Goal: Book appointment/travel/reservation: Book appointment/travel/reservation

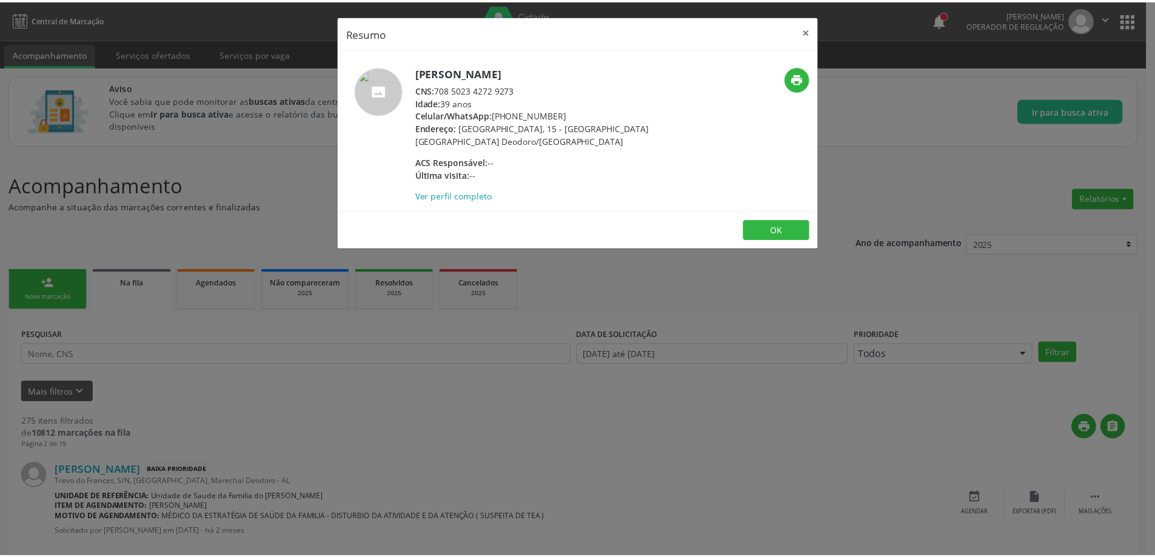
scroll to position [1273, 0]
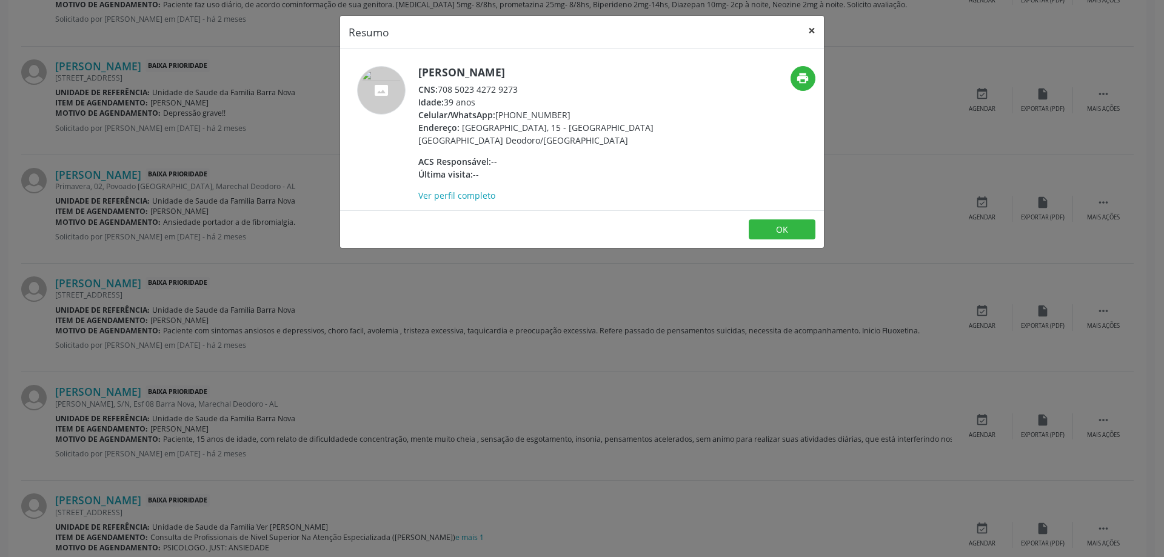
click at [814, 35] on button "×" at bounding box center [812, 31] width 24 height 30
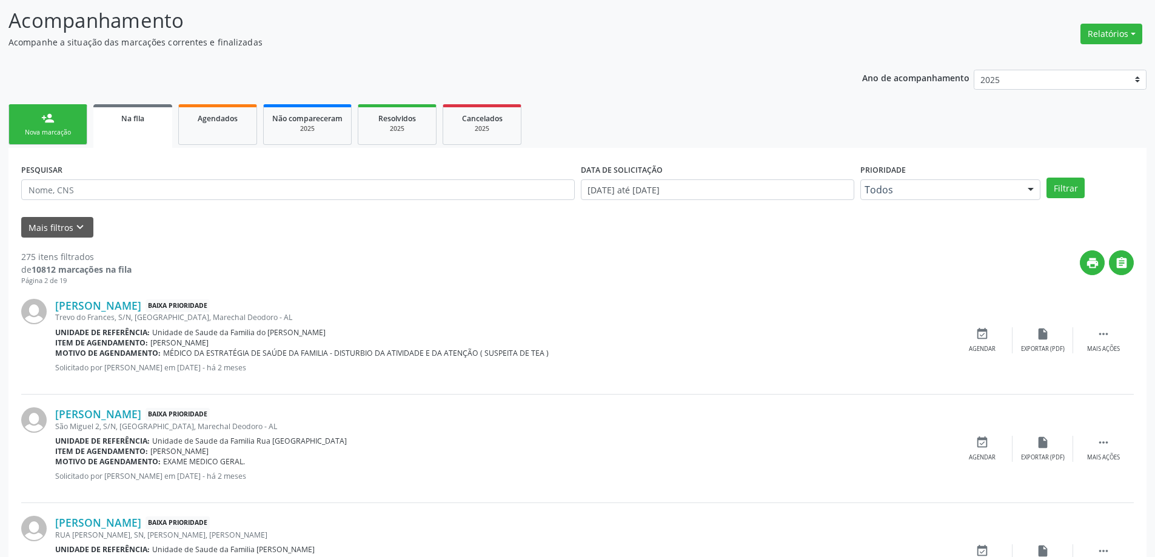
scroll to position [0, 0]
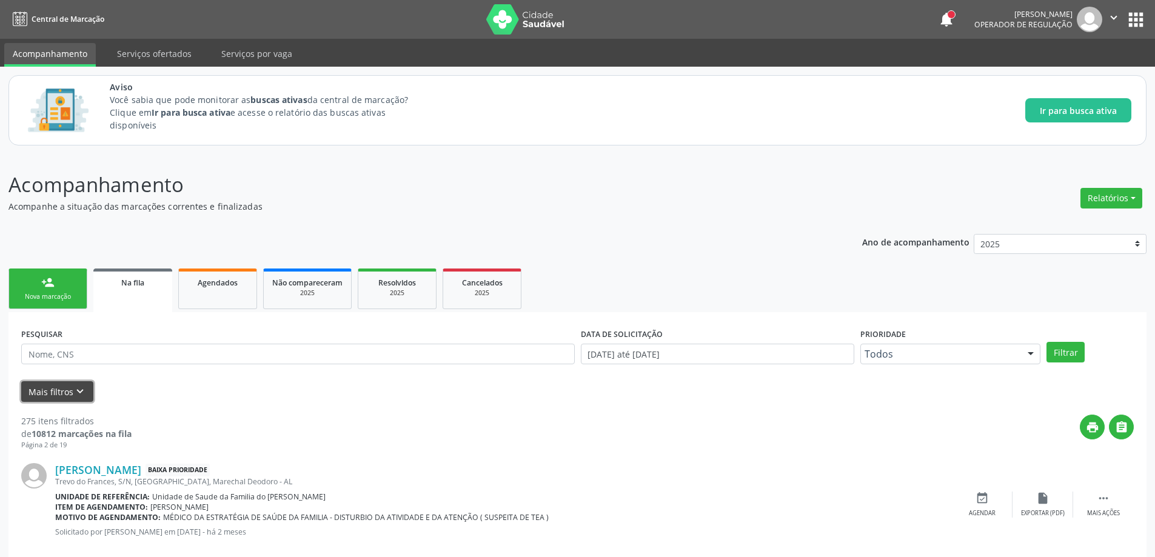
click at [66, 396] on button "Mais filtros keyboard_arrow_down" at bounding box center [57, 391] width 72 height 21
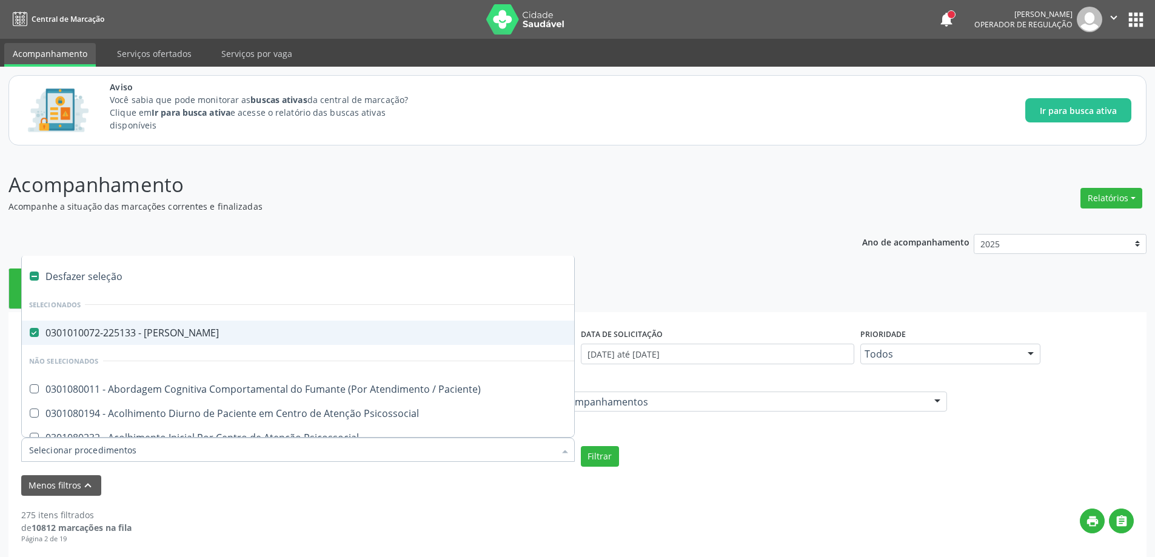
click at [36, 329] on Psiquiatra at bounding box center [34, 332] width 9 height 9
click at [30, 329] on Psiquiatra "checkbox" at bounding box center [26, 333] width 8 height 8
checkbox Psiquiatra "false"
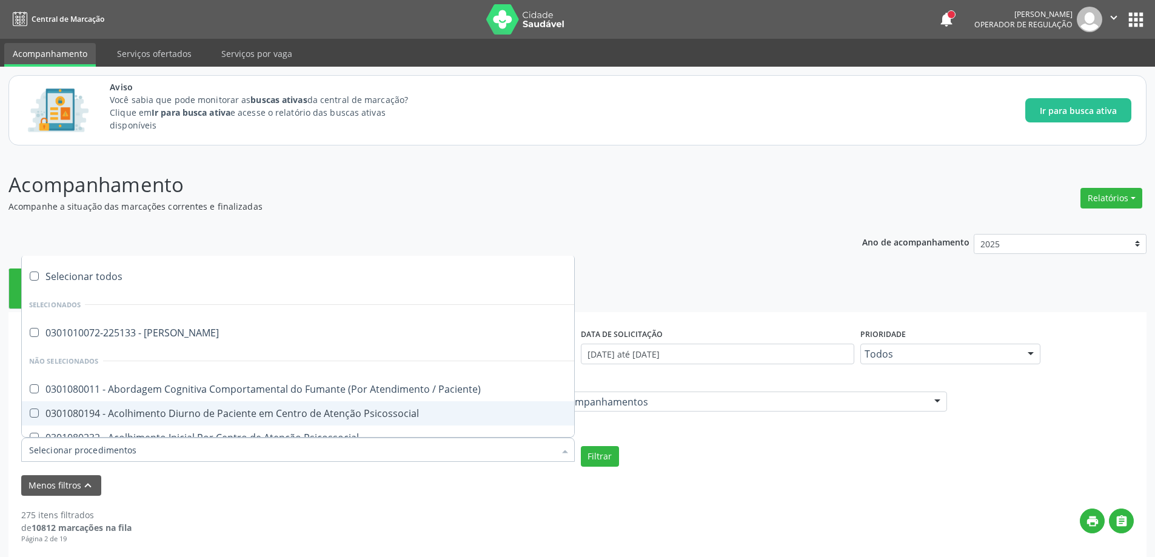
click at [107, 446] on input "Item de agendamento" at bounding box center [292, 450] width 526 height 24
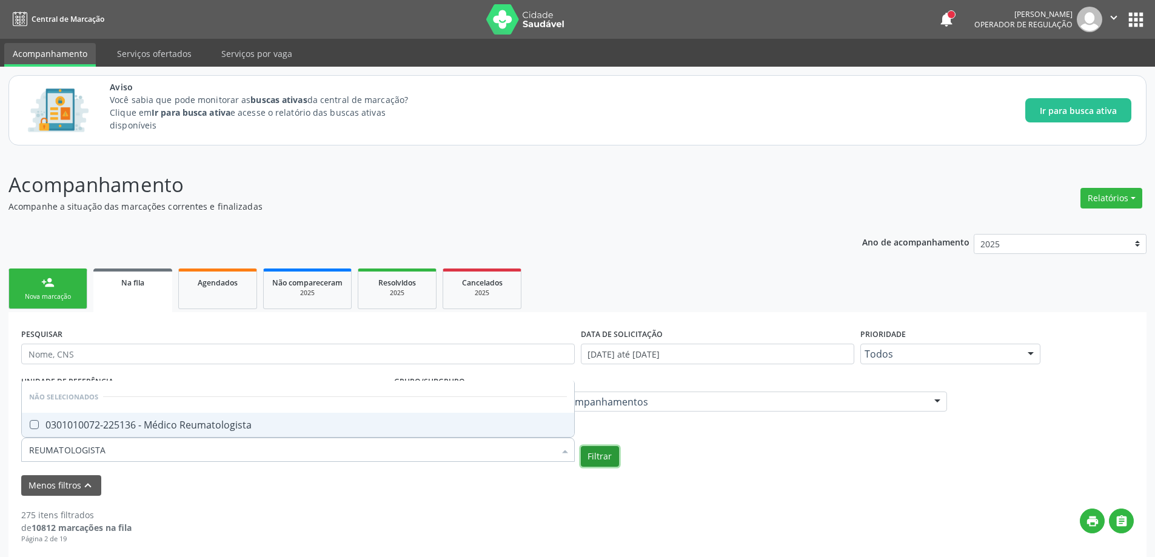
click at [596, 458] on button "Filtrar" at bounding box center [600, 456] width 38 height 21
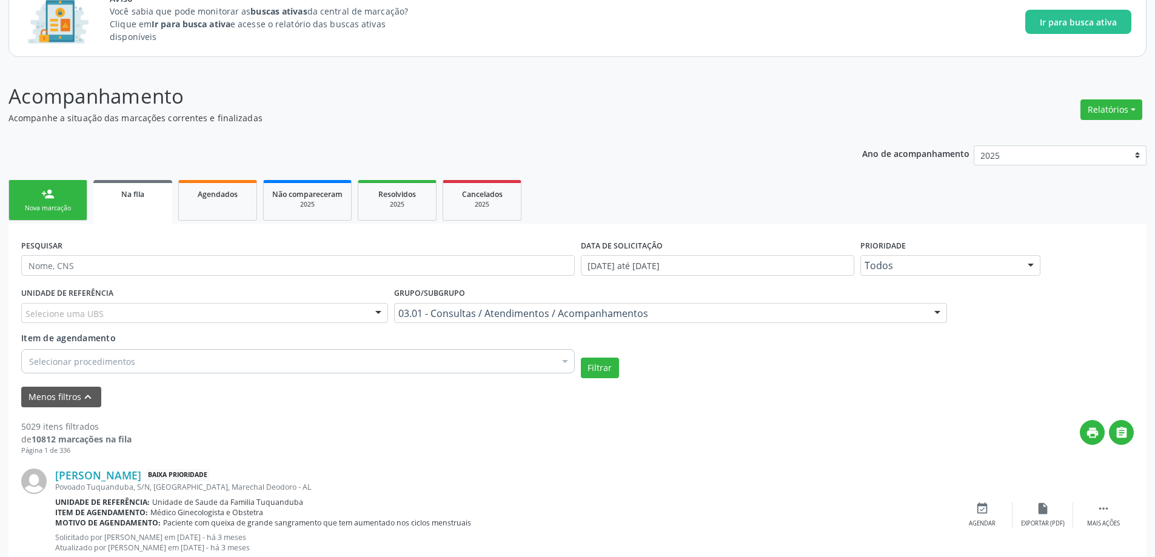
scroll to position [158, 0]
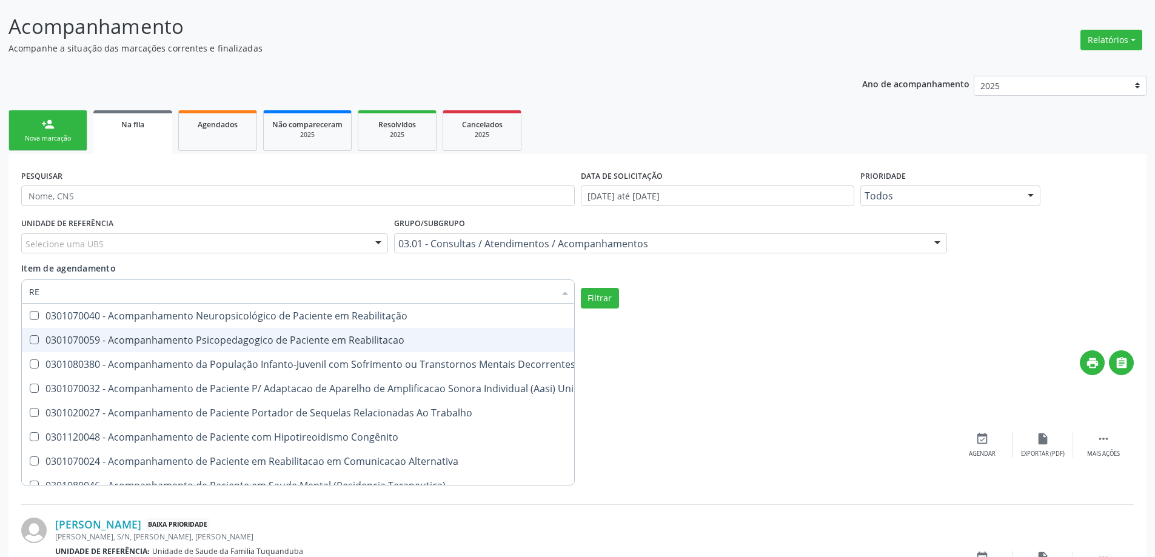
type input "REU"
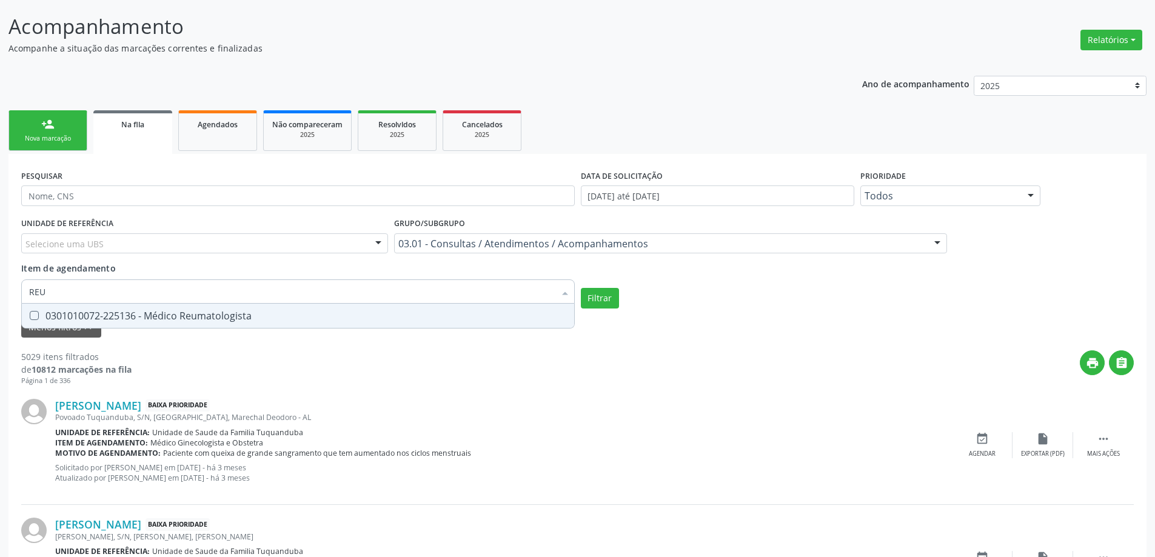
click at [323, 323] on span "0301010072-225136 - Médico Reumatologista" at bounding box center [298, 316] width 552 height 24
checkbox Reumatologista "true"
click at [601, 304] on button "Filtrar" at bounding box center [600, 298] width 38 height 21
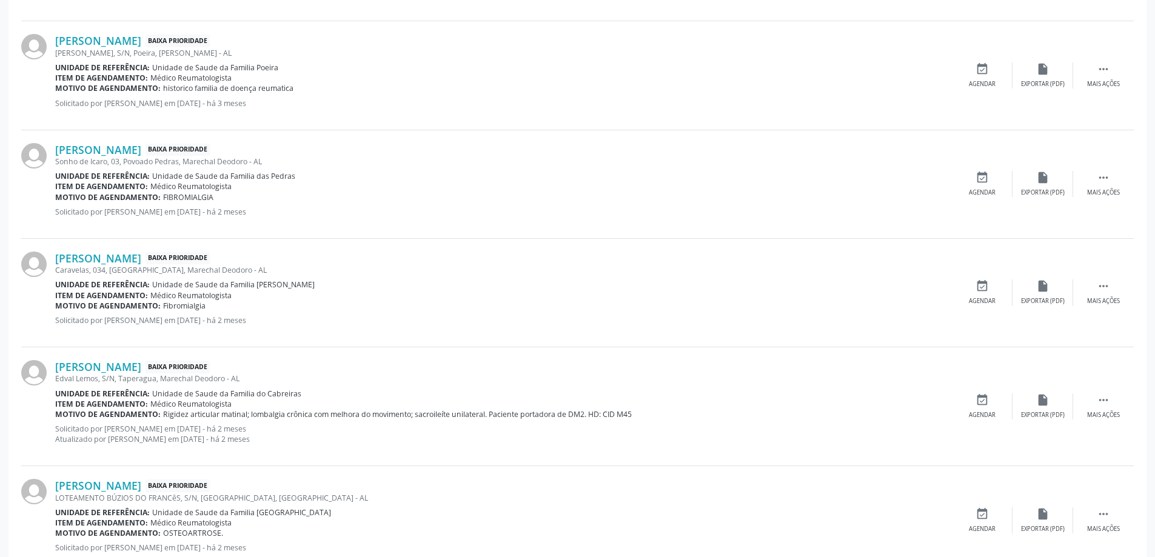
scroll to position [764, 0]
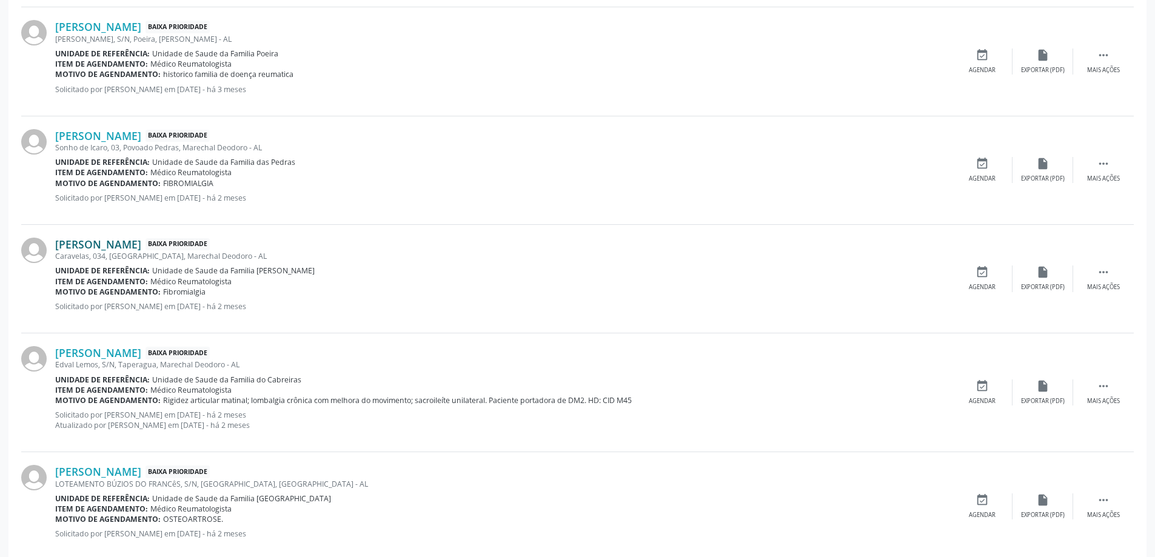
click at [97, 238] on link "[PERSON_NAME]" at bounding box center [98, 244] width 86 height 13
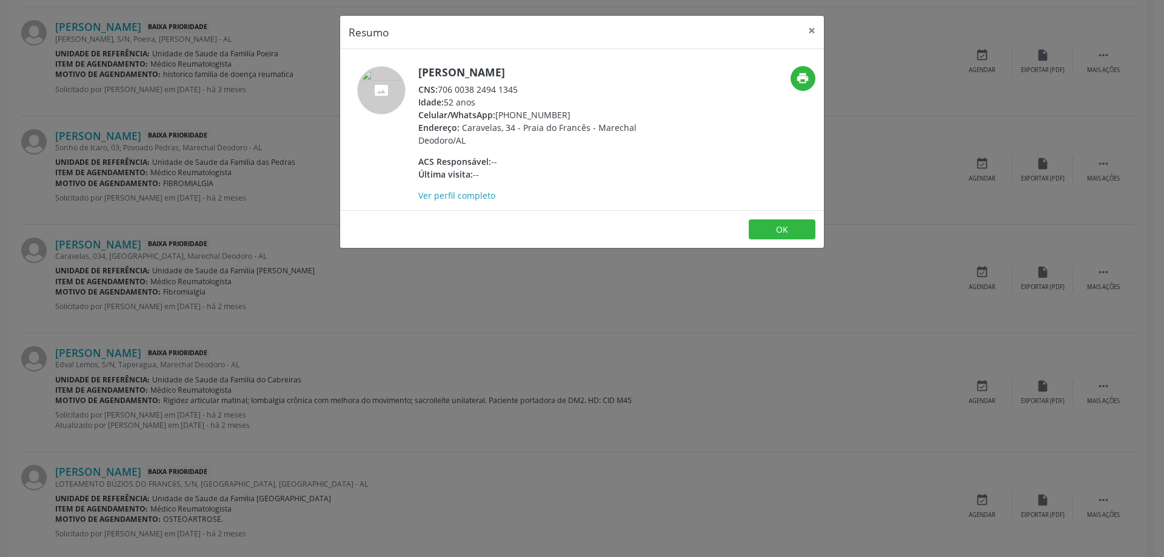
drag, startPoint x: 520, startPoint y: 89, endPoint x: 439, endPoint y: 82, distance: 81.5
click at [439, 83] on div "CNS: 706 0038 2494 1345" at bounding box center [536, 89] width 236 height 13
copy div "706 0038 2494 1345"
click at [803, 30] on button "×" at bounding box center [812, 31] width 24 height 30
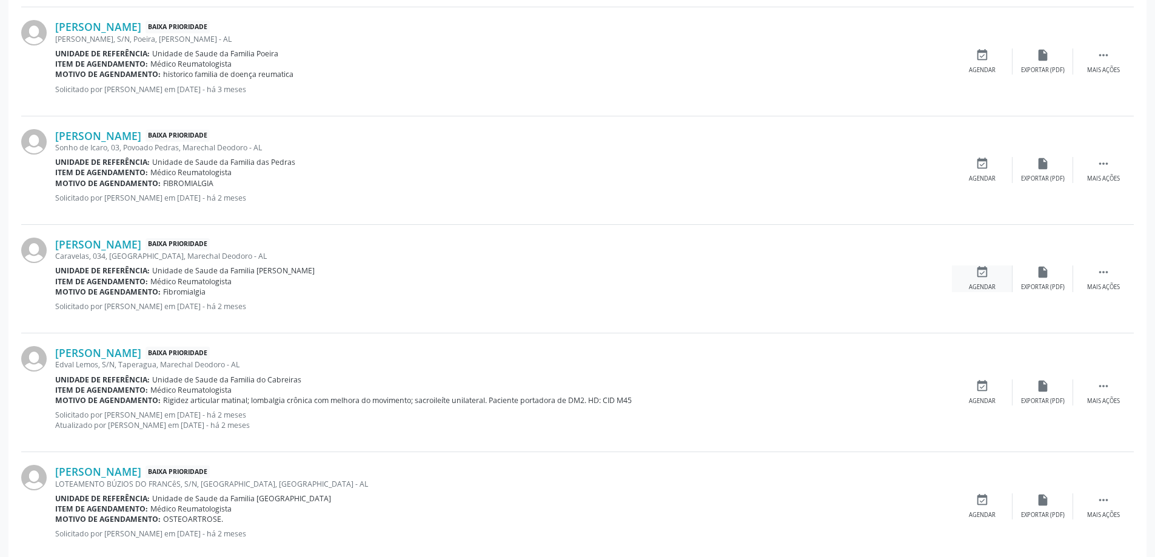
click at [974, 280] on div "event_available Agendar" at bounding box center [982, 279] width 61 height 26
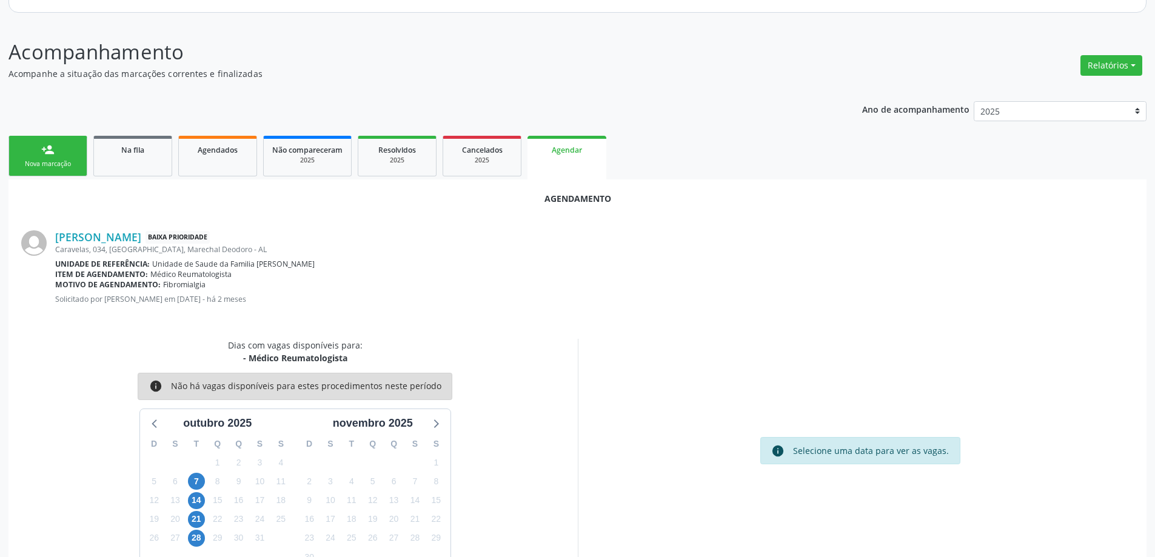
scroll to position [161, 0]
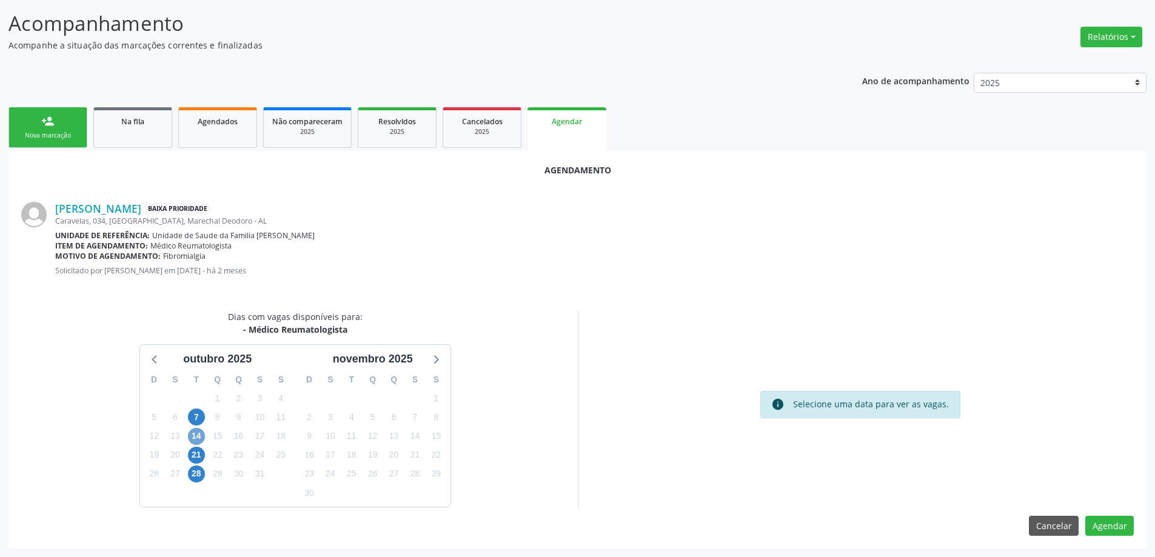
click at [195, 441] on span "14" at bounding box center [196, 436] width 17 height 17
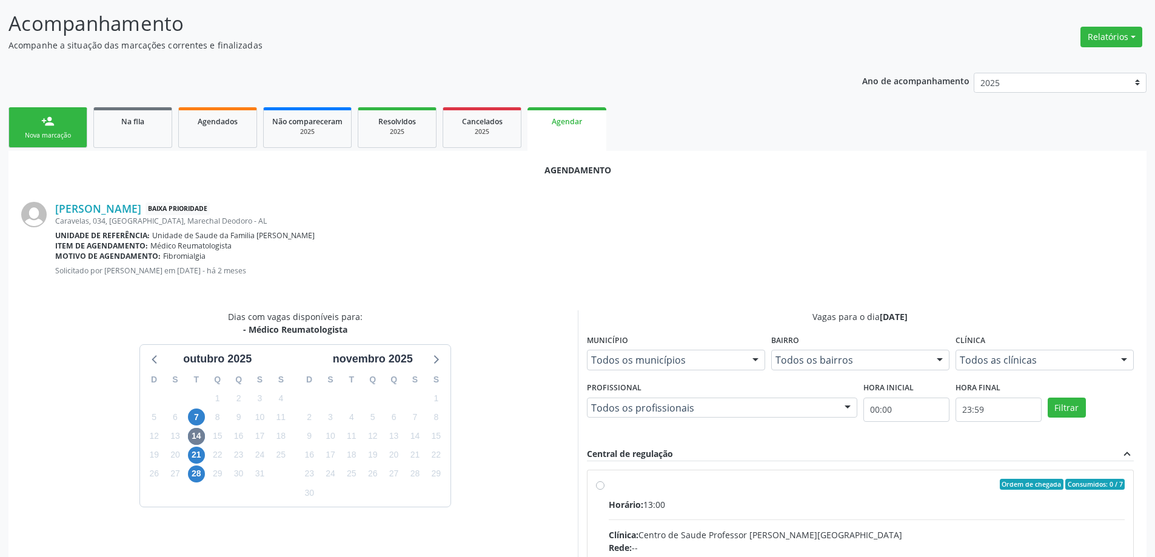
radio input "true"
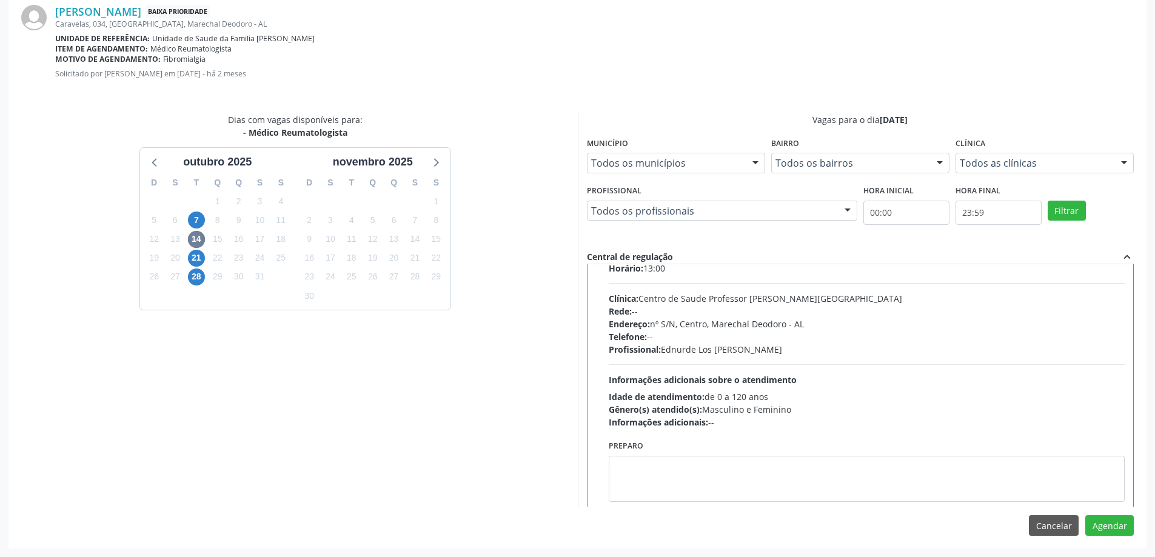
scroll to position [60, 0]
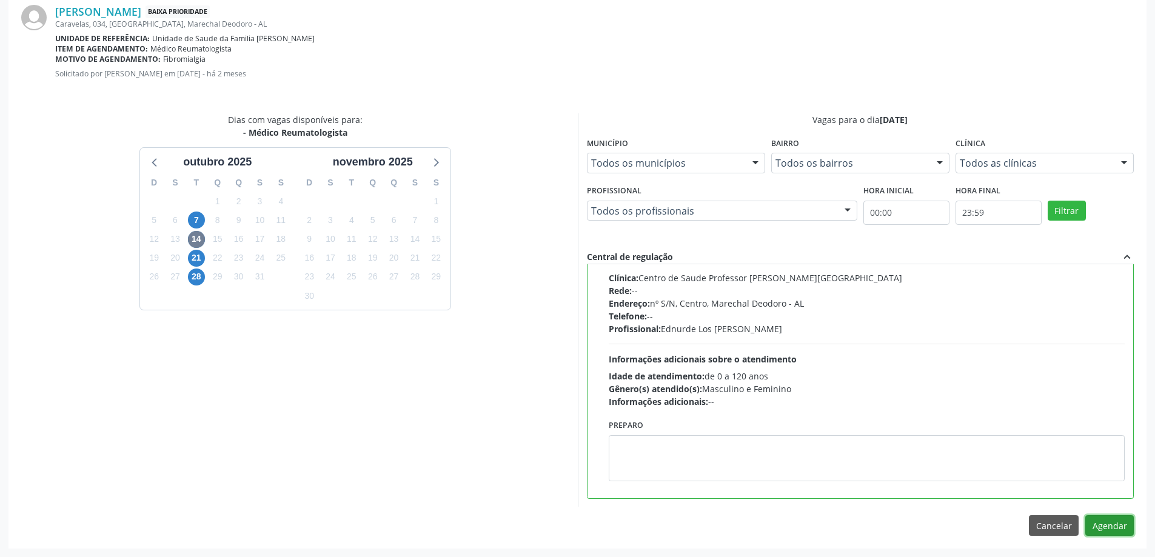
click at [1113, 524] on button "Agendar" at bounding box center [1109, 525] width 48 height 21
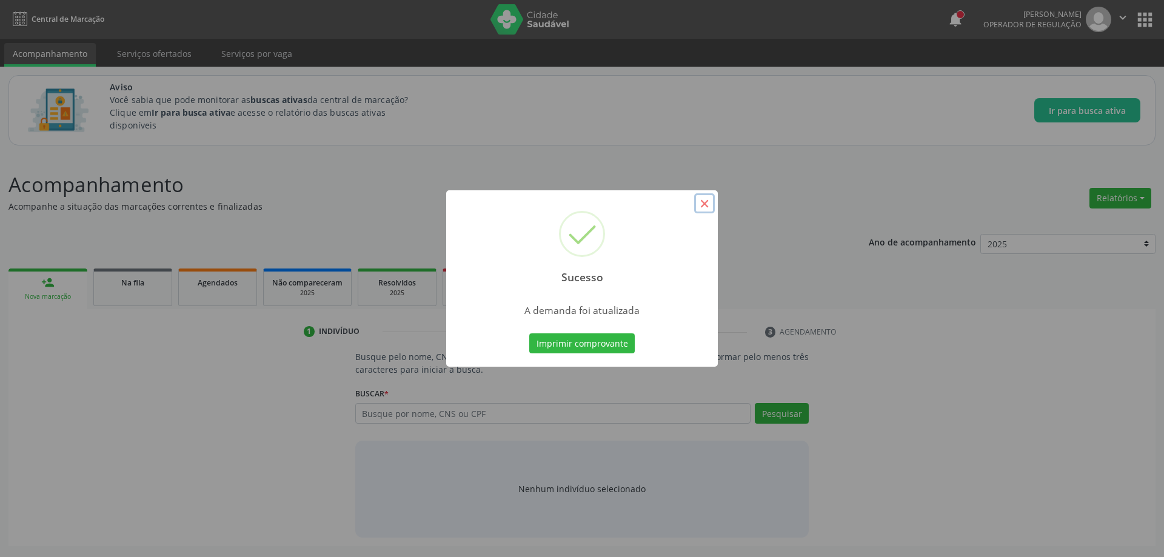
click at [706, 207] on button "×" at bounding box center [704, 203] width 21 height 21
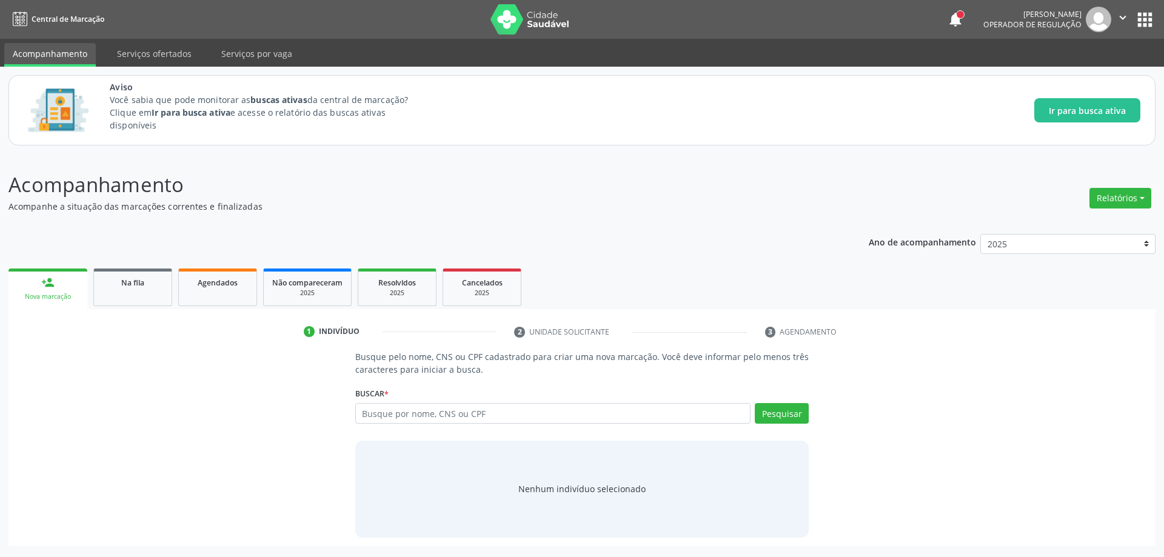
click at [85, 290] on link "person_add Nova marcação" at bounding box center [47, 289] width 79 height 41
click at [107, 290] on link "Na fila" at bounding box center [132, 288] width 79 height 38
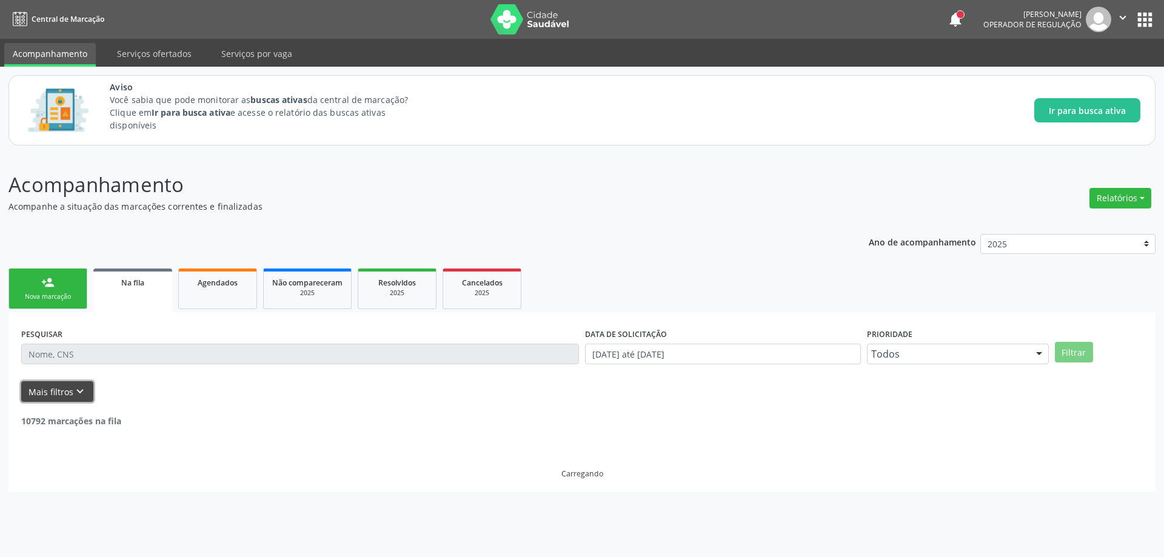
click at [82, 389] on icon "keyboard_arrow_down" at bounding box center [79, 391] width 13 height 13
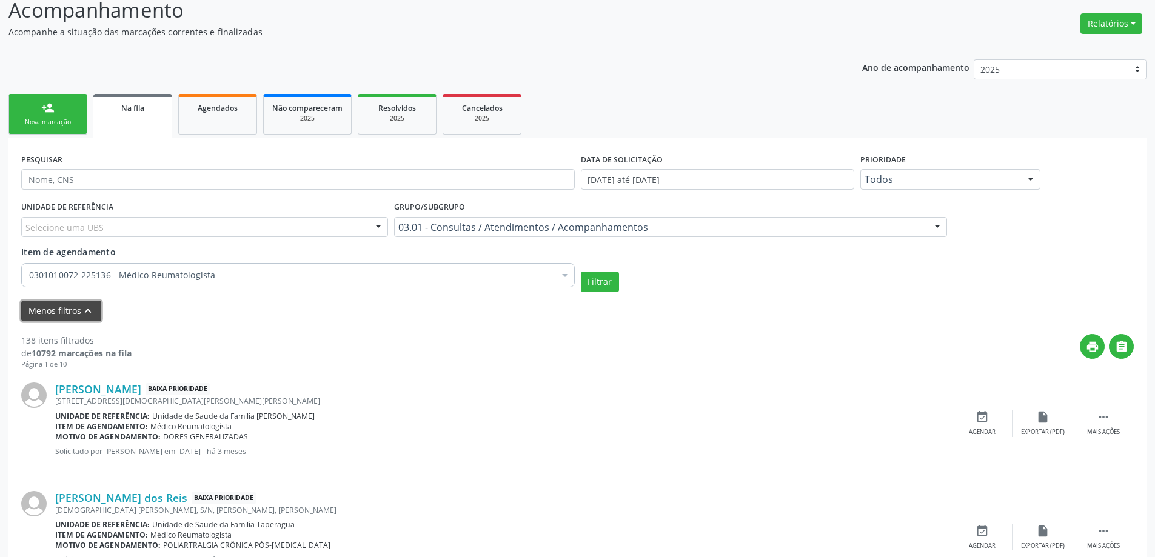
scroll to position [182, 0]
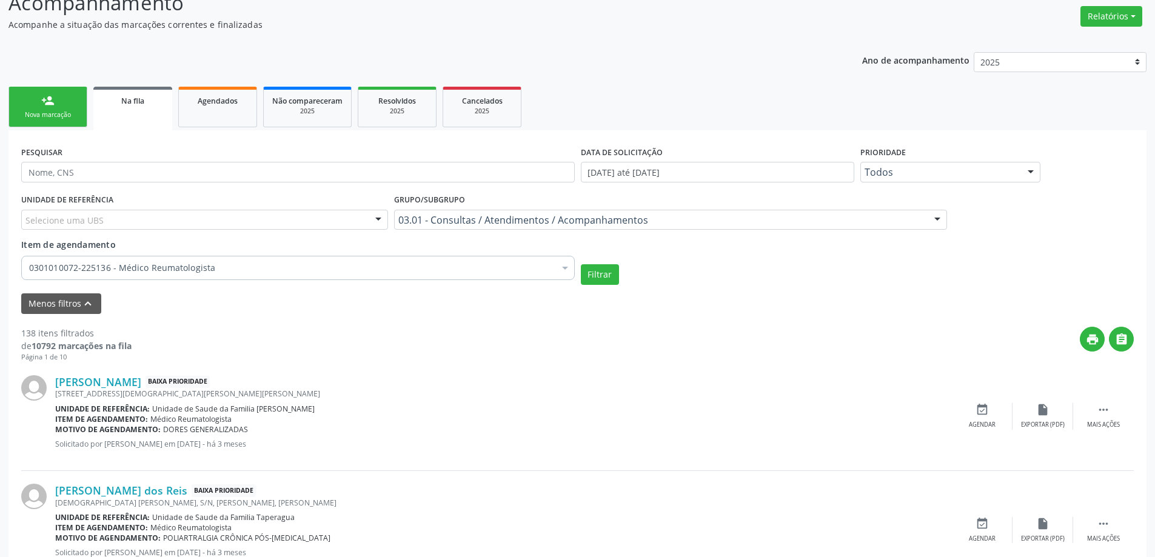
click at [235, 260] on div "0301010072-225136 - Médico Reumatologista" at bounding box center [297, 268] width 553 height 24
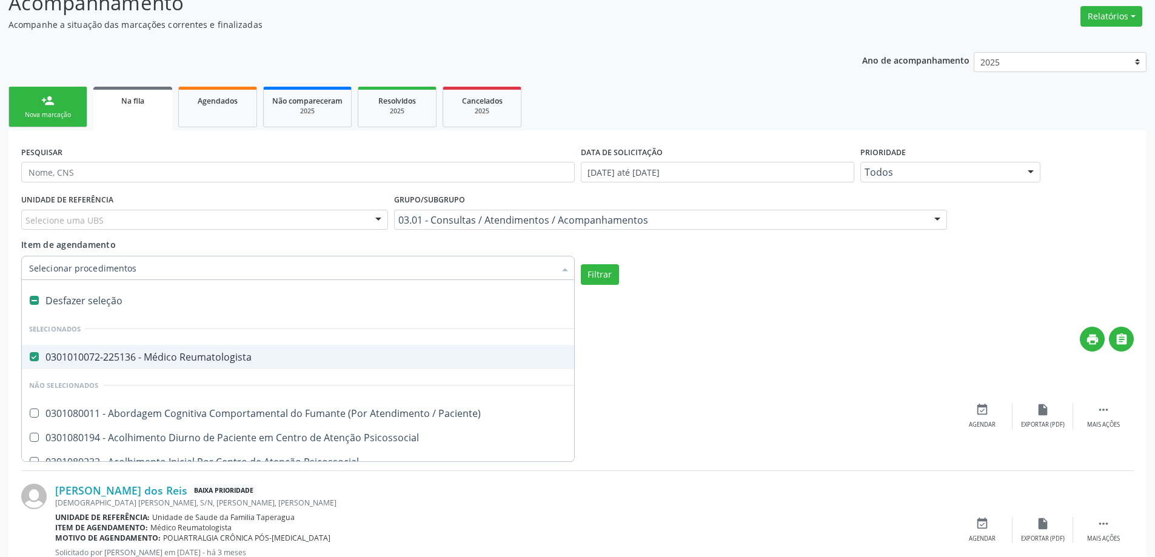
click at [33, 353] on Reumatologista at bounding box center [34, 356] width 9 height 9
click at [30, 353] on Reumatologista "checkbox" at bounding box center [26, 357] width 8 height 8
checkbox Reumatologista "false"
click at [811, 386] on div "[PERSON_NAME] Baixa Prioridade" at bounding box center [503, 381] width 897 height 13
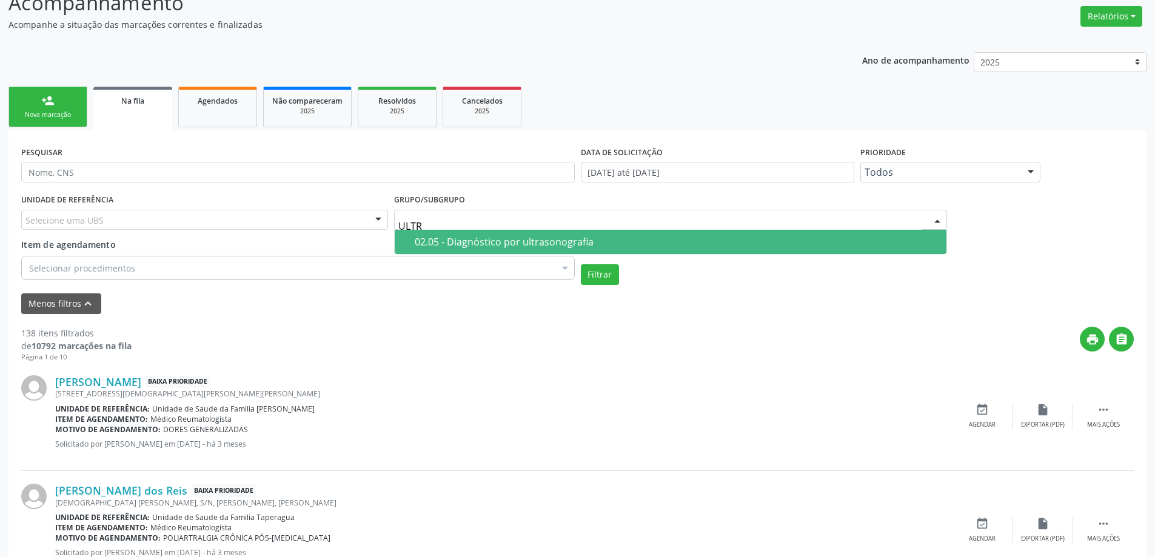
type input "ULTRA"
click at [607, 241] on div "02.05 - Diagnóstico por ultrasonografia" at bounding box center [677, 242] width 525 height 10
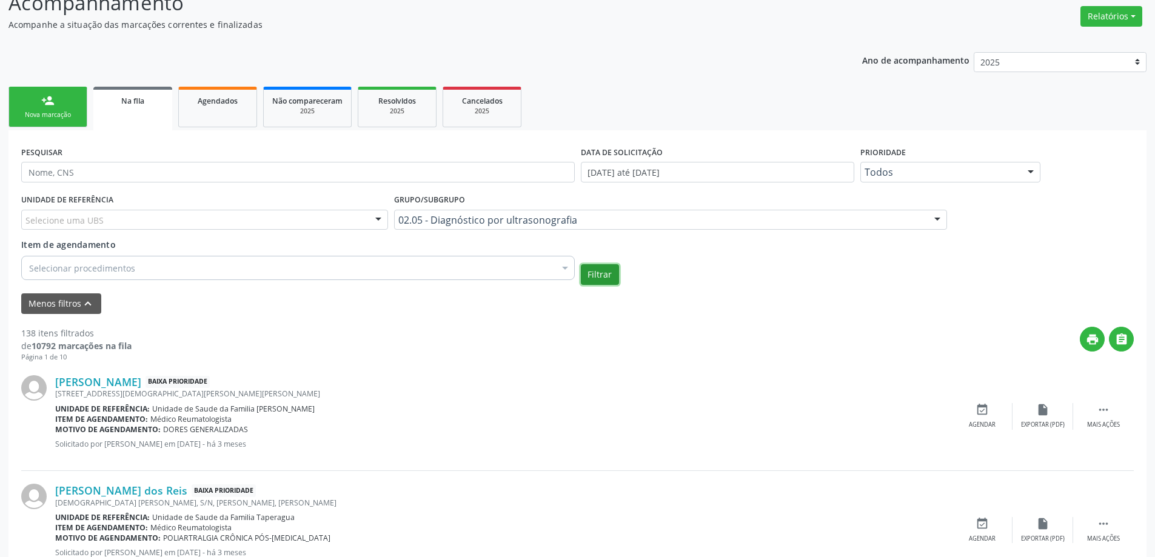
click at [605, 278] on button "Filtrar" at bounding box center [600, 274] width 38 height 21
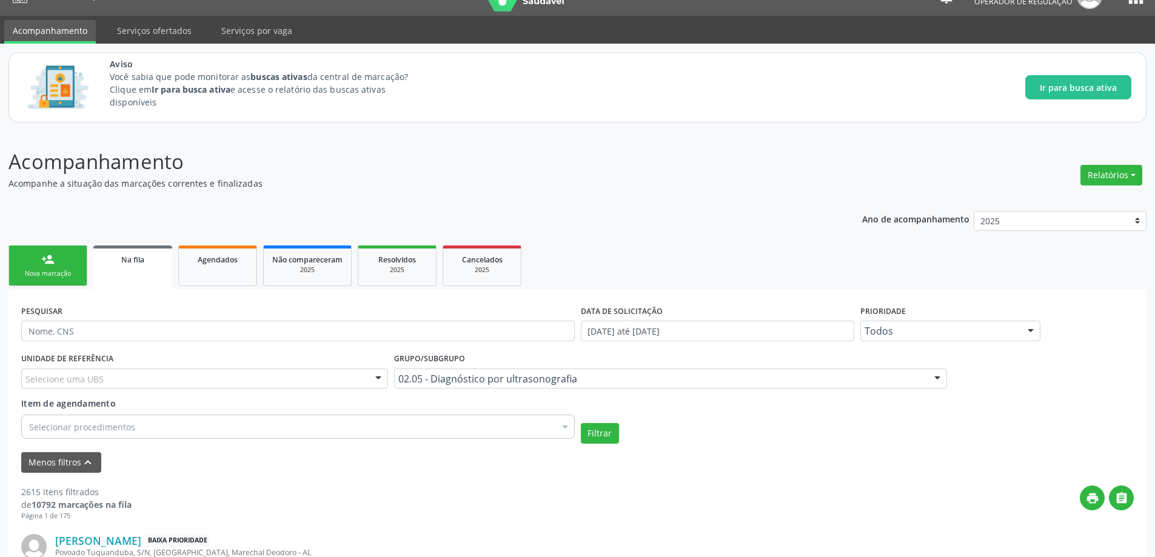
scroll to position [16, 0]
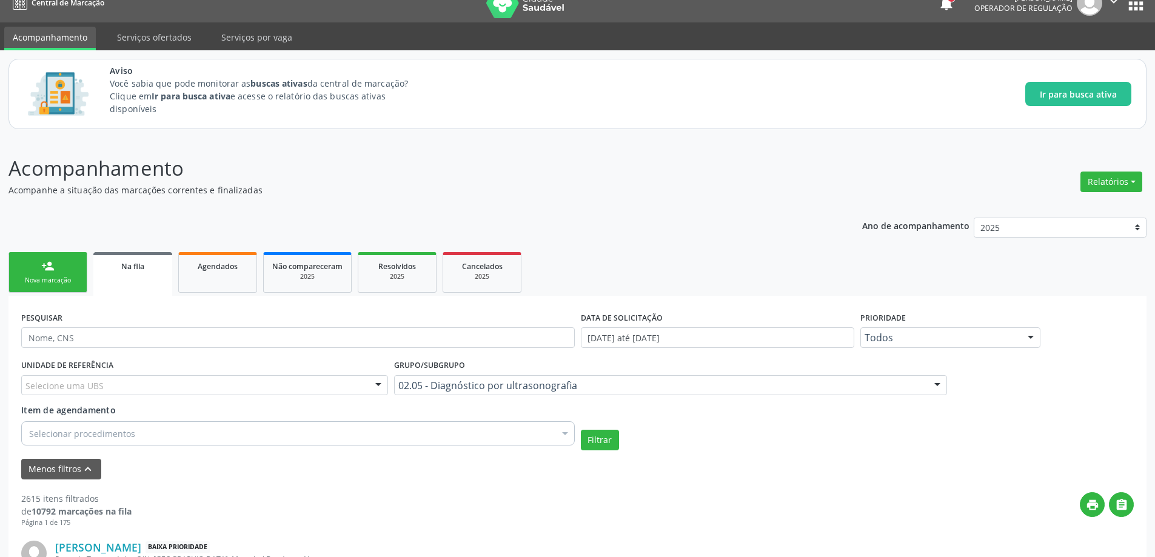
click at [156, 385] on div "Selecione uma UBS" at bounding box center [204, 385] width 367 height 21
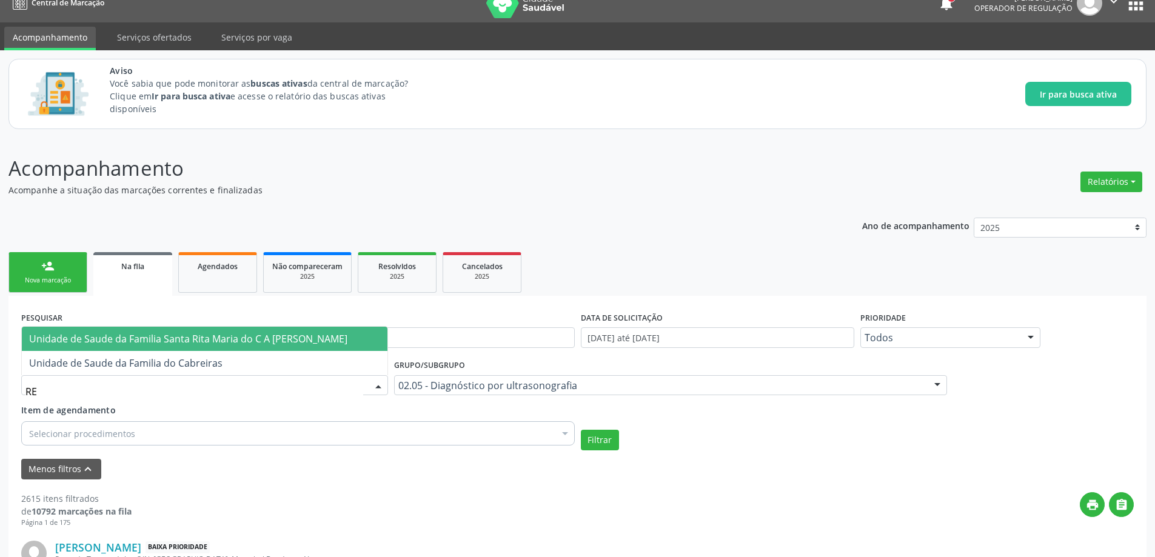
type input "R"
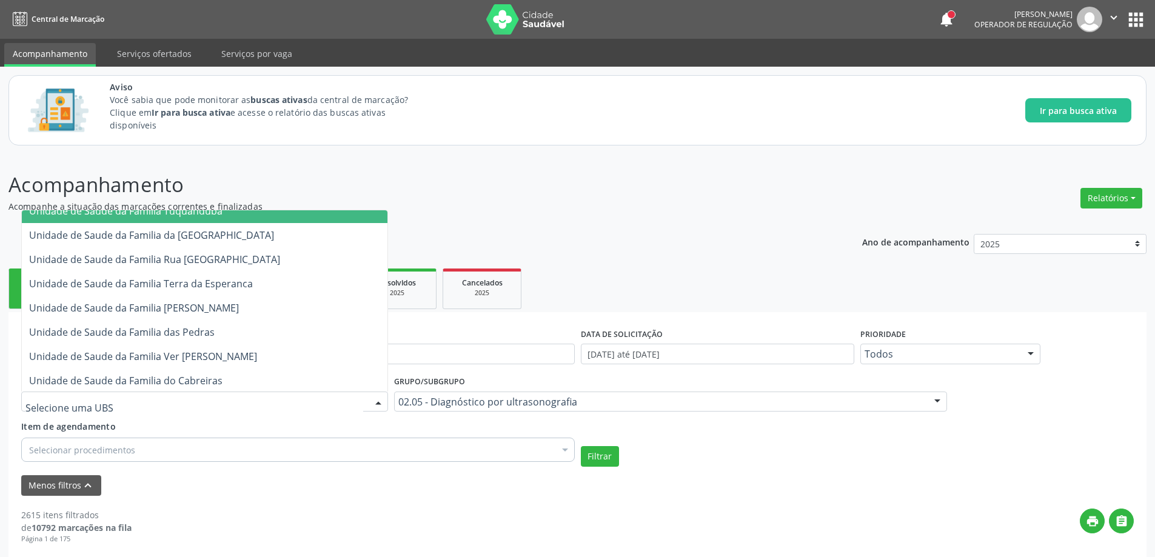
scroll to position [304, 0]
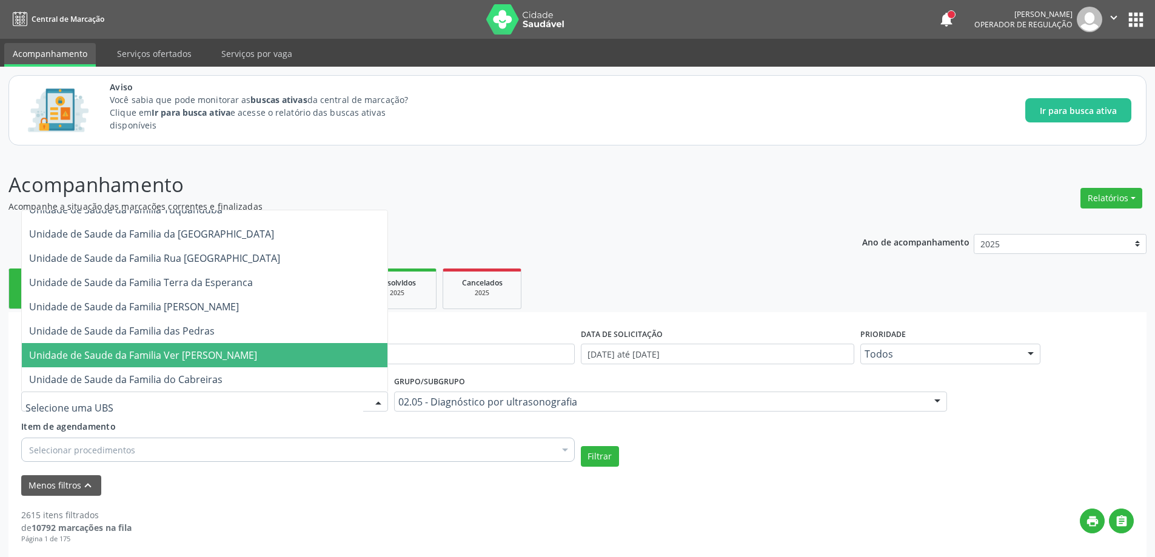
click at [182, 358] on span "Unidade de Saude da Familia Ver [PERSON_NAME]" at bounding box center [143, 355] width 228 height 13
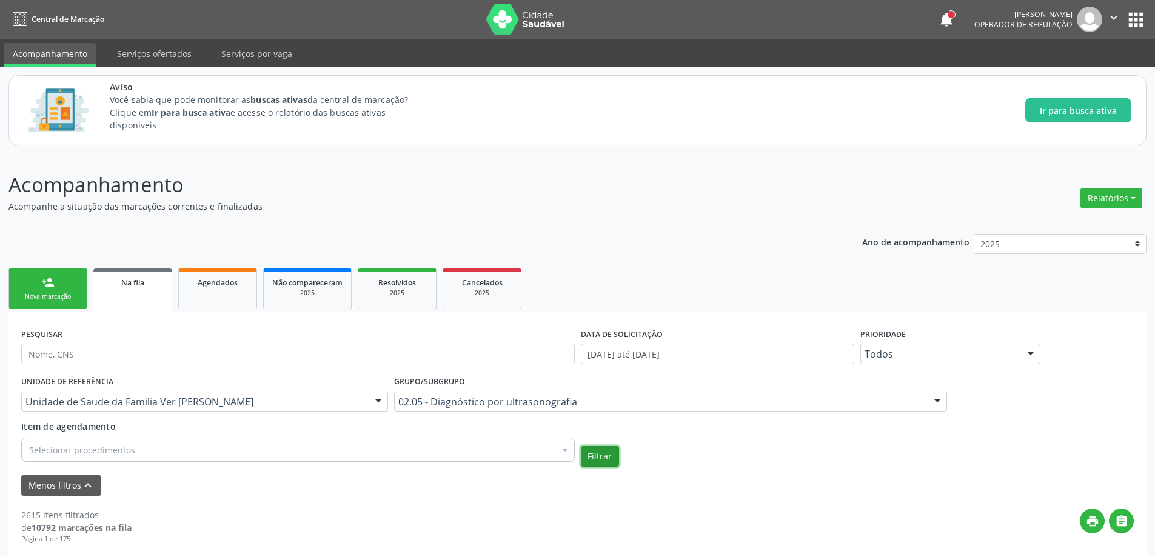
click at [604, 457] on button "Filtrar" at bounding box center [600, 456] width 38 height 21
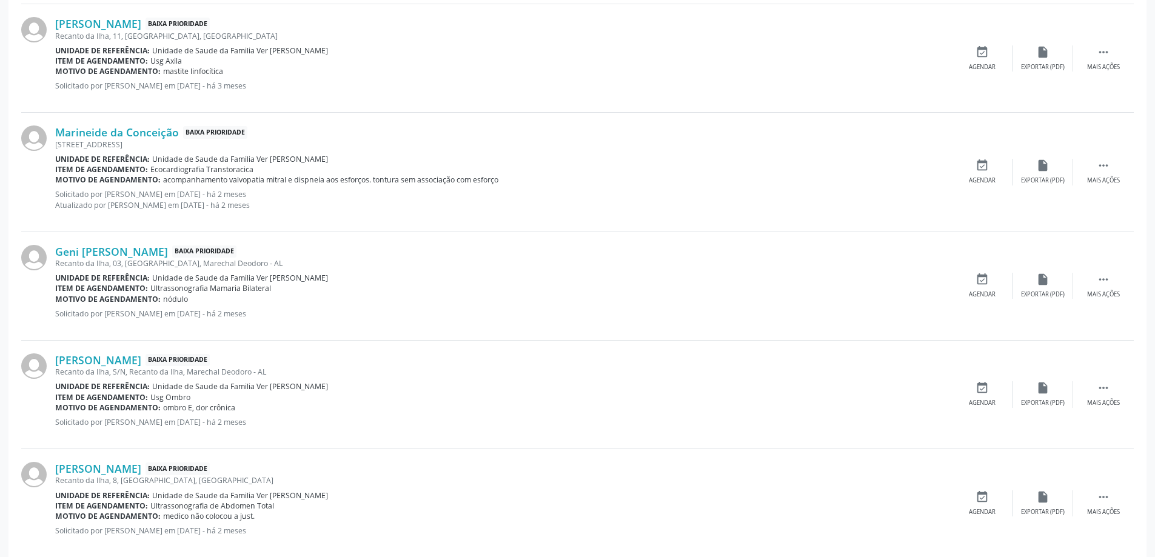
scroll to position [667, 0]
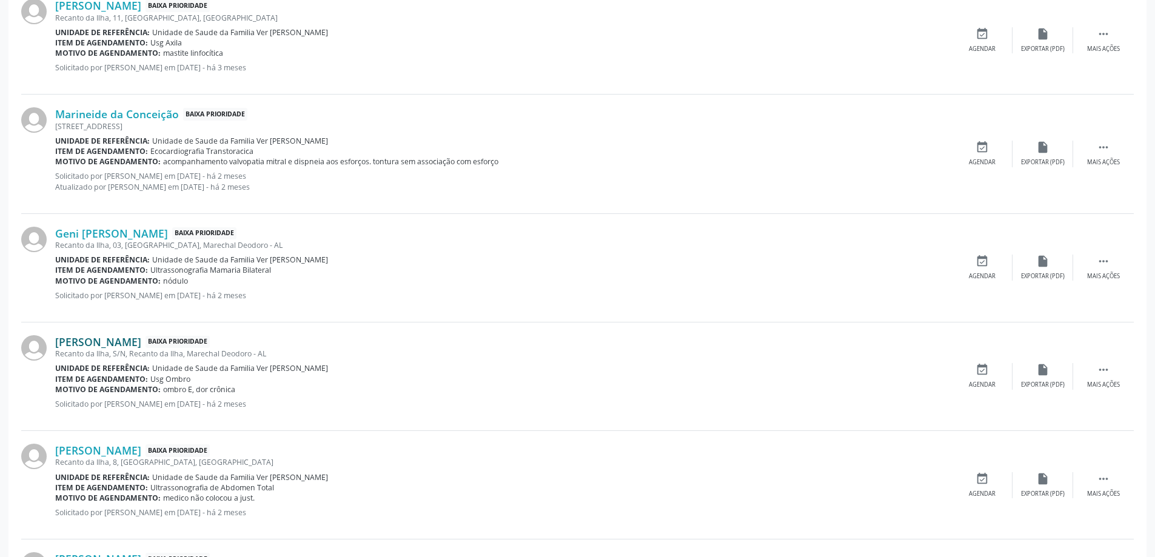
click at [126, 341] on link "[PERSON_NAME]" at bounding box center [98, 341] width 86 height 13
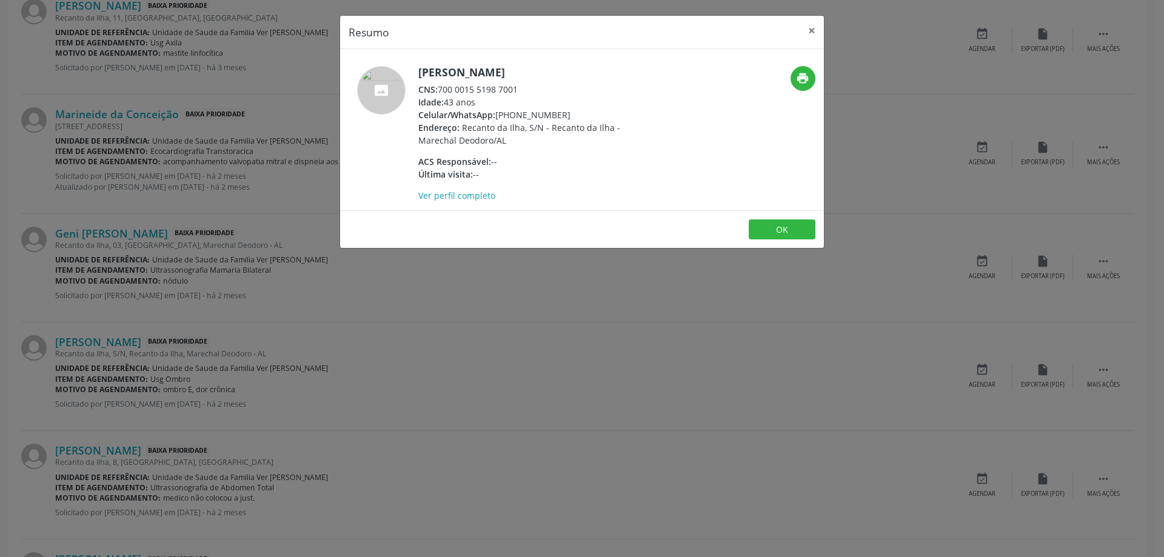
drag, startPoint x: 517, startPoint y: 86, endPoint x: 441, endPoint y: 90, distance: 76.5
click at [441, 90] on div "CNS: 700 0015 5198 7001" at bounding box center [536, 89] width 236 height 13
copy div "700 0015 5198 7001"
click at [813, 34] on button "×" at bounding box center [812, 31] width 24 height 30
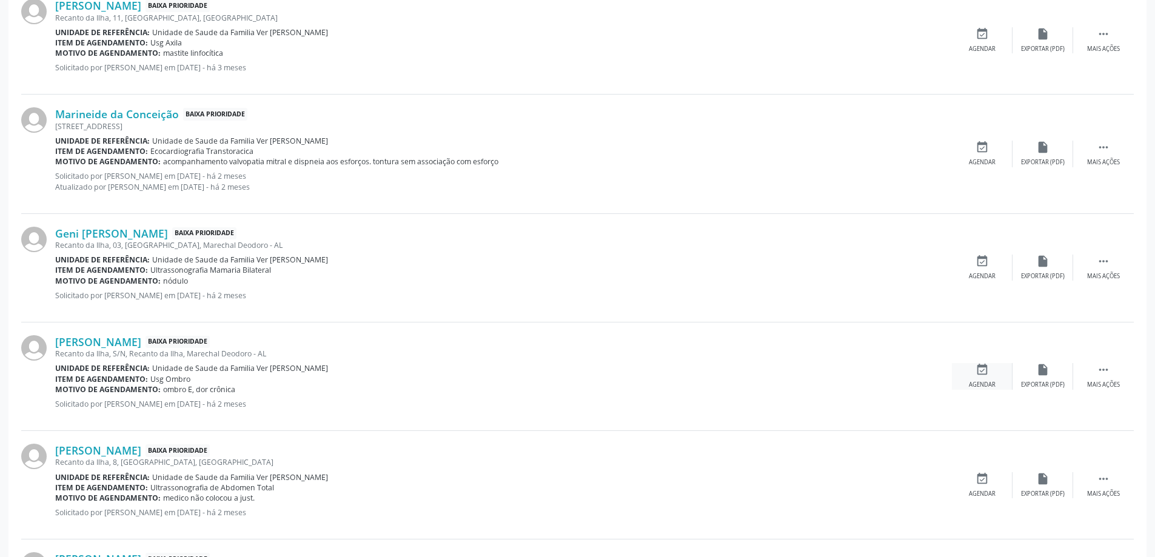
click at [988, 374] on icon "event_available" at bounding box center [981, 369] width 13 height 13
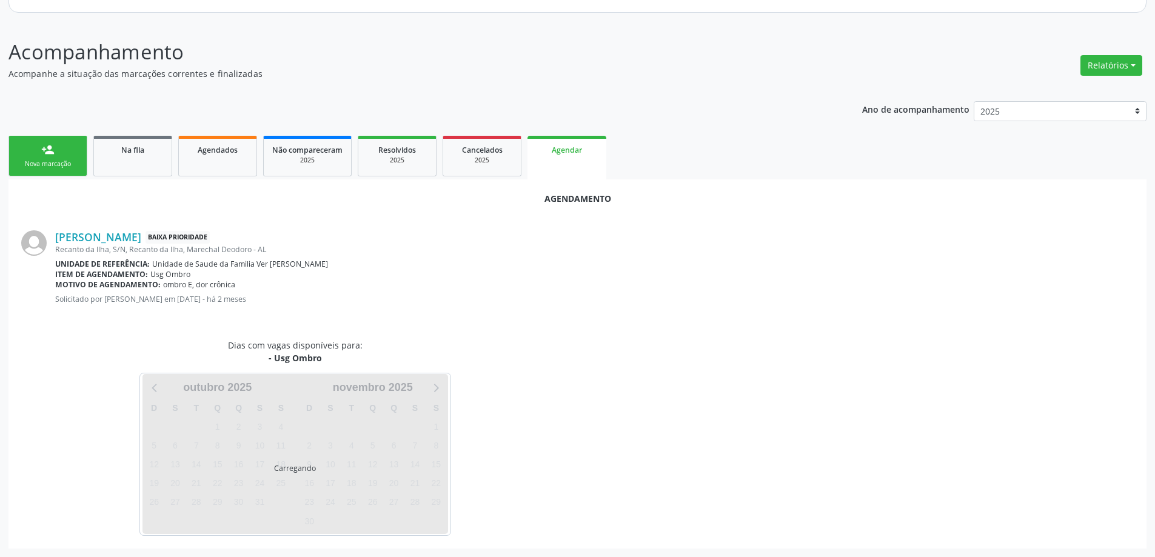
scroll to position [161, 0]
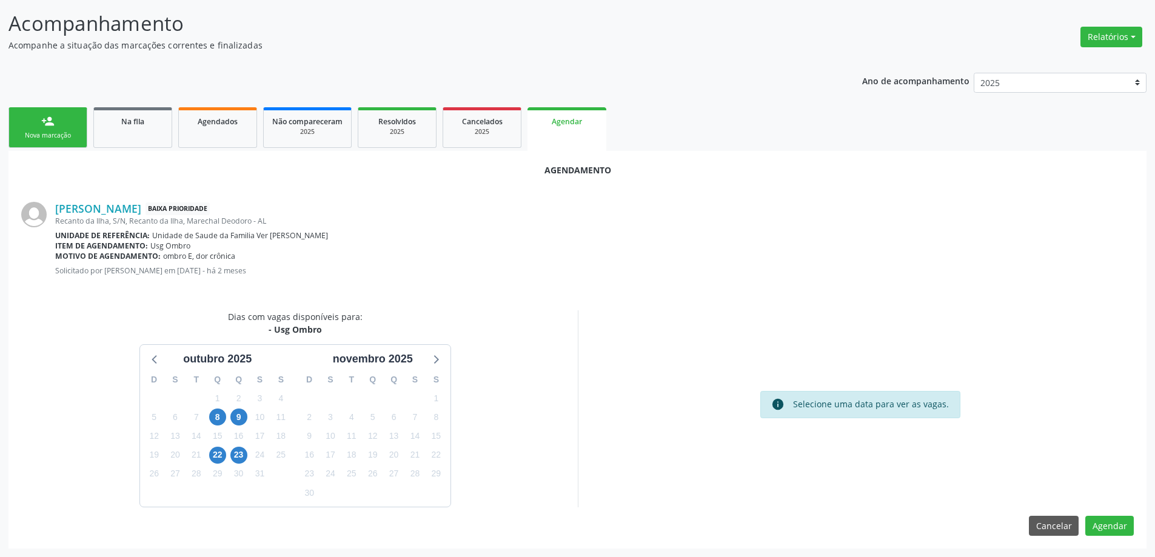
click at [940, 311] on div "info Selecione uma data para ver as vagas." at bounding box center [860, 408] width 565 height 197
click at [144, 130] on link "Na fila" at bounding box center [132, 127] width 79 height 41
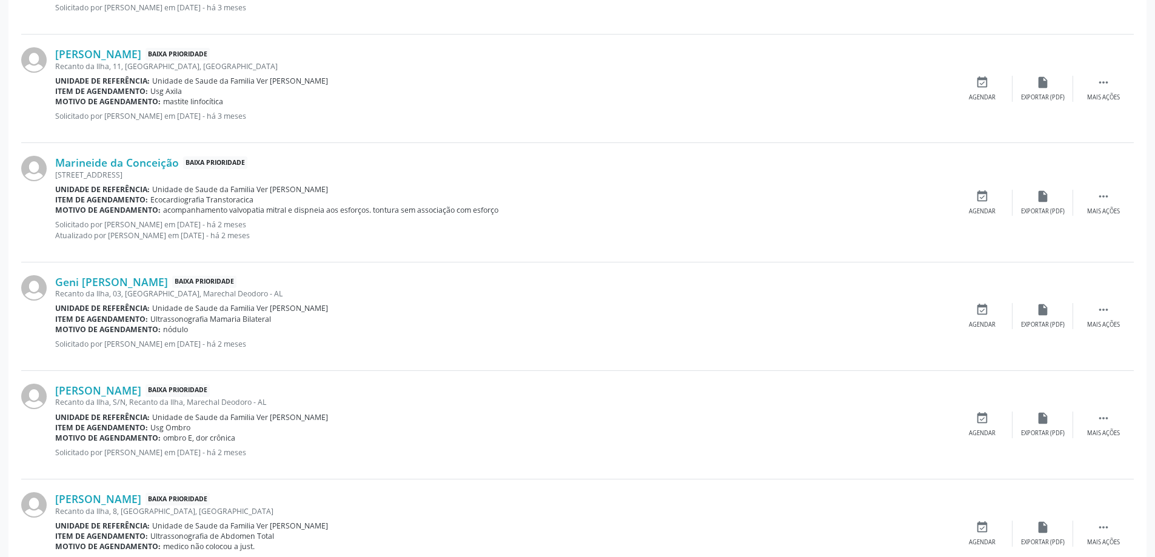
scroll to position [546, 0]
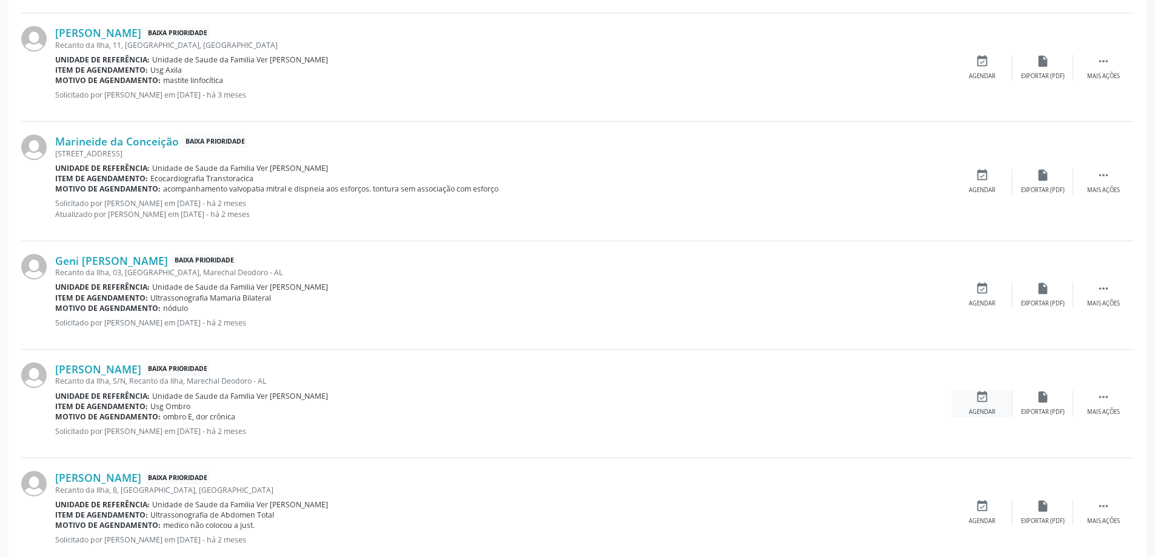
click at [974, 414] on div "Agendar" at bounding box center [982, 412] width 27 height 8
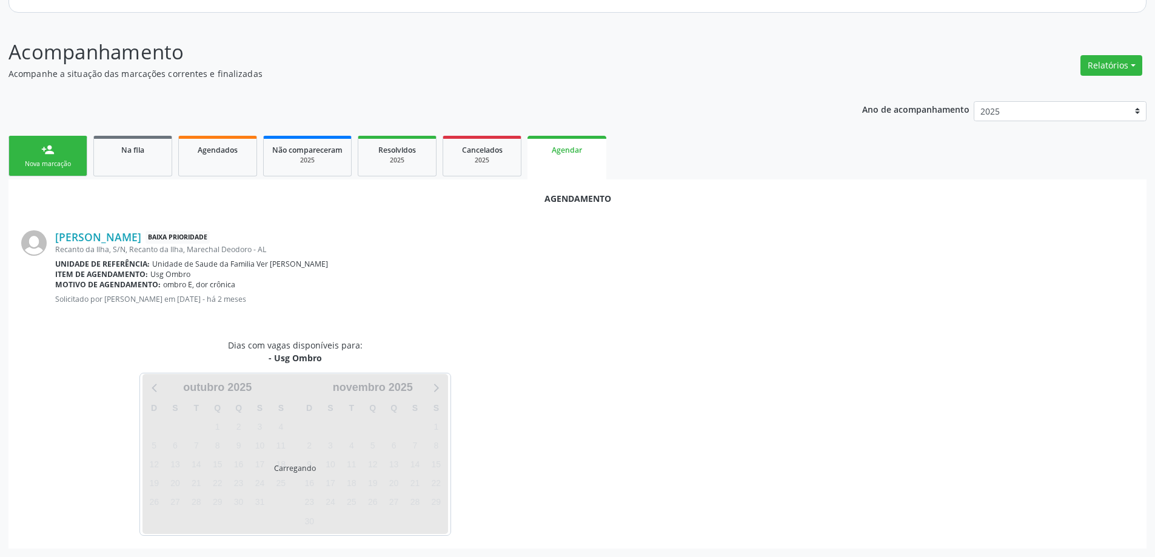
scroll to position [161, 0]
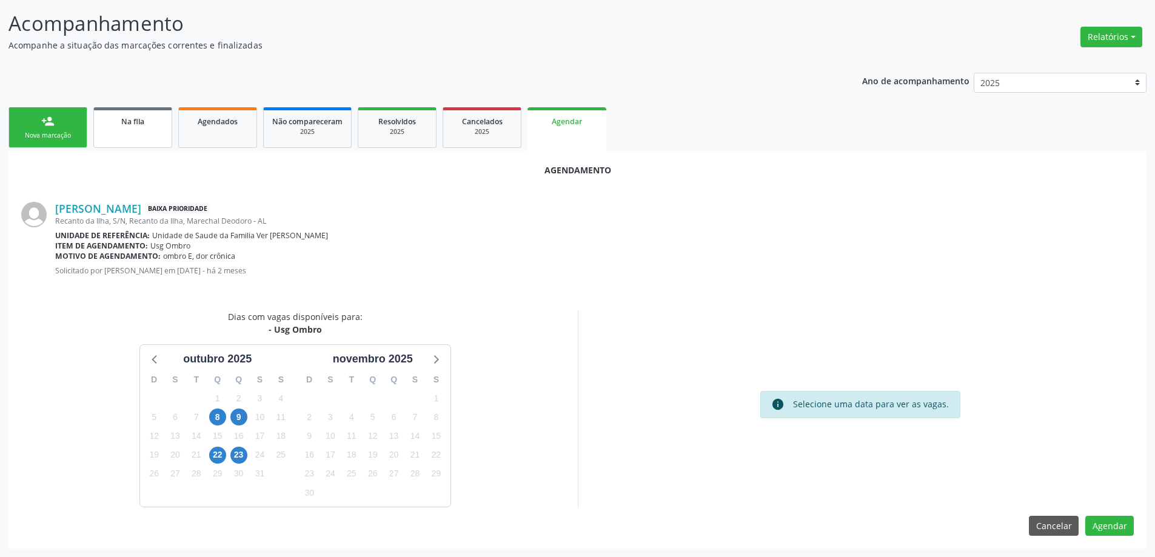
click at [137, 125] on span "Na fila" at bounding box center [132, 121] width 23 height 10
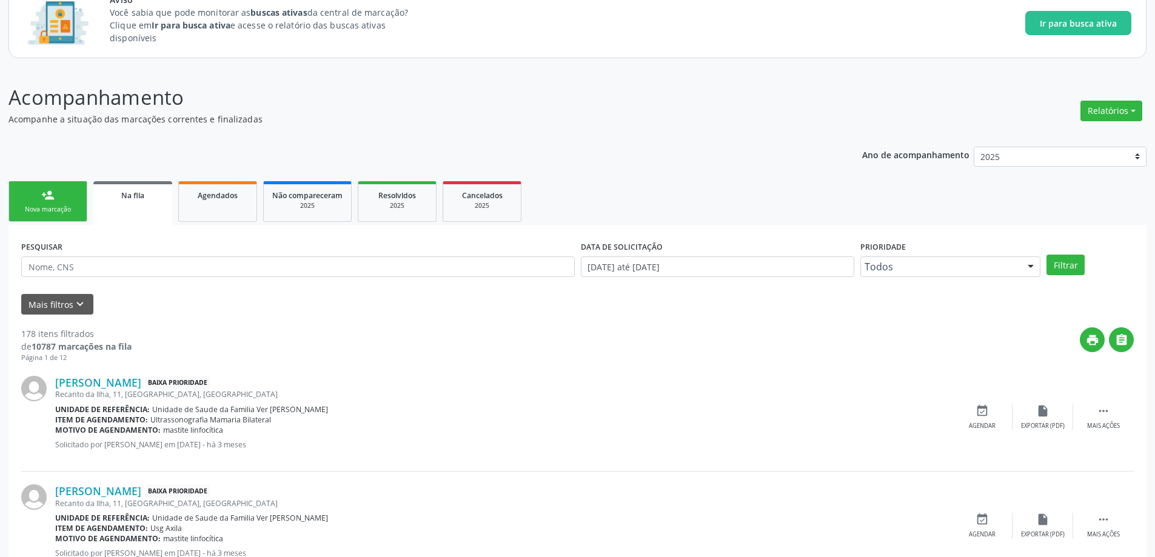
scroll to position [121, 0]
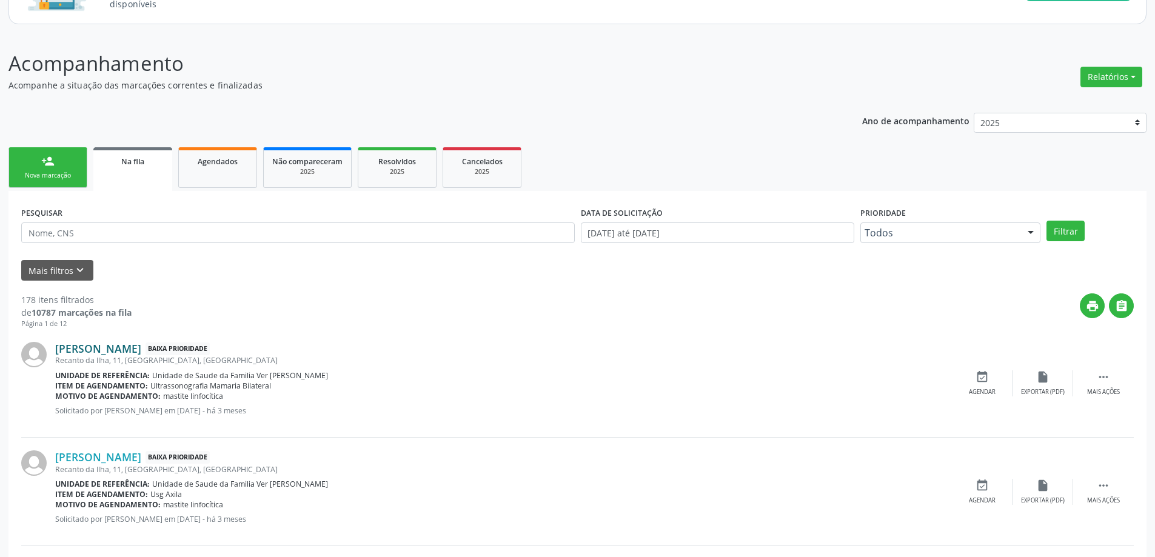
click at [97, 348] on link "[PERSON_NAME]" at bounding box center [98, 348] width 86 height 13
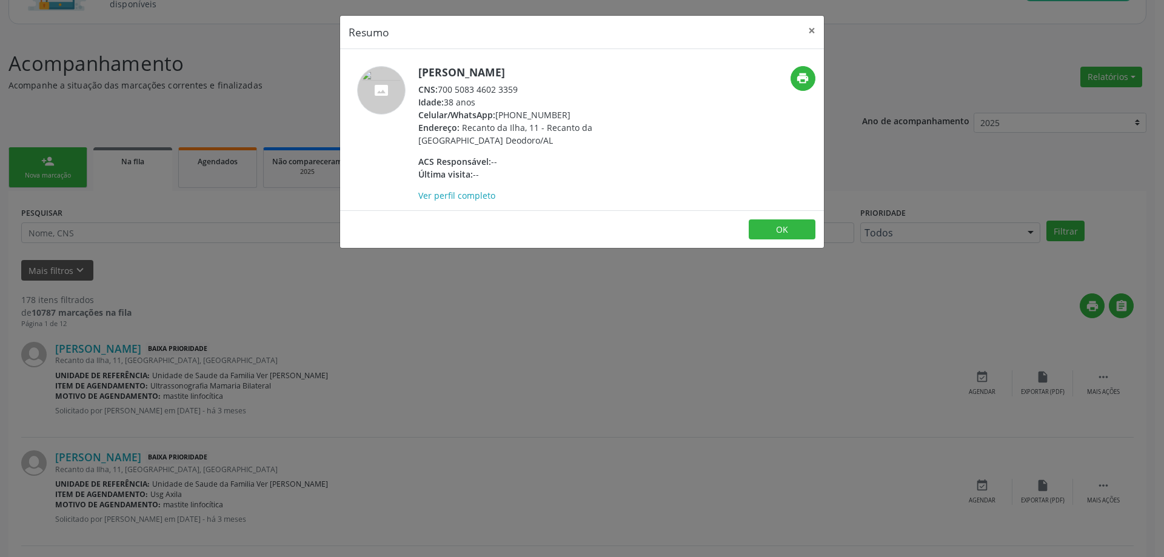
drag, startPoint x: 523, startPoint y: 91, endPoint x: 441, endPoint y: 91, distance: 81.8
click at [441, 91] on div "CNS: 700 5083 4602 3359" at bounding box center [536, 89] width 236 height 13
copy div "700 5083 4602 3359"
click at [809, 40] on button "×" at bounding box center [812, 31] width 24 height 30
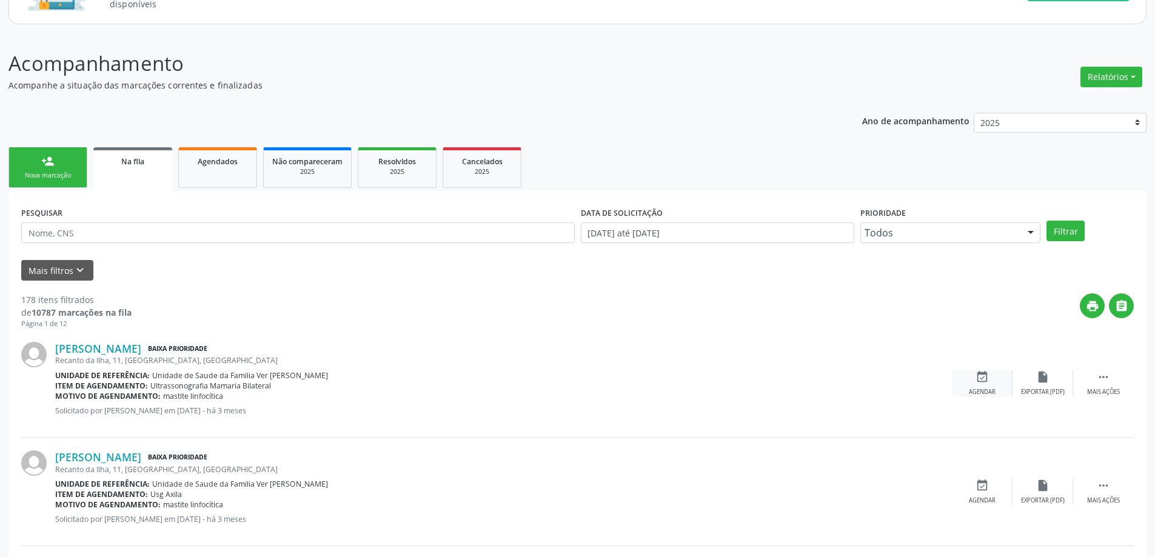
click at [973, 388] on div "Agendar" at bounding box center [982, 392] width 27 height 8
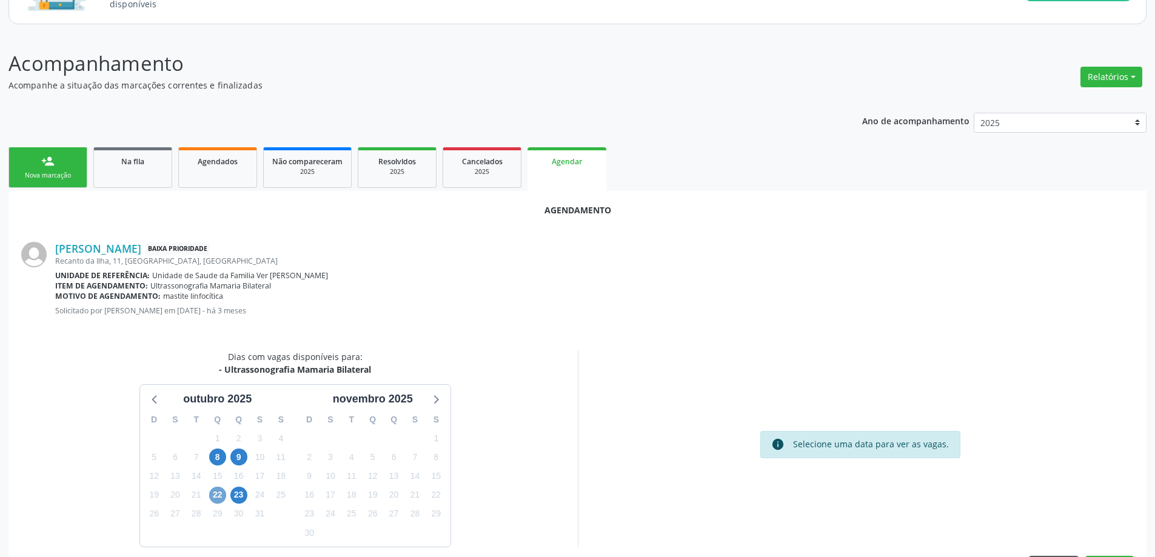
click at [218, 495] on span "22" at bounding box center [217, 495] width 17 height 17
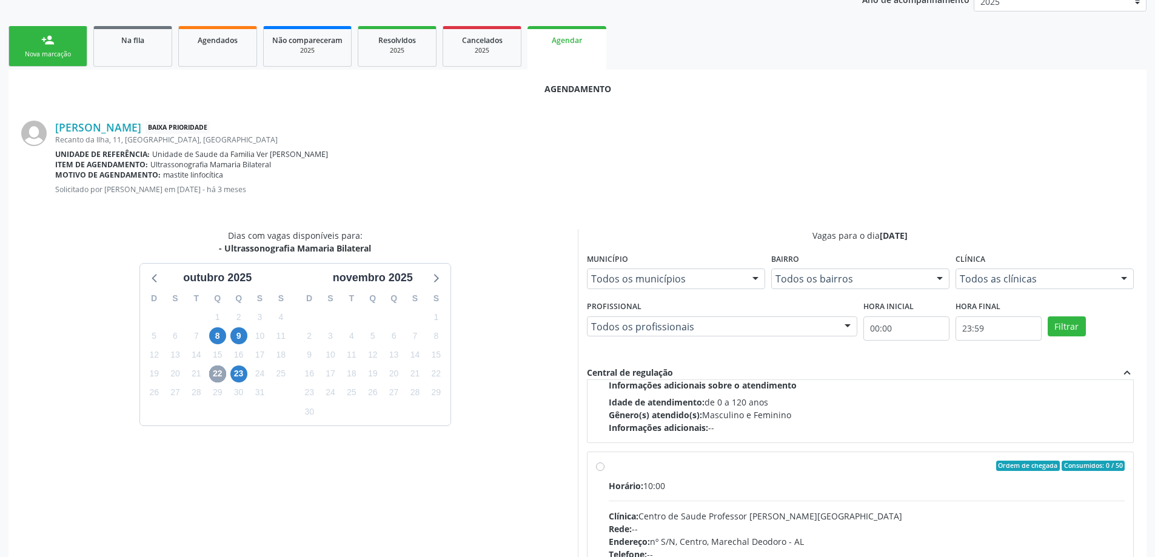
scroll to position [182, 0]
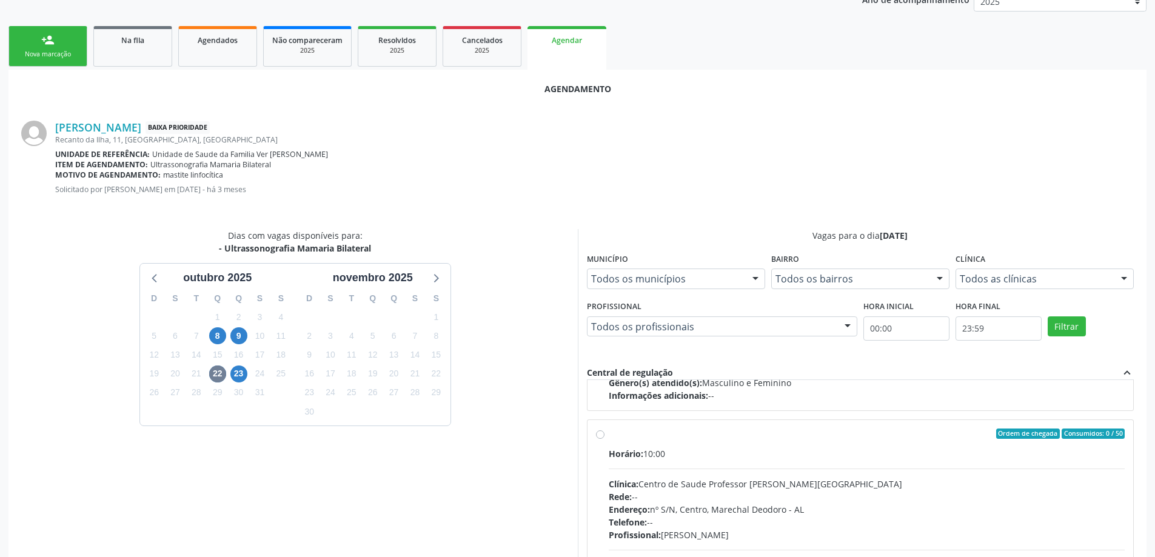
click at [601, 430] on div "Ordem de chegada Consumidos: 0 / 50 Horário: 10:00 Clínica: Centro de Saude Pro…" at bounding box center [860, 522] width 529 height 186
radio input "true"
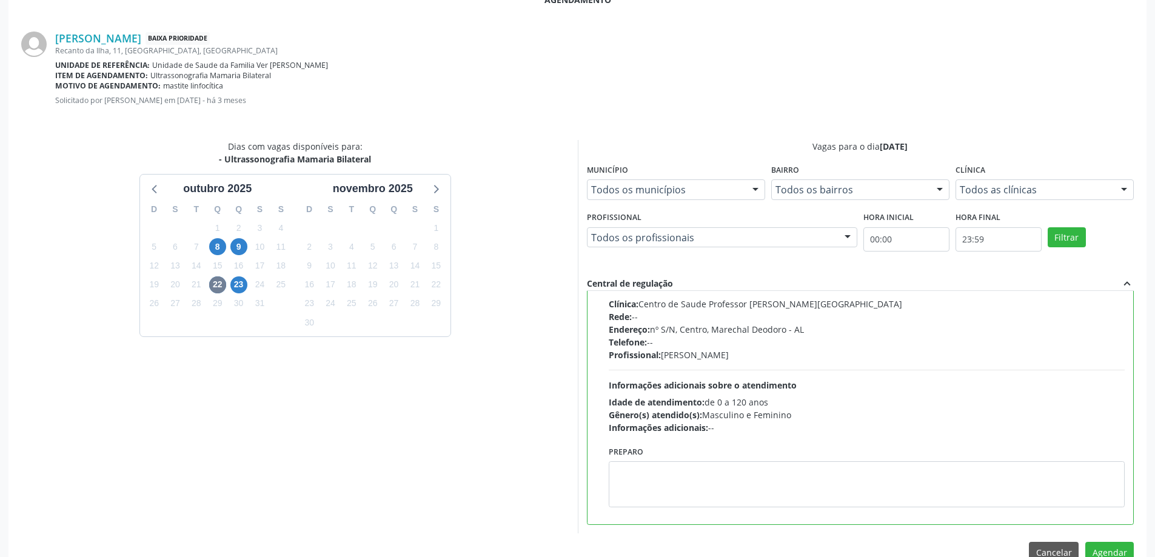
scroll to position [358, 0]
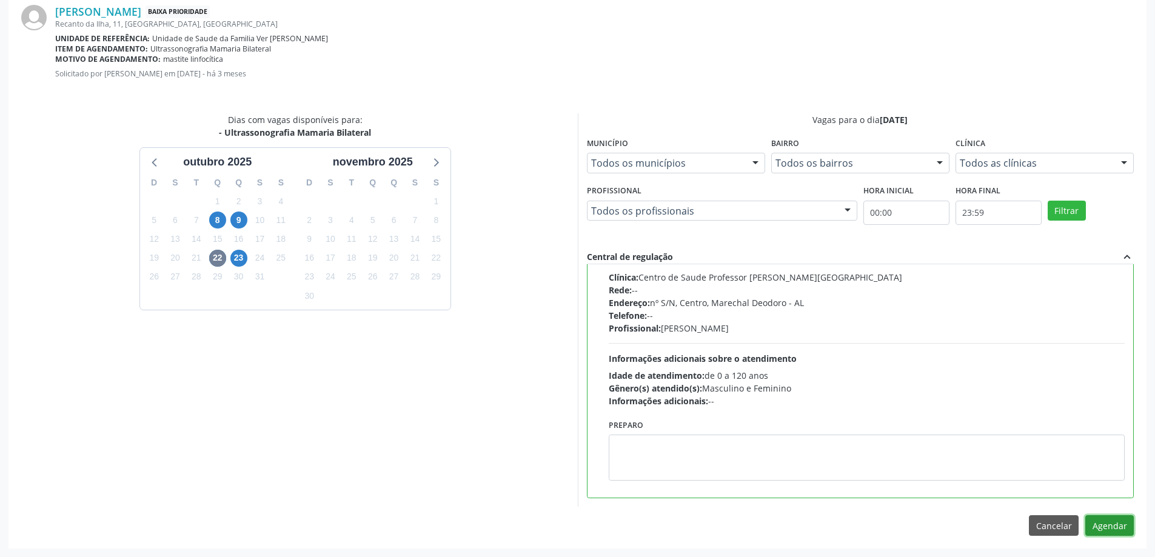
click at [1105, 520] on button "Agendar" at bounding box center [1109, 525] width 48 height 21
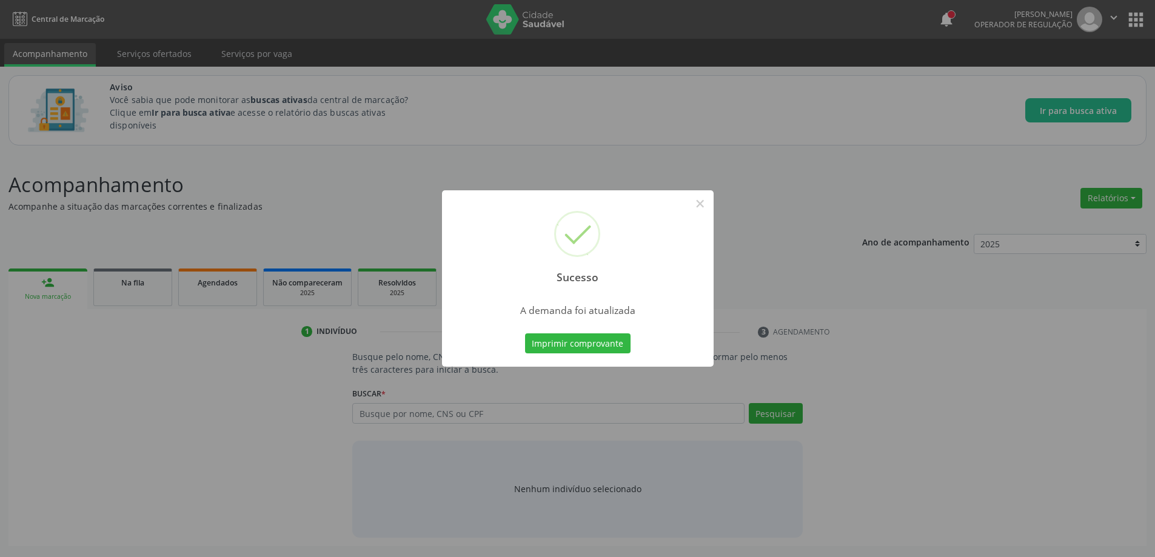
scroll to position [0, 0]
click at [699, 209] on button "×" at bounding box center [704, 203] width 21 height 21
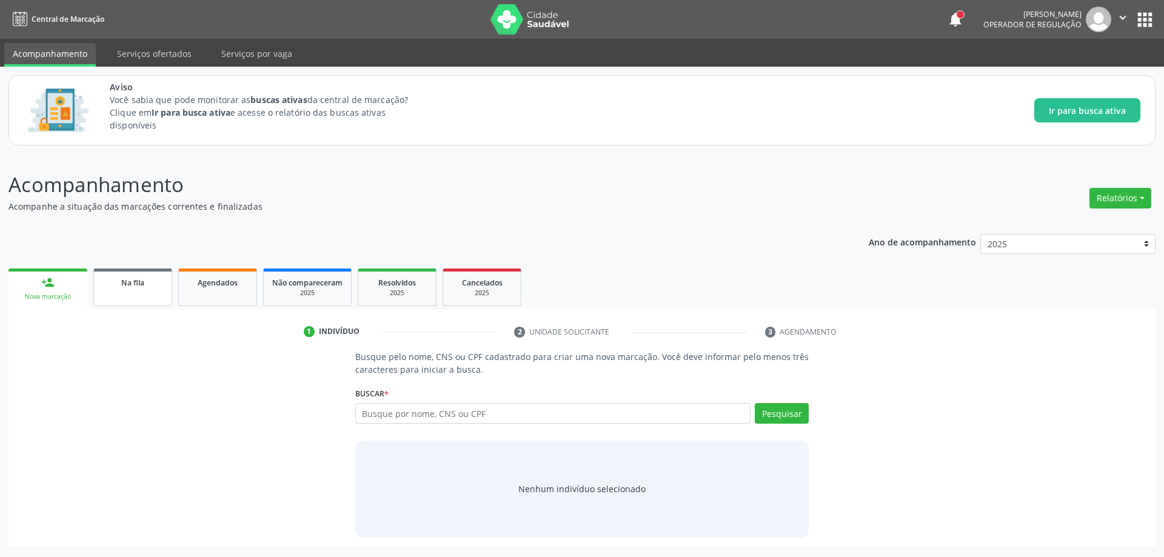
click at [137, 296] on link "Na fila" at bounding box center [132, 288] width 79 height 38
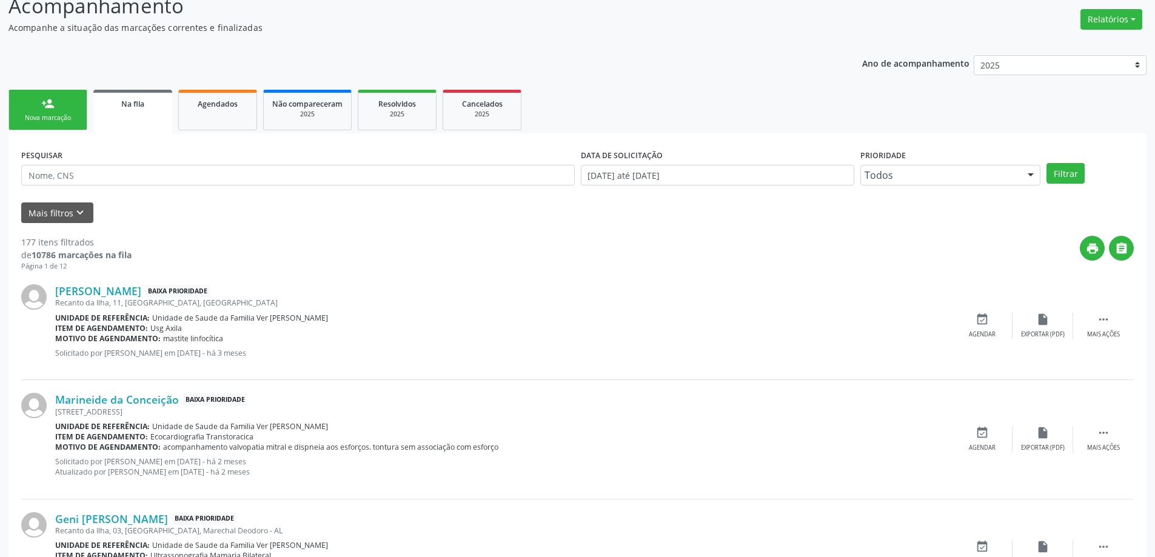
scroll to position [182, 0]
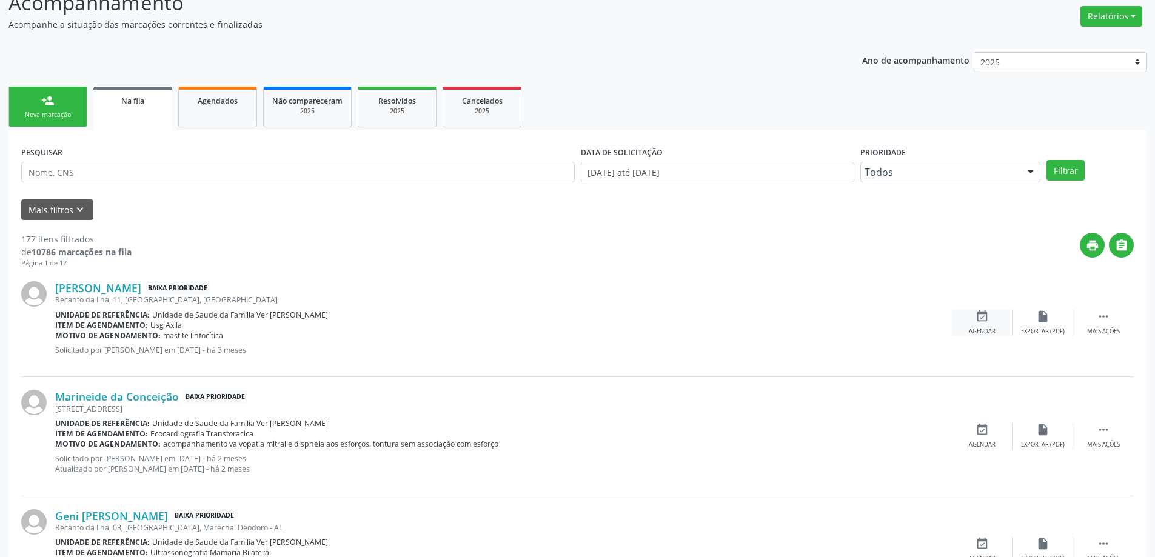
click at [983, 316] on icon "event_available" at bounding box center [981, 316] width 13 height 13
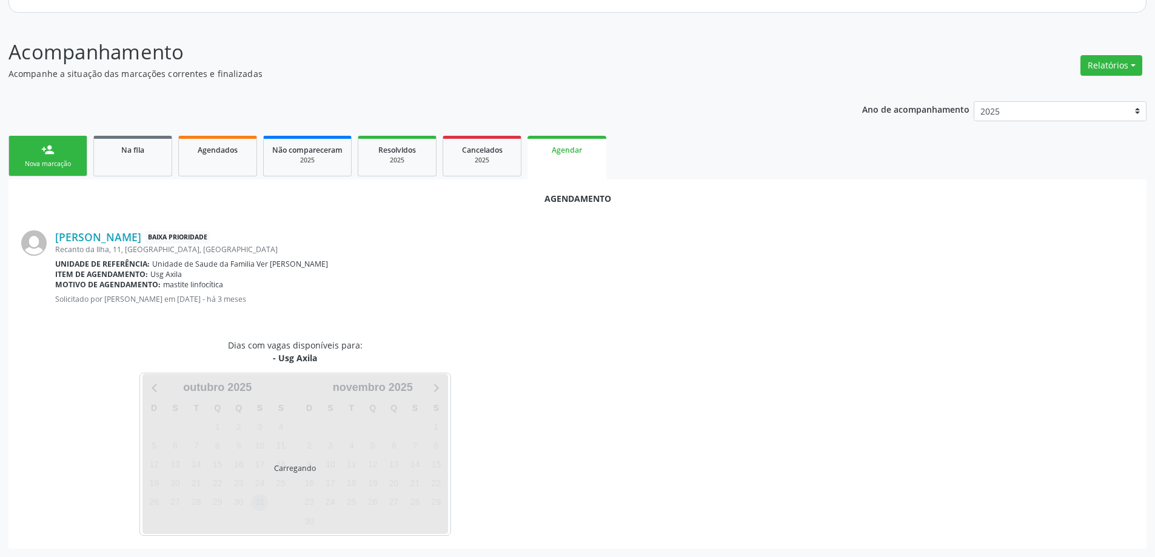
scroll to position [161, 0]
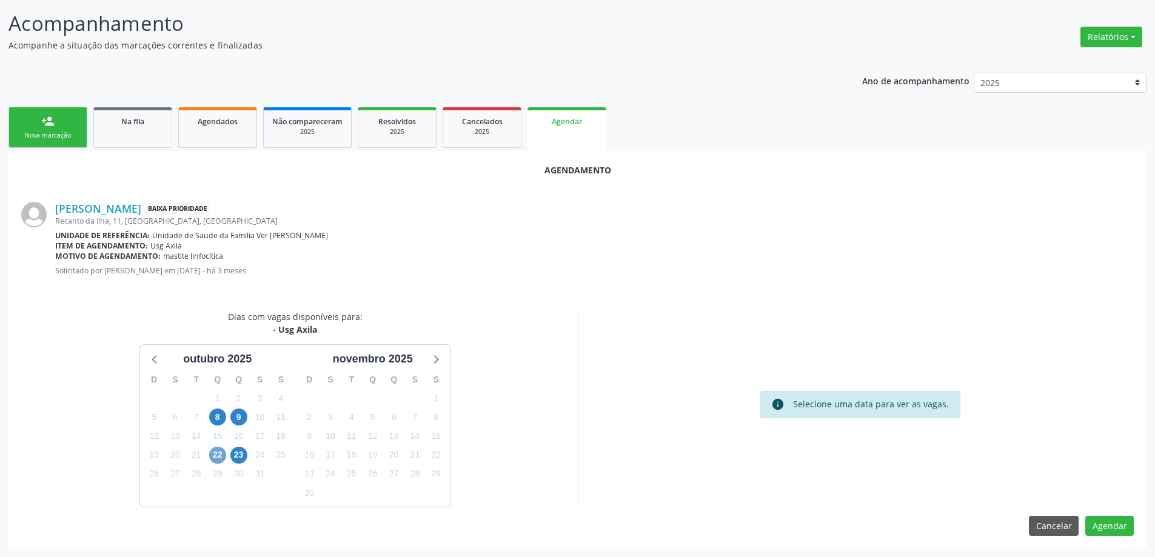
click at [222, 456] on span "22" at bounding box center [217, 455] width 17 height 17
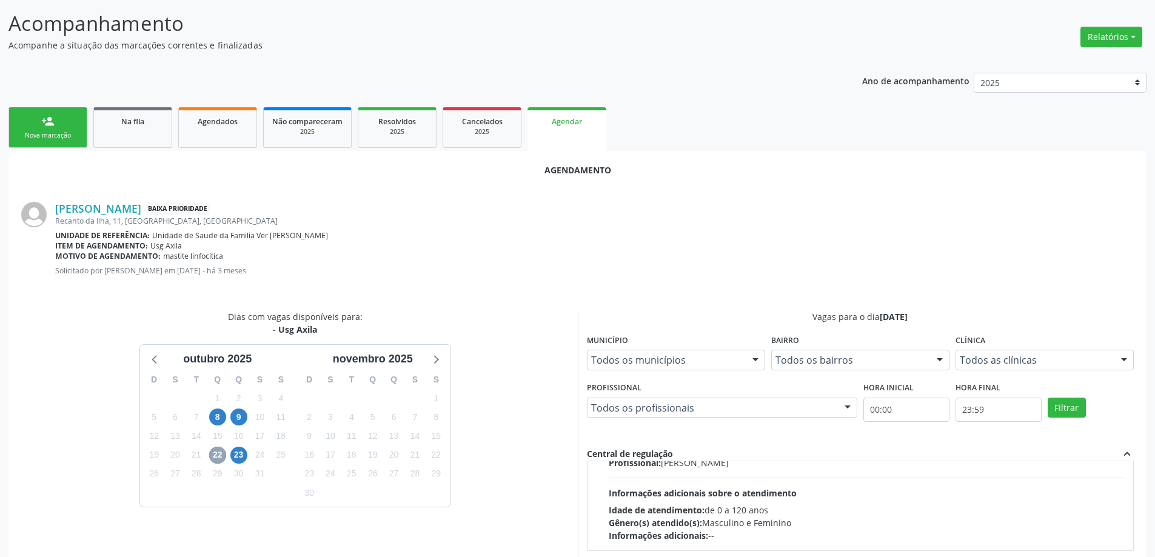
scroll to position [182, 0]
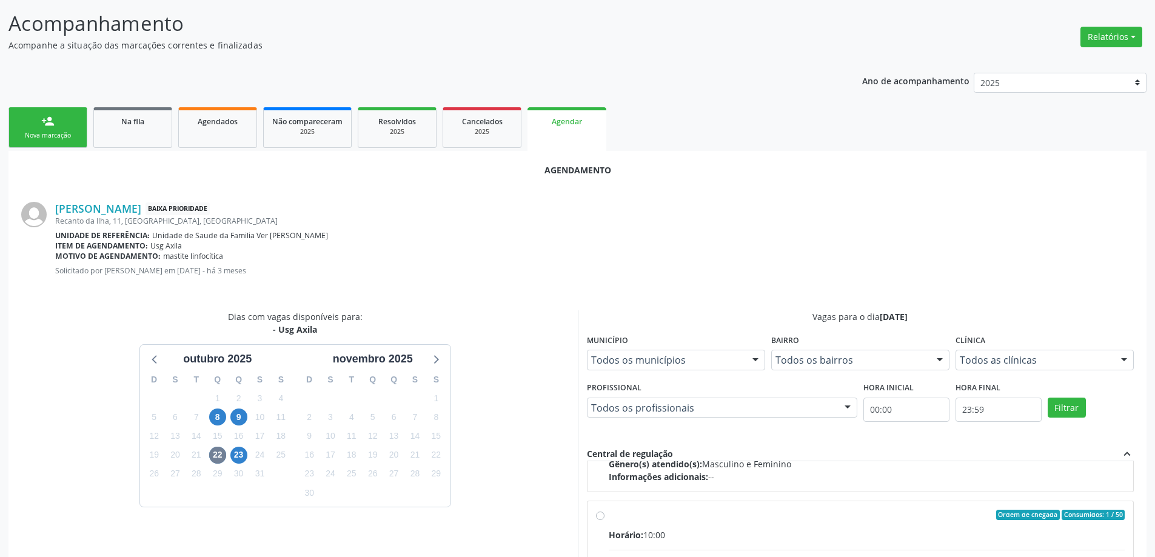
click at [601, 515] on input "Ordem de chegada Consumidos: 1 / 50 Horário: 10:00 Clínica: Centro de Saude Pro…" at bounding box center [600, 515] width 8 height 11
radio input "true"
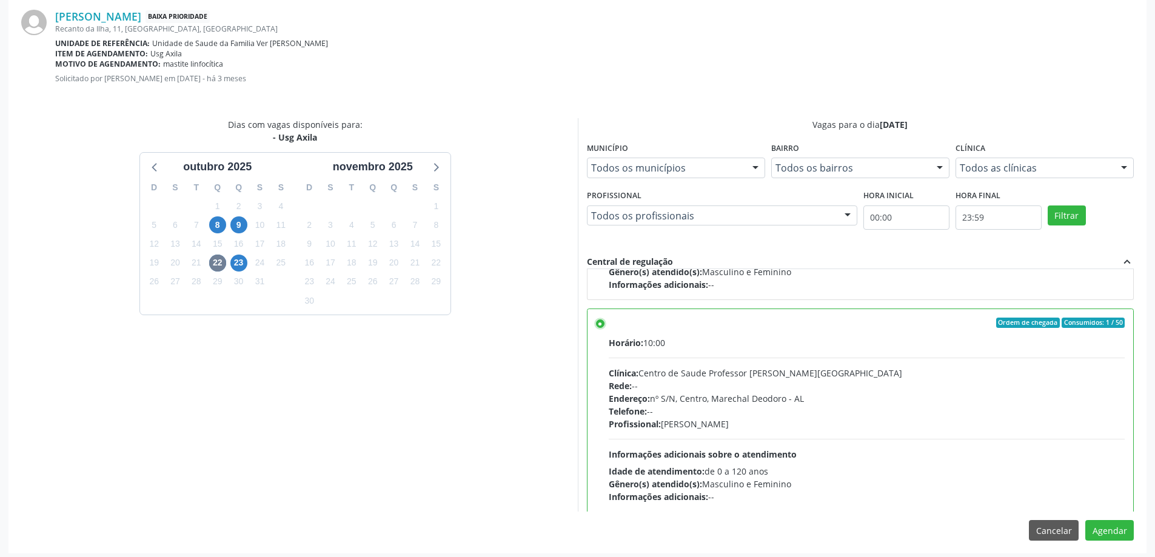
scroll to position [358, 0]
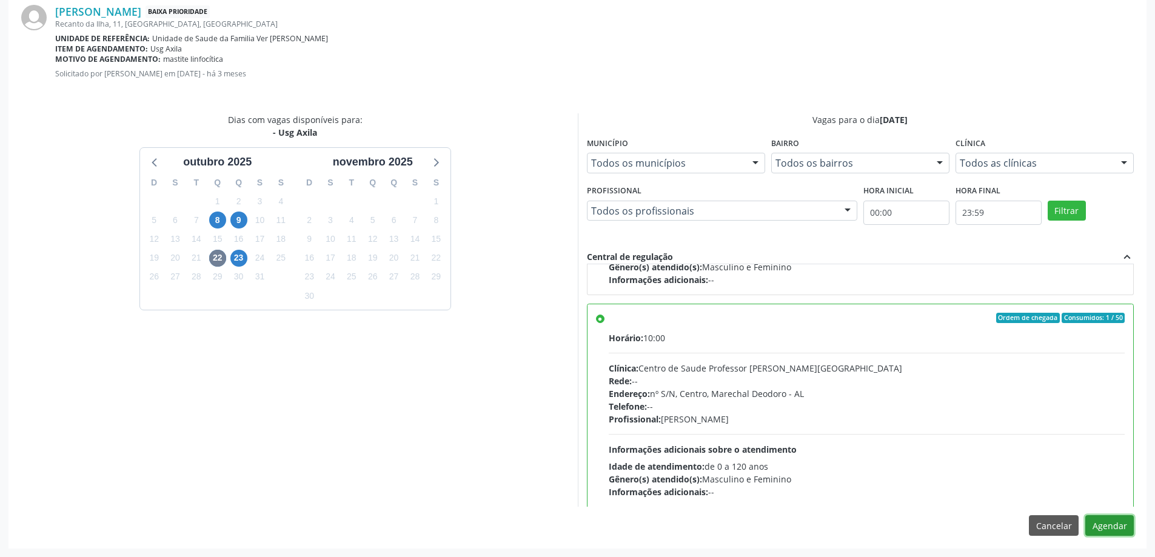
click at [1127, 527] on button "Agendar" at bounding box center [1109, 525] width 48 height 21
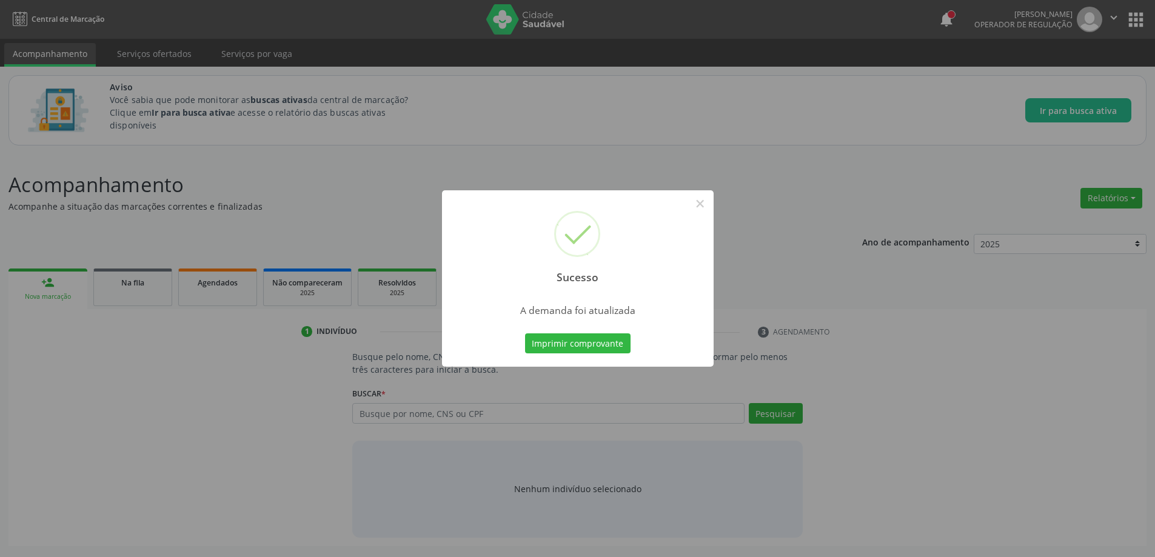
scroll to position [0, 0]
click at [700, 205] on button "×" at bounding box center [704, 203] width 21 height 21
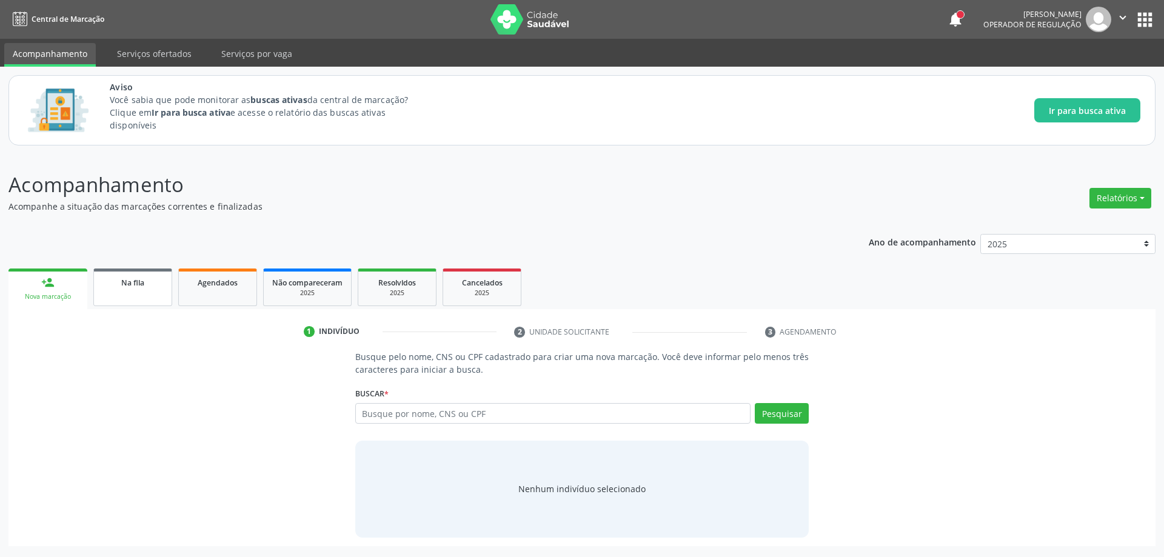
drag, startPoint x: 152, startPoint y: 299, endPoint x: 155, endPoint y: 292, distance: 8.1
click at [152, 299] on link "Na fila" at bounding box center [132, 288] width 79 height 38
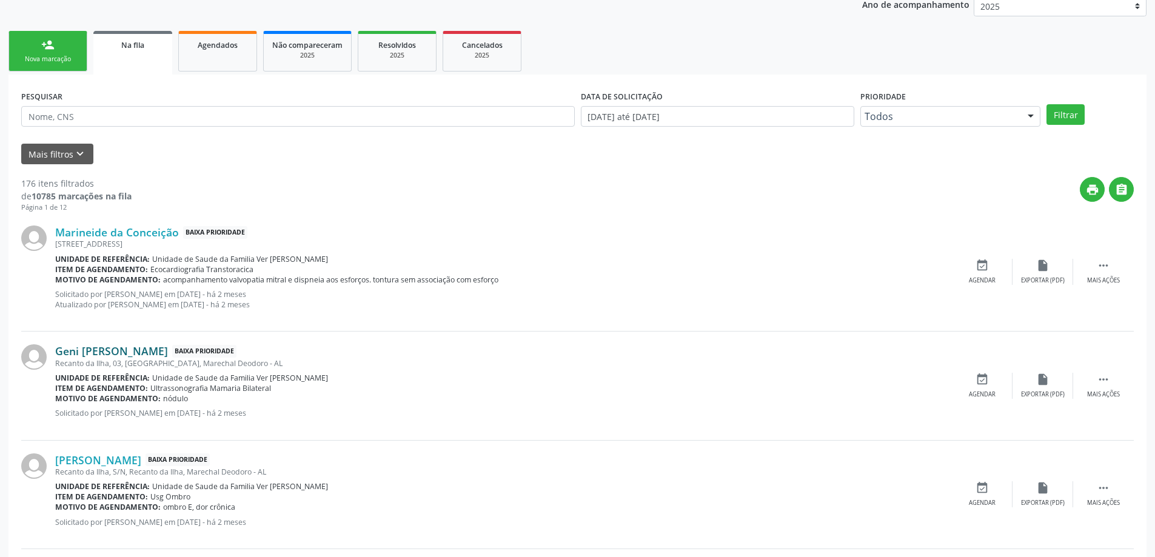
scroll to position [242, 0]
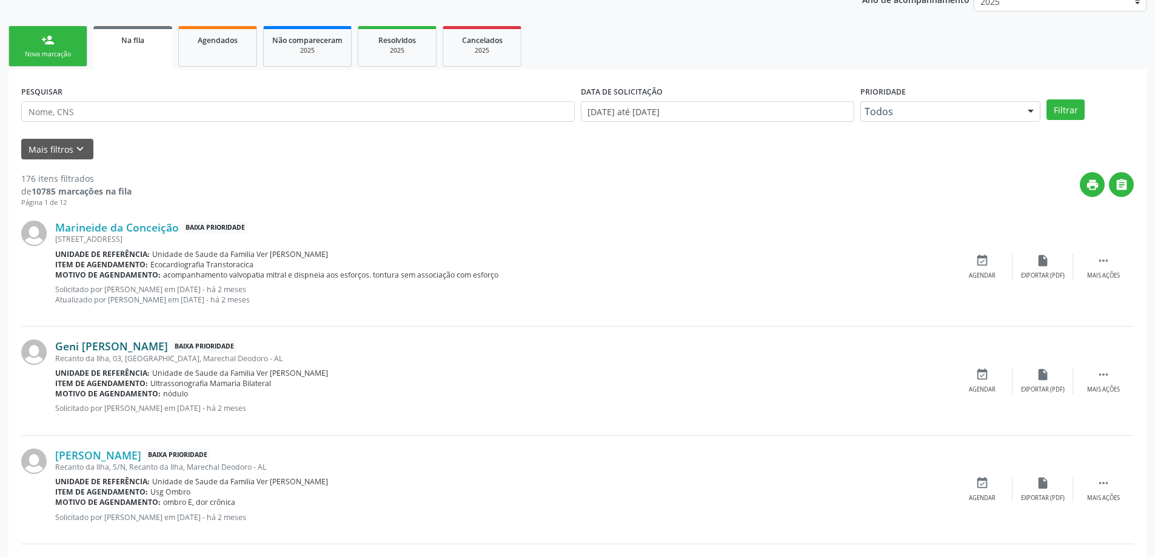
click at [135, 349] on link "Geni [PERSON_NAME]" at bounding box center [111, 345] width 113 height 13
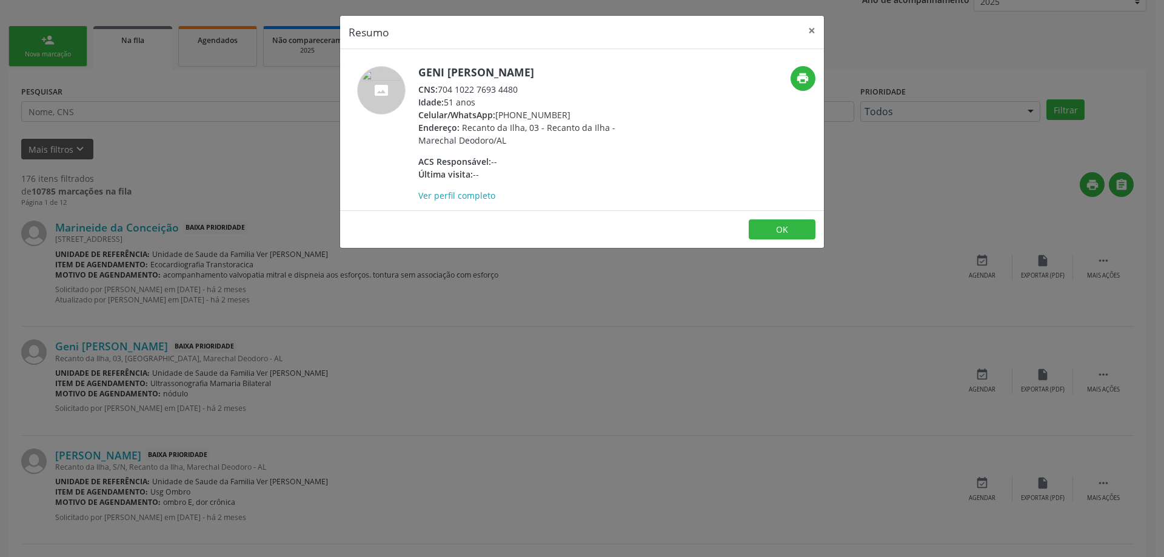
drag, startPoint x: 523, startPoint y: 90, endPoint x: 441, endPoint y: 92, distance: 81.9
click at [441, 92] on div "CNS: 704 1022 7693 4480" at bounding box center [536, 89] width 236 height 13
copy div "704 1022 7693 4480"
click at [811, 33] on button "×" at bounding box center [812, 31] width 24 height 30
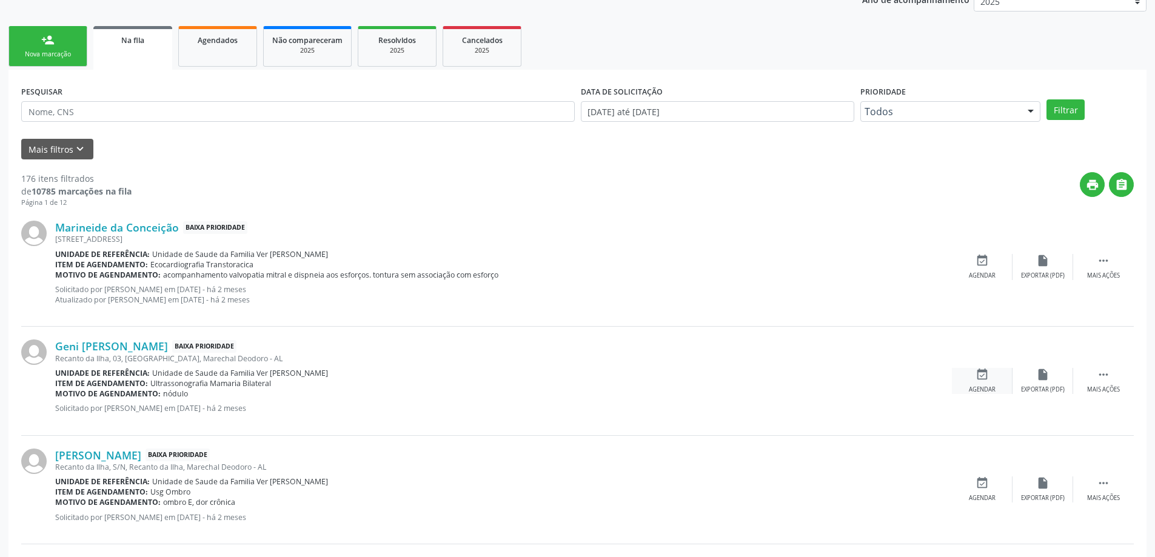
click at [969, 384] on div "event_available Agendar" at bounding box center [982, 381] width 61 height 26
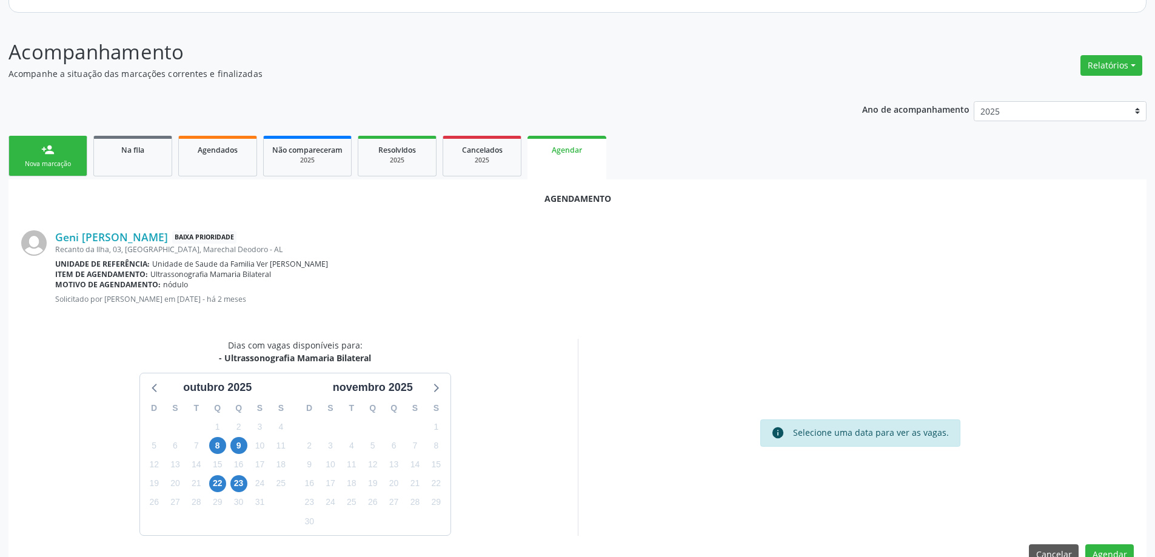
scroll to position [161, 0]
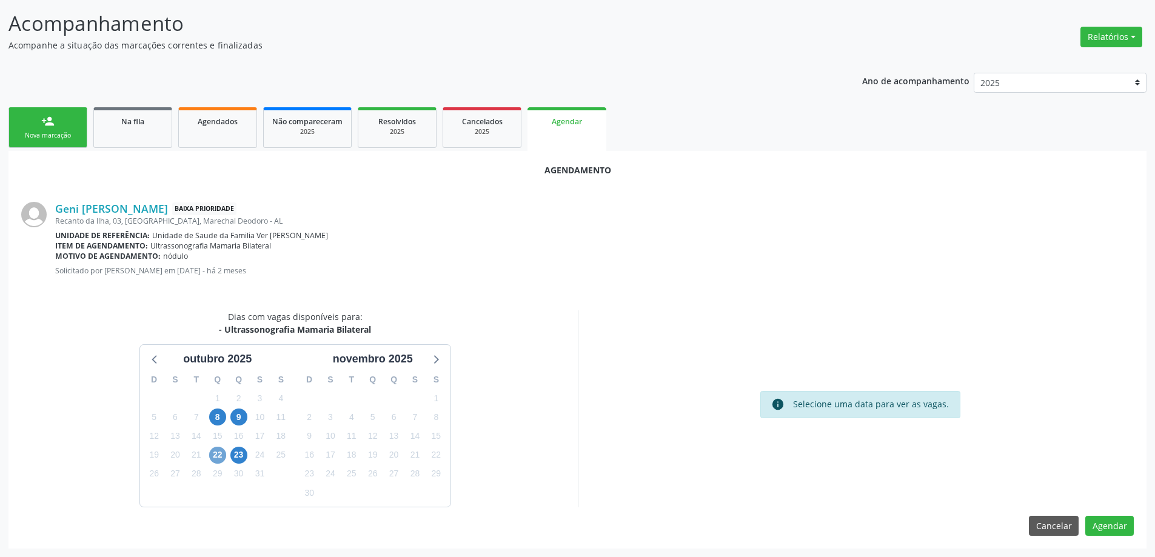
click at [213, 456] on span "22" at bounding box center [217, 455] width 17 height 17
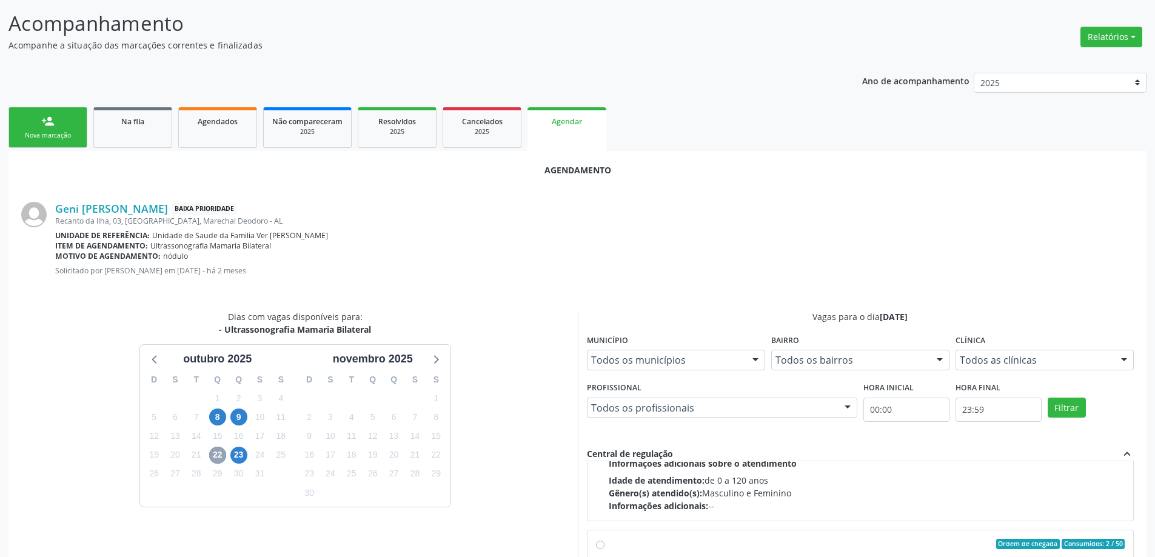
scroll to position [182, 0]
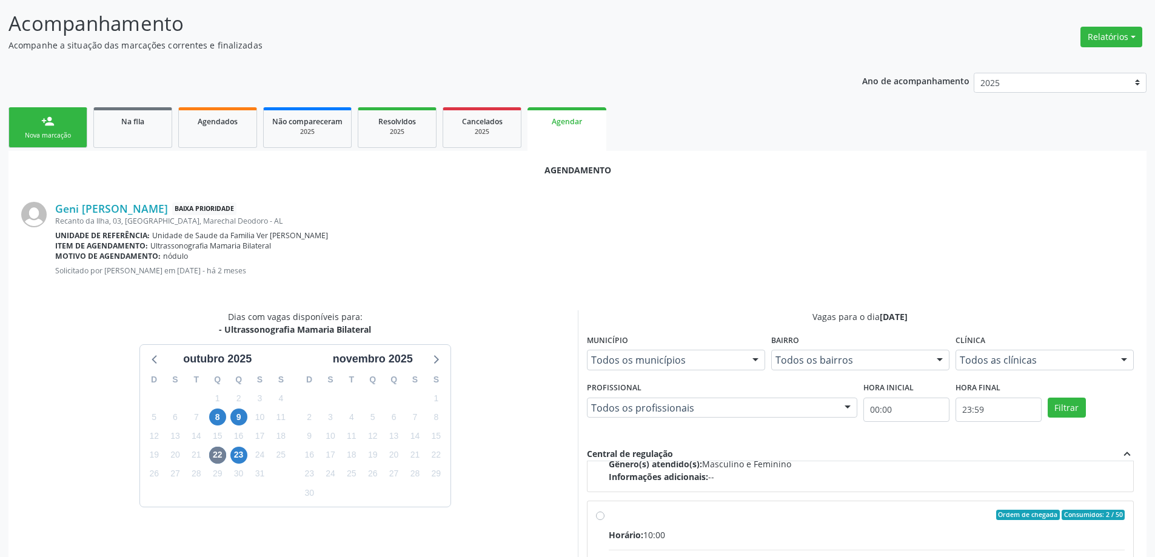
click at [602, 518] on input "Ordem de chegada Consumidos: 2 / 50 Horário: 10:00 Clínica: Centro de Saude Pro…" at bounding box center [600, 515] width 8 height 11
radio input "true"
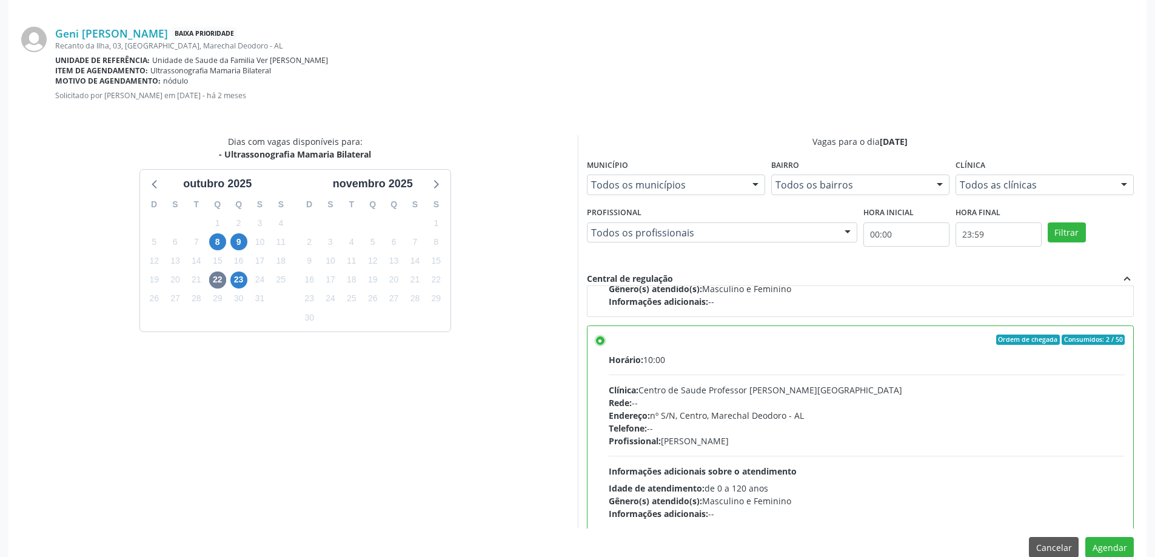
scroll to position [358, 0]
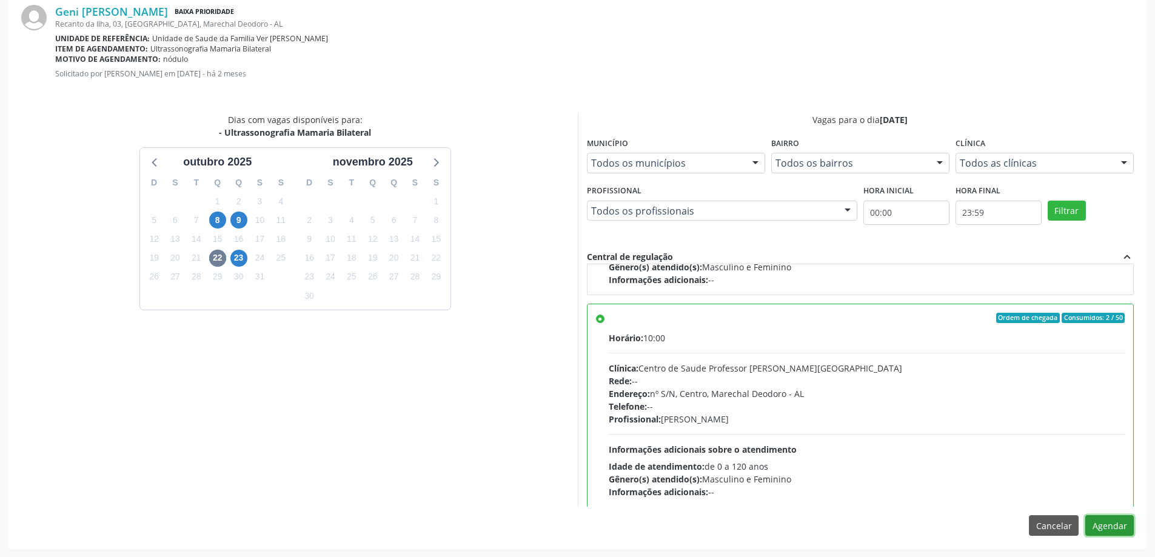
click at [1103, 526] on button "Agendar" at bounding box center [1109, 525] width 48 height 21
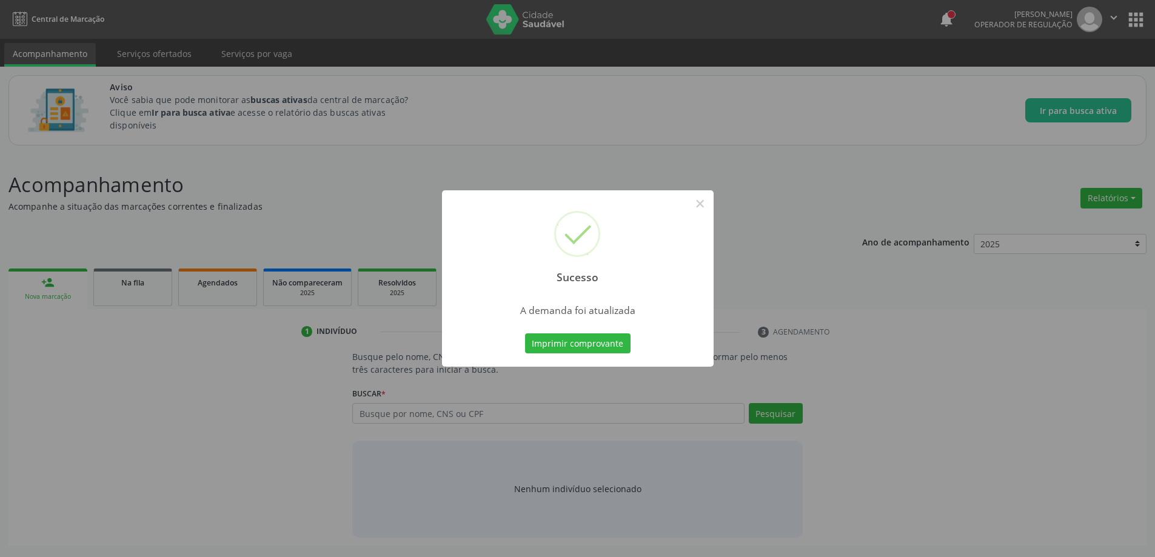
scroll to position [0, 0]
click at [689, 204] on div "Sucesso ×" at bounding box center [582, 242] width 272 height 104
click at [702, 204] on button "×" at bounding box center [704, 203] width 21 height 21
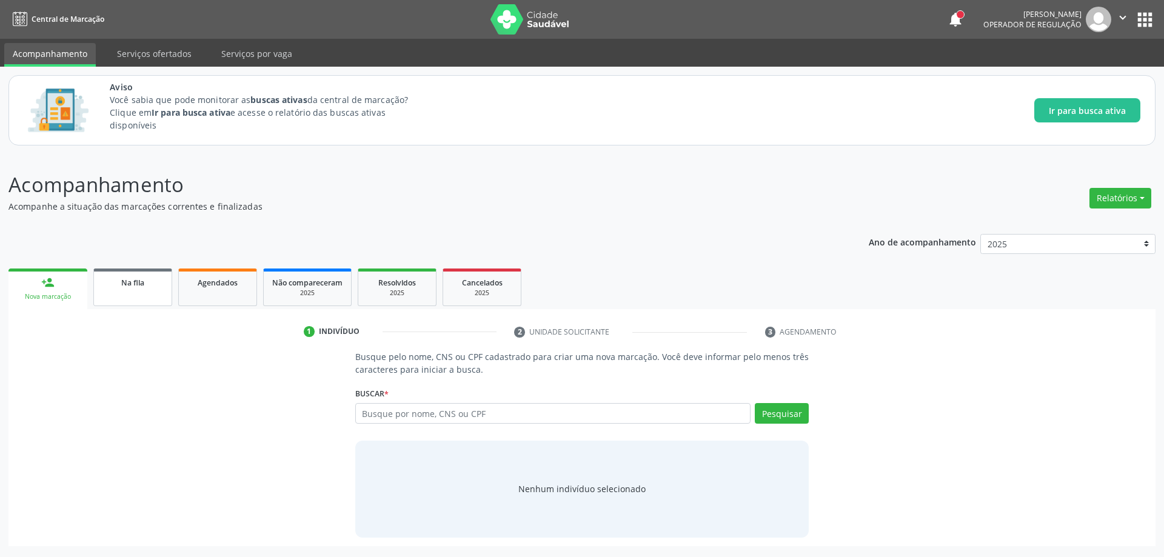
click at [142, 296] on link "Na fila" at bounding box center [132, 288] width 79 height 38
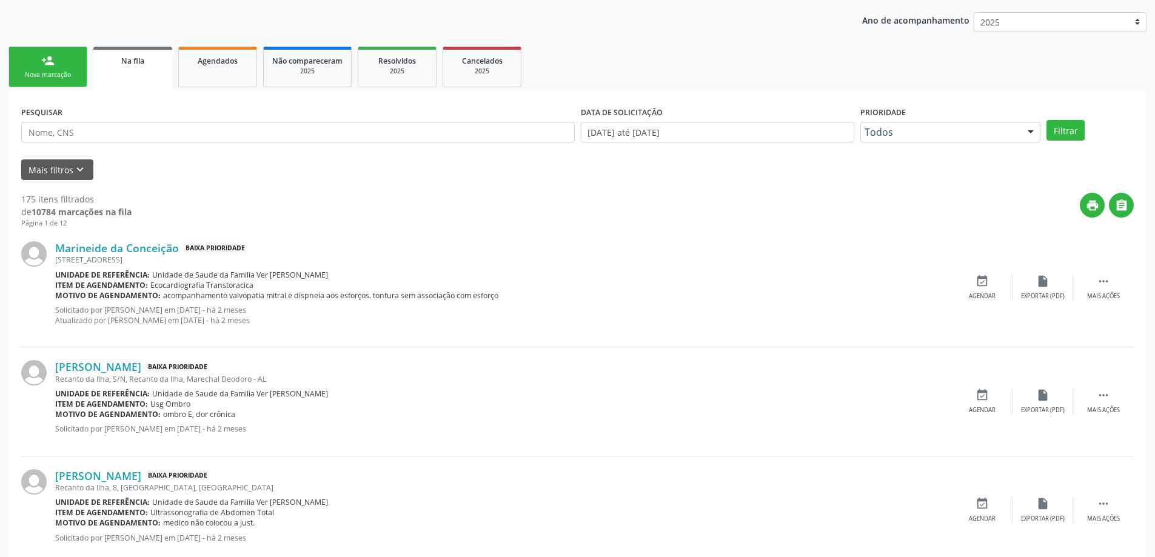
scroll to position [242, 0]
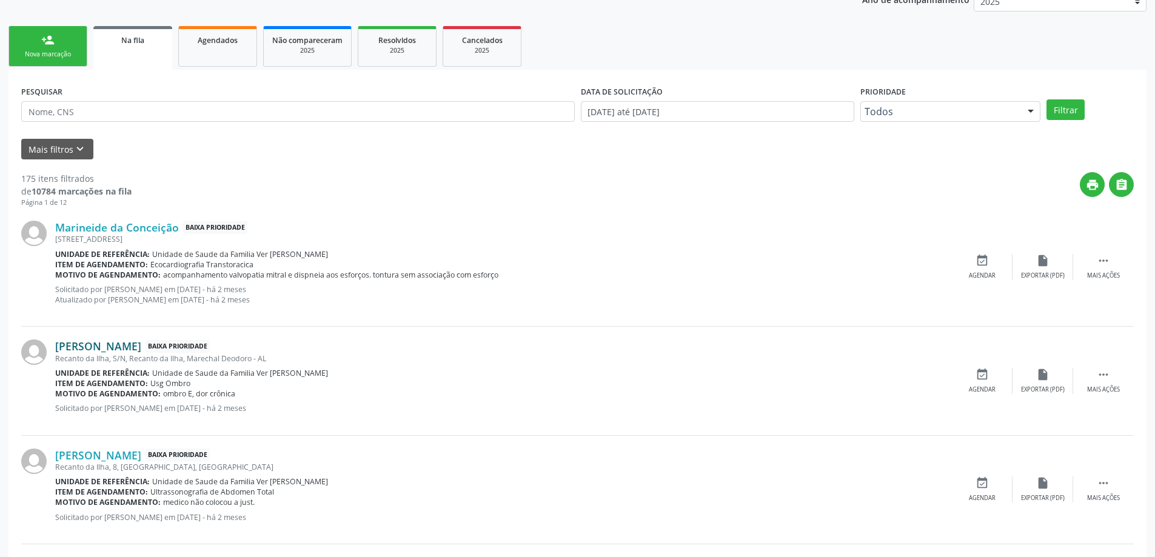
click at [102, 349] on link "[PERSON_NAME]" at bounding box center [98, 345] width 86 height 13
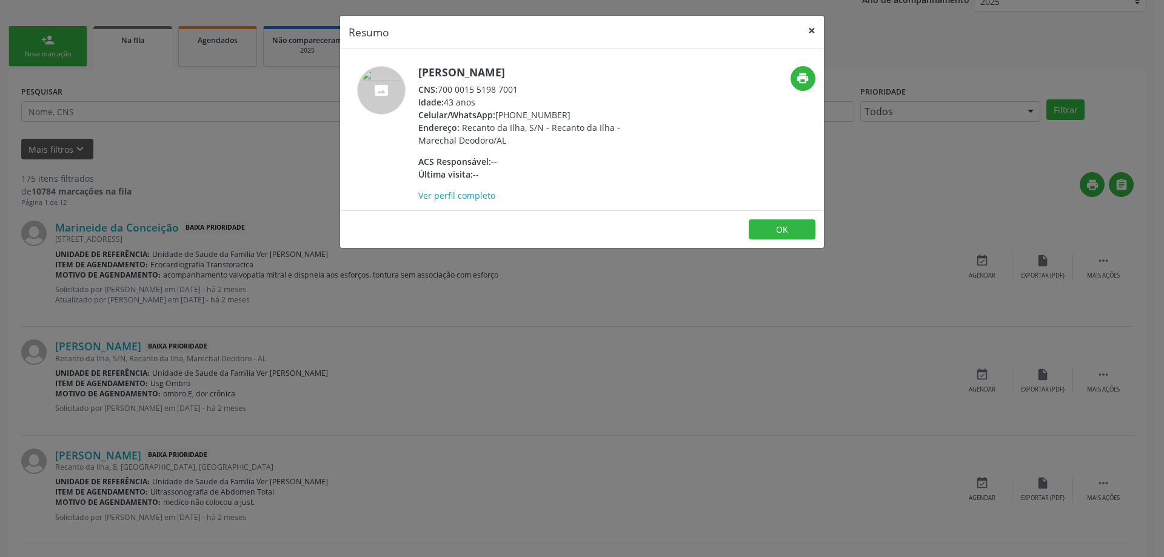
click at [811, 27] on button "×" at bounding box center [812, 31] width 24 height 30
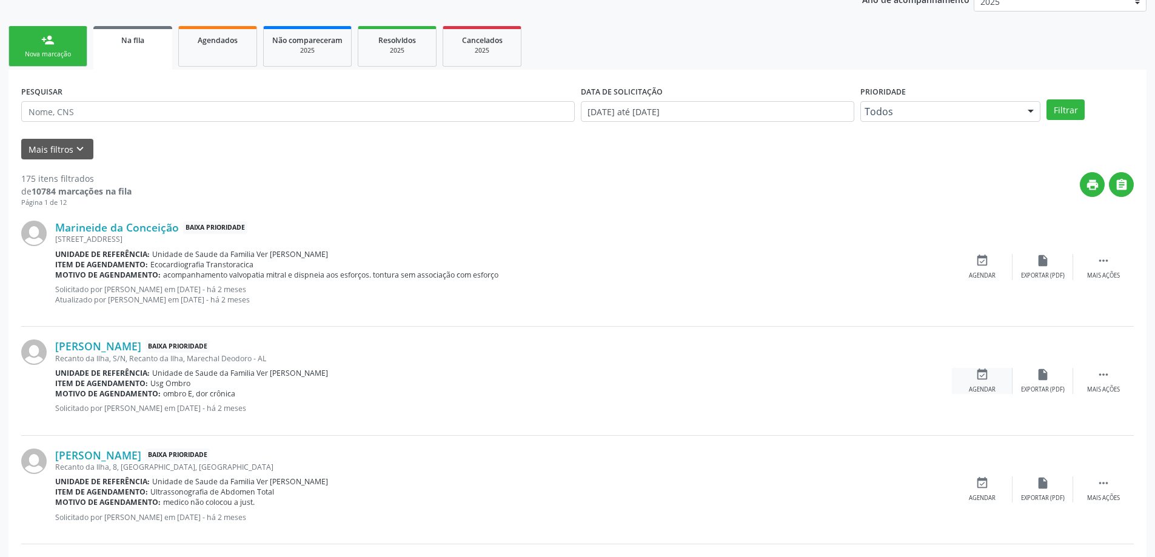
click at [969, 374] on div "event_available Agendar" at bounding box center [982, 381] width 61 height 26
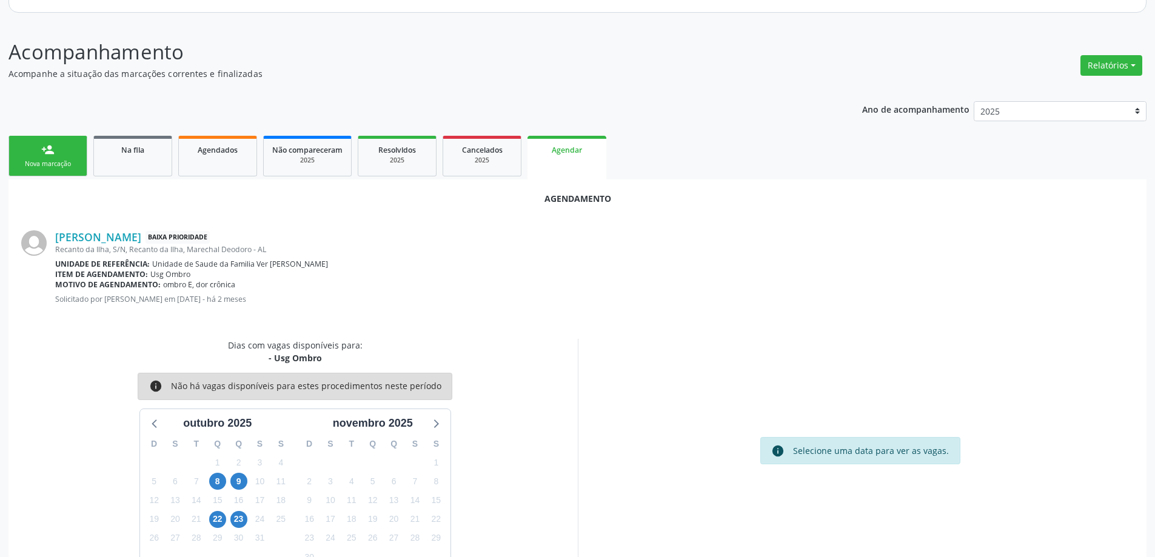
scroll to position [161, 0]
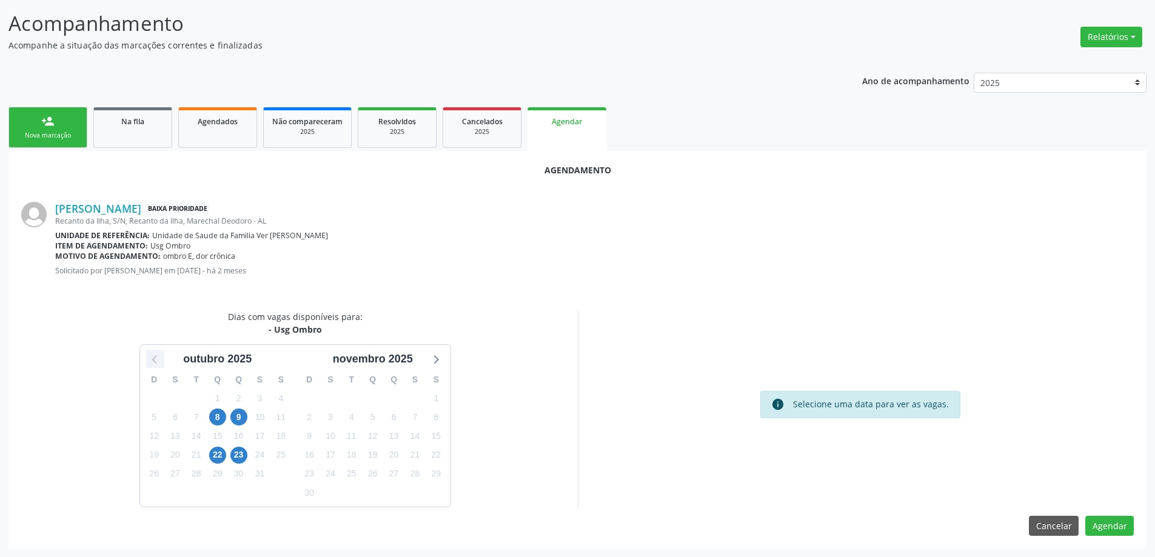
click at [156, 356] on icon at bounding box center [154, 359] width 5 height 8
click at [134, 142] on link "Na fila" at bounding box center [132, 127] width 79 height 41
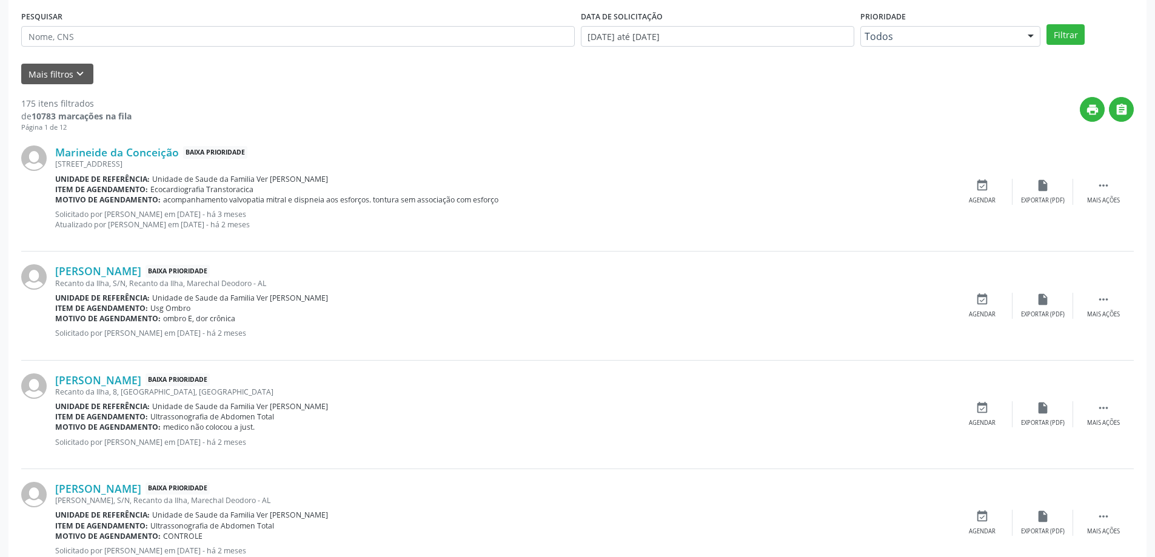
scroll to position [364, 0]
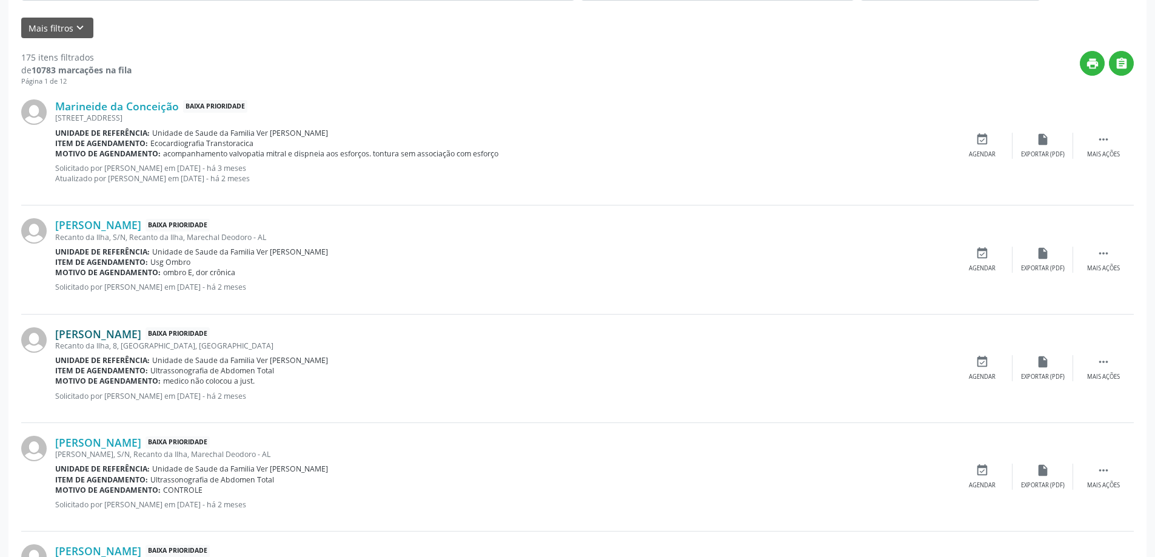
click at [88, 336] on link "[PERSON_NAME]" at bounding box center [98, 333] width 86 height 13
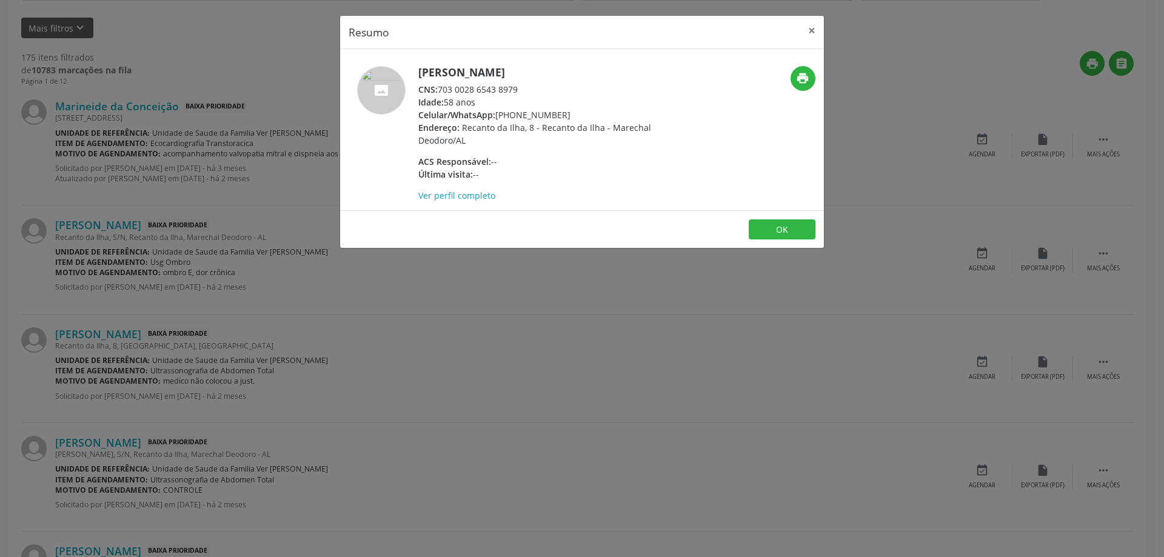
drag, startPoint x: 521, startPoint y: 90, endPoint x: 439, endPoint y: 95, distance: 82.0
click at [439, 95] on div "CNS: 703 0028 6543 8979" at bounding box center [536, 89] width 236 height 13
copy div "703 0028 6543 8979"
click at [810, 32] on button "×" at bounding box center [812, 31] width 24 height 30
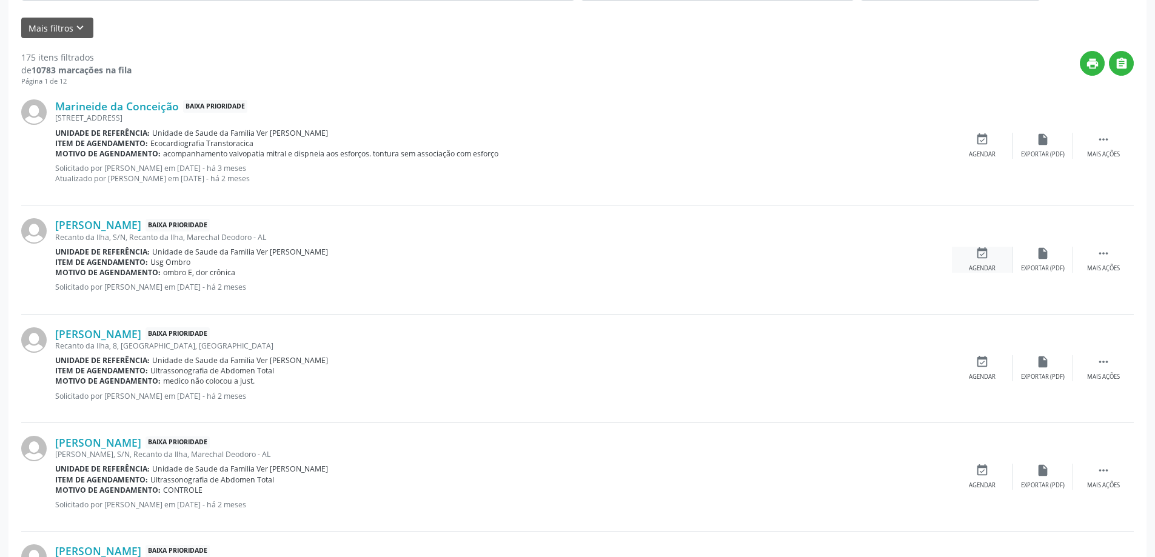
click at [983, 266] on div "Agendar" at bounding box center [982, 268] width 27 height 8
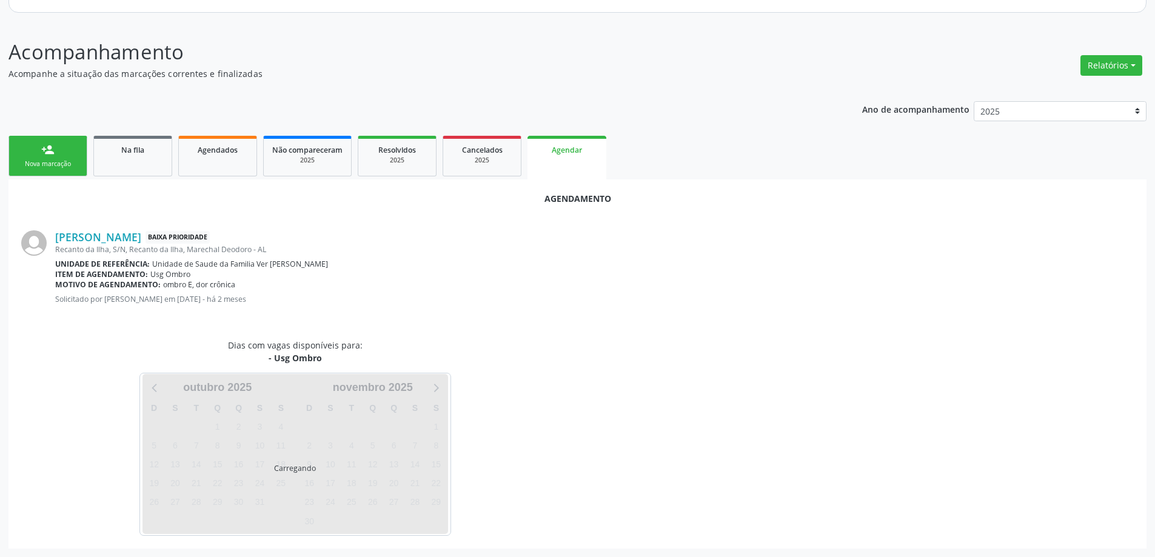
scroll to position [161, 0]
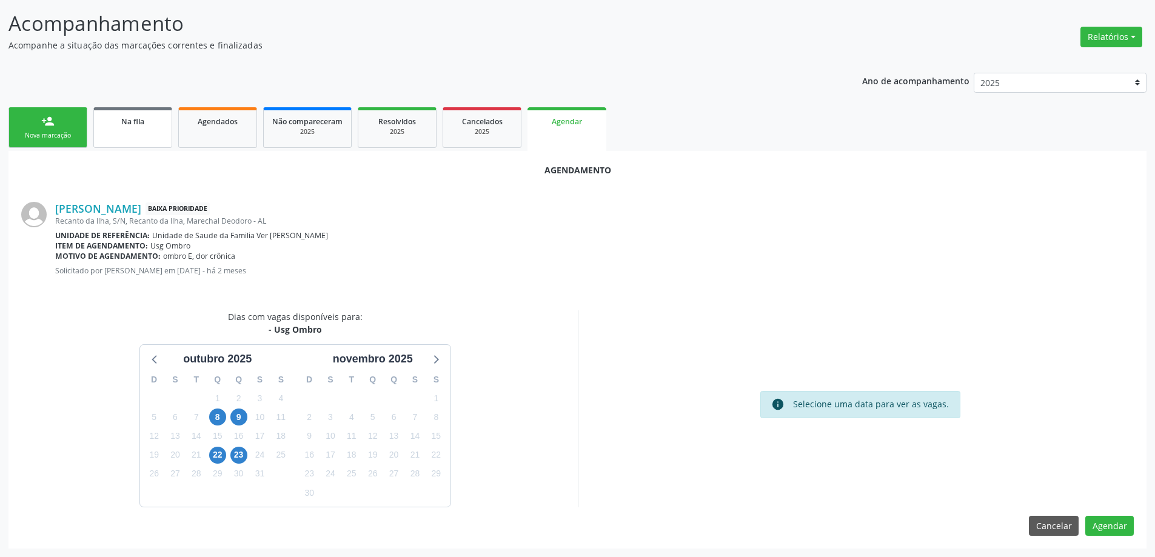
click at [122, 122] on span "Na fila" at bounding box center [132, 121] width 23 height 10
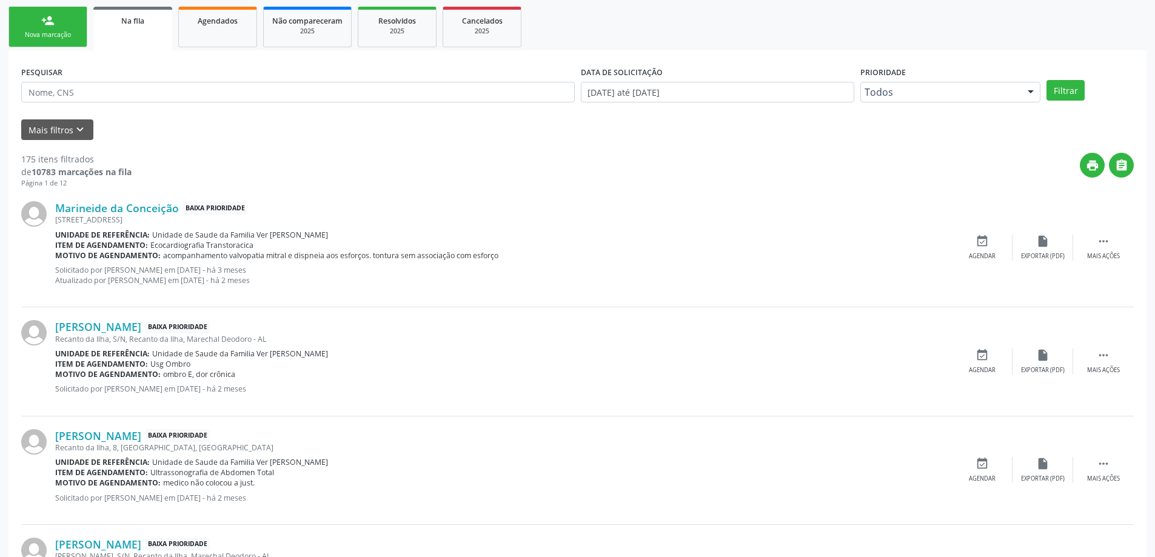
scroll to position [303, 0]
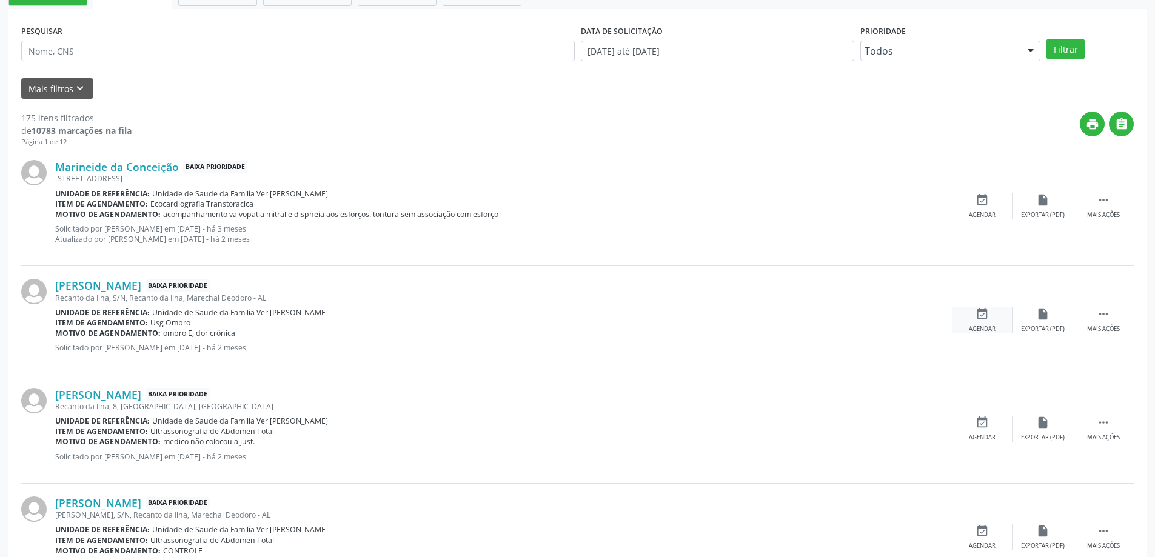
click at [983, 321] on div "event_available Agendar" at bounding box center [982, 320] width 61 height 26
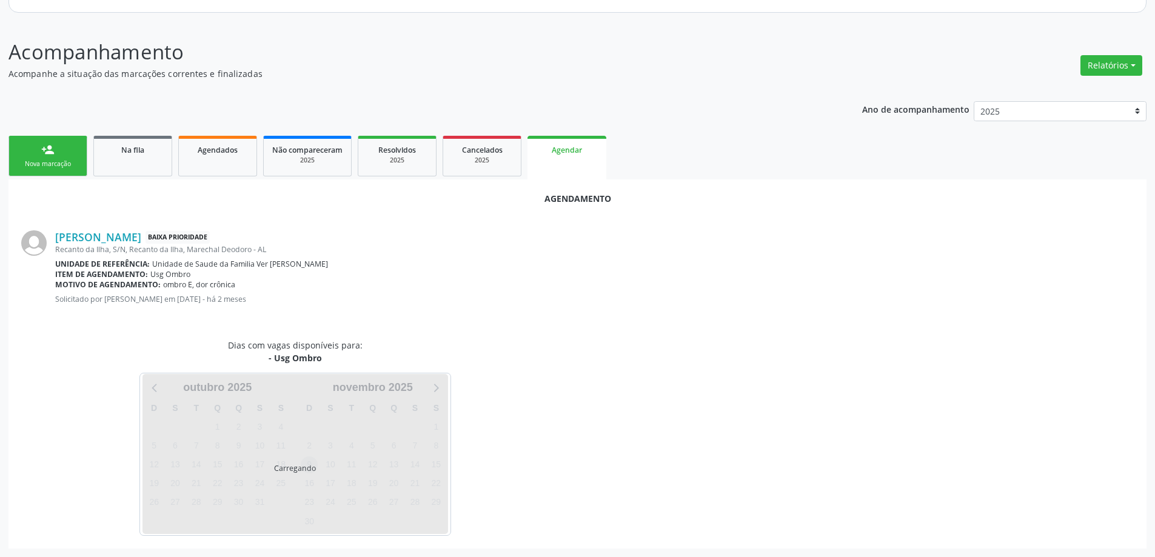
scroll to position [161, 0]
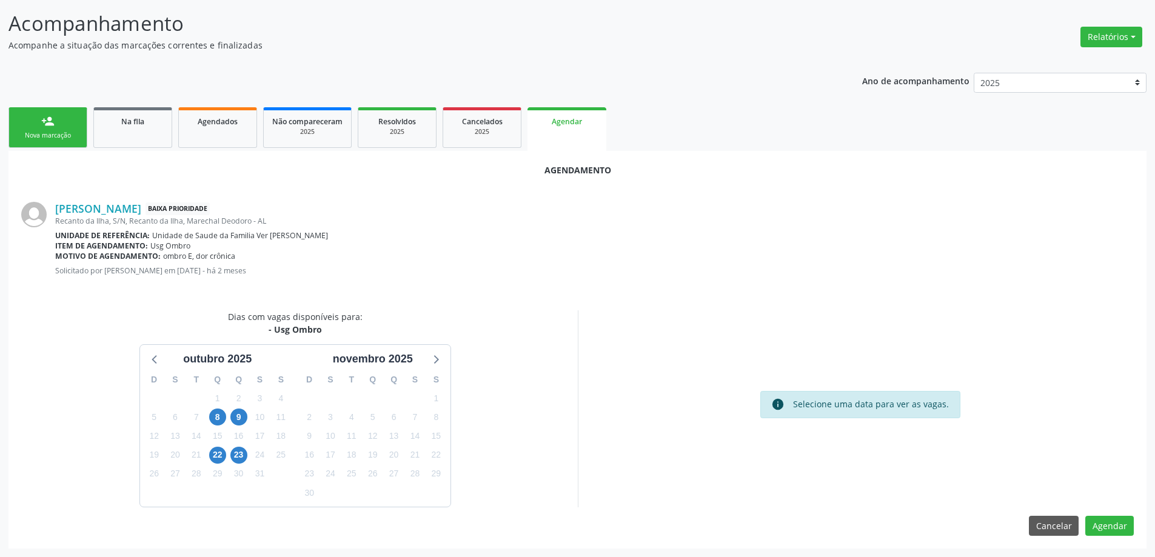
click at [580, 340] on div "info Selecione uma data para ver as vagas." at bounding box center [860, 408] width 565 height 197
click at [423, 306] on div "Agendamento [PERSON_NAME] Baixa Prioridade Recanto da Ilha, S/N, [GEOGRAPHIC_DA…" at bounding box center [577, 350] width 1138 height 398
click at [28, 319] on div "Dias com vagas disponíveis para: - Usg Ombro [DATE] D S T Q Q S S 28 29 30 1 2 …" at bounding box center [295, 408] width 565 height 197
click at [109, 136] on link "Na fila" at bounding box center [132, 127] width 79 height 41
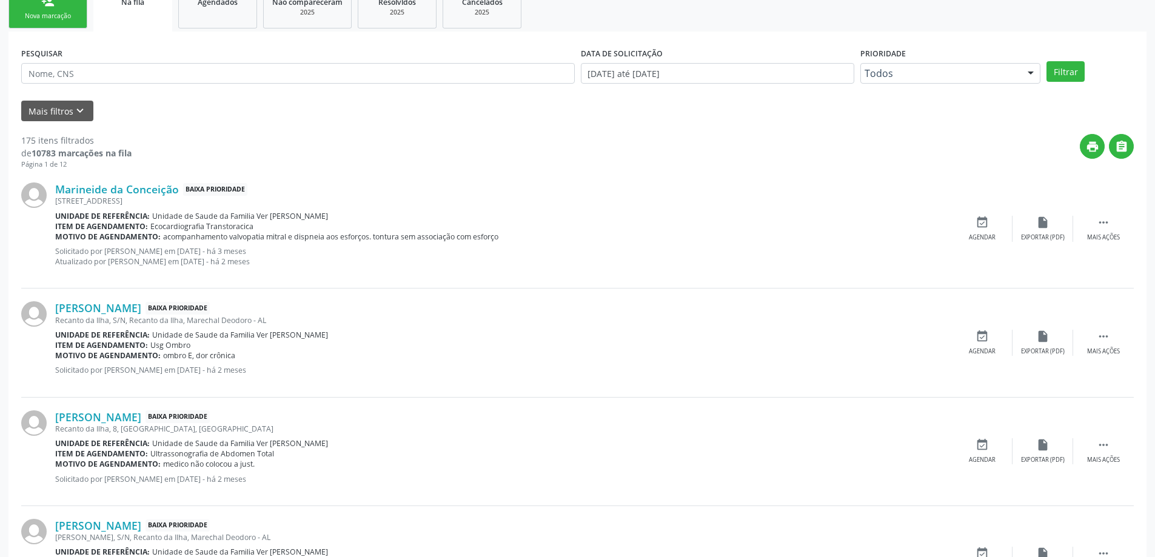
scroll to position [303, 0]
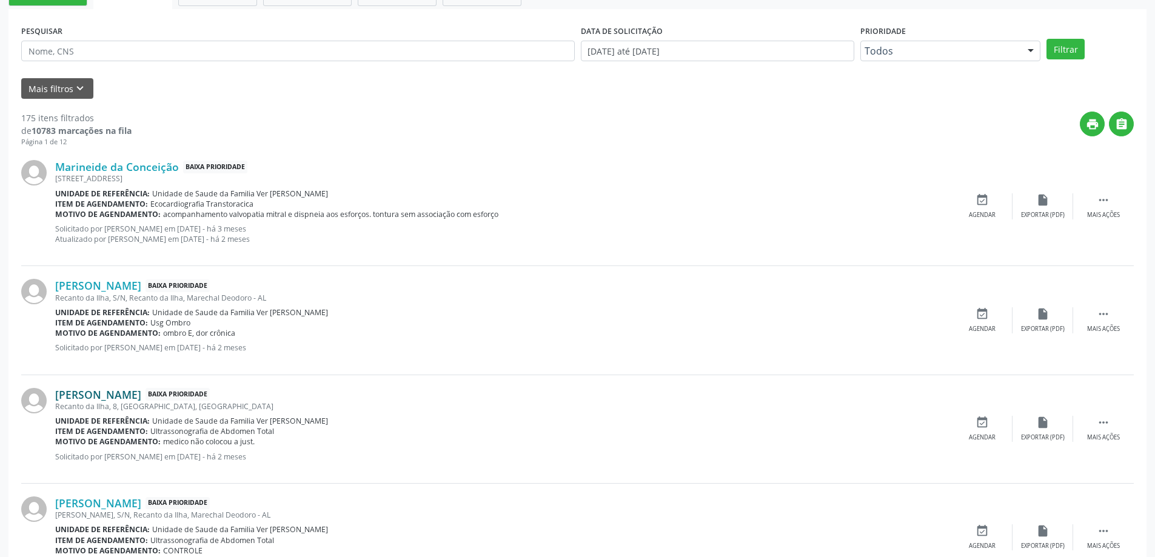
click at [85, 388] on link "[PERSON_NAME]" at bounding box center [98, 394] width 86 height 13
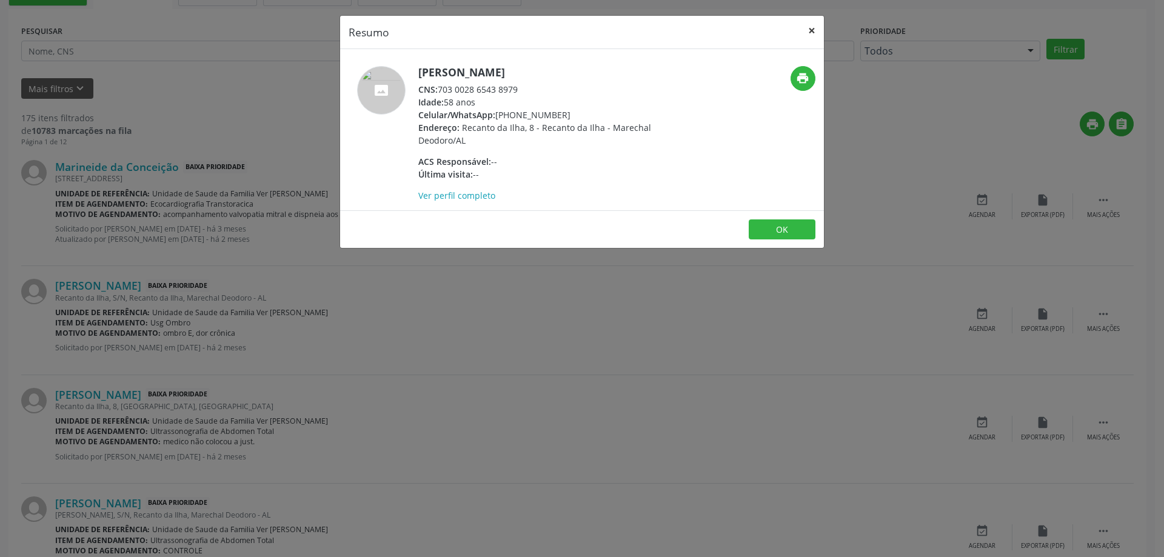
click at [811, 29] on button "×" at bounding box center [812, 31] width 24 height 30
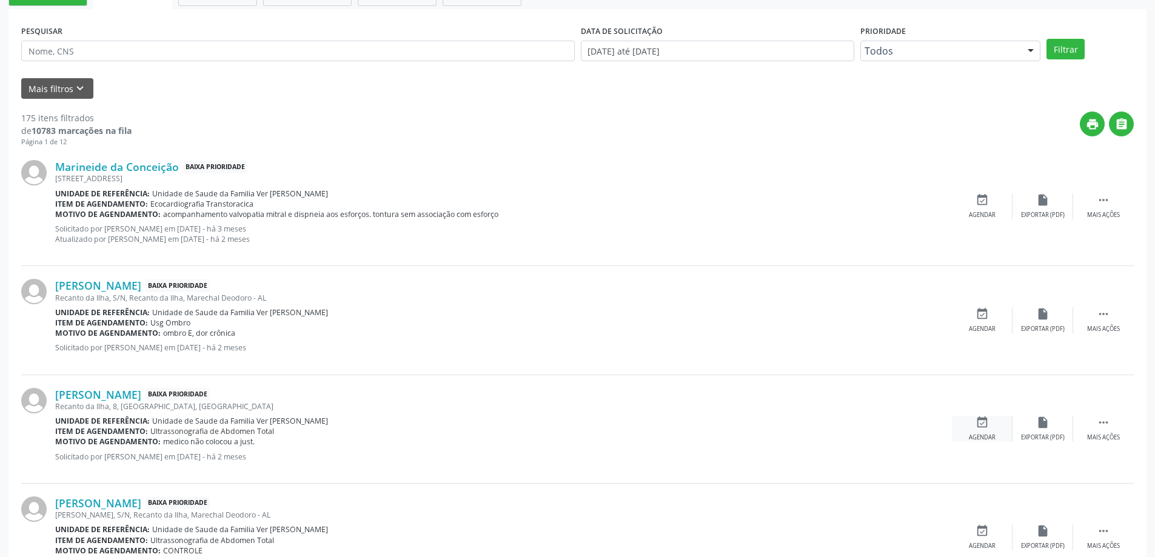
click at [984, 427] on icon "event_available" at bounding box center [981, 422] width 13 height 13
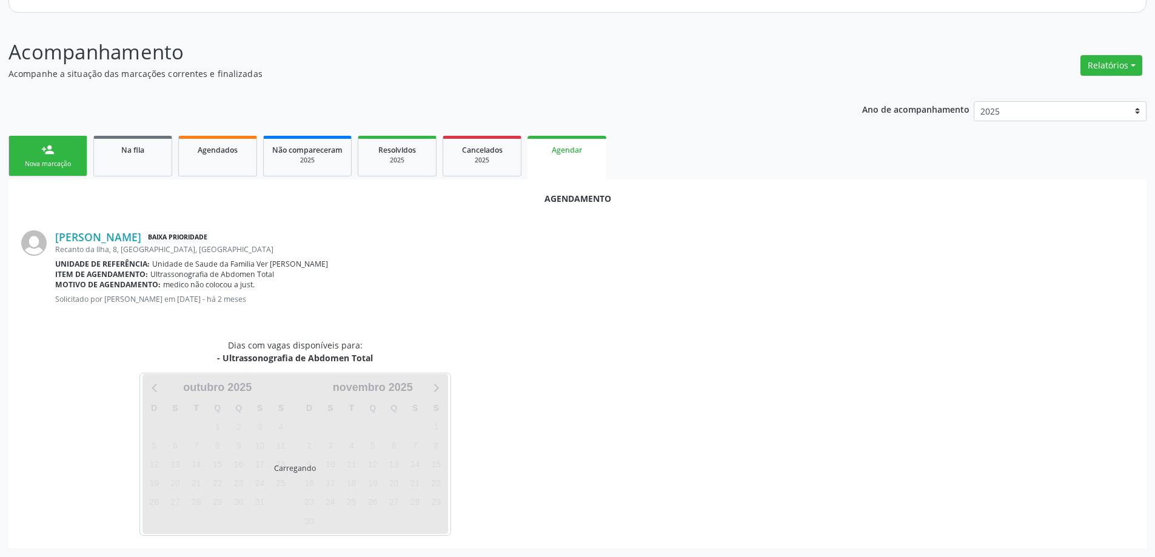
scroll to position [161, 0]
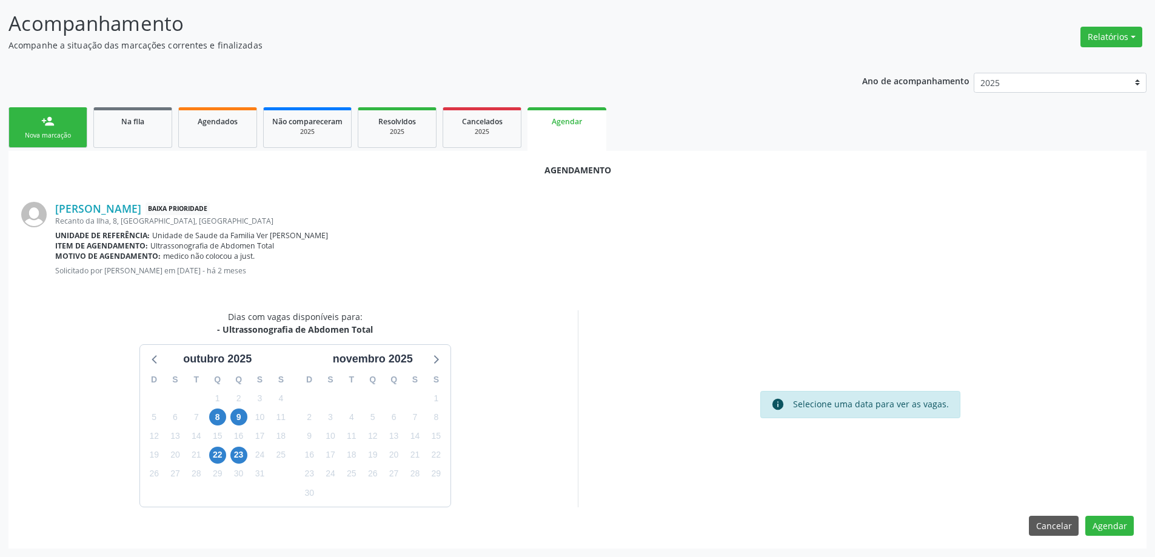
click at [484, 333] on div "Dias com vagas disponíveis para: - Ultrassonografia de Abdomen Total [DATE] D S…" at bounding box center [295, 408] width 565 height 197
click at [124, 130] on link "Na fila" at bounding box center [132, 127] width 79 height 41
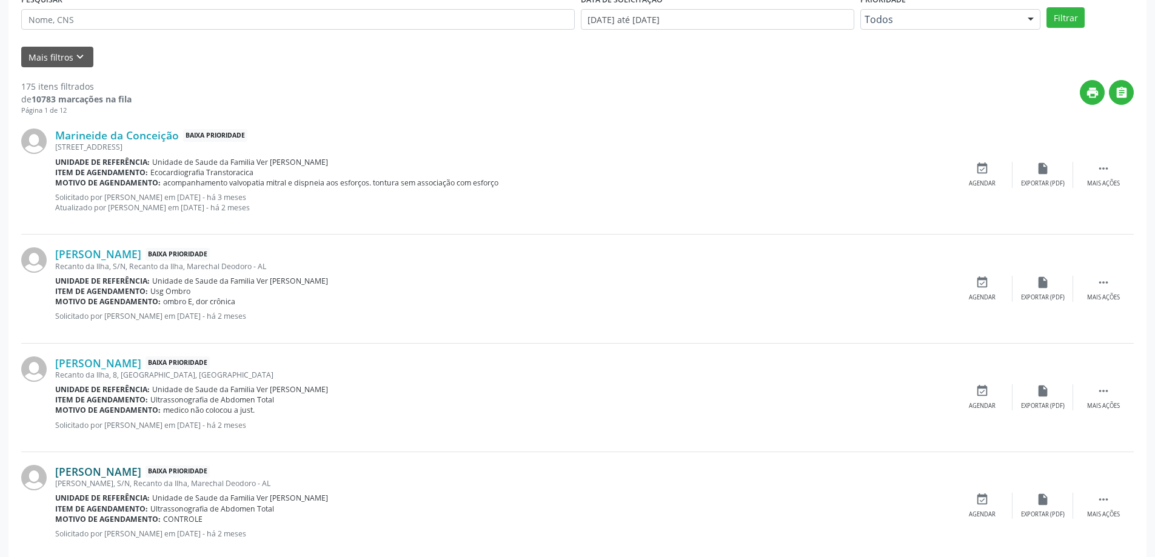
scroll to position [364, 0]
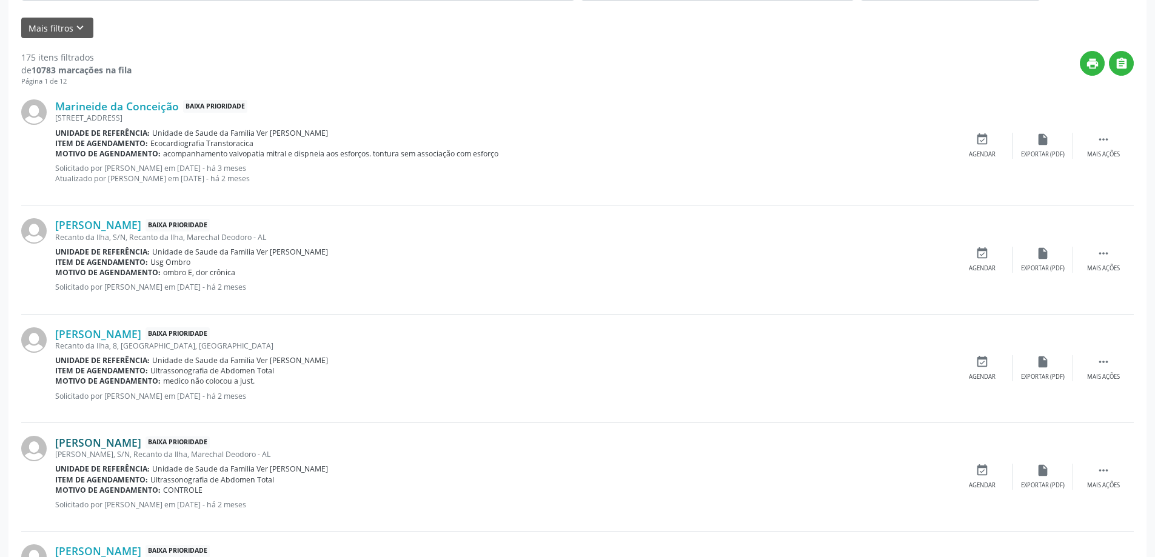
click at [128, 440] on link "[PERSON_NAME]" at bounding box center [98, 442] width 86 height 13
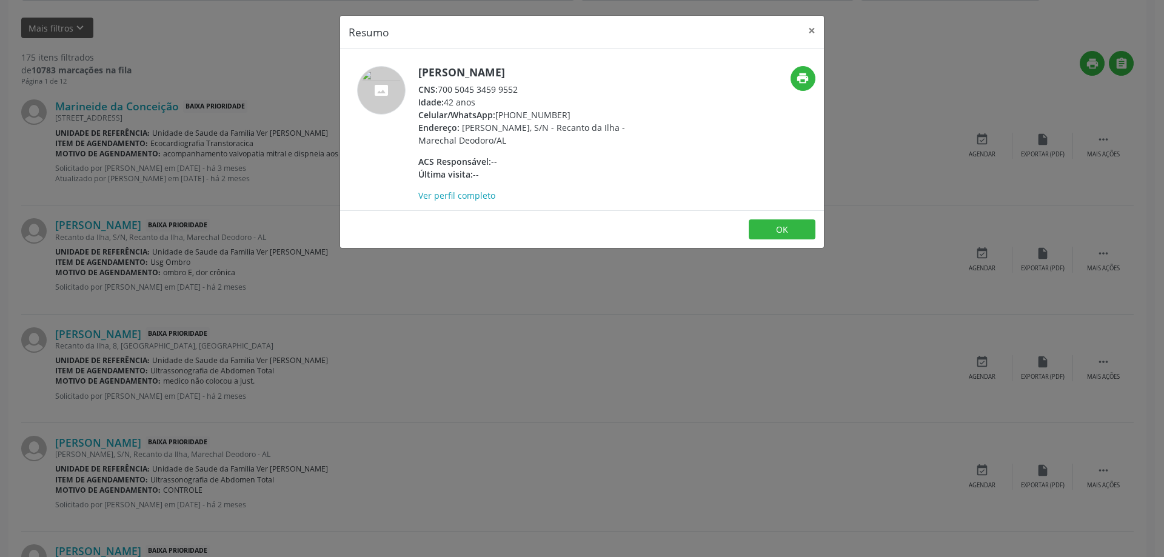
drag, startPoint x: 518, startPoint y: 87, endPoint x: 442, endPoint y: 87, distance: 75.8
click at [442, 87] on div "CNS: 700 5045 3459 9552" at bounding box center [536, 89] width 236 height 13
copy div "700 5045 3459 9552"
click at [806, 29] on button "×" at bounding box center [812, 31] width 24 height 30
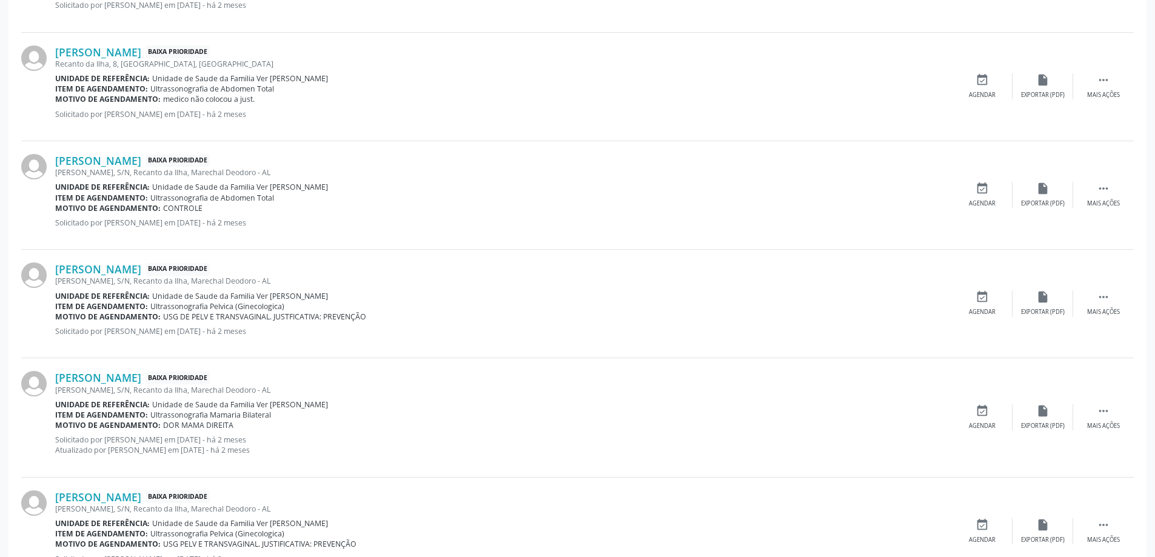
scroll to position [667, 0]
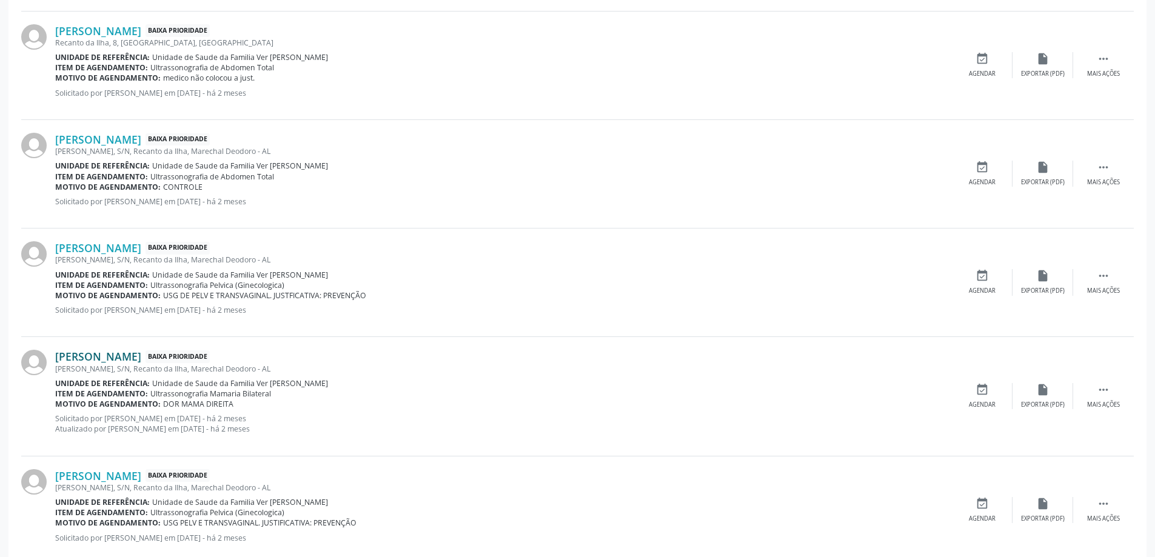
click at [101, 358] on link "[PERSON_NAME]" at bounding box center [98, 356] width 86 height 13
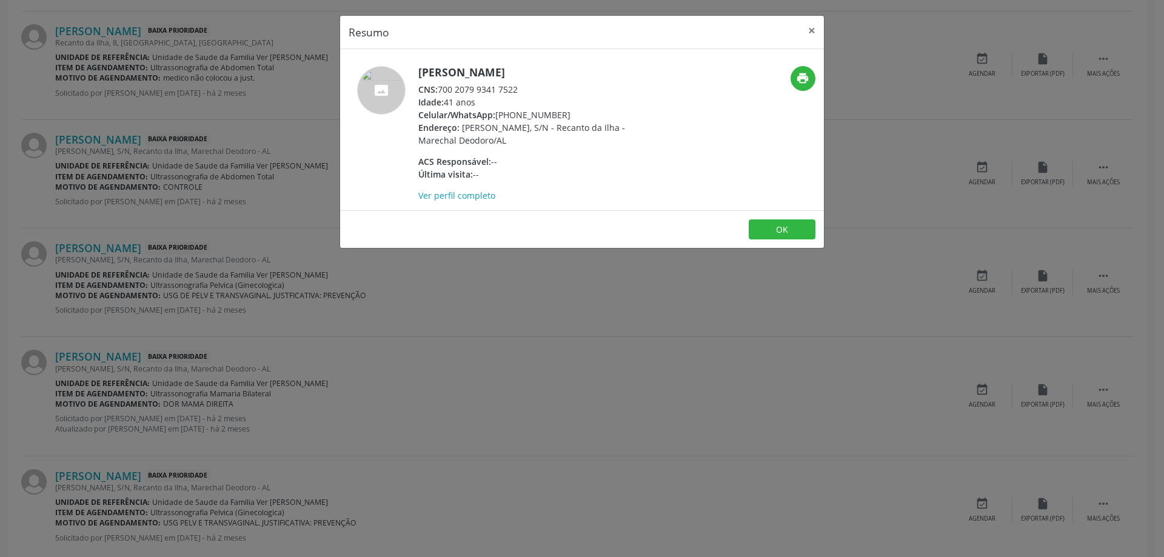
drag, startPoint x: 524, startPoint y: 89, endPoint x: 438, endPoint y: 93, distance: 86.8
click at [438, 93] on div "CNS: 700 2079 9341 7522" at bounding box center [536, 89] width 236 height 13
copy div "700 2079 9341 7522"
click at [814, 24] on button "×" at bounding box center [812, 31] width 24 height 30
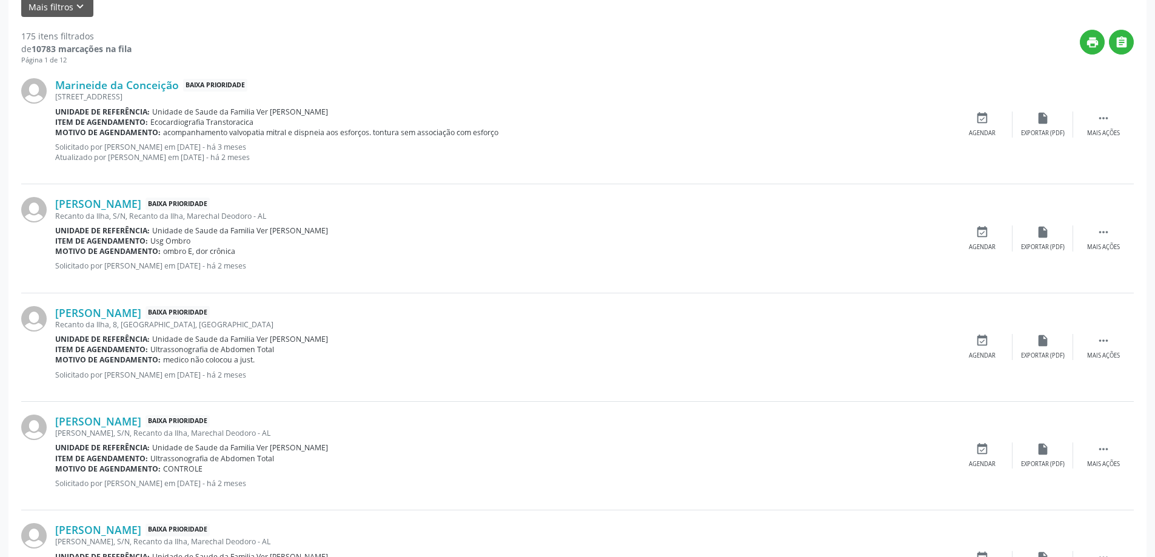
scroll to position [364, 0]
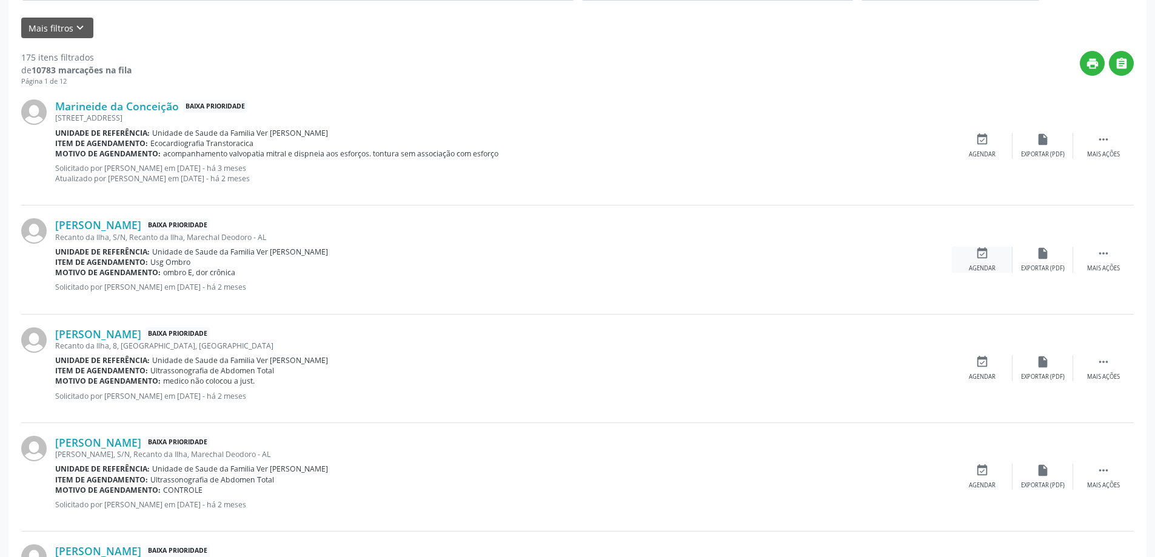
click at [972, 260] on div "event_available Agendar" at bounding box center [982, 260] width 61 height 26
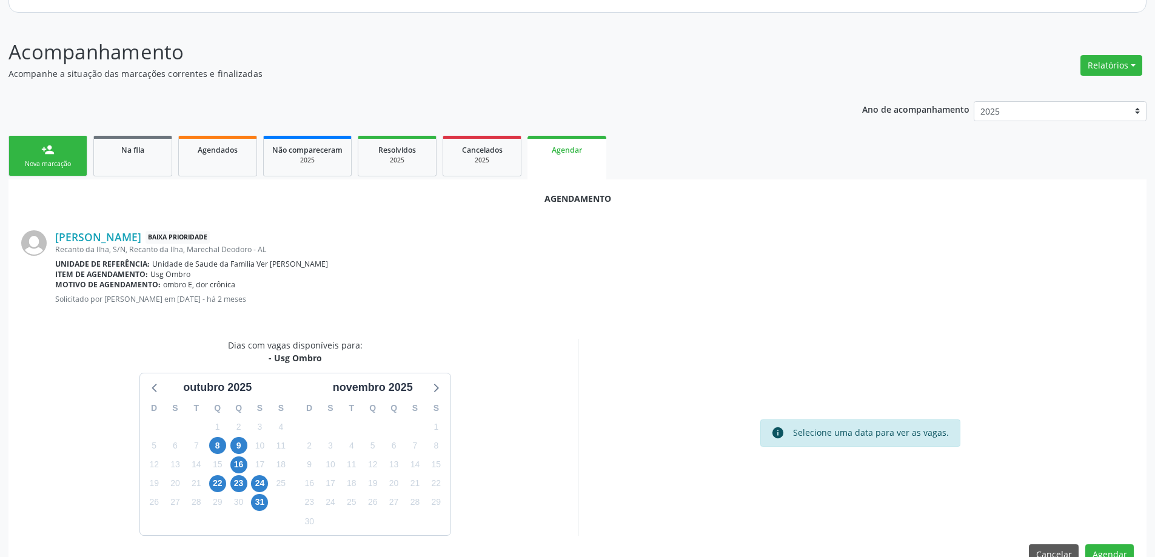
scroll to position [161, 0]
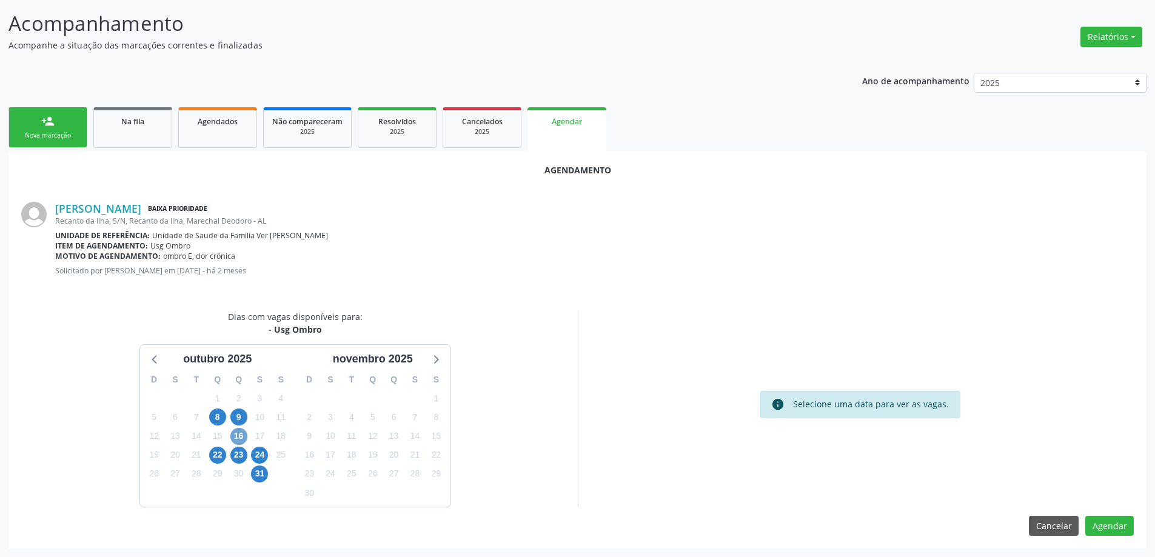
click at [235, 438] on span "16" at bounding box center [238, 436] width 17 height 17
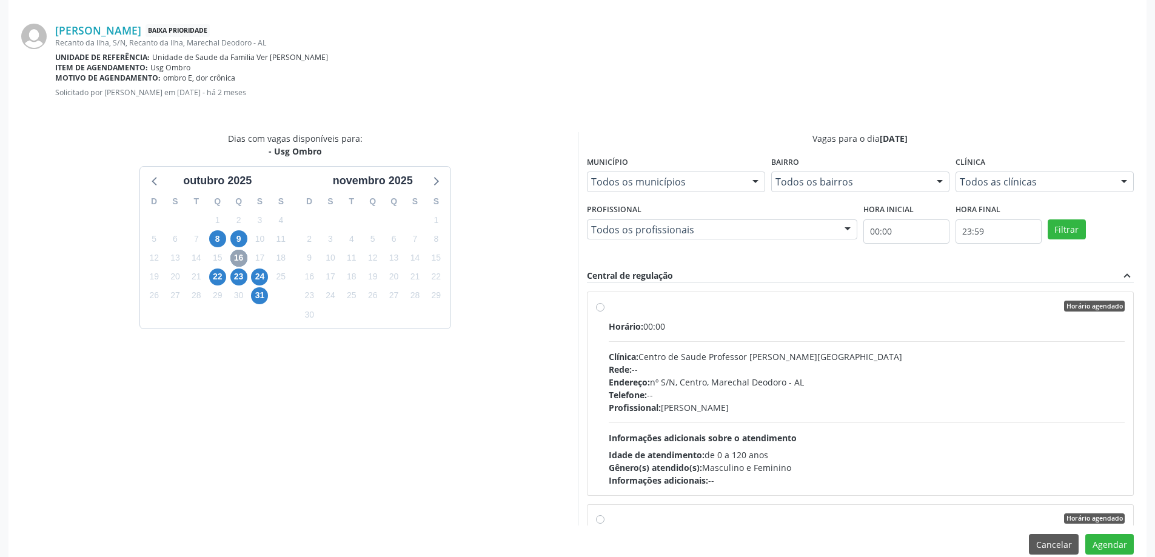
scroll to position [358, 0]
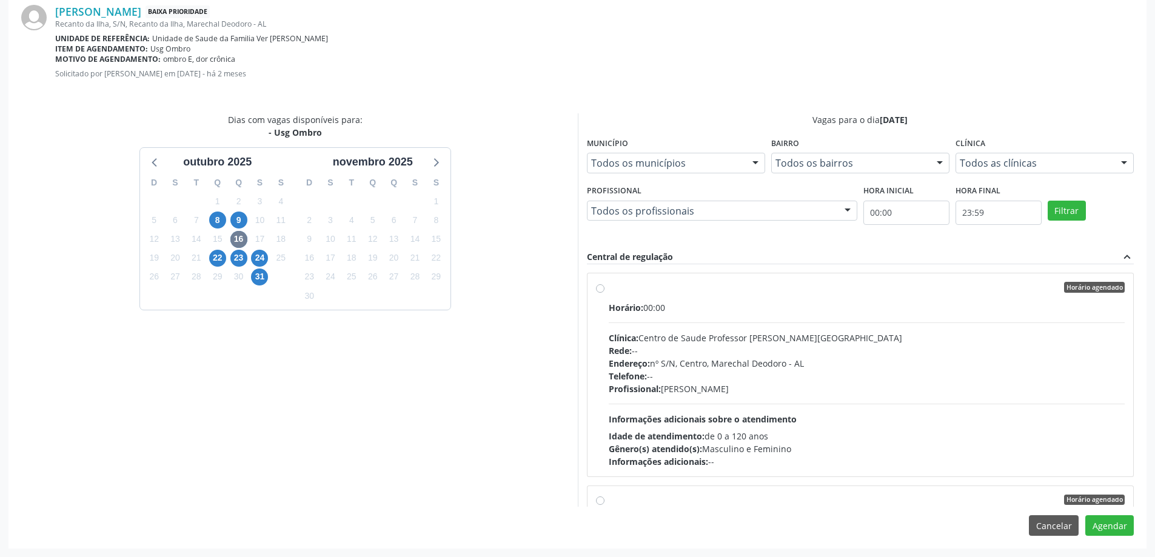
click at [601, 293] on div "Horário agendado Horário: 00:00 Clínica: [GEOGRAPHIC_DATA] Professor [PERSON_NA…" at bounding box center [860, 375] width 529 height 186
radio input "true"
click at [1117, 526] on button "Agendar" at bounding box center [1109, 525] width 48 height 21
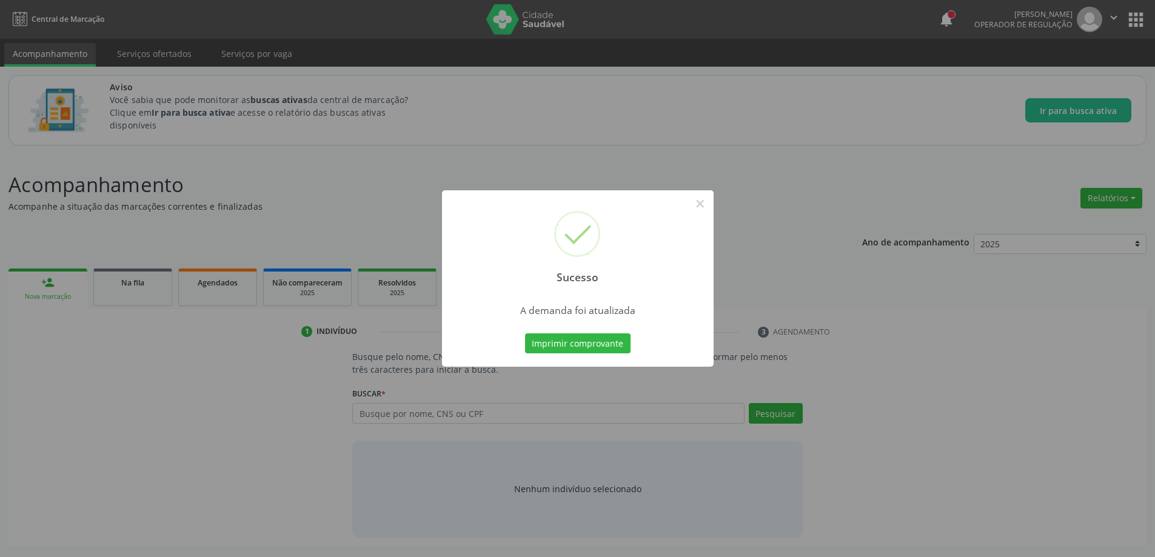
scroll to position [0, 0]
click at [718, 207] on div "Sucesso × A demanda foi atualizada Imprimir comprovante Cancel" at bounding box center [582, 278] width 1164 height 557
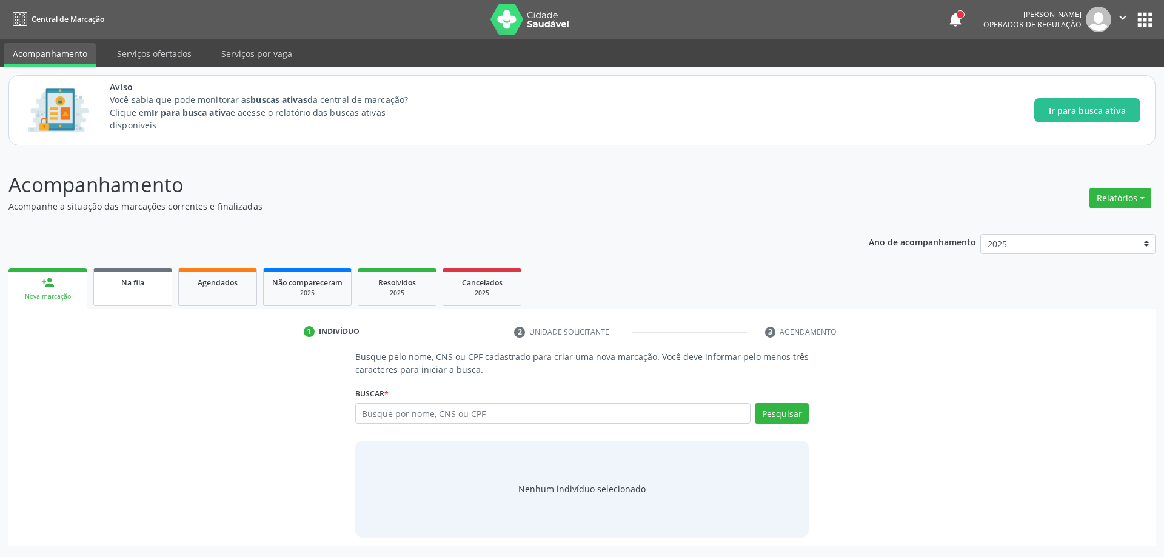
click at [113, 290] on link "Na fila" at bounding box center [132, 288] width 79 height 38
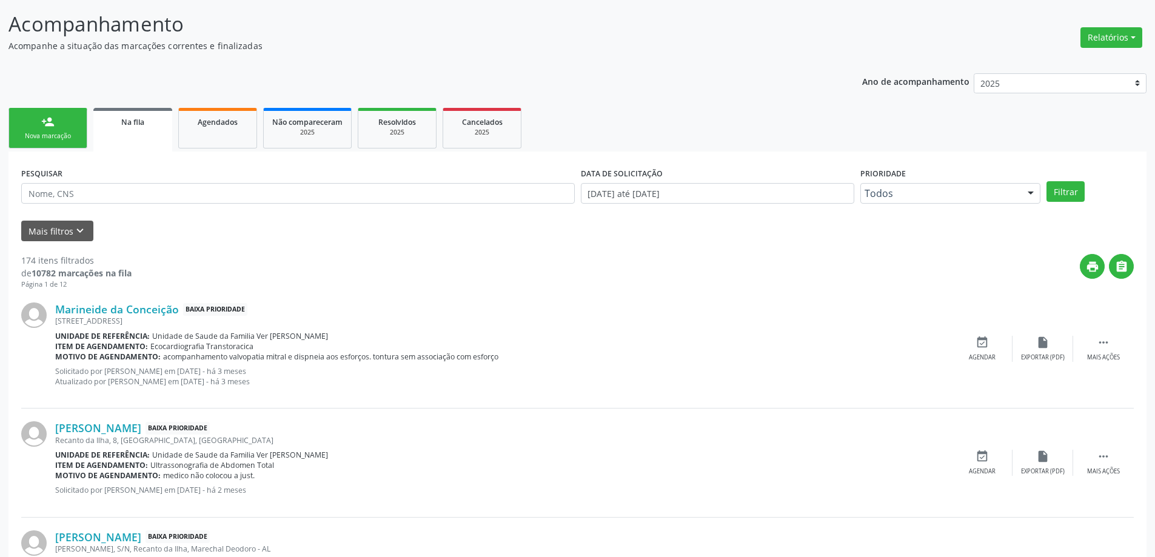
scroll to position [182, 0]
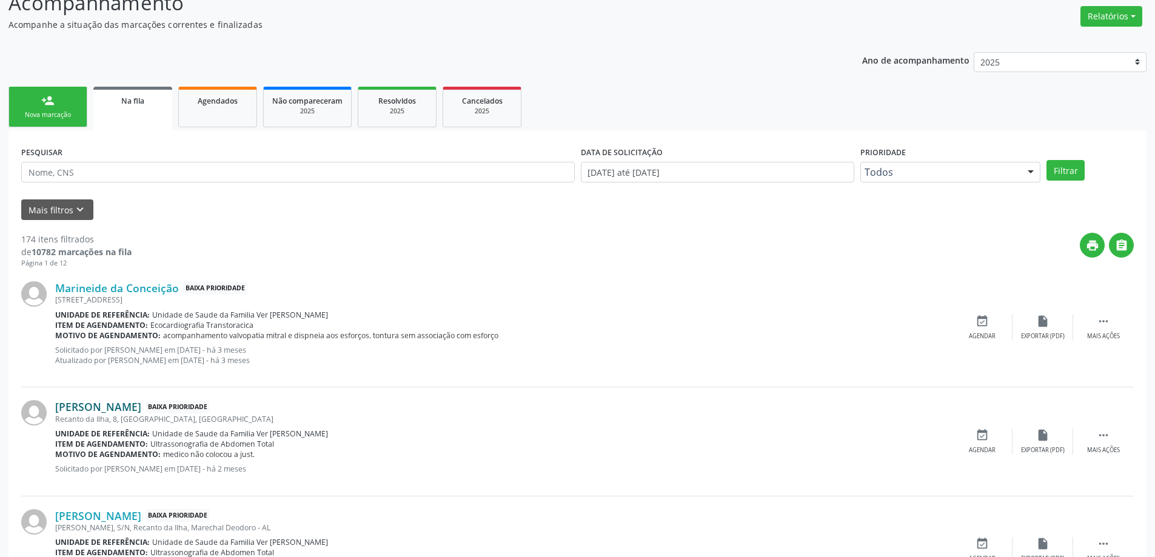
click at [101, 409] on link "[PERSON_NAME]" at bounding box center [98, 406] width 86 height 13
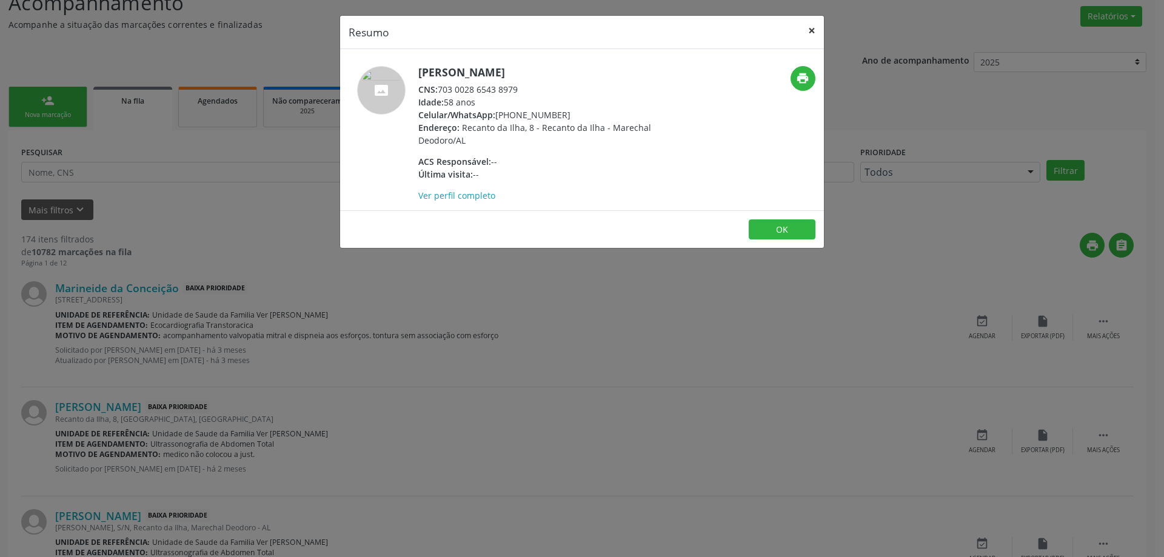
click at [811, 36] on button "×" at bounding box center [812, 31] width 24 height 30
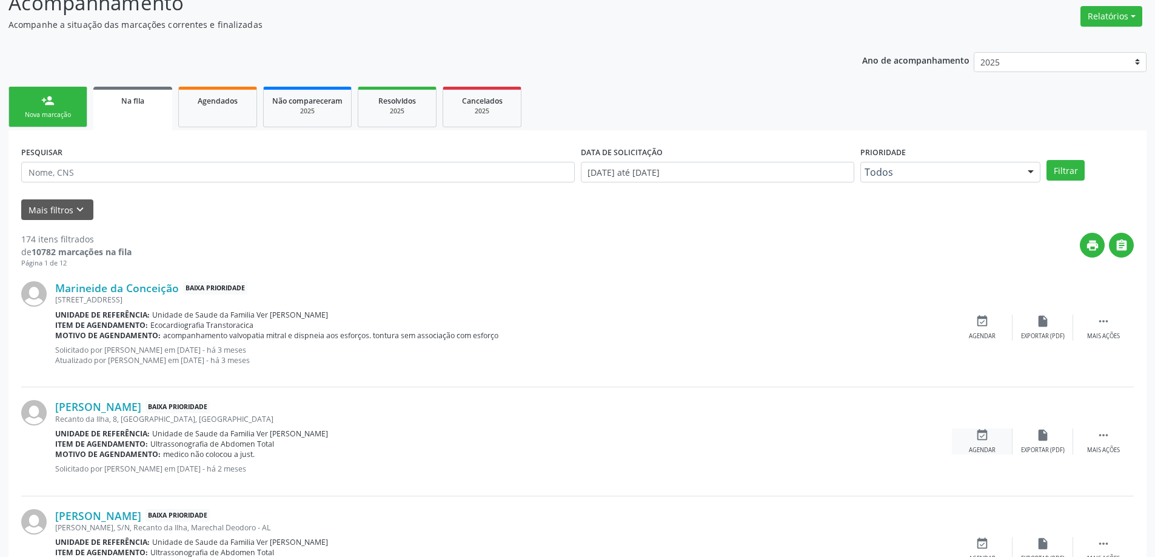
click at [978, 434] on icon "event_available" at bounding box center [981, 435] width 13 height 13
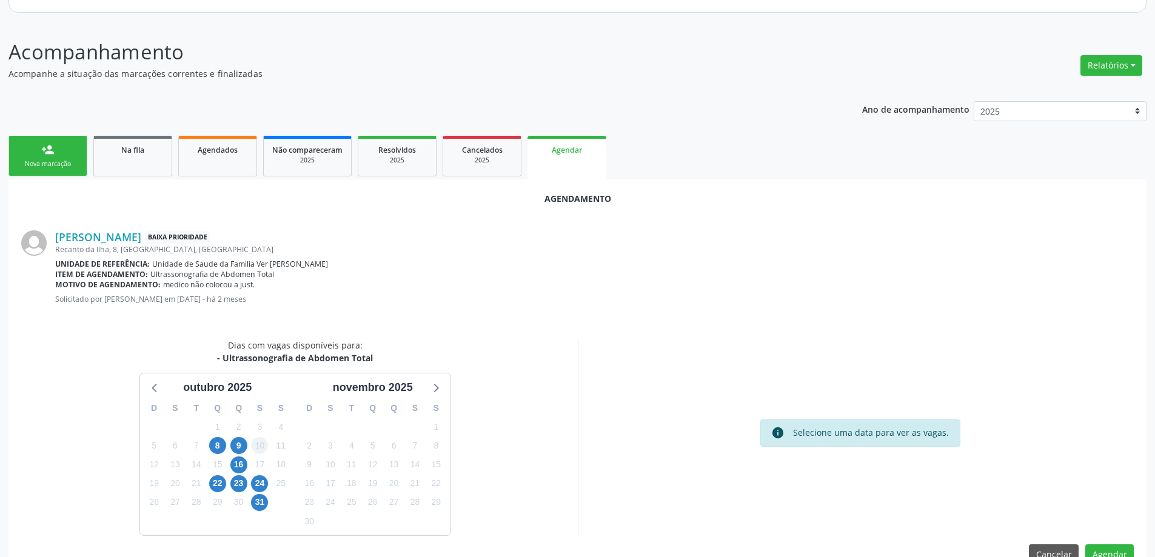
scroll to position [161, 0]
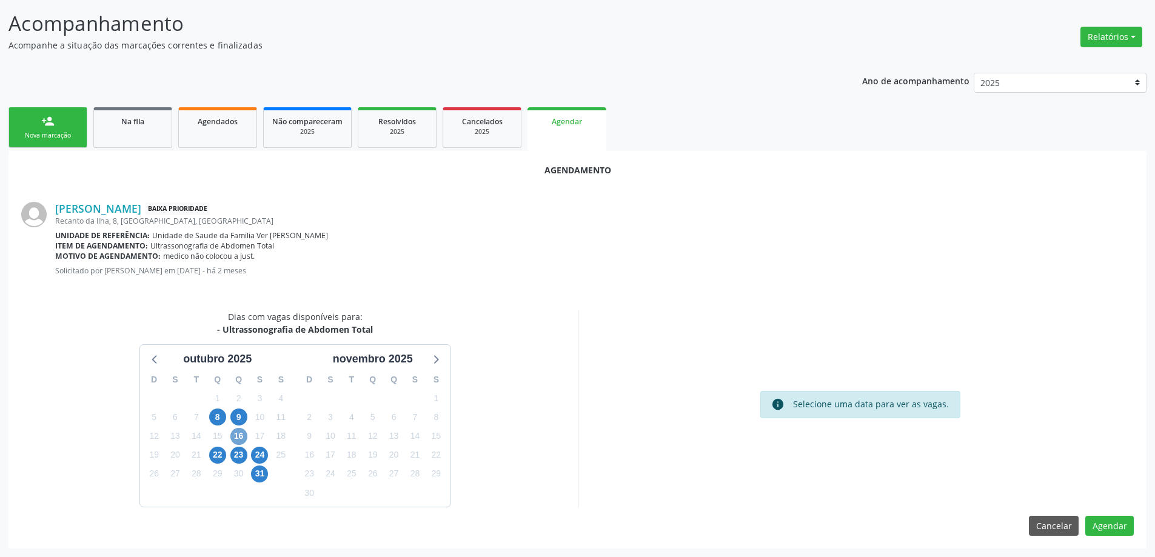
click at [235, 438] on span "16" at bounding box center [238, 436] width 17 height 17
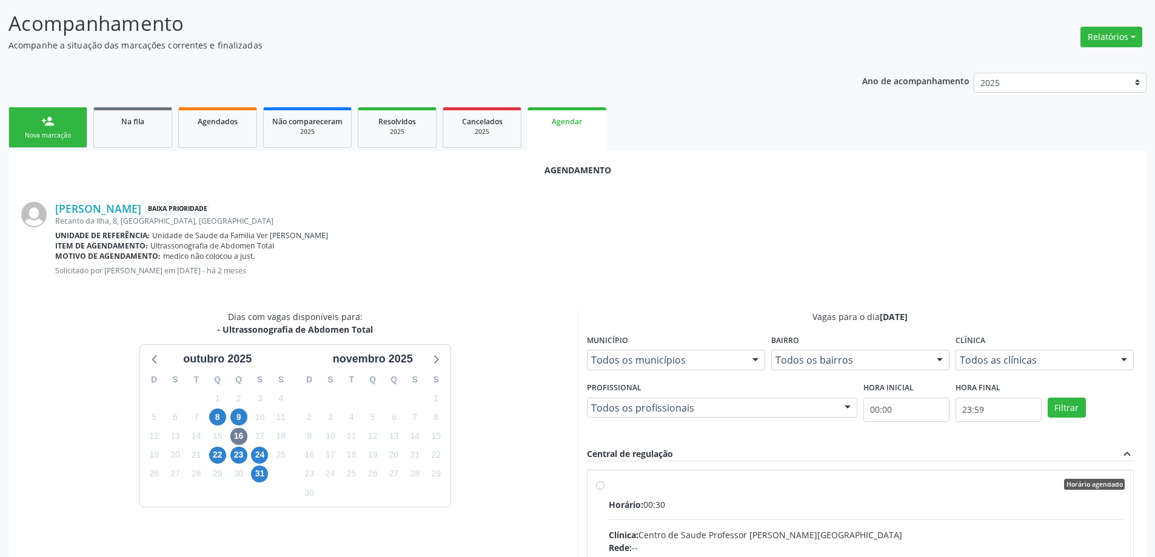
click at [598, 487] on input "Horário agendado Horário: 00:30 Clínica: [GEOGRAPHIC_DATA] Professor [PERSON_NA…" at bounding box center [600, 484] width 8 height 11
radio input "true"
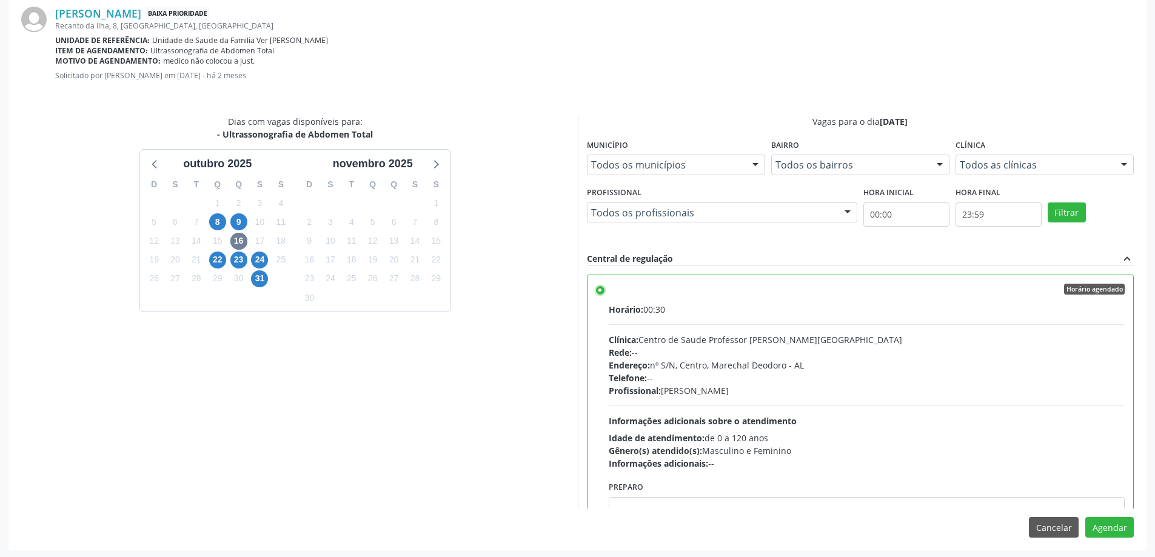
scroll to position [358, 0]
click at [1120, 517] on button "Agendar" at bounding box center [1109, 525] width 48 height 21
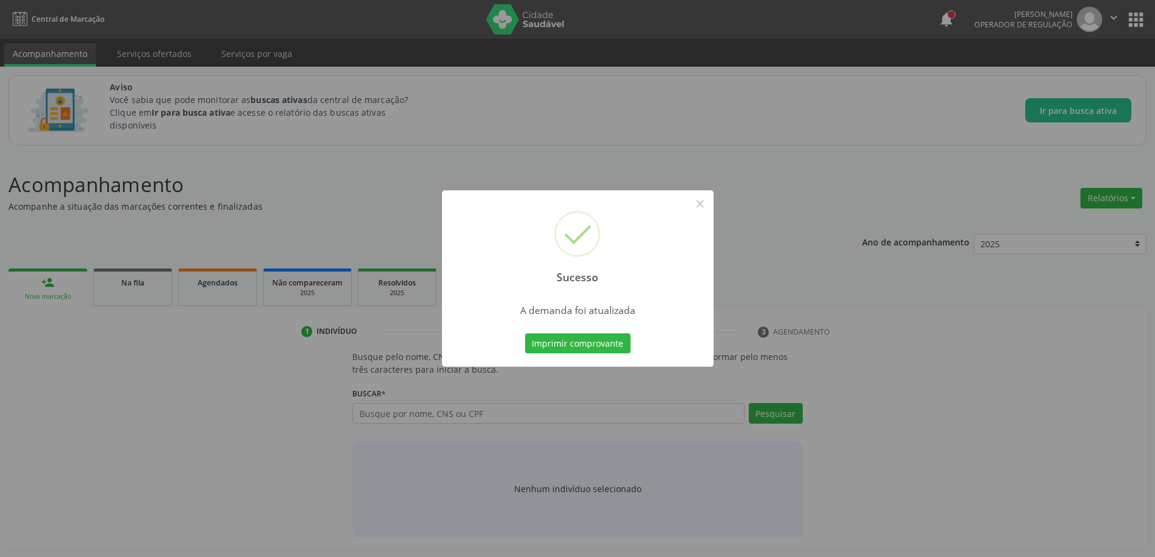
scroll to position [0, 0]
click at [701, 202] on button "×" at bounding box center [704, 203] width 21 height 21
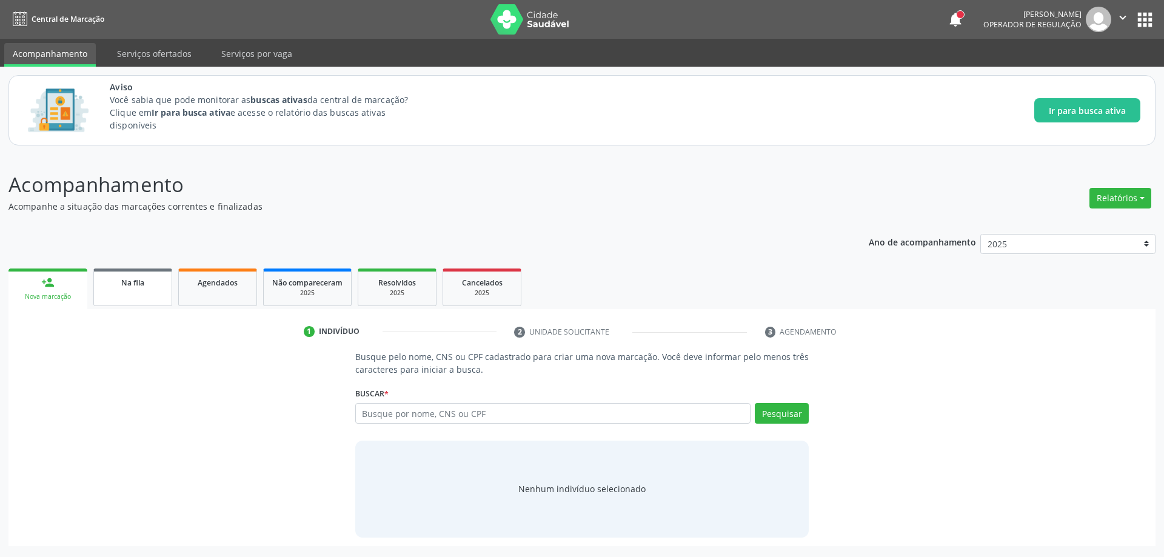
click at [134, 292] on link "Na fila" at bounding box center [132, 288] width 79 height 38
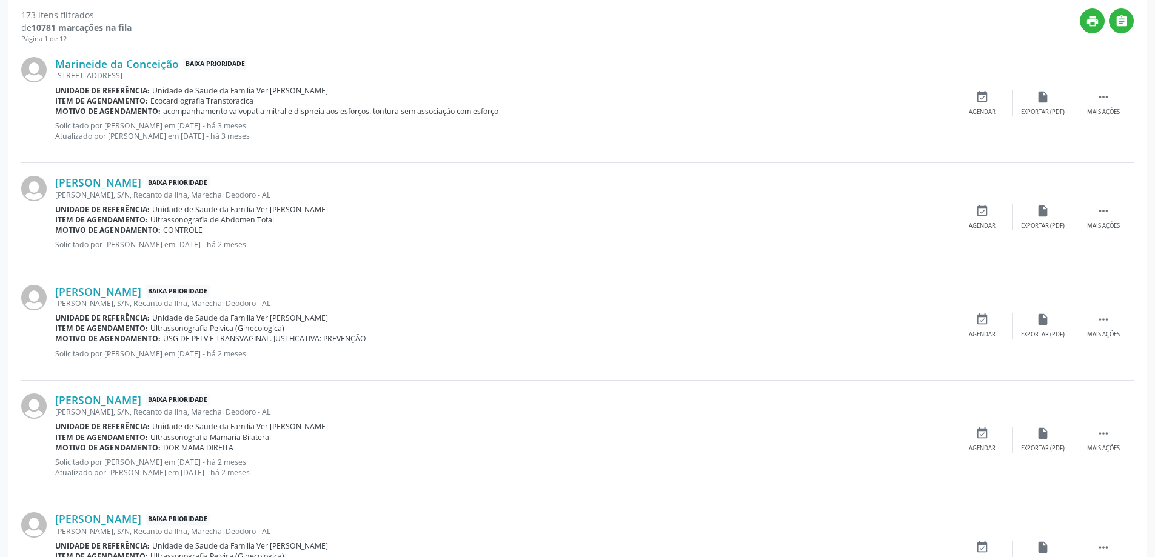
scroll to position [424, 0]
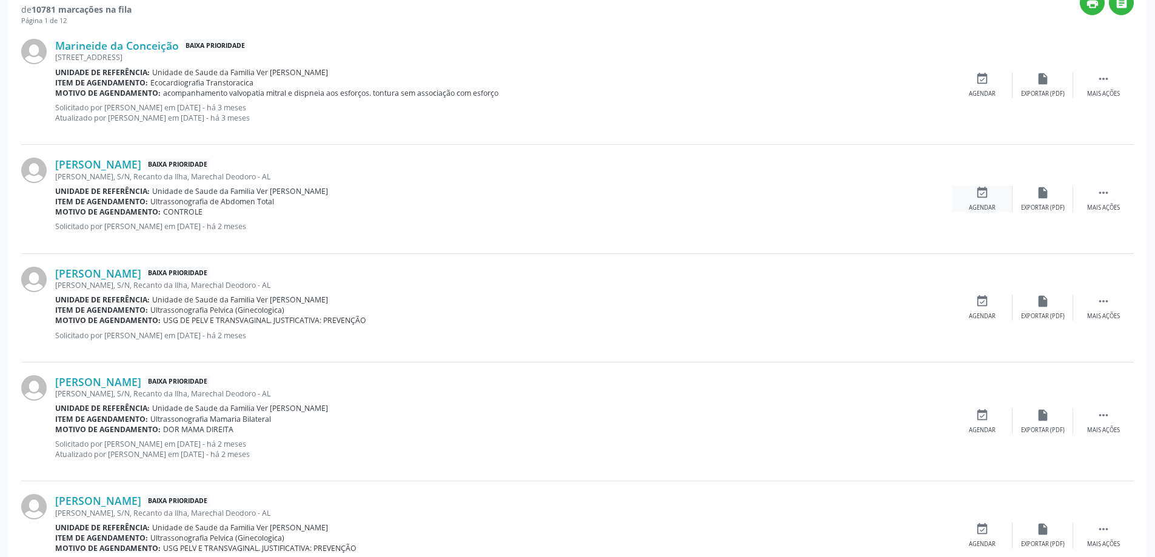
click at [971, 189] on div "event_available Agendar" at bounding box center [982, 199] width 61 height 26
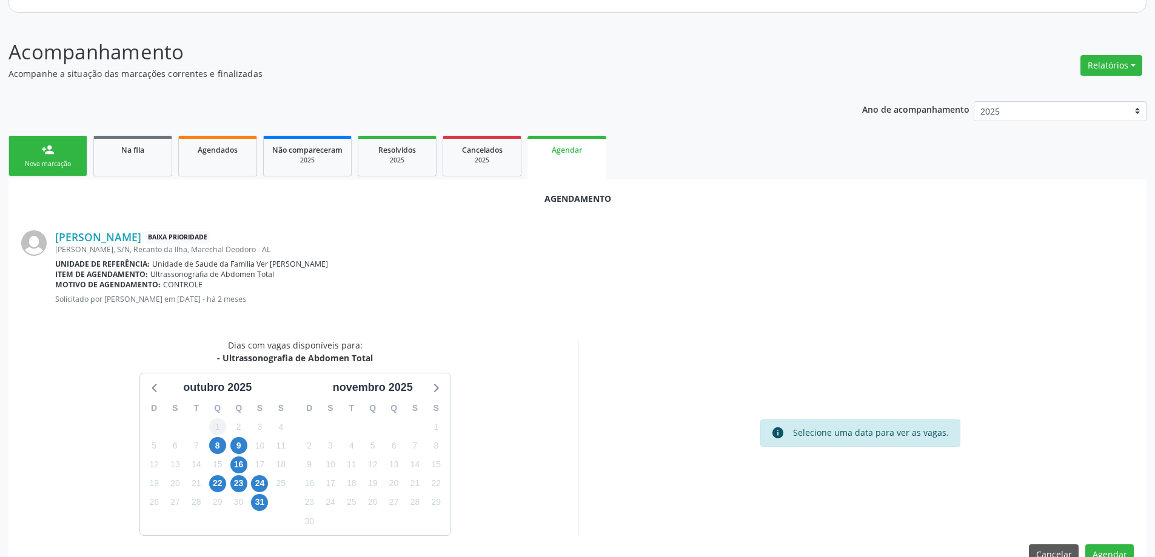
scroll to position [161, 0]
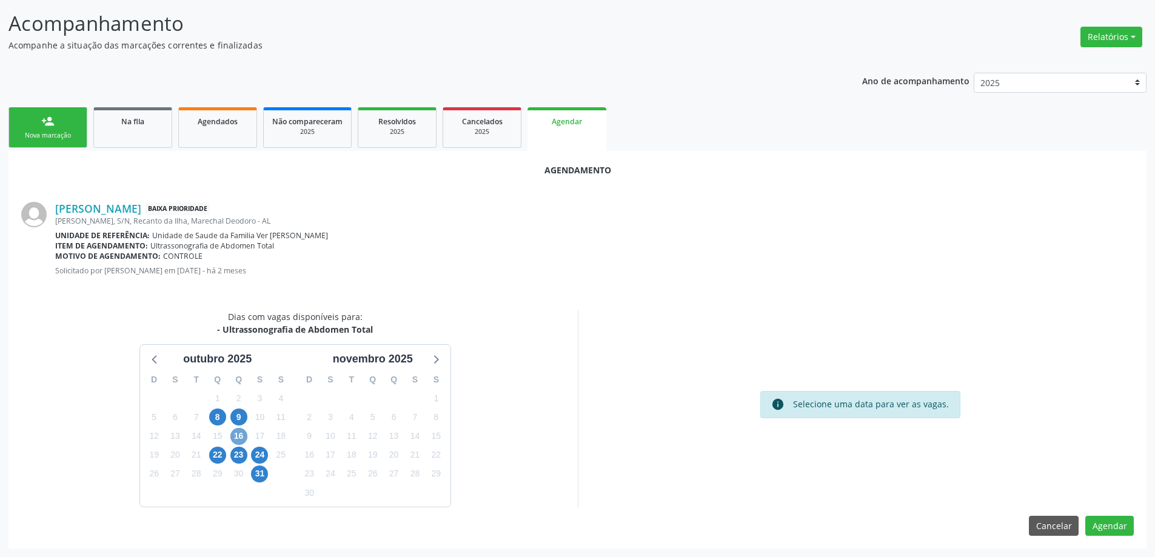
click at [237, 441] on span "16" at bounding box center [238, 436] width 17 height 17
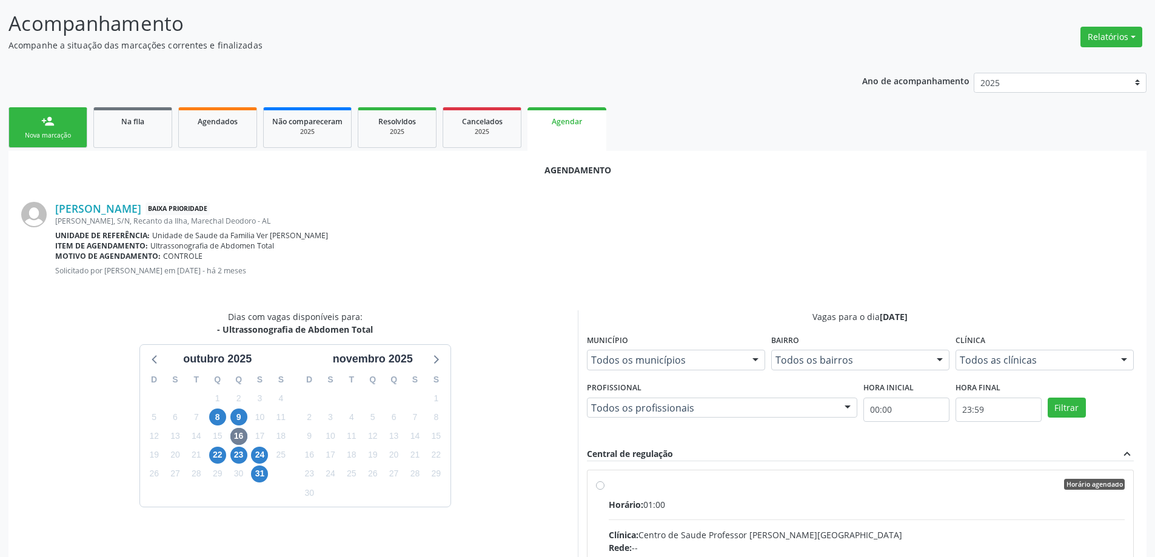
click at [597, 486] on input "Horário agendado Horário: 01:00 Clínica: Centro de Saude Professor [PERSON_NAME…" at bounding box center [600, 484] width 8 height 11
radio input "true"
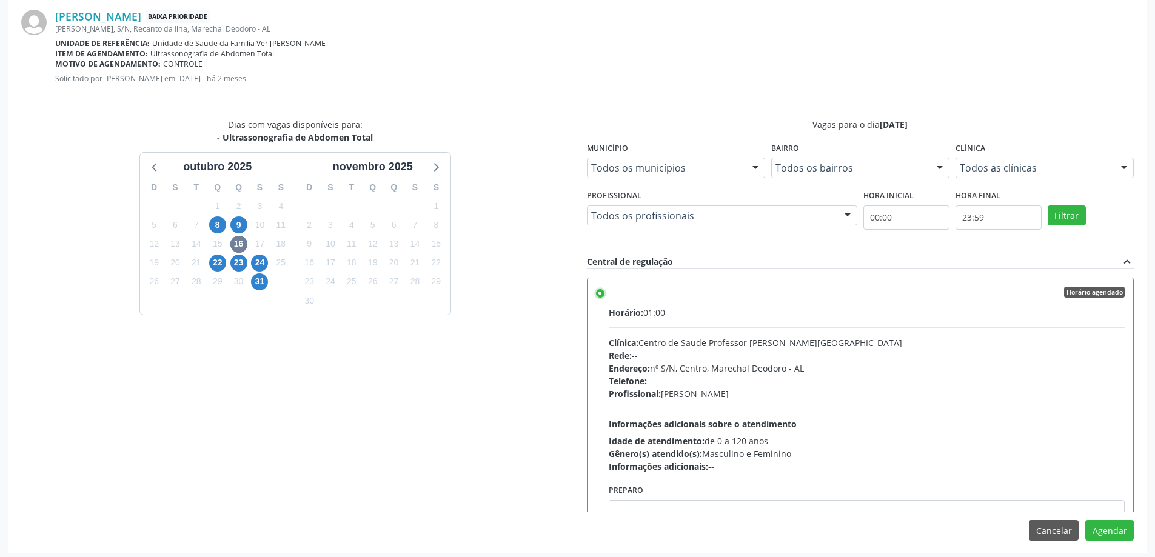
scroll to position [358, 0]
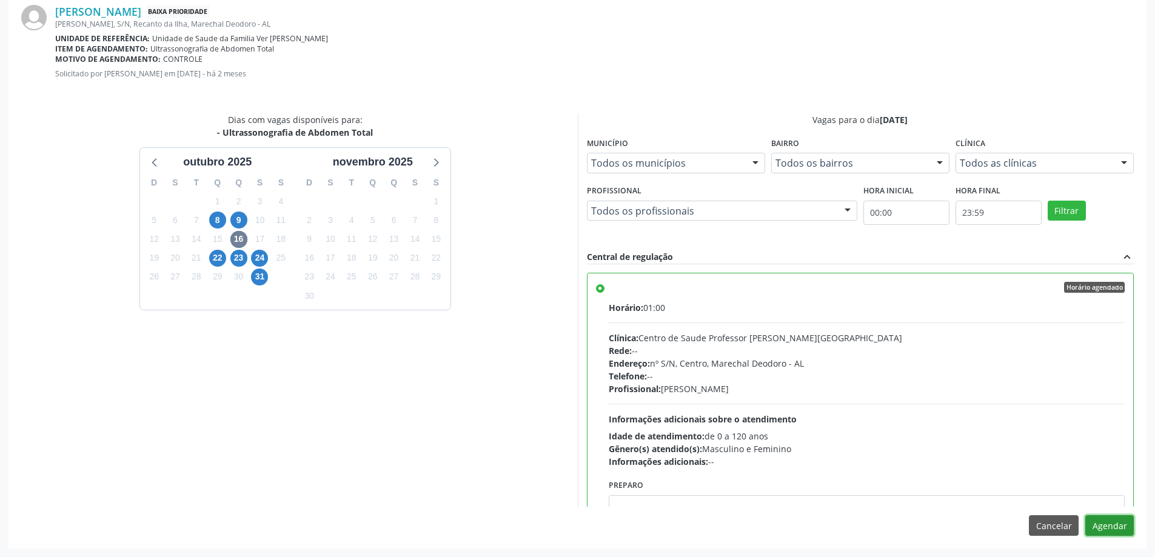
click at [1120, 529] on button "Agendar" at bounding box center [1109, 525] width 48 height 21
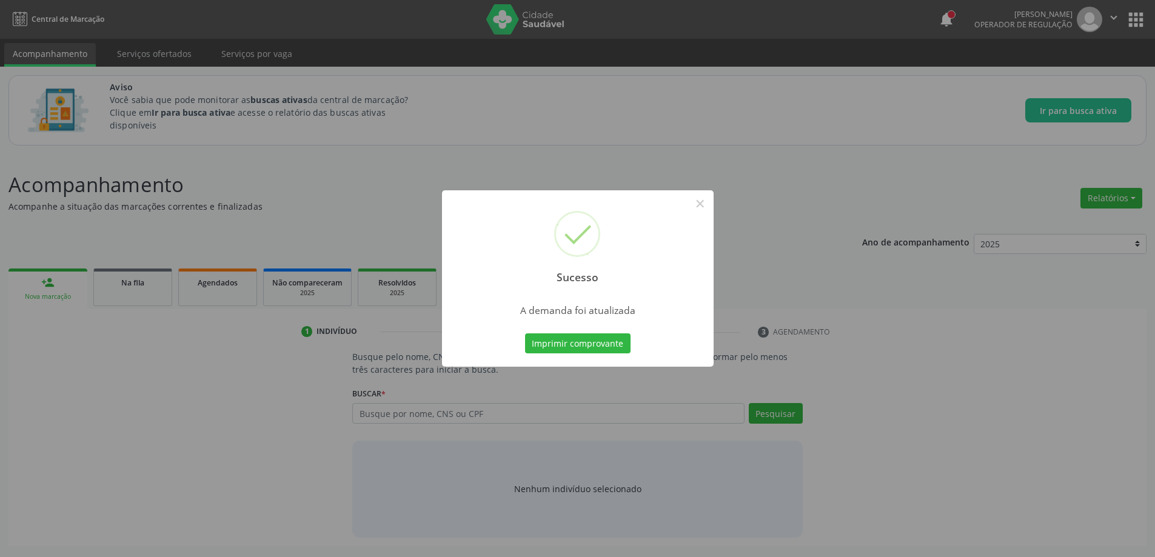
scroll to position [0, 0]
click at [682, 207] on div "Sucesso ×" at bounding box center [582, 242] width 272 height 104
click at [701, 206] on button "×" at bounding box center [704, 203] width 21 height 21
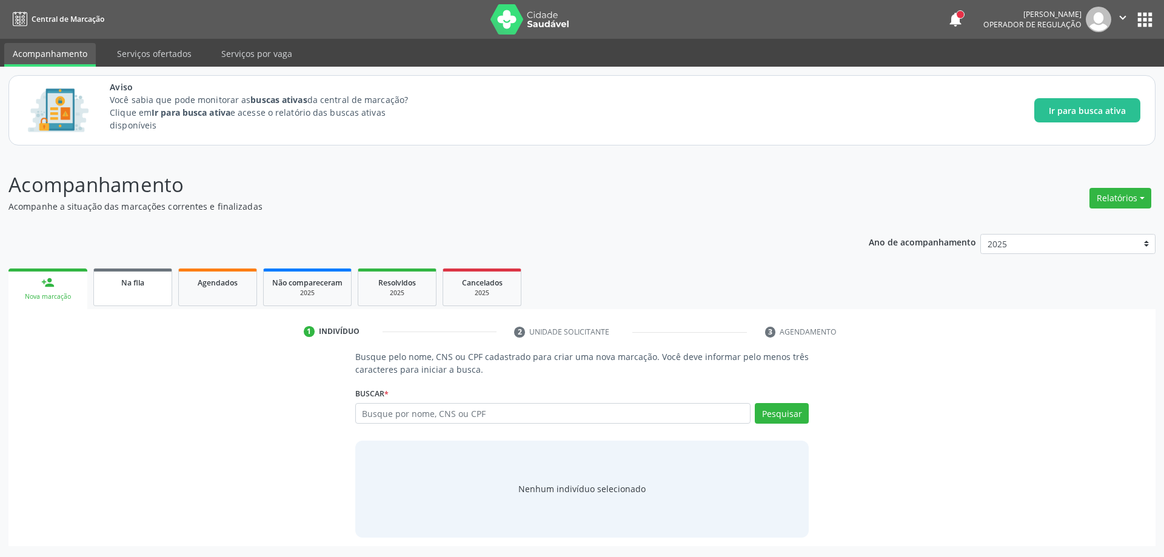
click at [115, 286] on div "Na fila" at bounding box center [132, 282] width 61 height 13
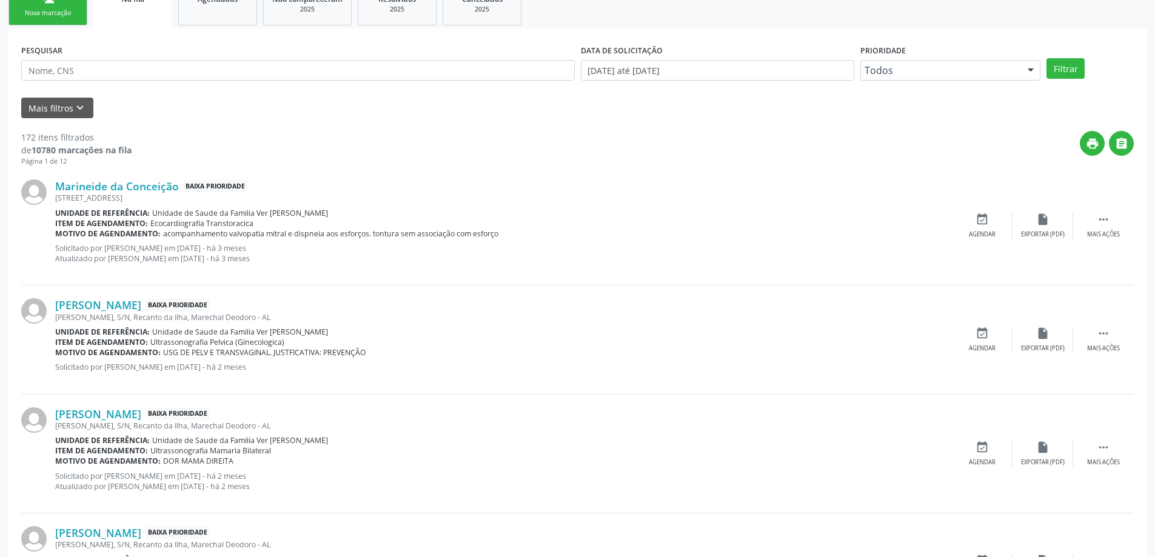
scroll to position [303, 0]
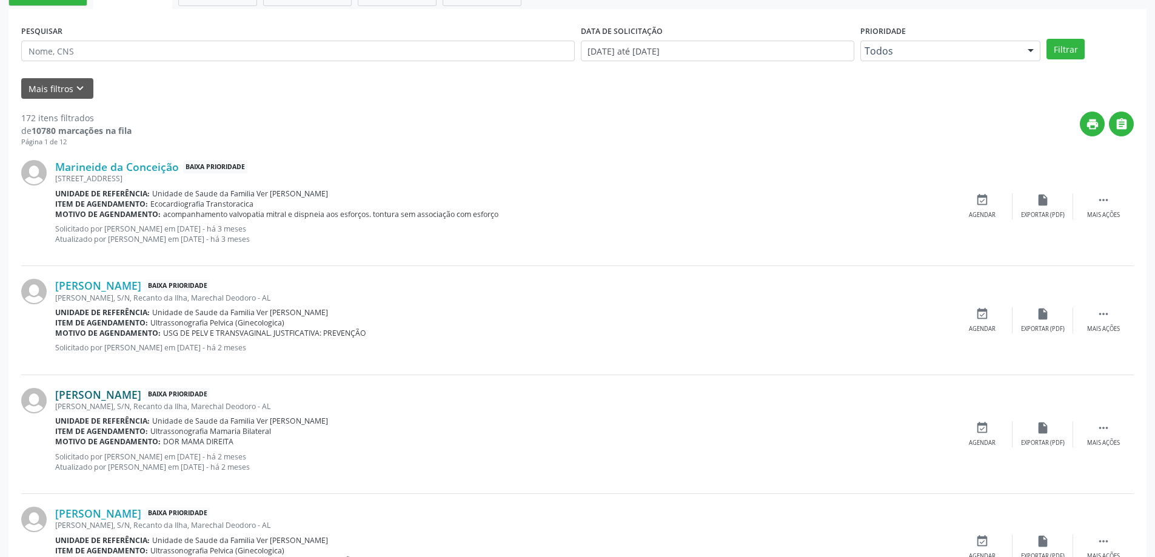
click at [96, 388] on link "[PERSON_NAME]" at bounding box center [98, 394] width 86 height 13
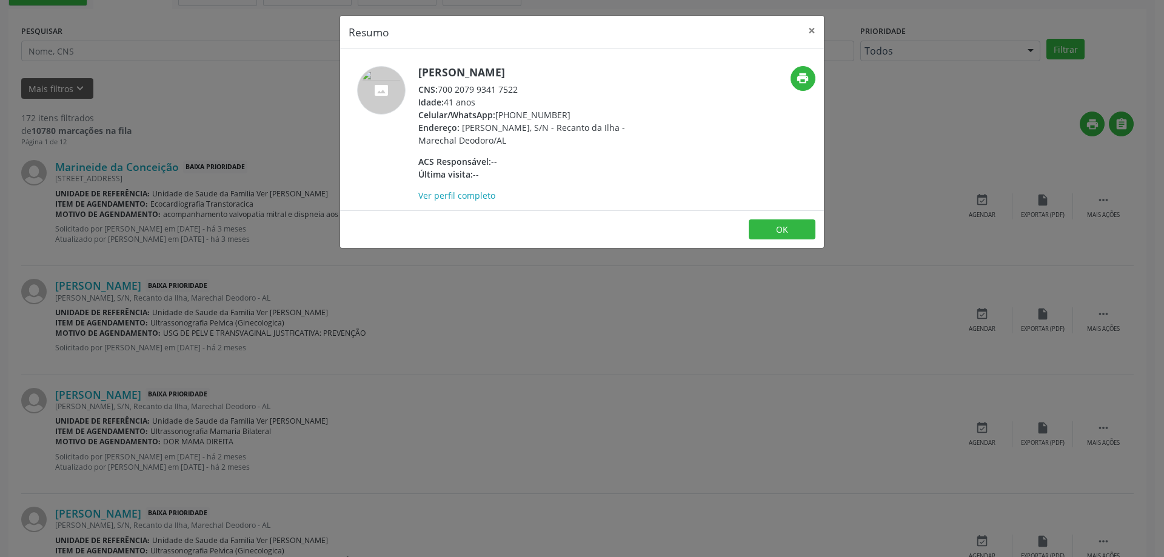
drag, startPoint x: 525, startPoint y: 89, endPoint x: 441, endPoint y: 89, distance: 84.3
click at [441, 89] on div "CNS: 700 2079 9341 7522" at bounding box center [536, 89] width 236 height 13
copy div "700 2079 9341 7522"
click at [814, 36] on button "×" at bounding box center [812, 31] width 24 height 30
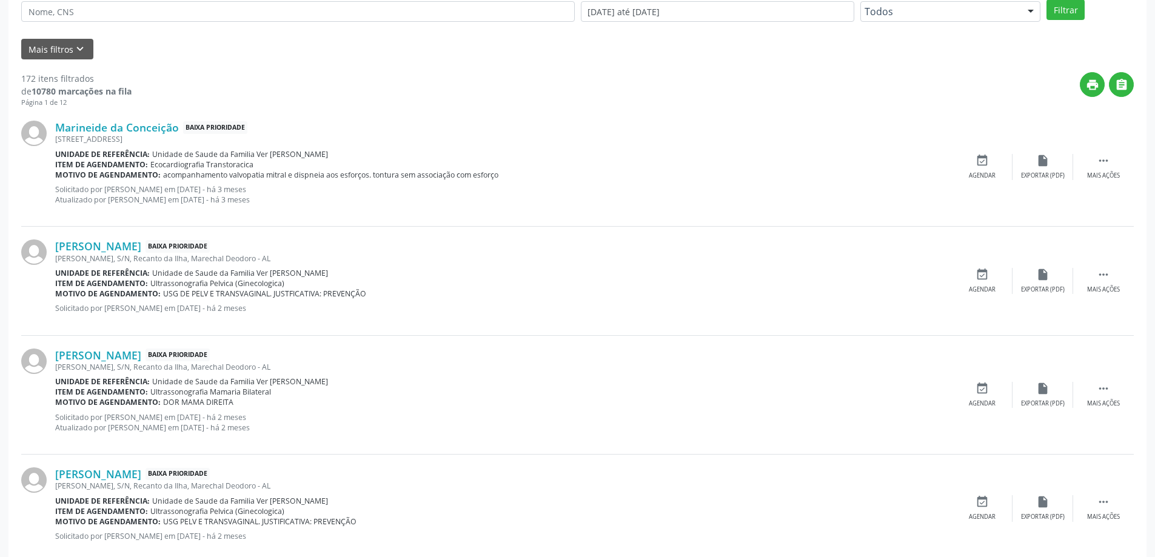
scroll to position [364, 0]
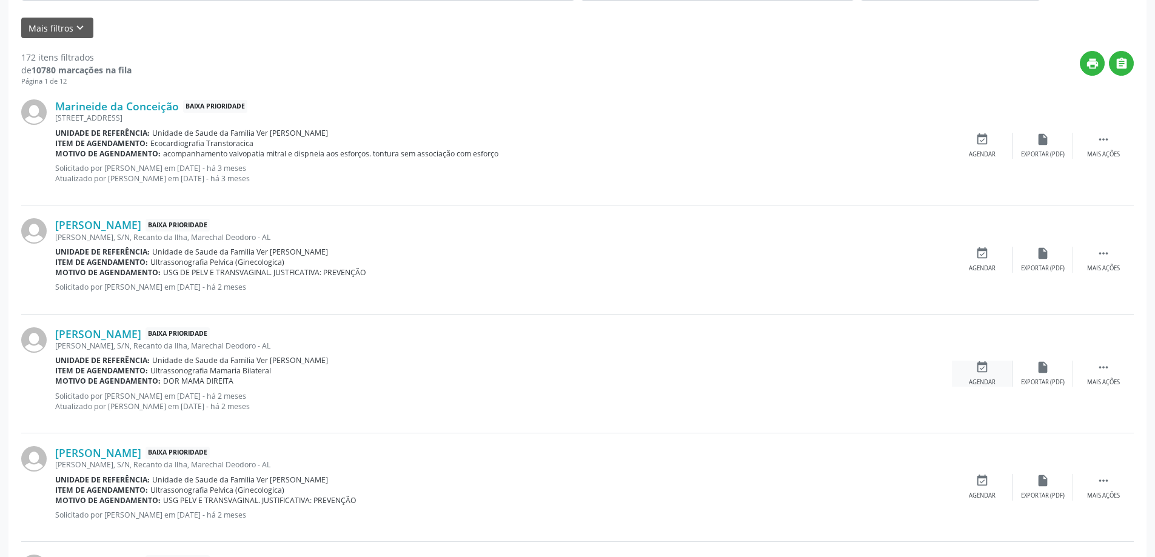
click at [983, 370] on icon "event_available" at bounding box center [981, 367] width 13 height 13
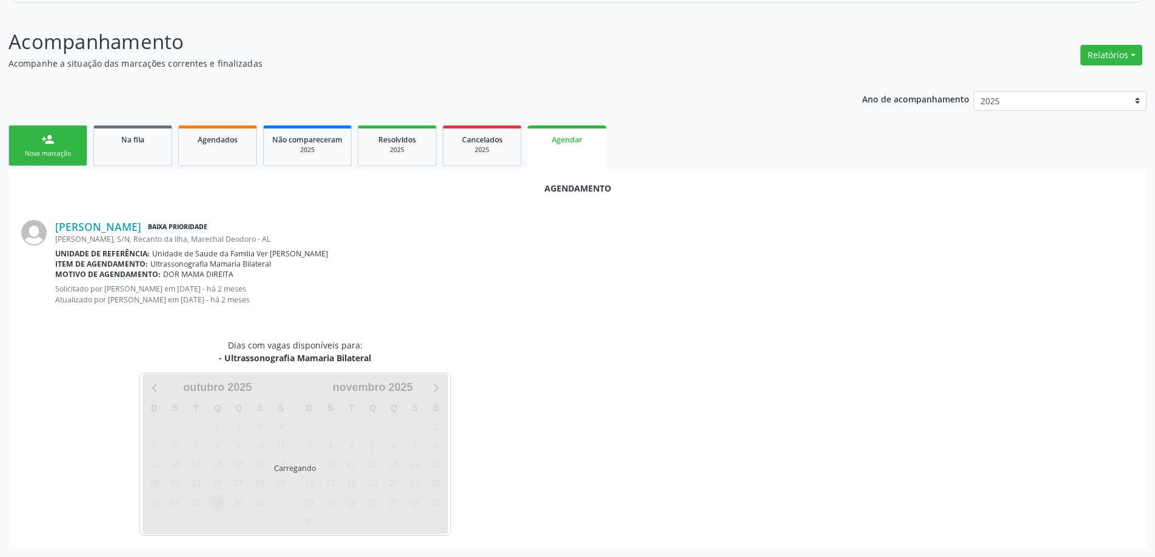
scroll to position [172, 0]
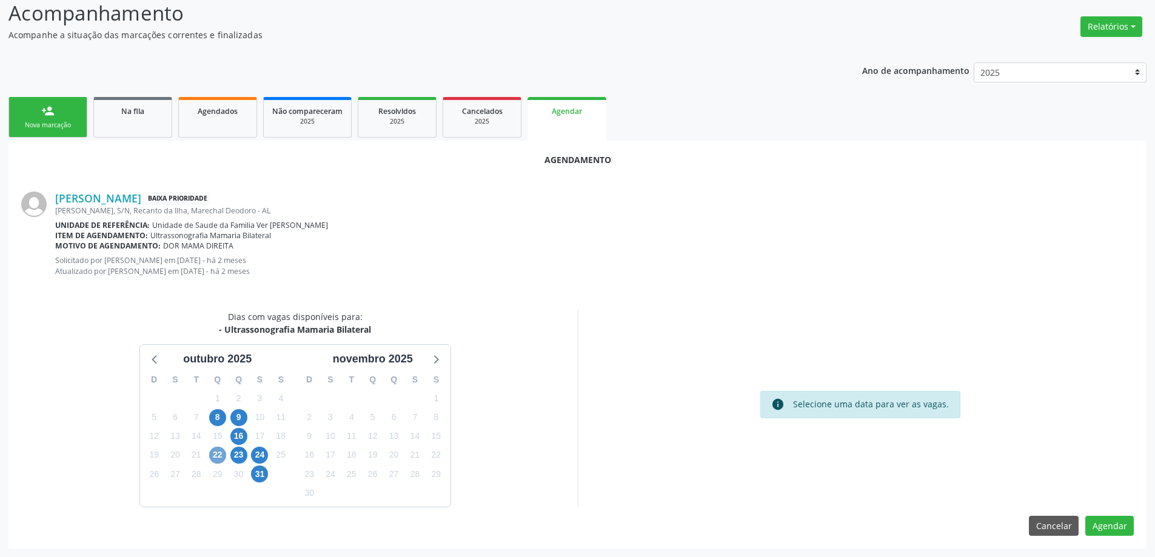
click at [221, 457] on span "22" at bounding box center [217, 455] width 17 height 17
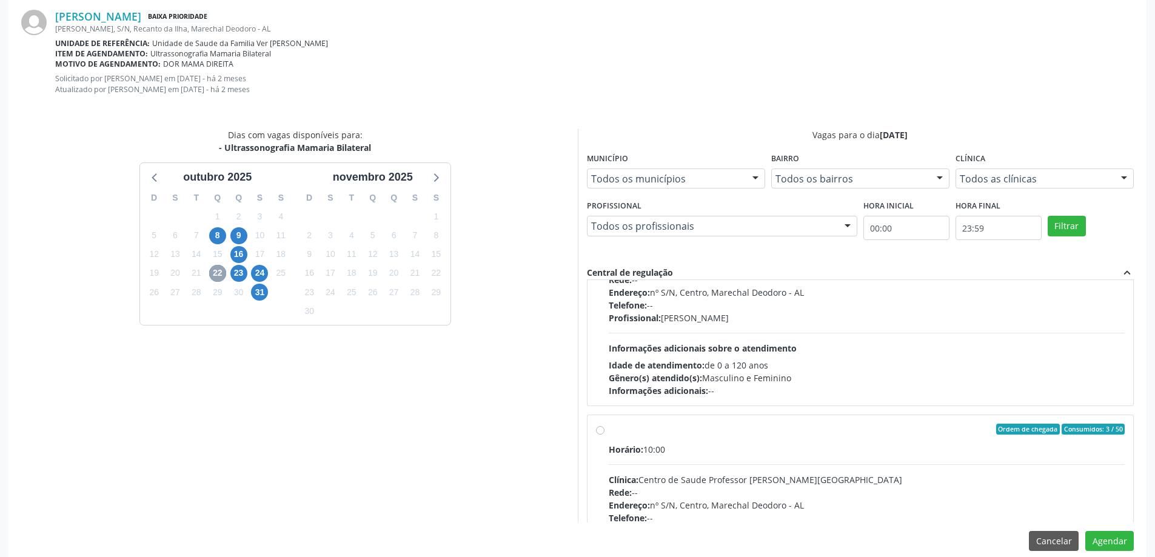
scroll to position [121, 0]
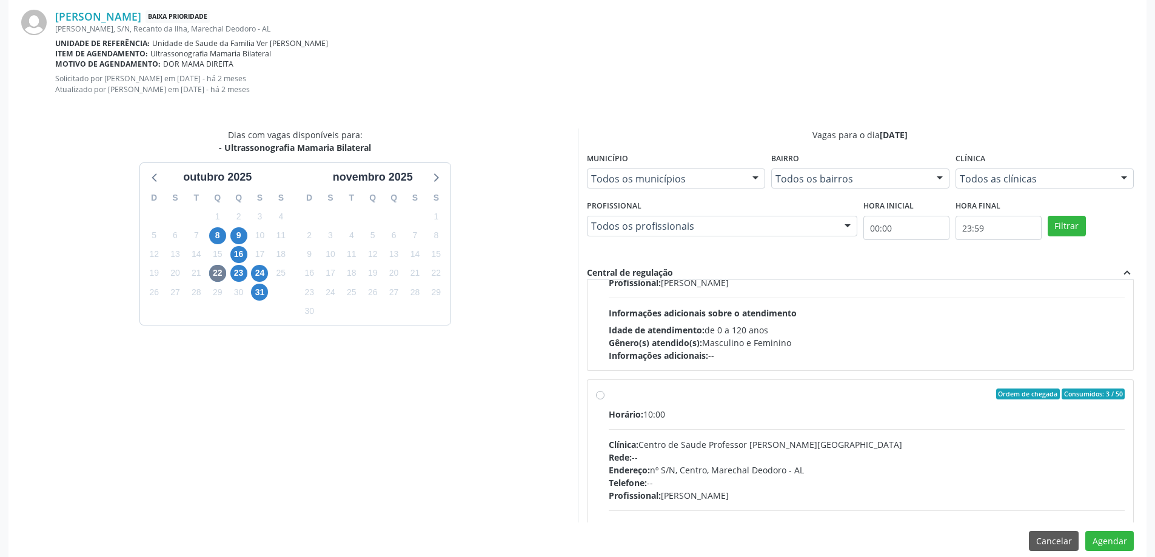
click at [599, 400] on div "Ordem de chegada Consumidos: 3 / 50 Horário: 10:00 Clínica: Centro de Saude Pro…" at bounding box center [860, 482] width 529 height 186
radio input "true"
click at [1121, 536] on button "Agendar" at bounding box center [1109, 541] width 48 height 21
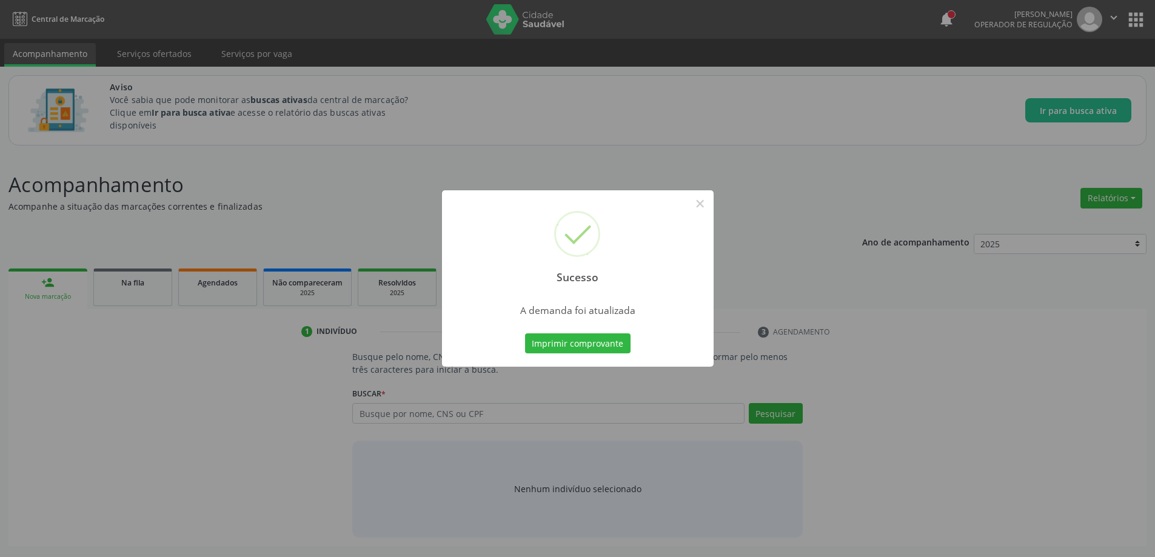
scroll to position [0, 0]
click at [700, 207] on button "×" at bounding box center [704, 203] width 21 height 21
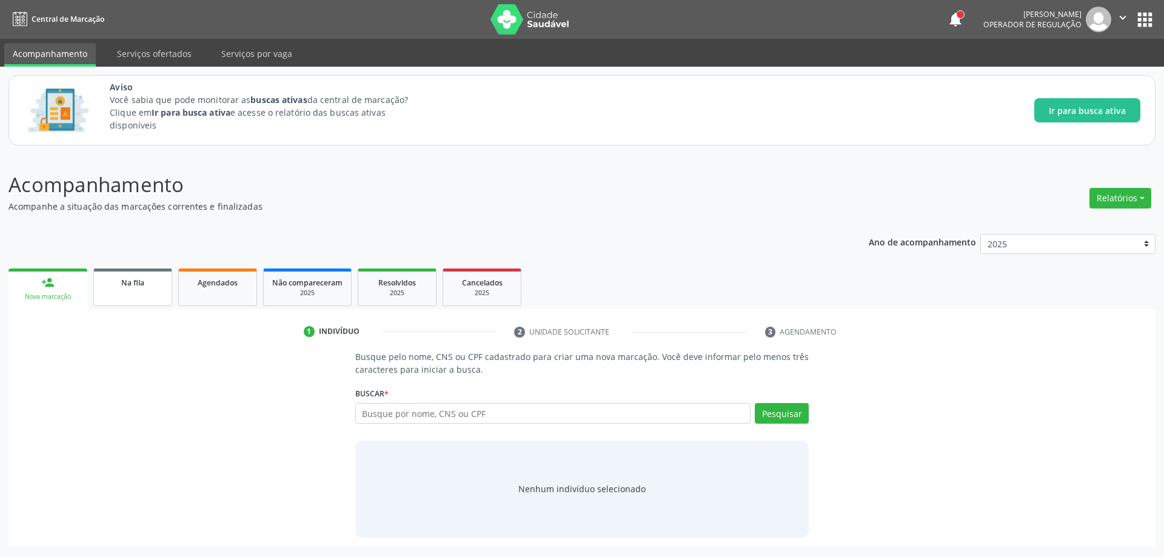
click at [138, 292] on link "Na fila" at bounding box center [132, 288] width 79 height 38
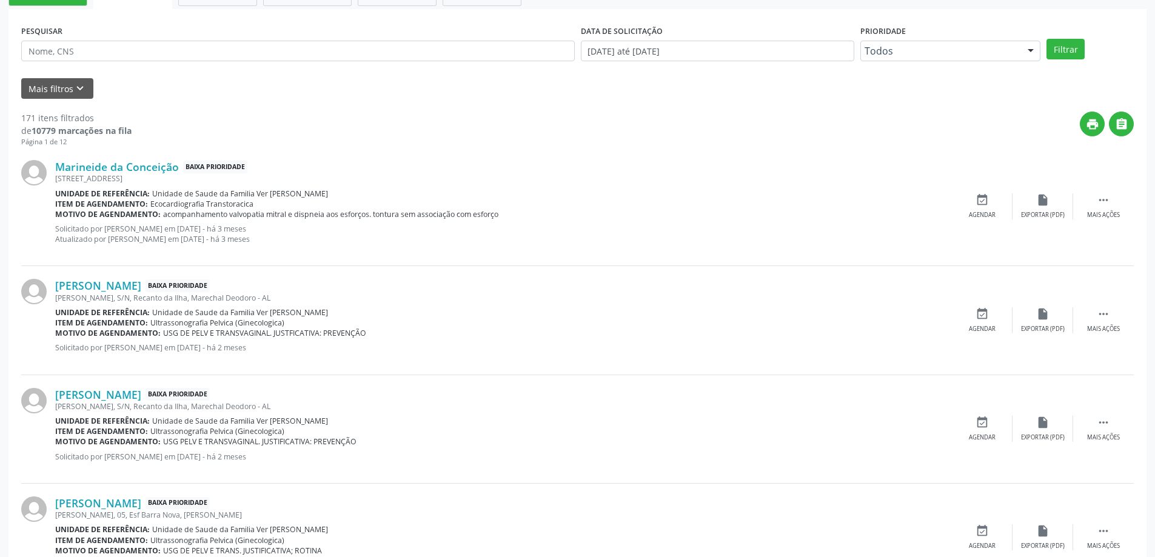
scroll to position [364, 0]
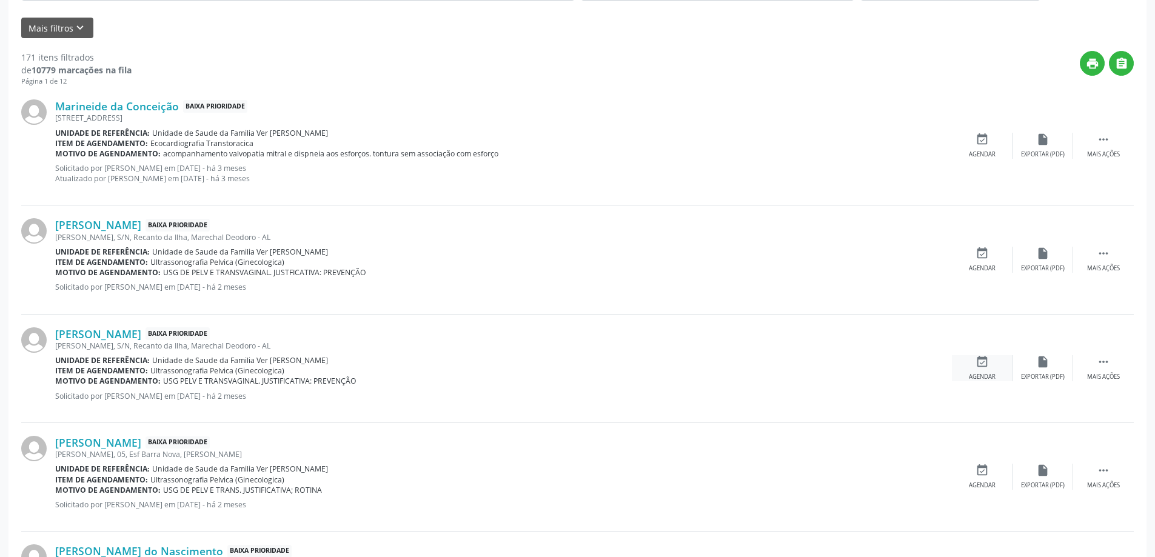
click at [992, 361] on div "event_available Agendar" at bounding box center [982, 368] width 61 height 26
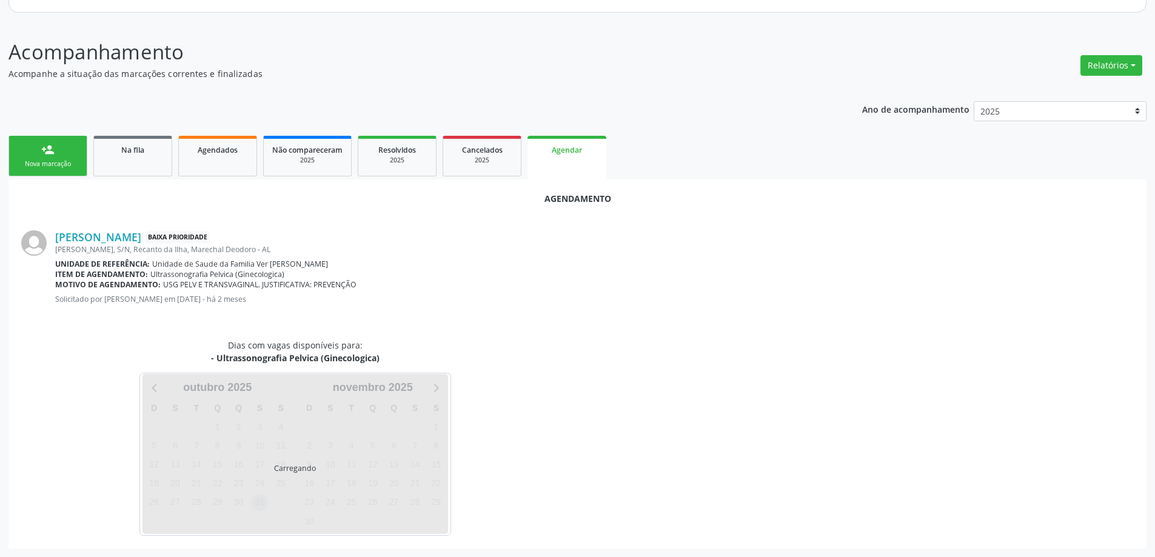
scroll to position [161, 0]
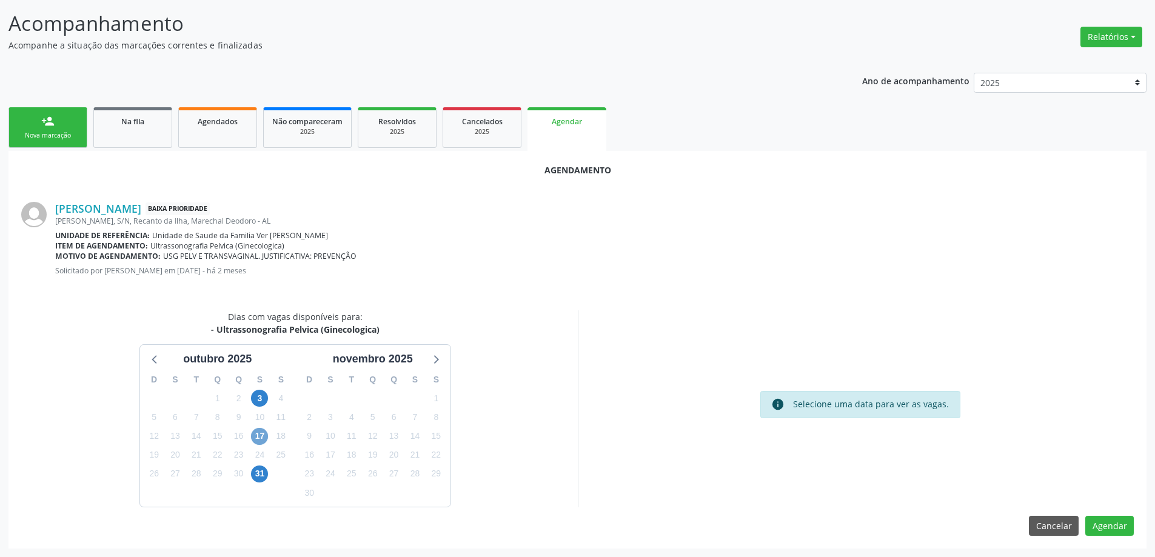
click at [260, 436] on span "17" at bounding box center [259, 436] width 17 height 17
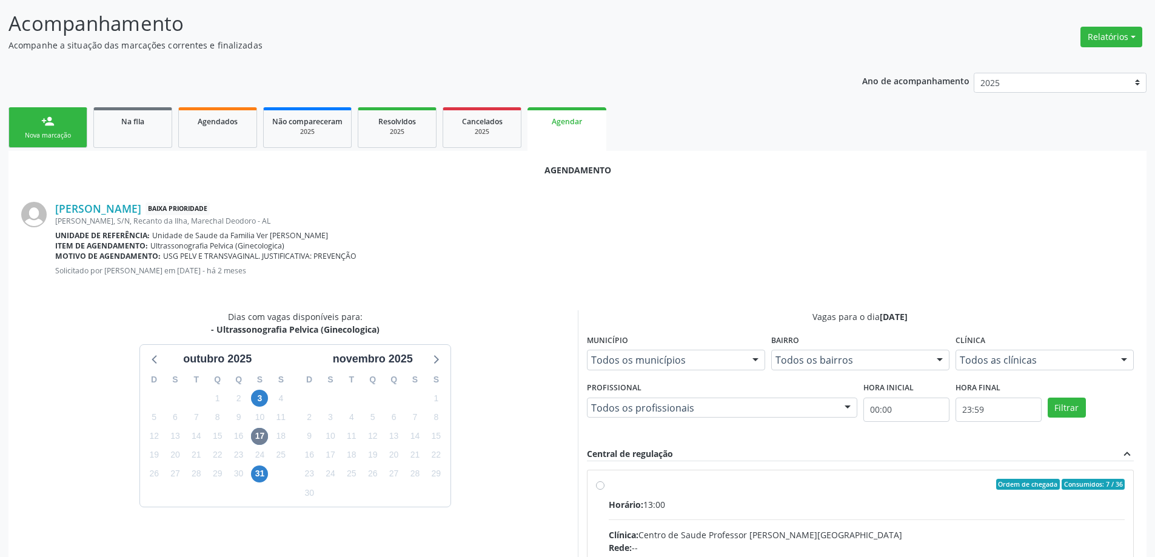
radio input "true"
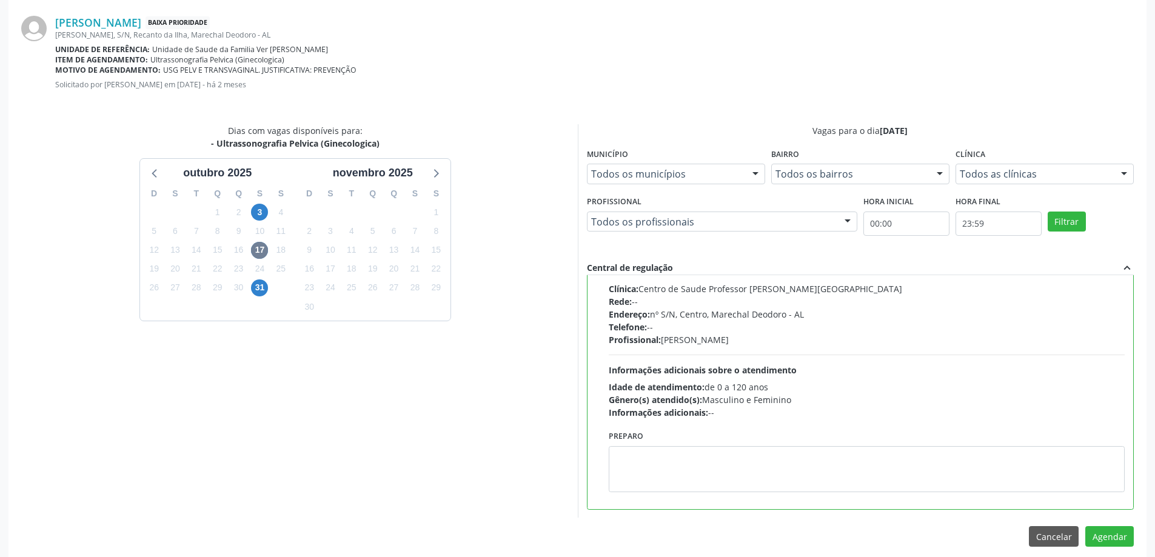
scroll to position [358, 0]
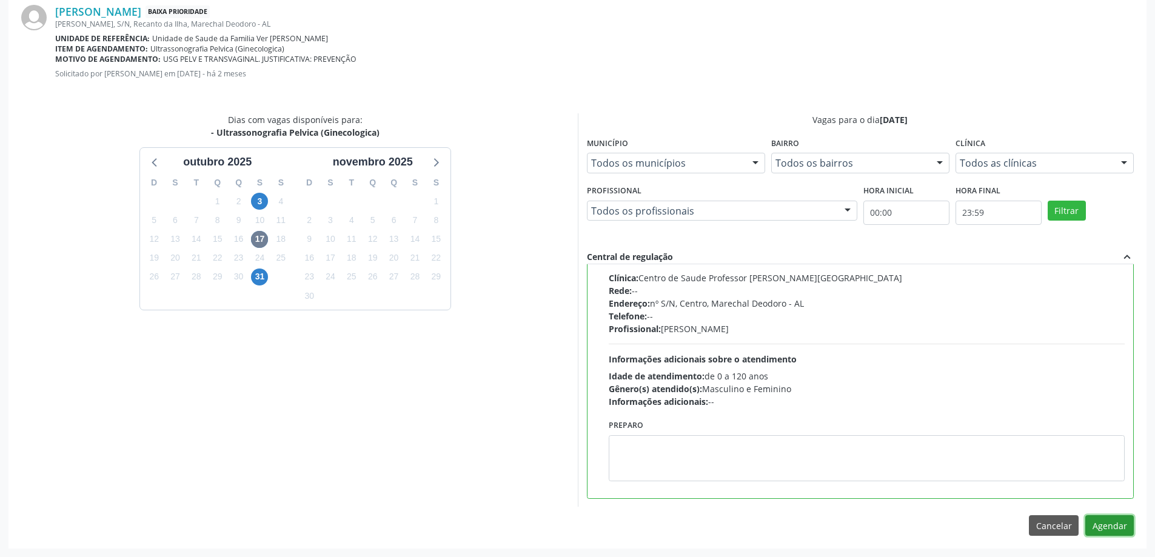
click at [1103, 532] on button "Agendar" at bounding box center [1109, 525] width 48 height 21
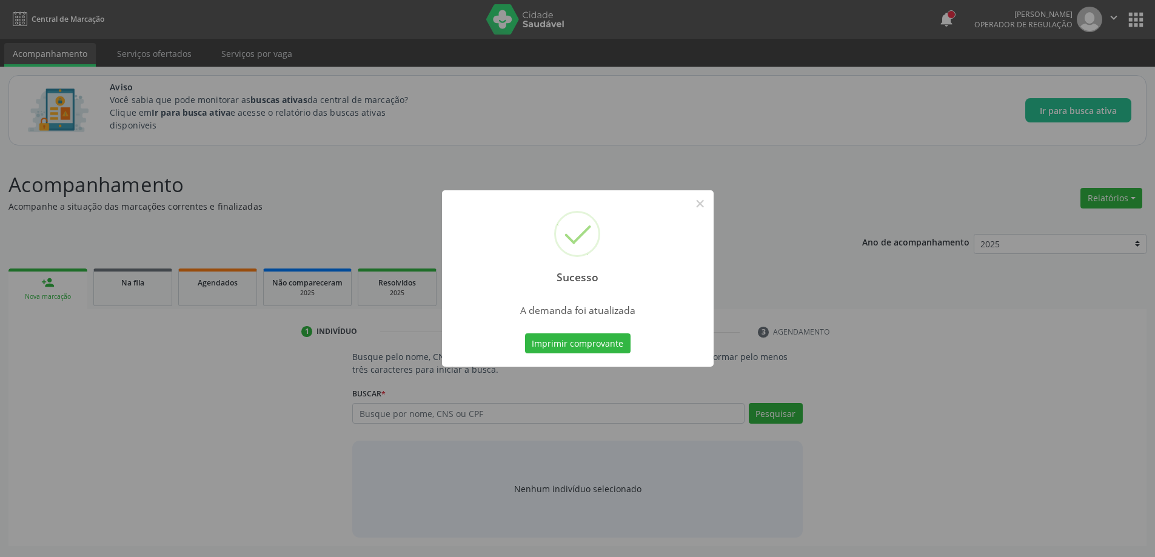
scroll to position [0, 0]
click at [707, 204] on button "×" at bounding box center [704, 203] width 21 height 21
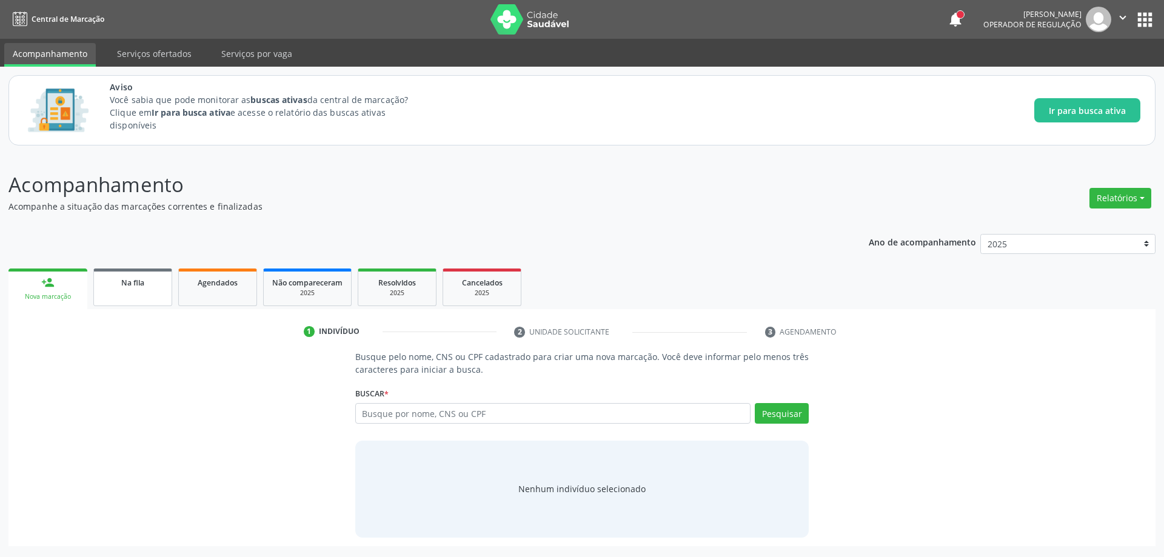
click at [116, 292] on link "Na fila" at bounding box center [132, 288] width 79 height 38
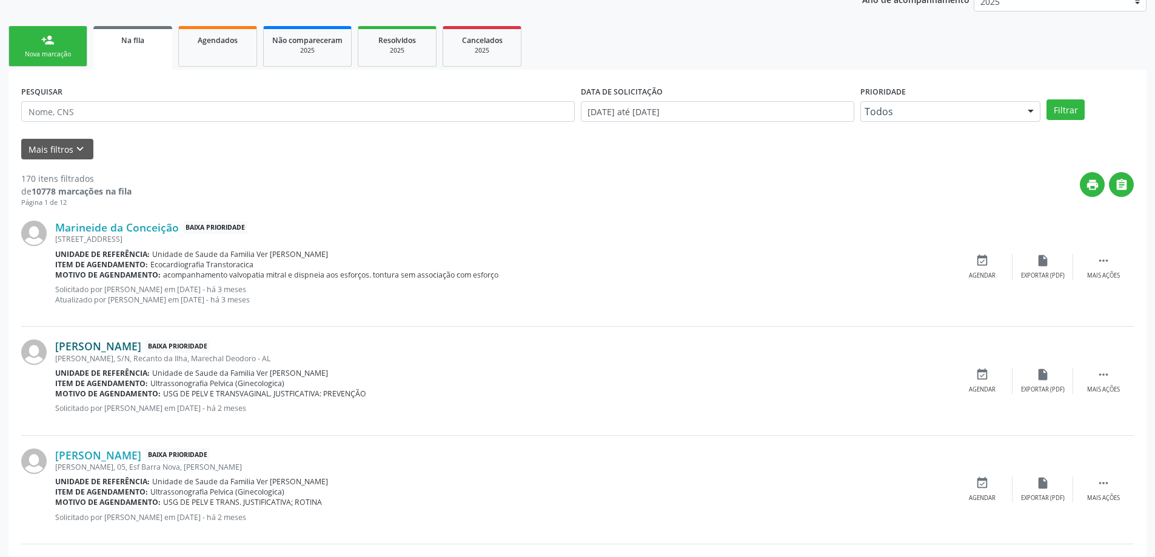
scroll to position [303, 0]
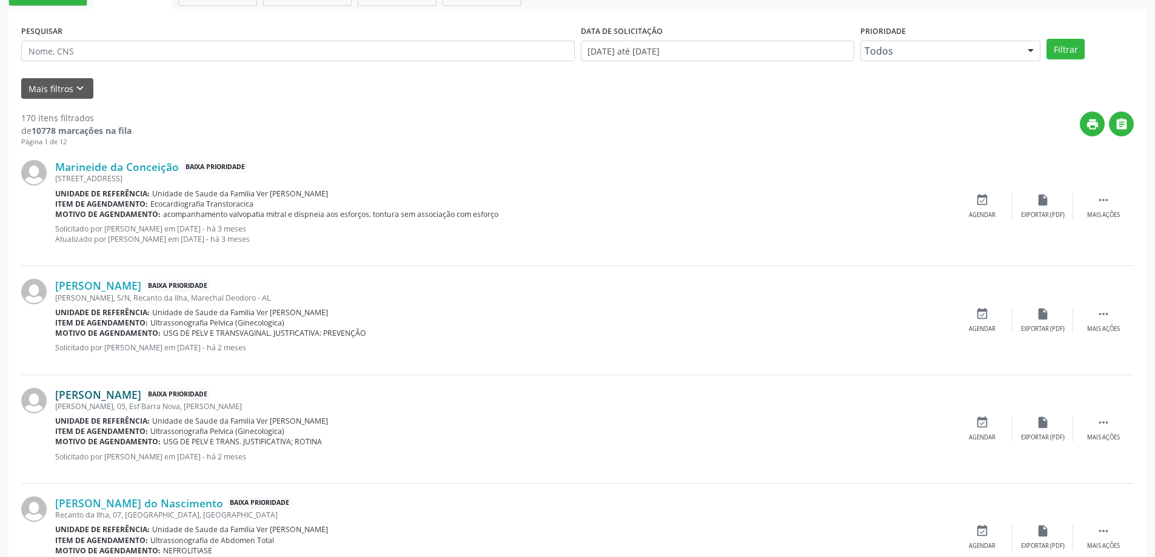
click at [141, 397] on link "[PERSON_NAME]" at bounding box center [98, 394] width 86 height 13
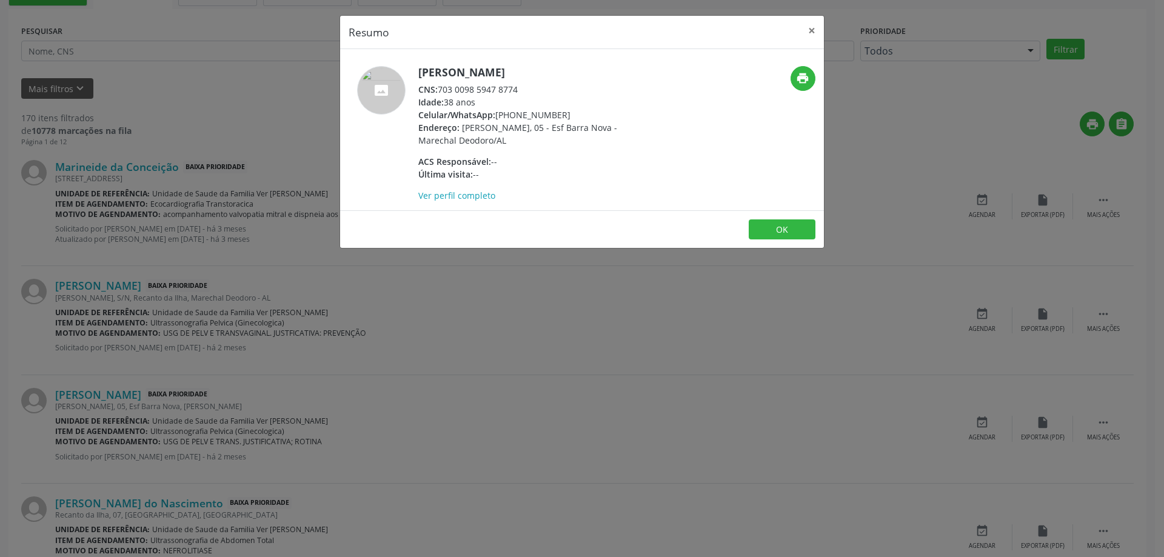
drag, startPoint x: 520, startPoint y: 99, endPoint x: 440, endPoint y: 101, distance: 80.0
click at [440, 96] on div "CNS: 703 0098 5947 8774" at bounding box center [536, 89] width 236 height 13
copy div "703 0098 5947 8774"
click at [808, 30] on button "×" at bounding box center [812, 31] width 24 height 30
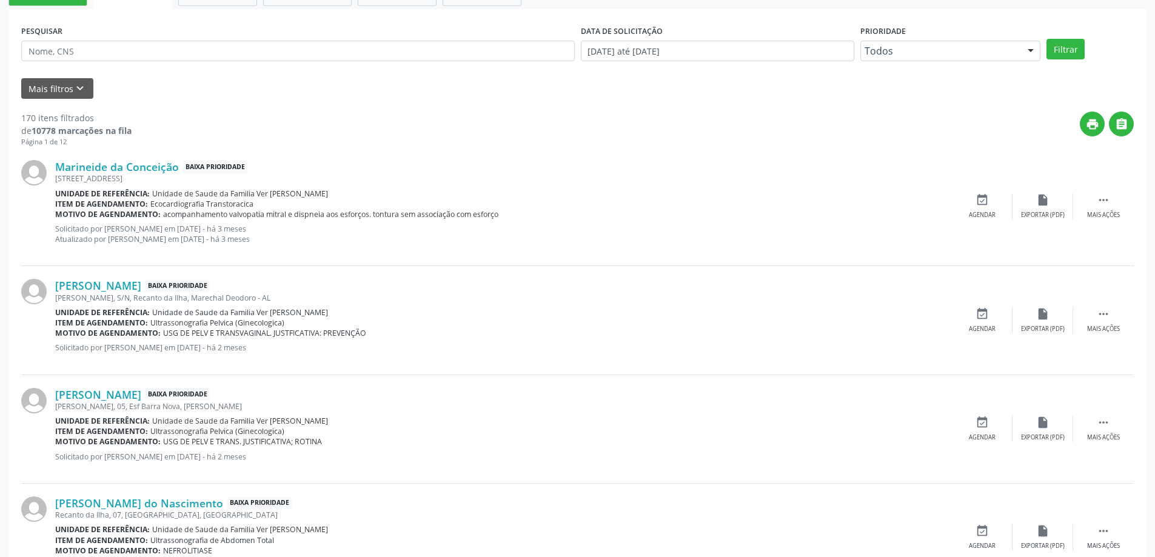
click at [981, 415] on div "[PERSON_NAME] Baixa Prioridade Joao Argemiro [STREET_ADDRESS][PERSON_NAME] Unid…" at bounding box center [577, 429] width 1112 height 109
click at [974, 427] on div "event_available Agendar" at bounding box center [982, 429] width 61 height 26
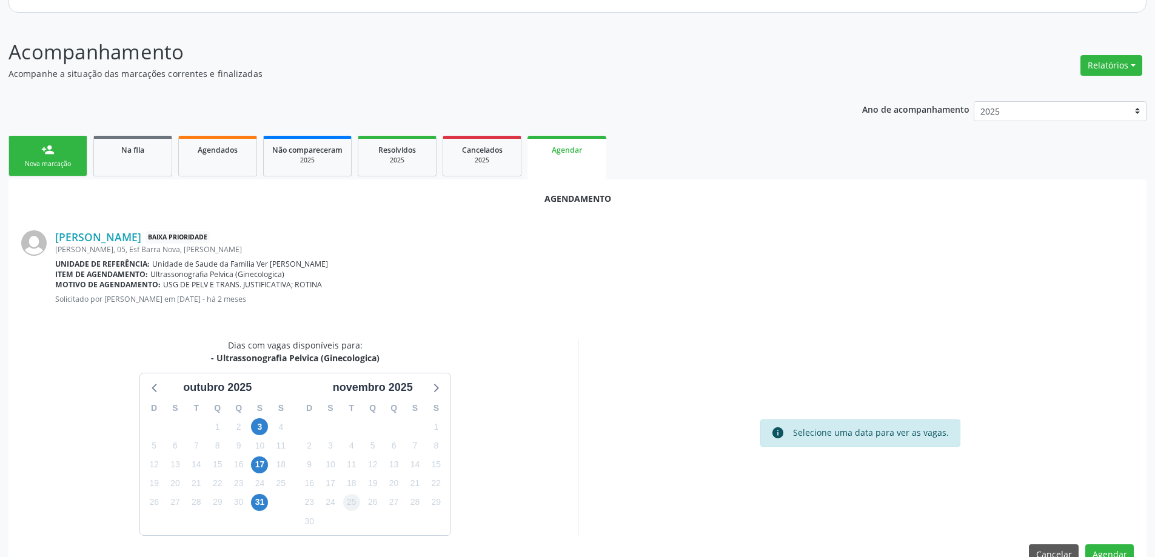
scroll to position [161, 0]
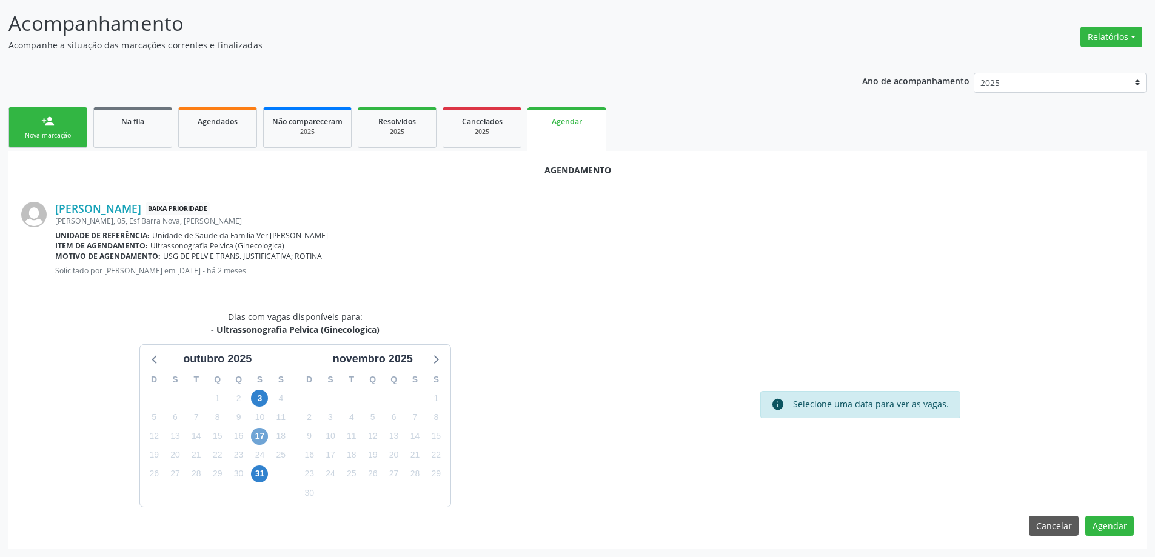
click at [266, 436] on span "17" at bounding box center [259, 436] width 17 height 17
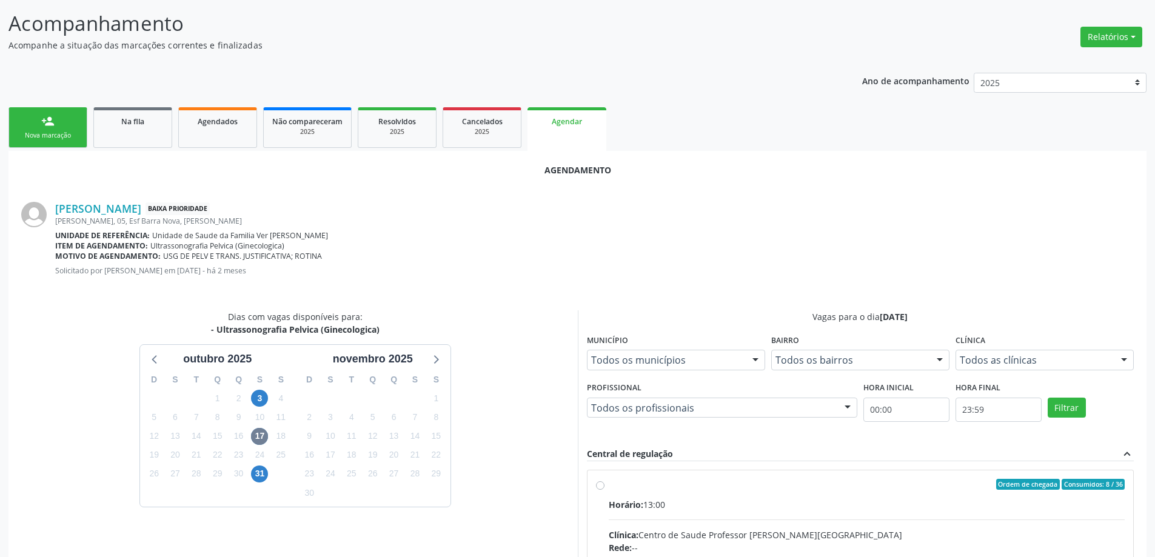
click at [596, 487] on input "Ordem de chegada Consumidos: 8 / 36 Horário: 13:00 Clínica: Centro de Saude Pro…" at bounding box center [600, 484] width 8 height 11
radio input "true"
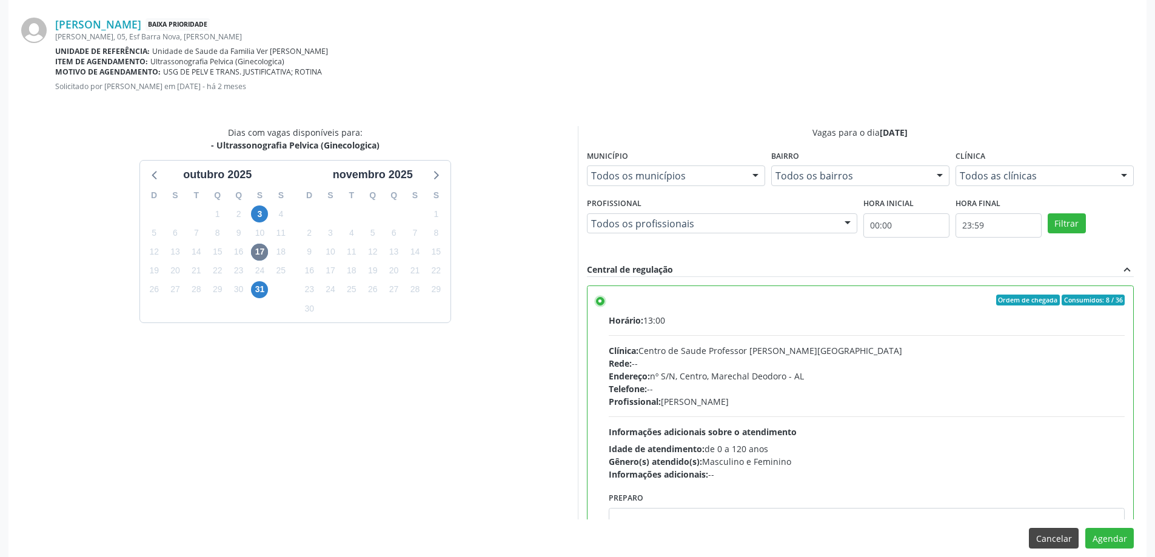
scroll to position [358, 0]
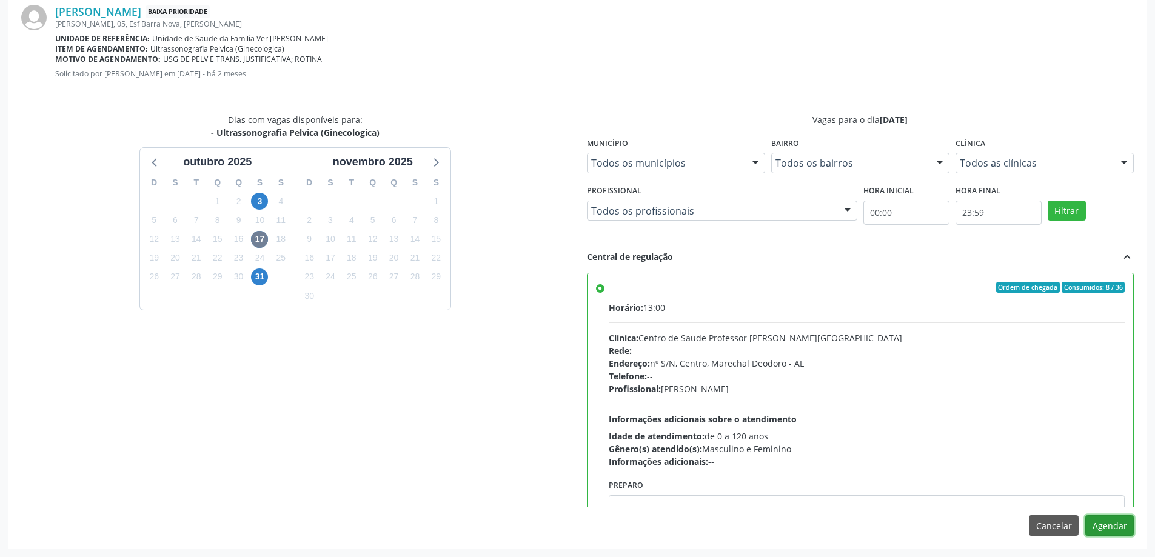
click at [1106, 527] on button "Agendar" at bounding box center [1109, 525] width 48 height 21
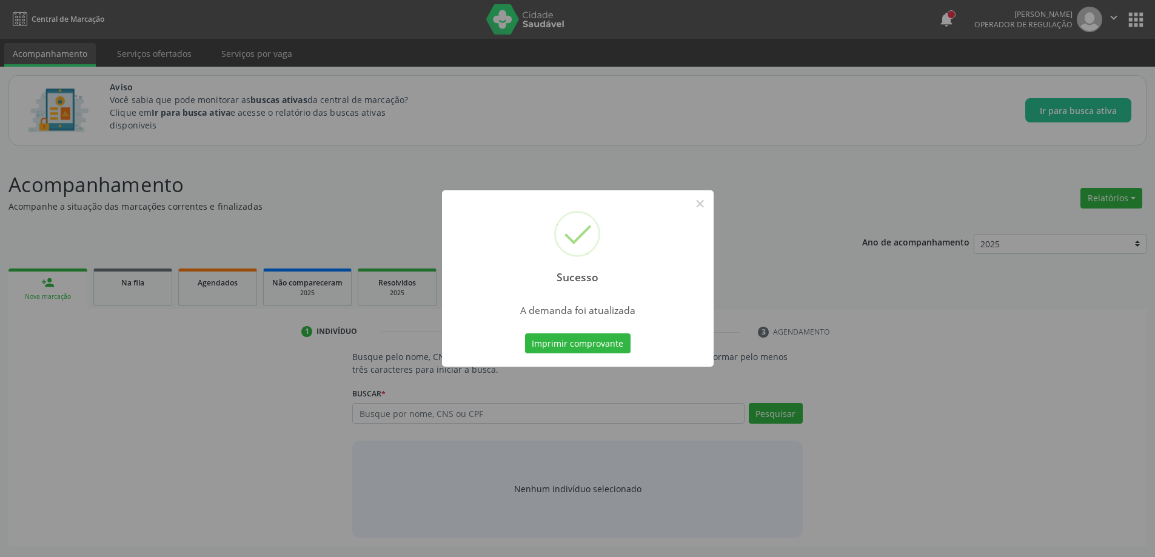
scroll to position [0, 0]
click at [704, 206] on button "×" at bounding box center [704, 203] width 21 height 21
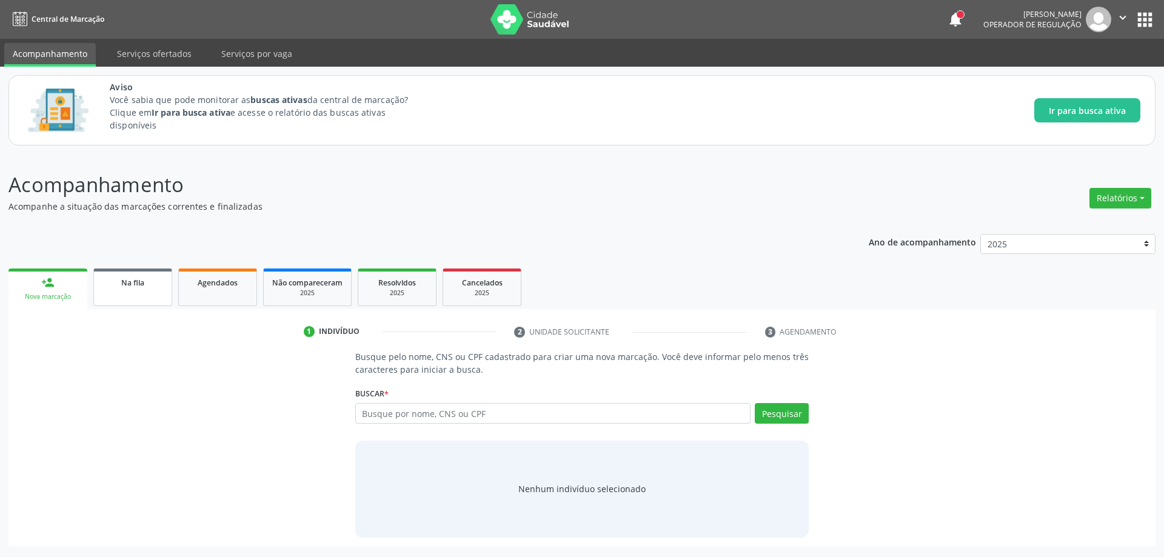
click at [128, 286] on span "Na fila" at bounding box center [132, 283] width 23 height 10
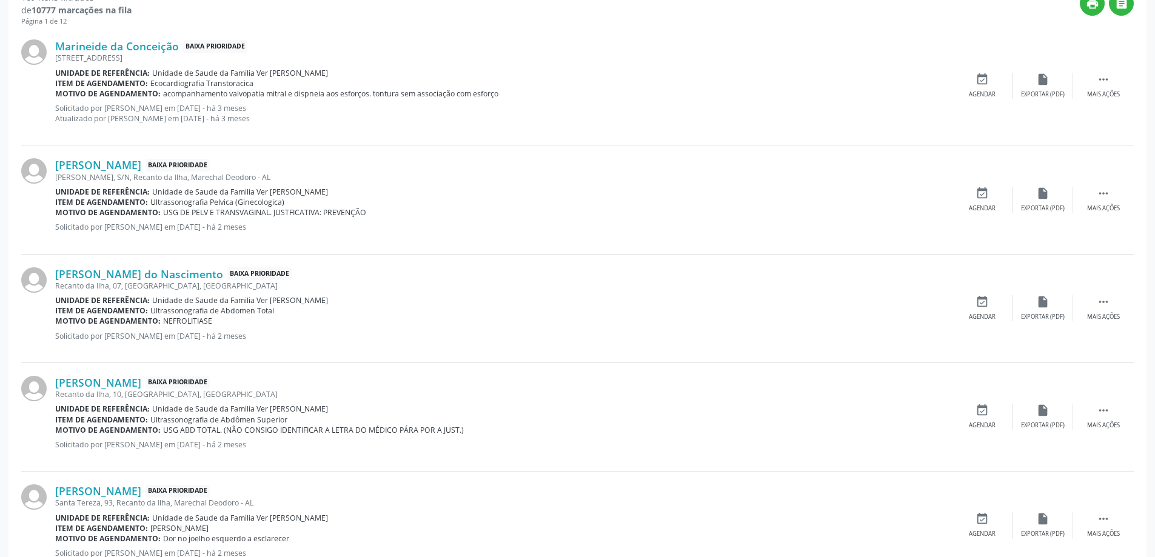
scroll to position [424, 0]
click at [95, 275] on link "[PERSON_NAME] do Nascimento" at bounding box center [139, 273] width 168 height 13
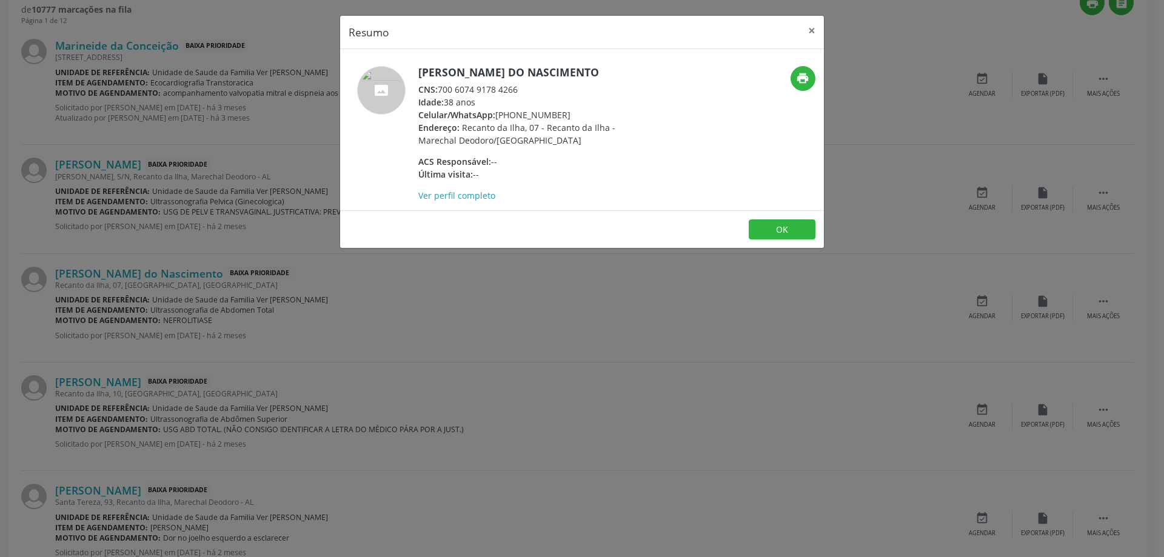
drag, startPoint x: 516, startPoint y: 90, endPoint x: 481, endPoint y: 90, distance: 35.8
click at [481, 90] on div "CNS: 700 6074 9178 4266" at bounding box center [536, 89] width 236 height 13
click at [502, 92] on div "CNS: 700 6074 9178 4266" at bounding box center [536, 89] width 236 height 13
drag, startPoint x: 521, startPoint y: 92, endPoint x: 442, endPoint y: 92, distance: 78.8
click at [442, 92] on div "CNS: 700 6074 9178 4266" at bounding box center [536, 89] width 236 height 13
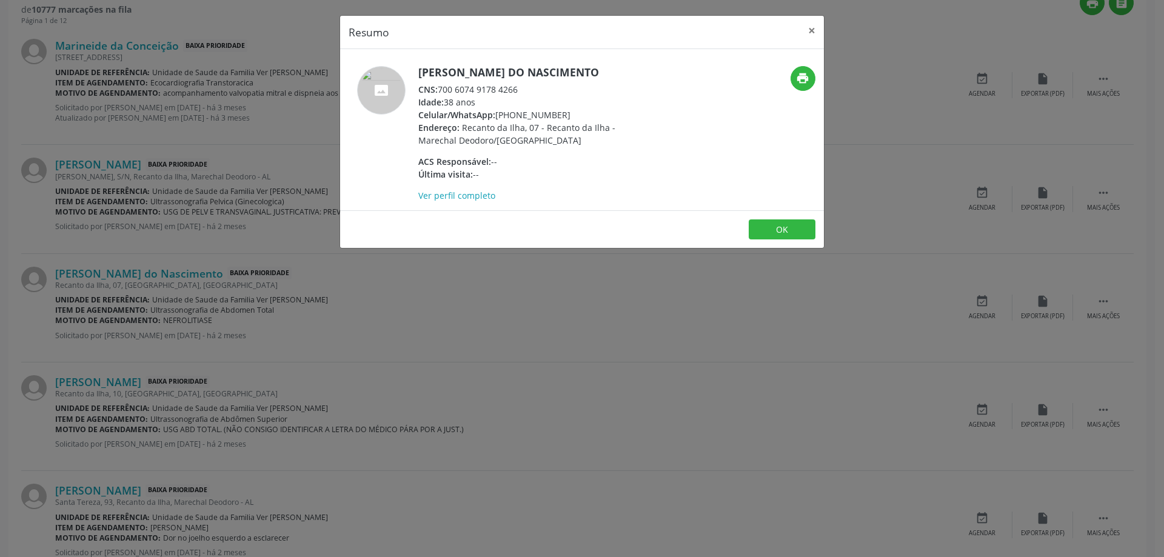
copy div "700 6074 9178 4266"
click at [807, 28] on button "×" at bounding box center [812, 31] width 24 height 30
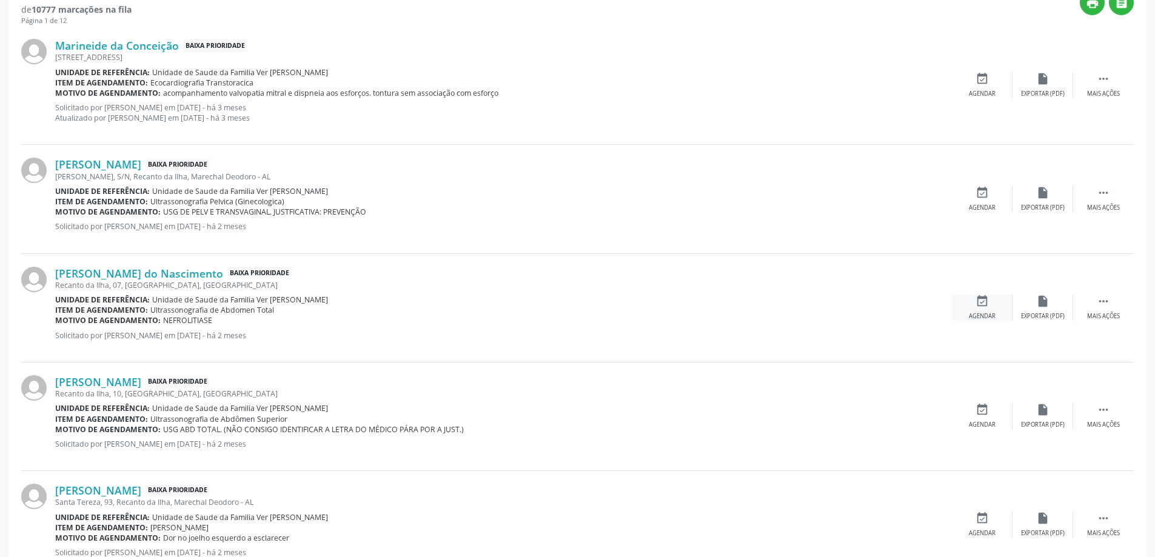
click at [978, 308] on icon "event_available" at bounding box center [981, 301] width 13 height 13
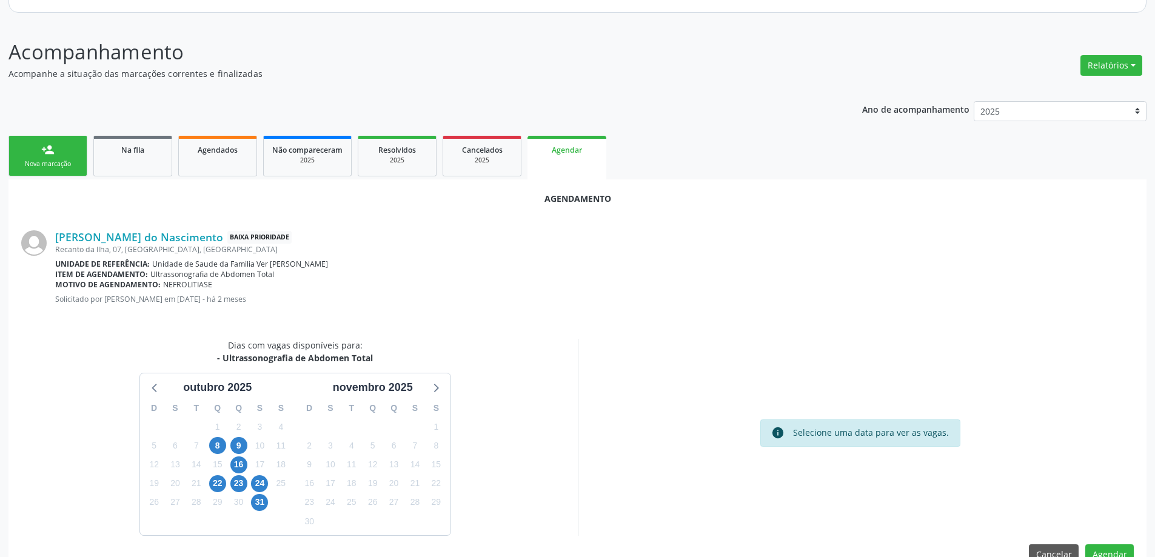
scroll to position [161, 0]
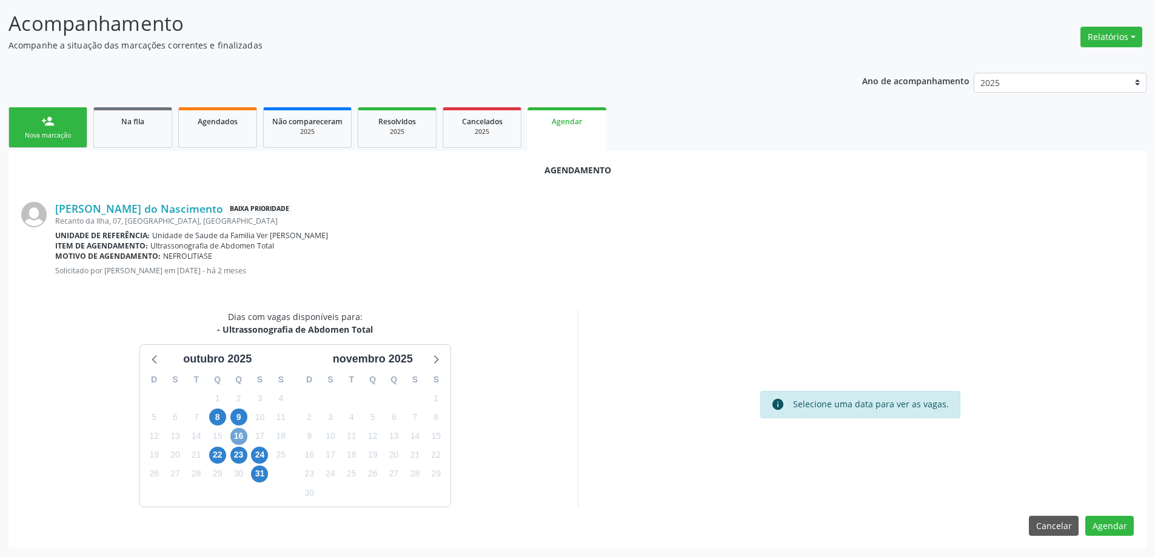
click at [235, 435] on span "16" at bounding box center [238, 436] width 17 height 17
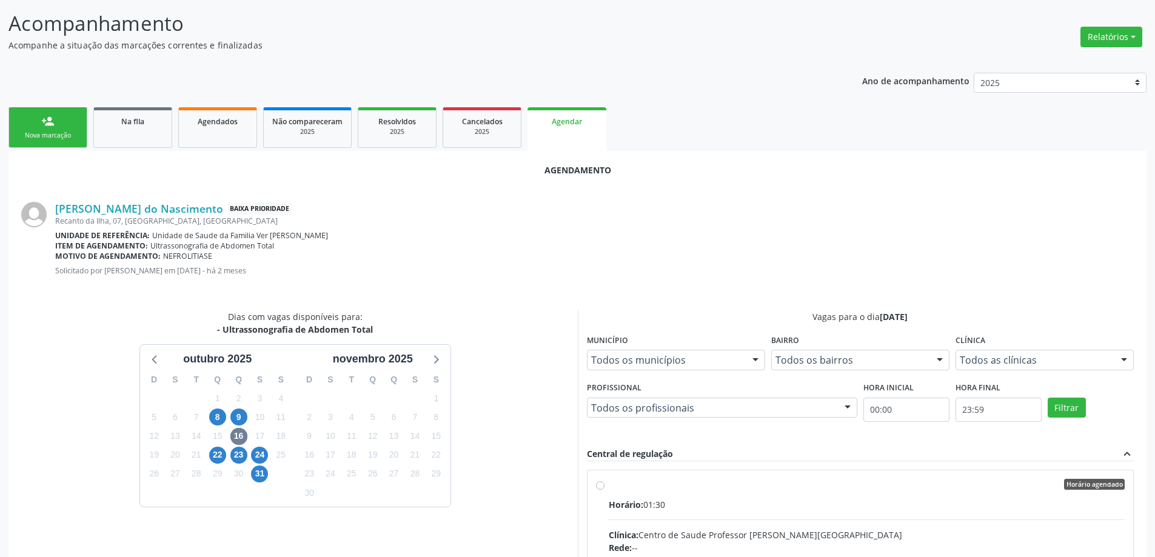
click at [597, 486] on input "Horário agendado Horário: 01:30 Clínica: Centro de Saude Professor [PERSON_NAME…" at bounding box center [600, 484] width 8 height 11
radio input "true"
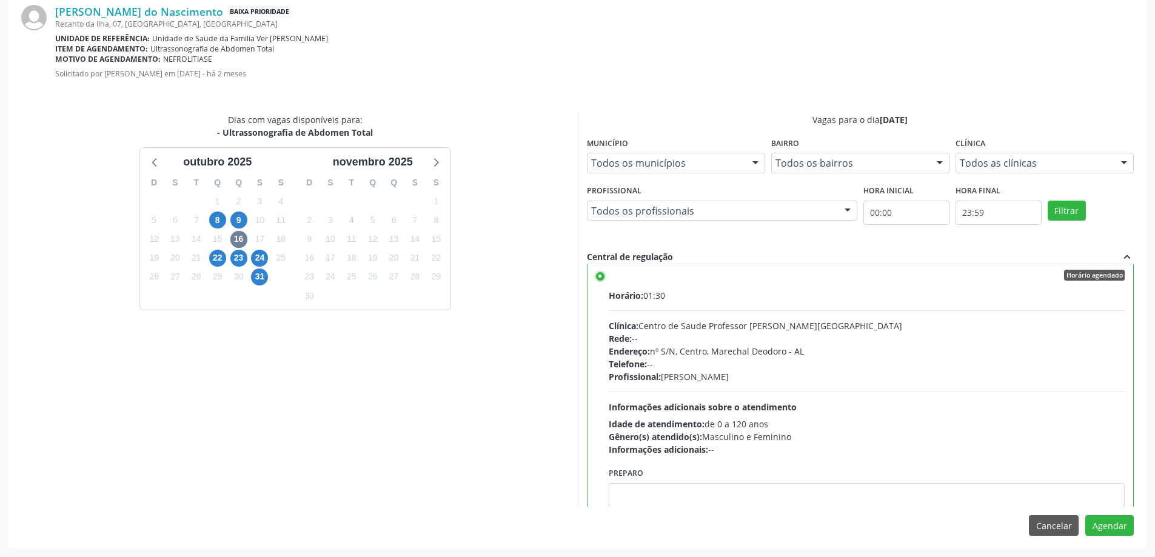
scroll to position [0, 0]
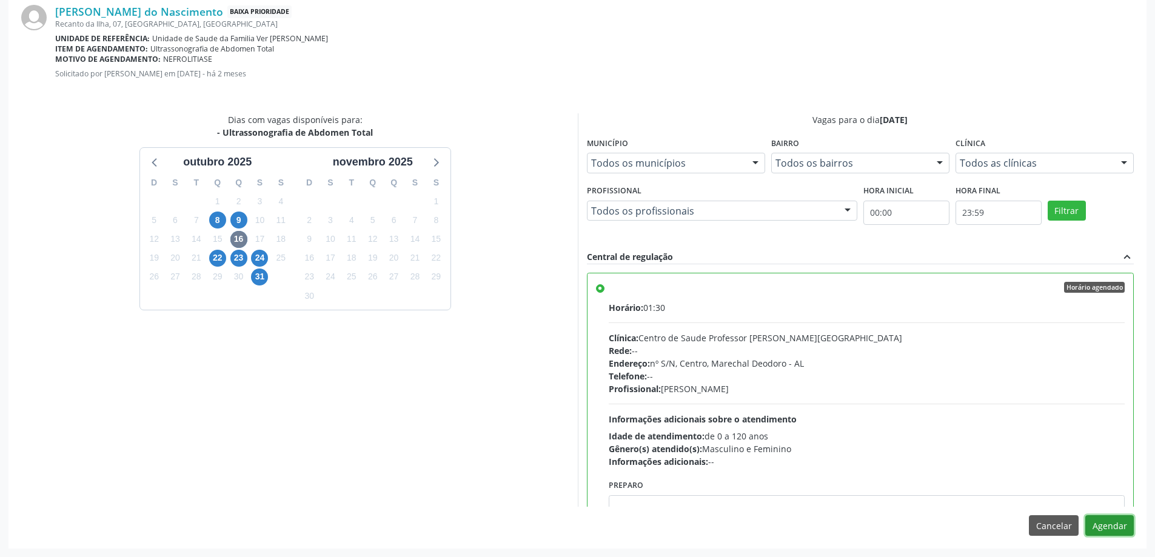
click at [1098, 523] on button "Agendar" at bounding box center [1109, 525] width 48 height 21
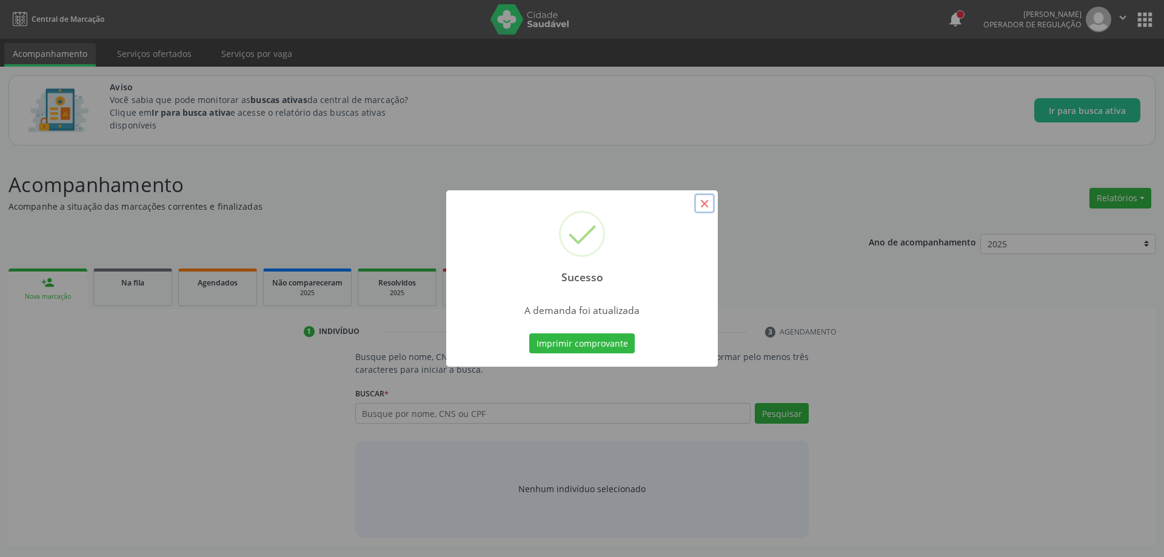
click at [700, 201] on button "×" at bounding box center [704, 203] width 21 height 21
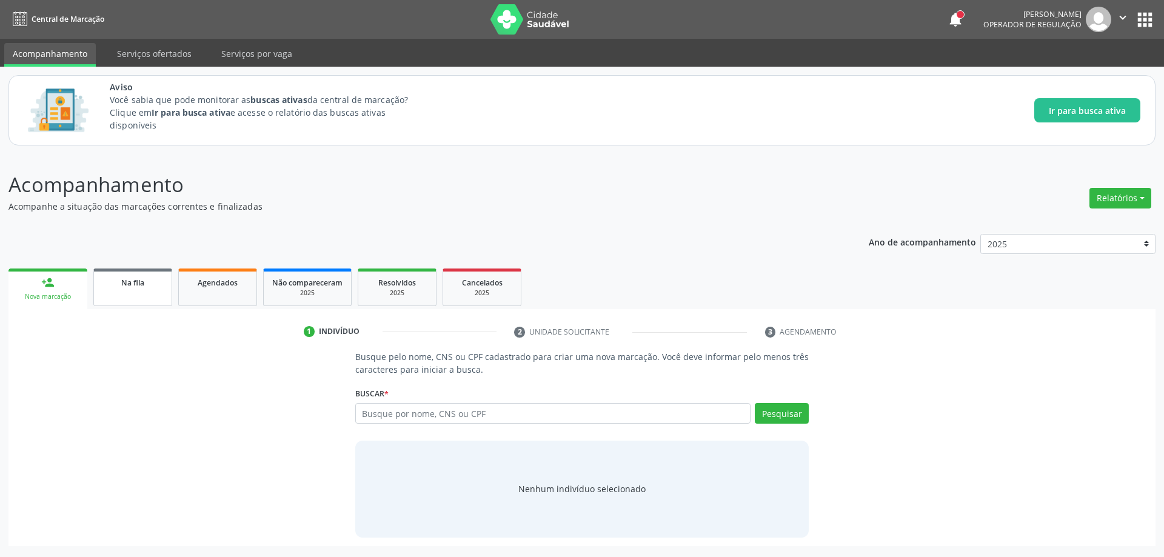
click at [132, 293] on link "Na fila" at bounding box center [132, 288] width 79 height 38
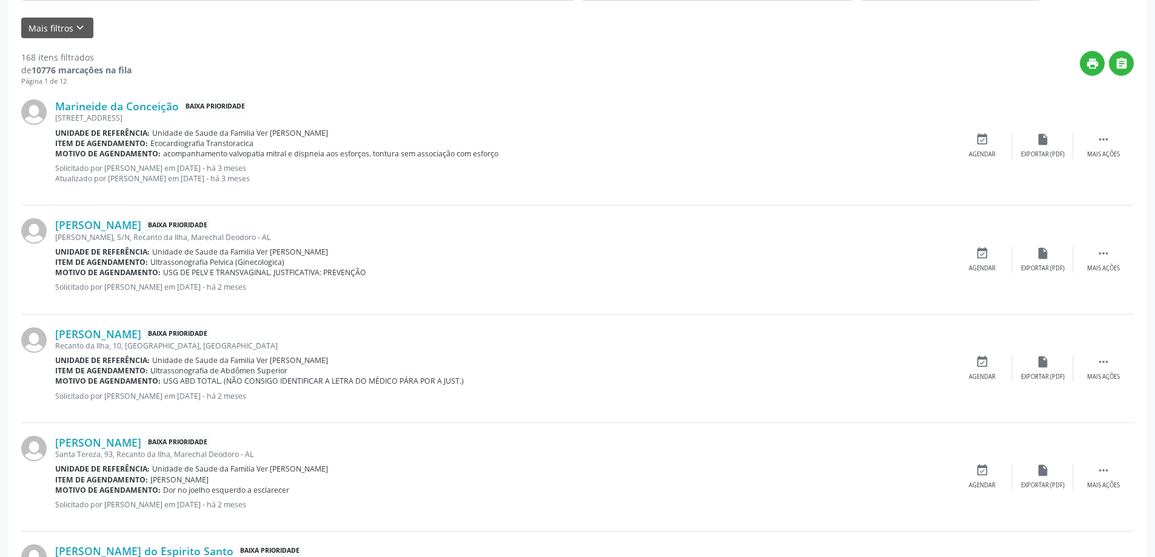
scroll to position [424, 0]
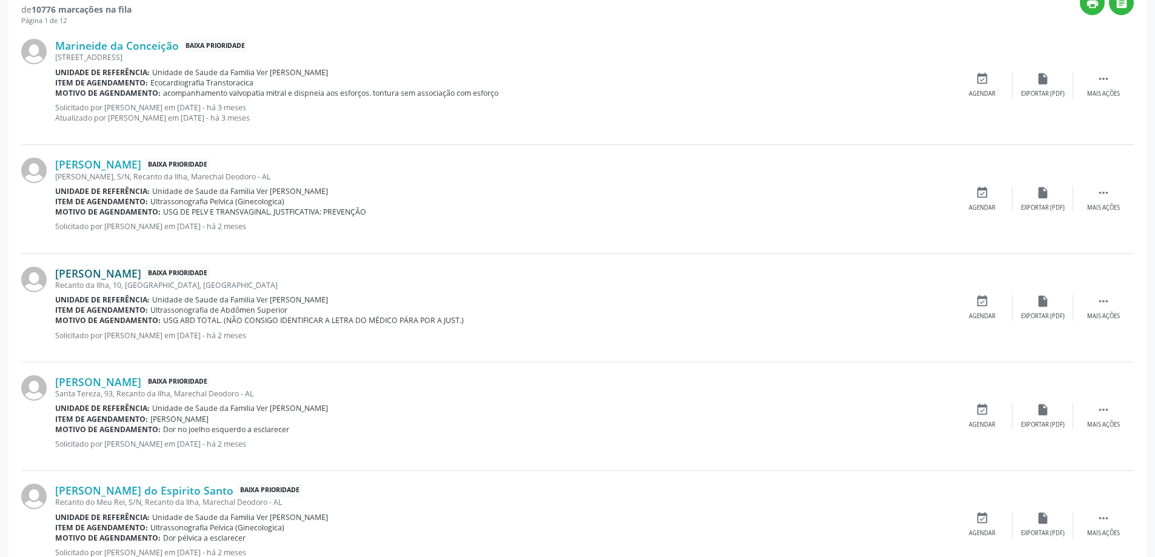
click at [141, 275] on link "[PERSON_NAME]" at bounding box center [98, 273] width 86 height 13
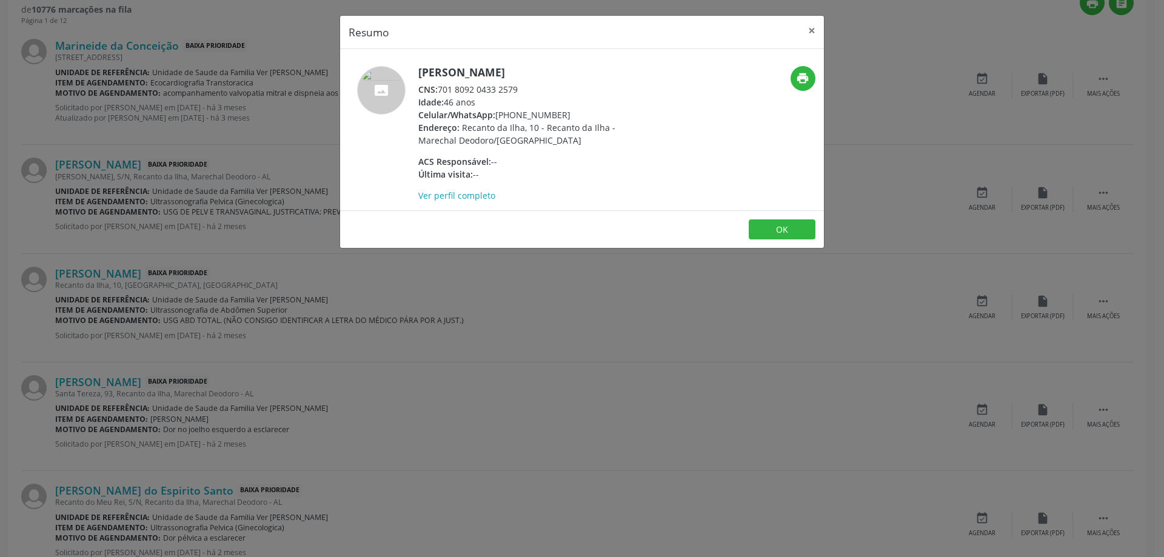
drag, startPoint x: 517, startPoint y: 88, endPoint x: 440, endPoint y: 89, distance: 77.0
click at [440, 89] on div "CNS: 701 8092 0433 2579" at bounding box center [536, 89] width 236 height 13
click at [814, 27] on button "×" at bounding box center [812, 31] width 24 height 30
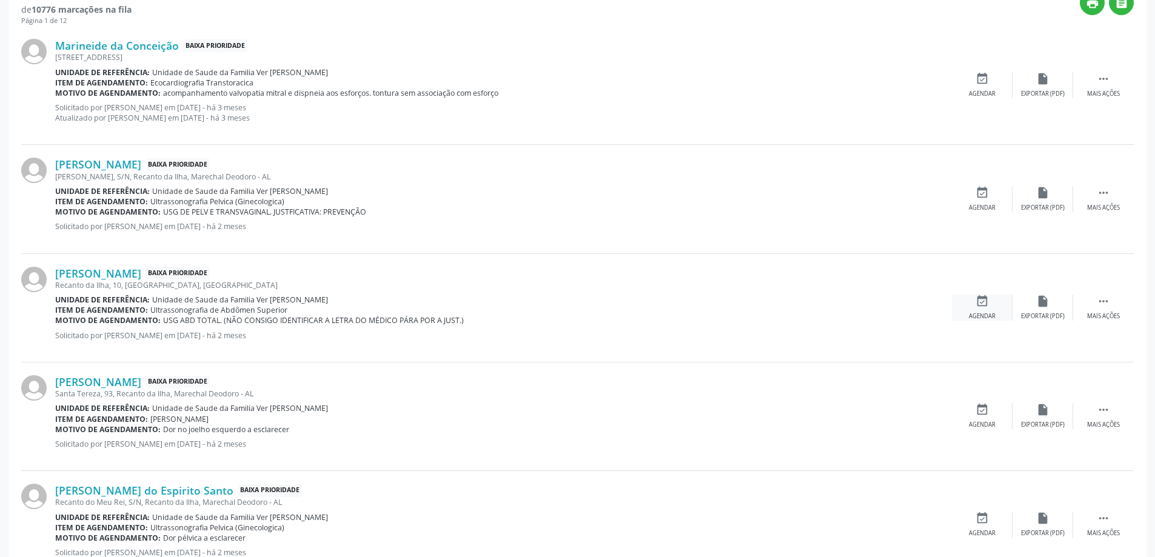
click at [988, 309] on div "event_available Agendar" at bounding box center [982, 308] width 61 height 26
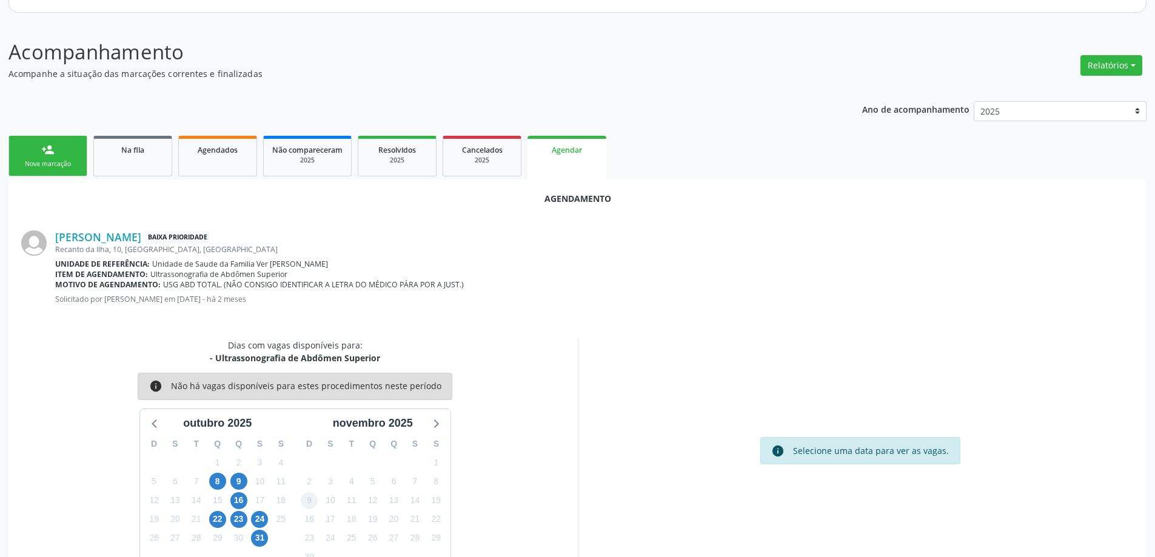
scroll to position [161, 0]
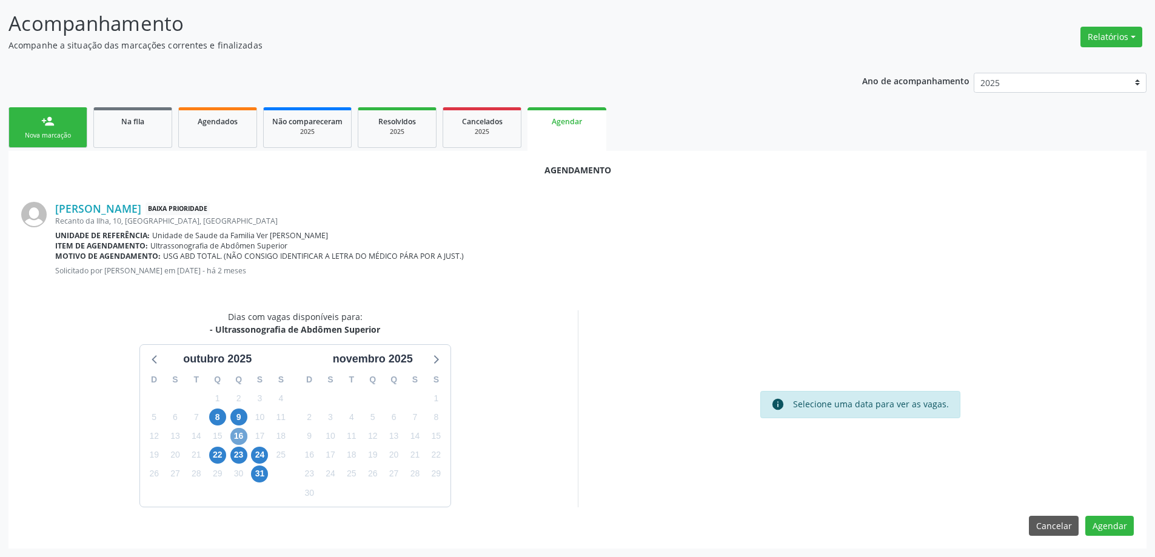
click at [237, 434] on span "16" at bounding box center [238, 436] width 17 height 17
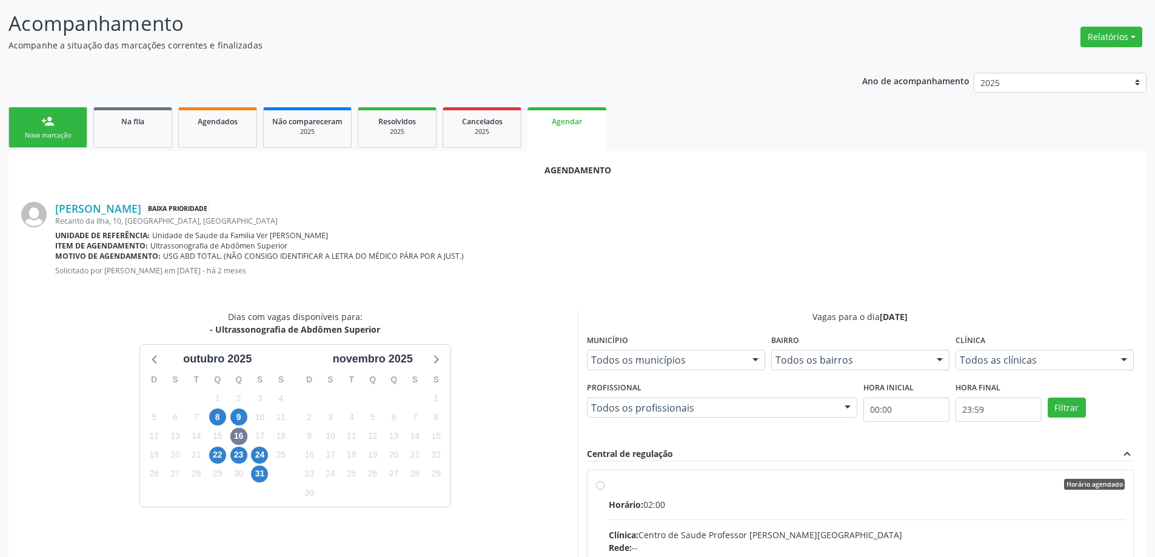
click at [599, 488] on input "Horário agendado Horário: 02:00 Clínica: Centro de Saude Professor [PERSON_NAME…" at bounding box center [600, 484] width 8 height 11
radio input "true"
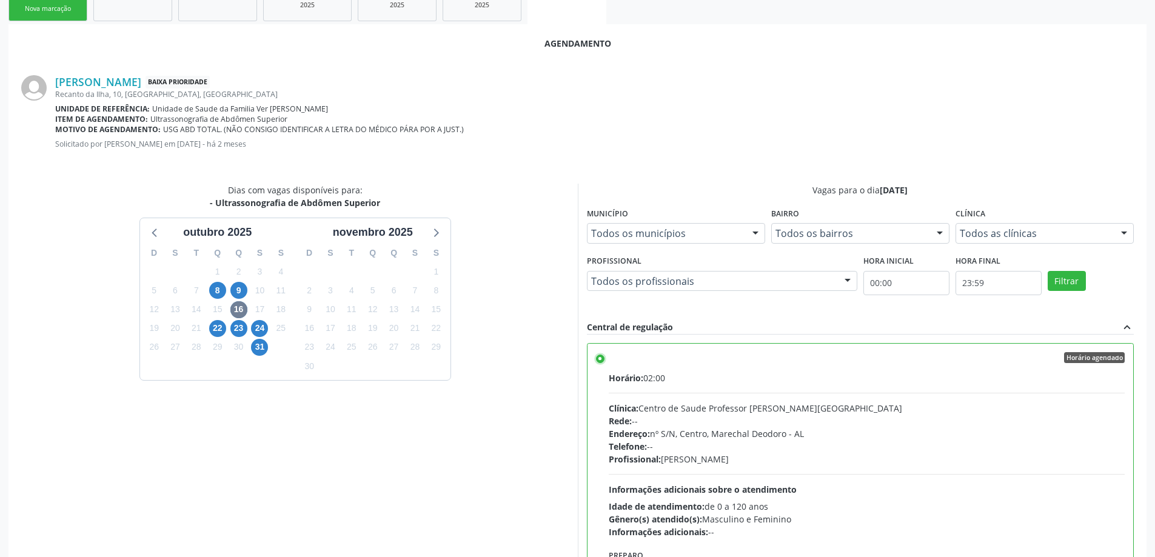
scroll to position [358, 0]
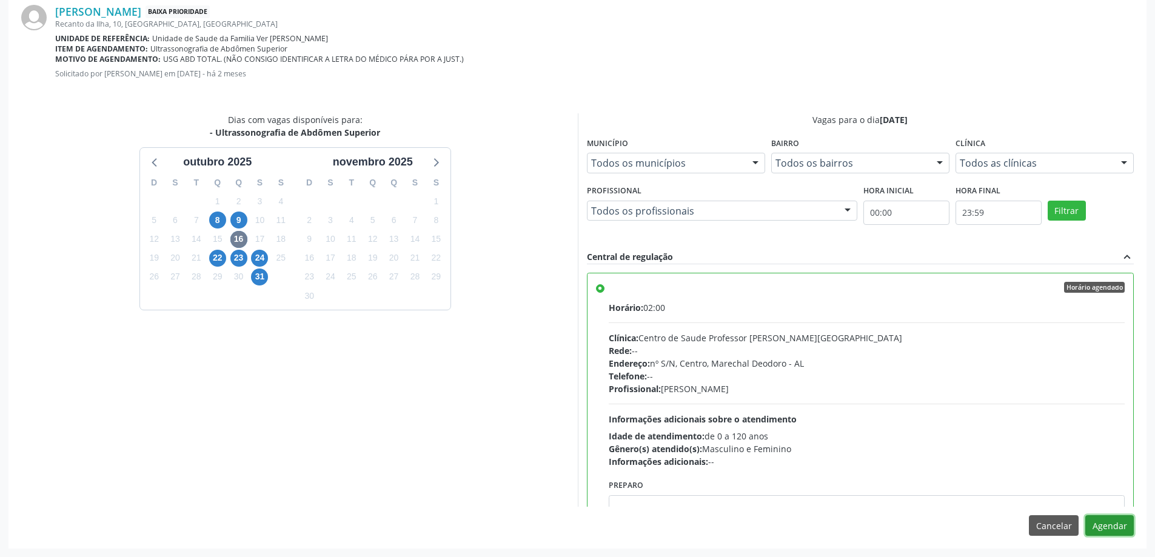
click at [1106, 532] on button "Agendar" at bounding box center [1109, 525] width 48 height 21
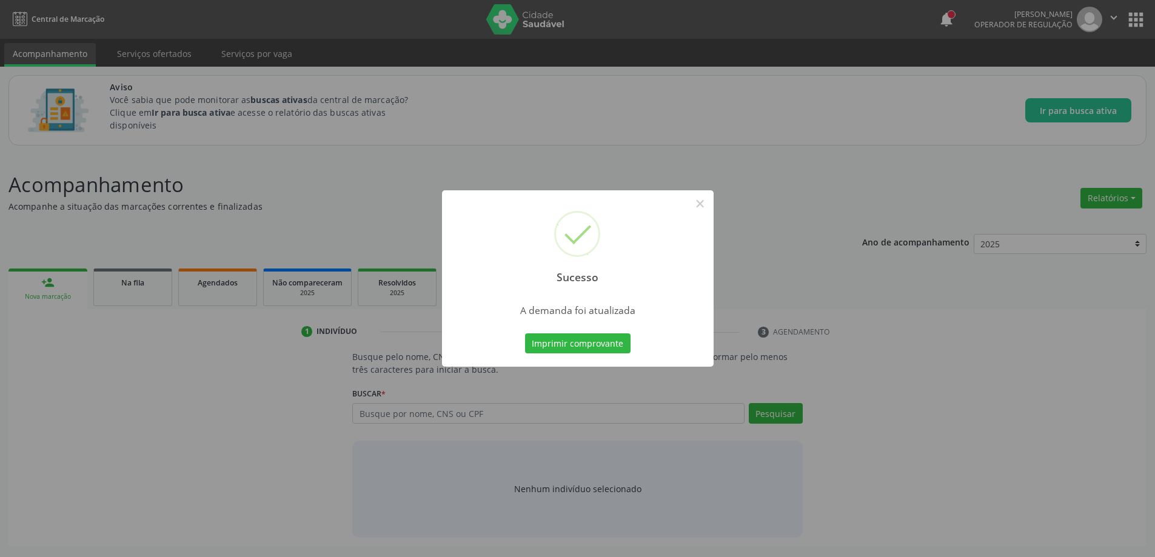
scroll to position [0, 0]
click at [705, 207] on button "×" at bounding box center [704, 203] width 21 height 21
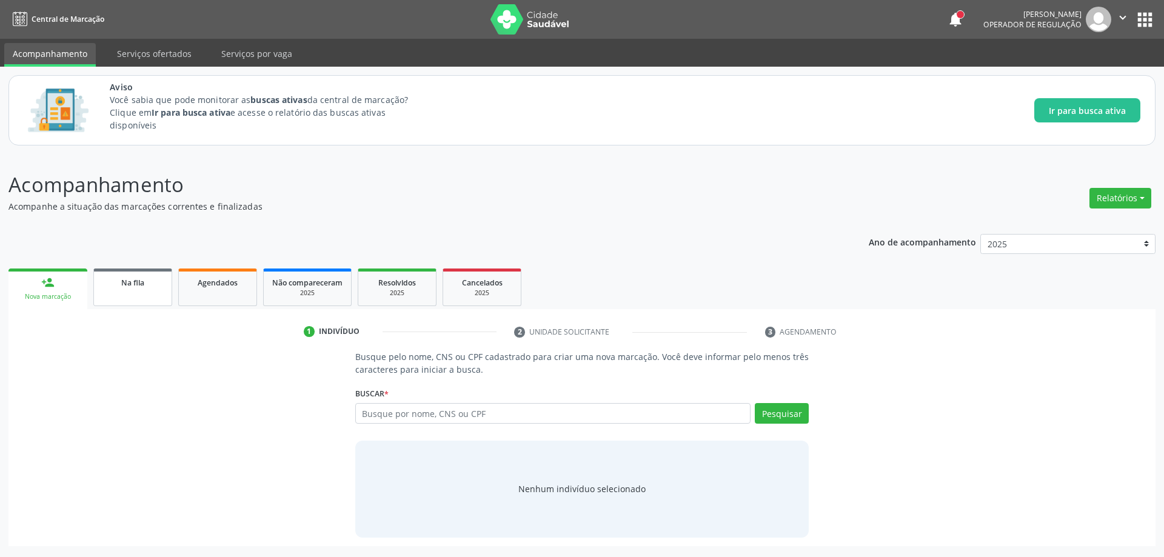
click at [113, 288] on div "Na fila" at bounding box center [132, 282] width 61 height 13
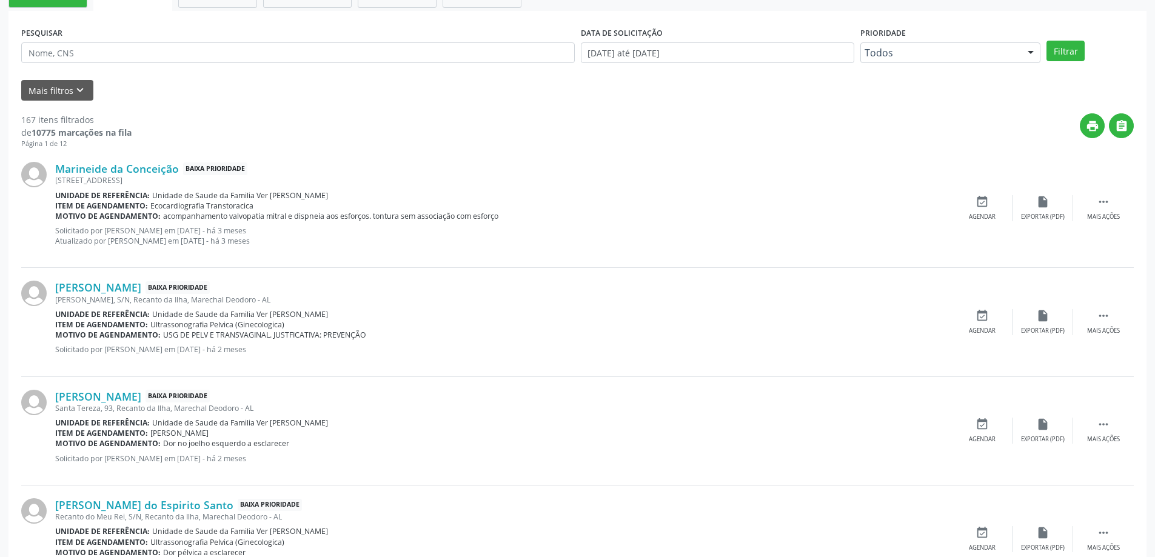
scroll to position [303, 0]
click at [101, 391] on link "[PERSON_NAME]" at bounding box center [98, 394] width 86 height 13
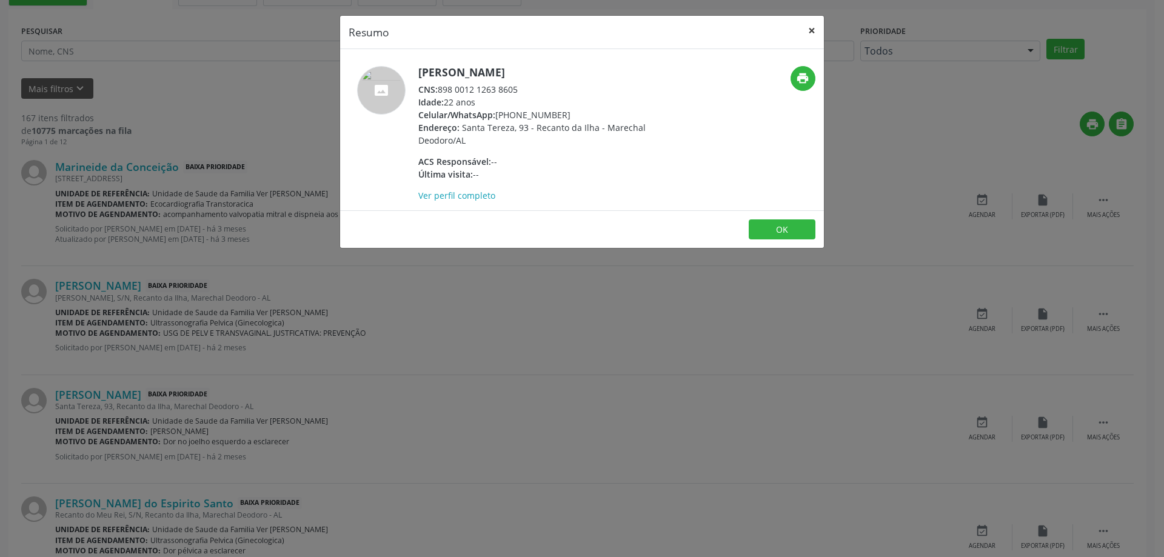
click at [813, 33] on button "×" at bounding box center [812, 31] width 24 height 30
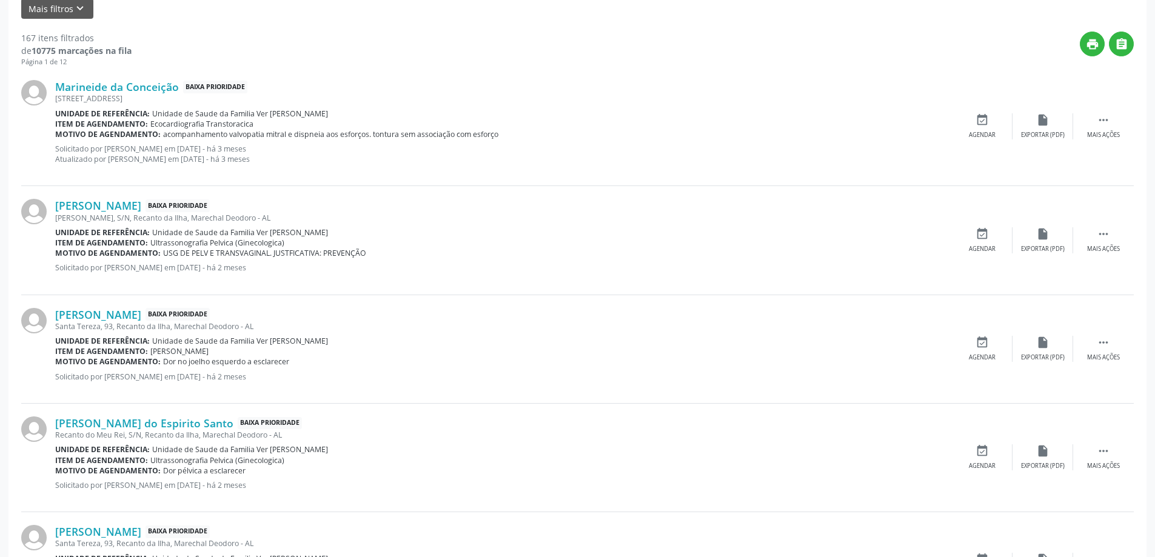
scroll to position [424, 0]
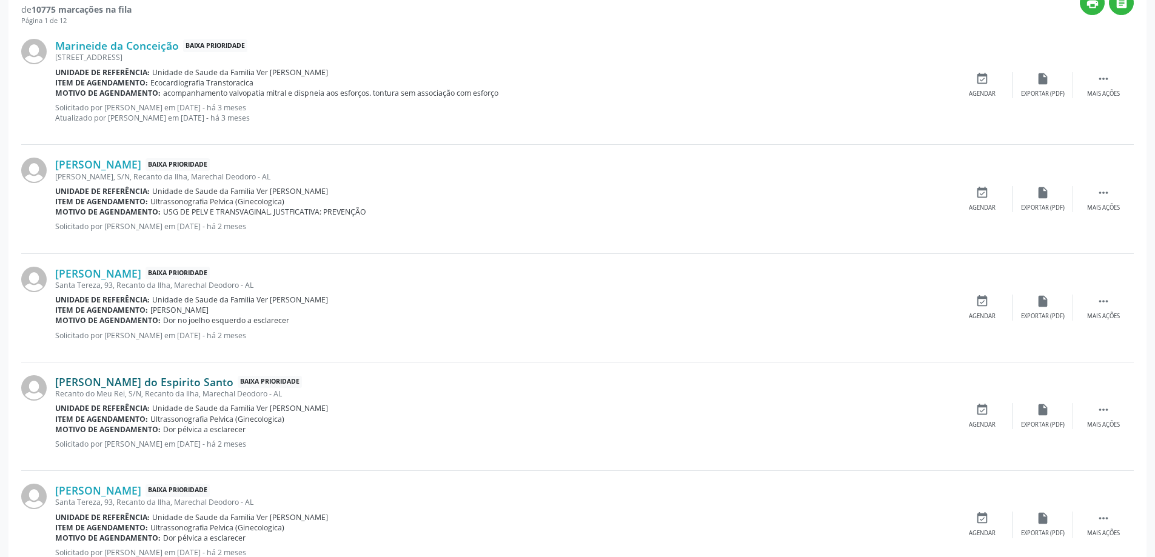
click at [128, 381] on link "[PERSON_NAME] do Espirito Santo" at bounding box center [144, 381] width 178 height 13
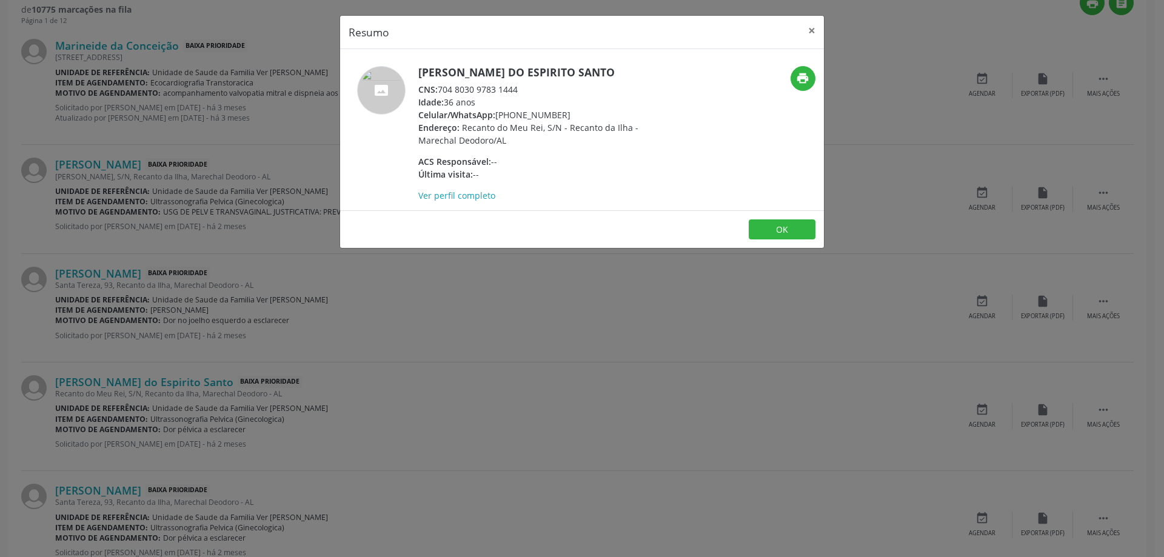
drag, startPoint x: 519, startPoint y: 89, endPoint x: 441, endPoint y: 85, distance: 78.3
click at [441, 85] on div "CNS: 704 8030 9783 1444" at bounding box center [536, 89] width 236 height 13
click at [810, 33] on button "×" at bounding box center [812, 31] width 24 height 30
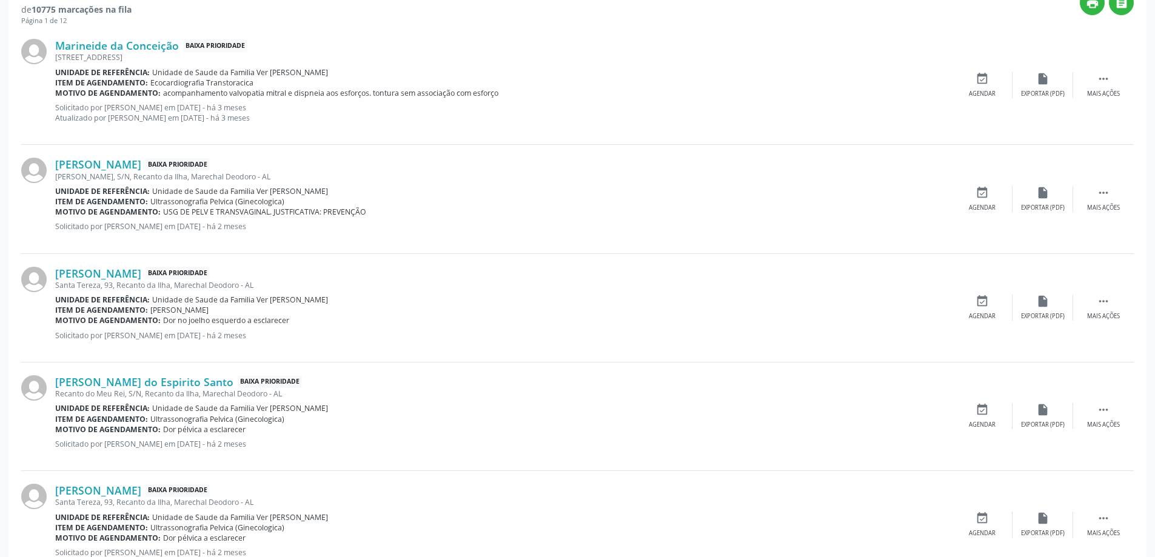
click at [986, 403] on div "[PERSON_NAME] do Espirito Santo Baixa Prioridade Recanto do Meu Rei, S/N, Recan…" at bounding box center [577, 417] width 1112 height 109
click at [977, 417] on div "event_available Agendar" at bounding box center [982, 416] width 61 height 26
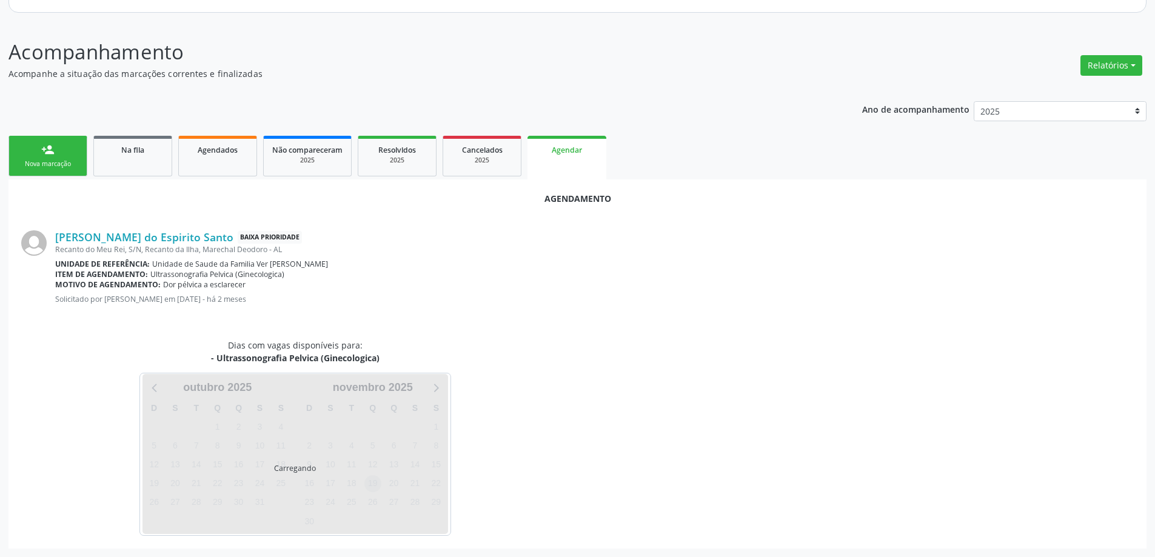
scroll to position [161, 0]
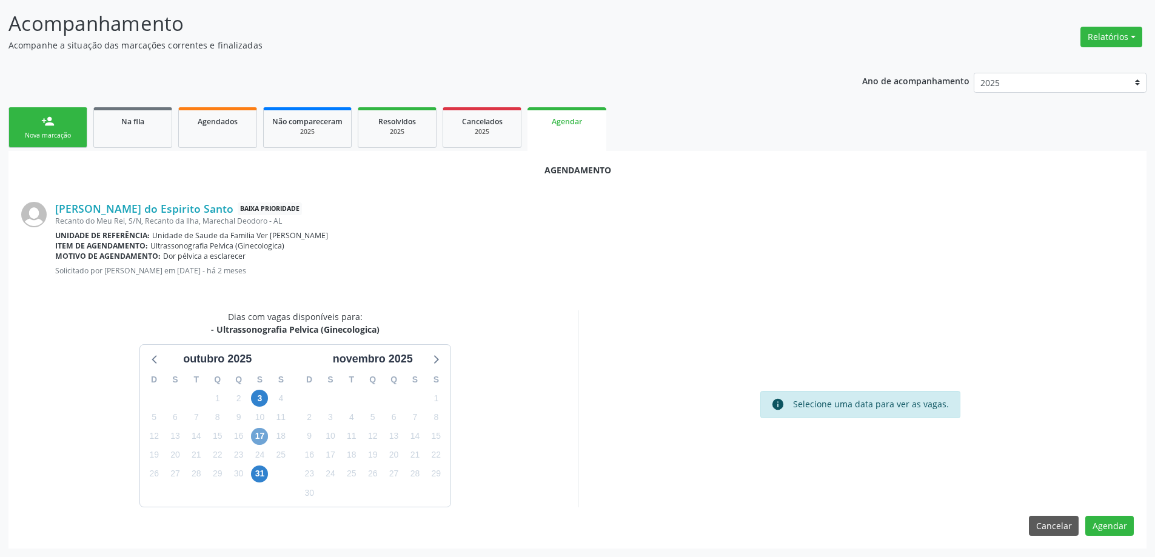
click at [257, 437] on span "17" at bounding box center [259, 436] width 17 height 17
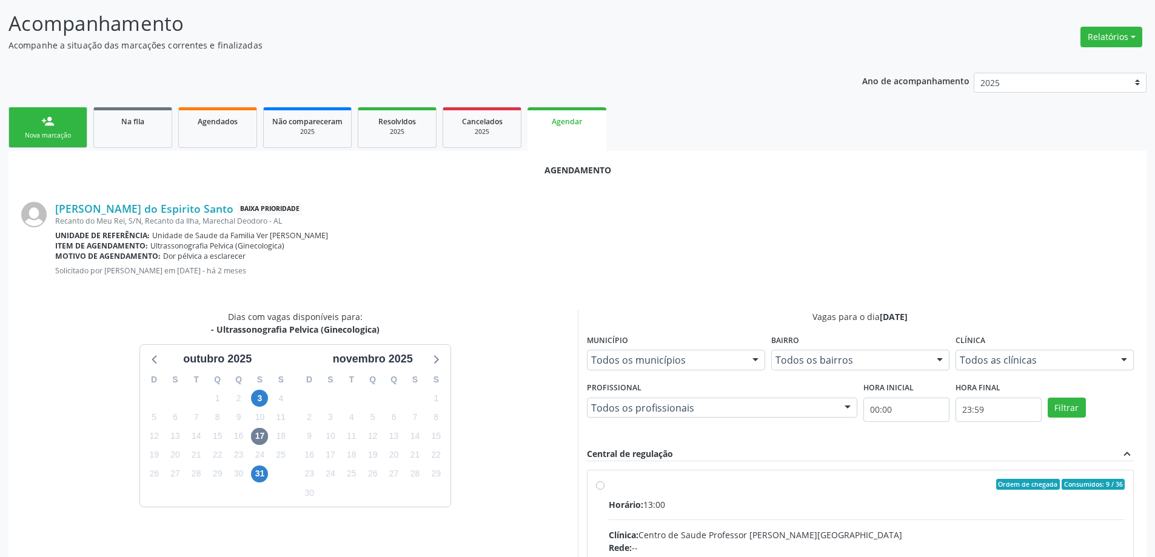
click at [600, 487] on input "Ordem de chegada Consumidos: 9 / 36 Horário: 13:00 Clínica: Centro de Saude Pro…" at bounding box center [600, 484] width 8 height 11
radio input "true"
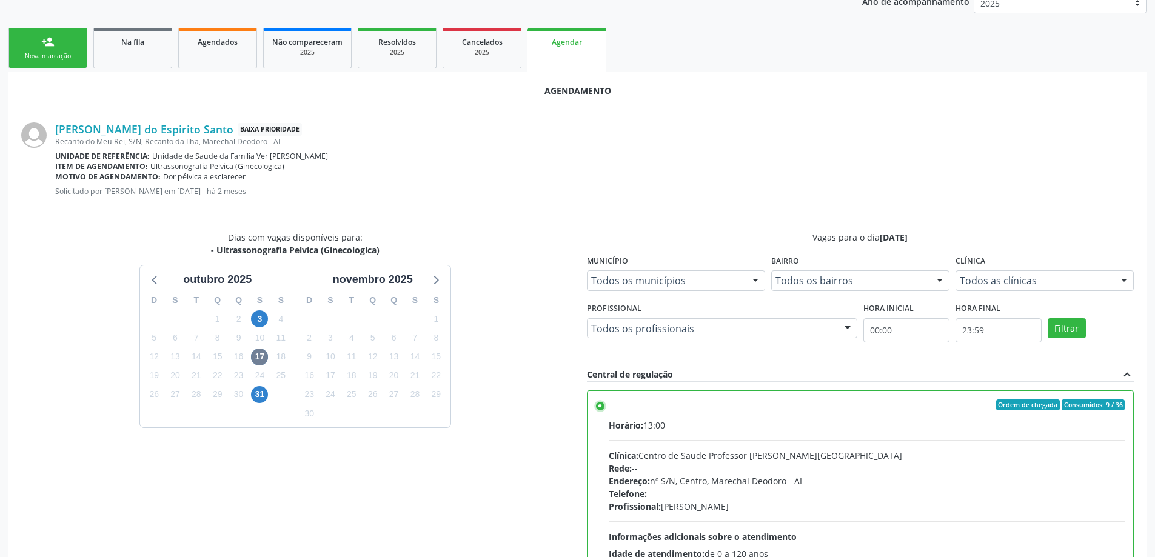
scroll to position [358, 0]
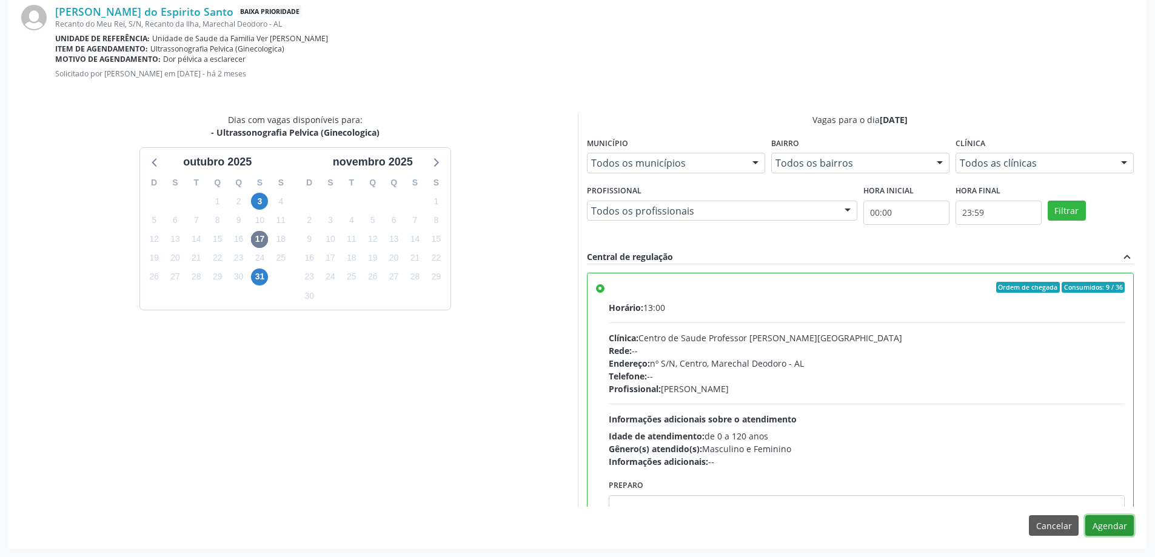
click at [1126, 526] on button "Agendar" at bounding box center [1109, 525] width 48 height 21
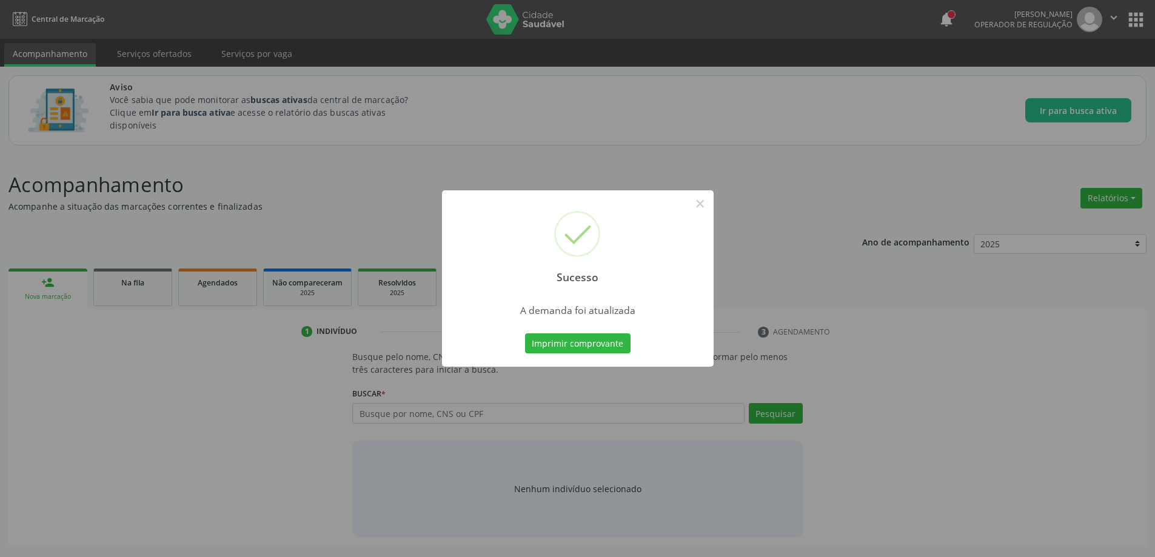
scroll to position [0, 0]
click at [707, 201] on button "×" at bounding box center [704, 203] width 21 height 21
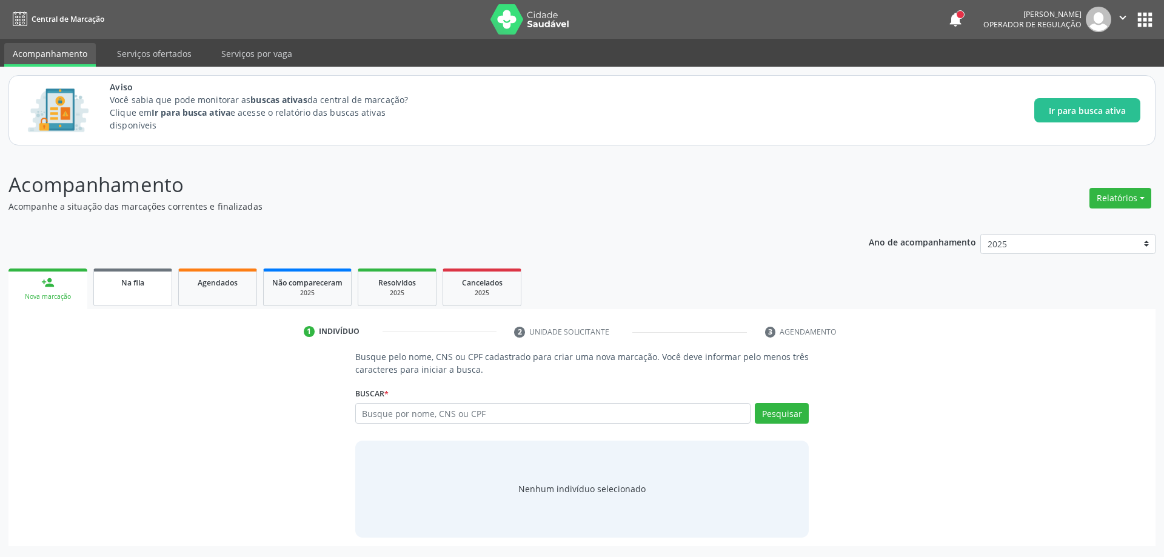
click at [119, 289] on link "Na fila" at bounding box center [132, 288] width 79 height 38
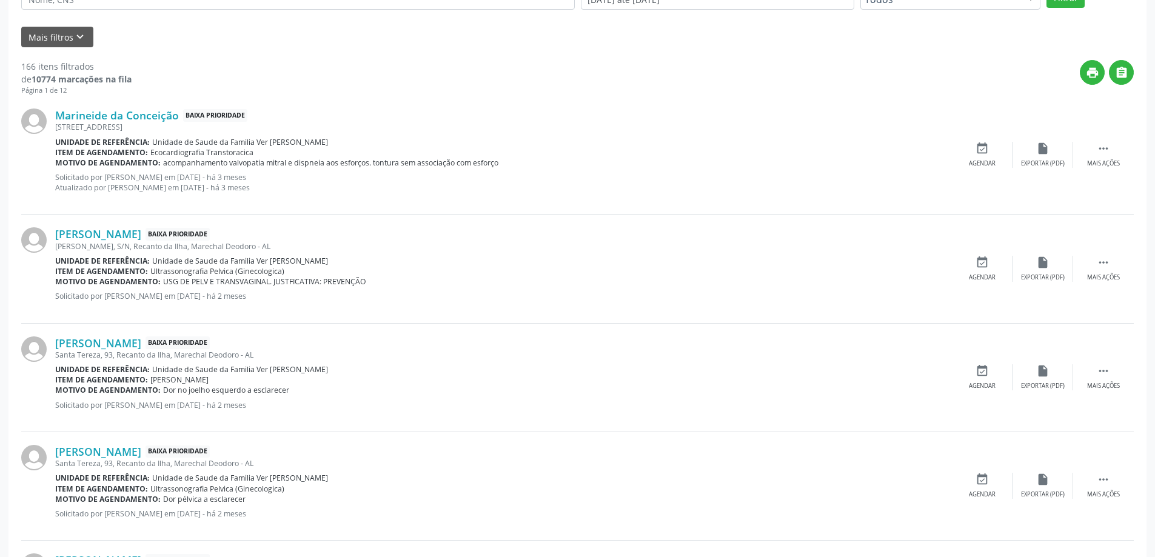
scroll to position [364, 0]
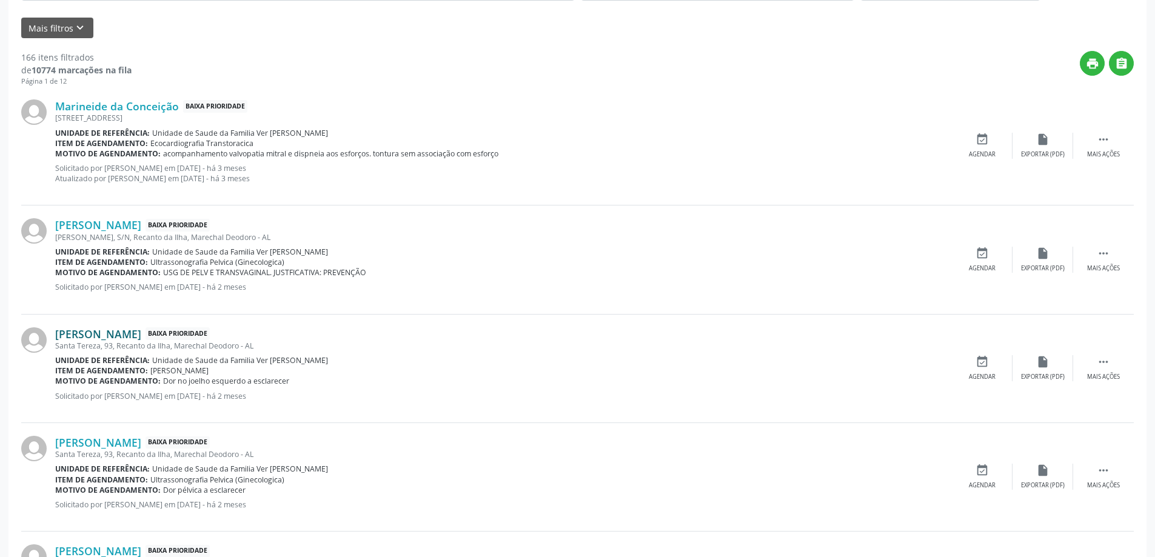
click at [132, 336] on link "[PERSON_NAME]" at bounding box center [98, 333] width 86 height 13
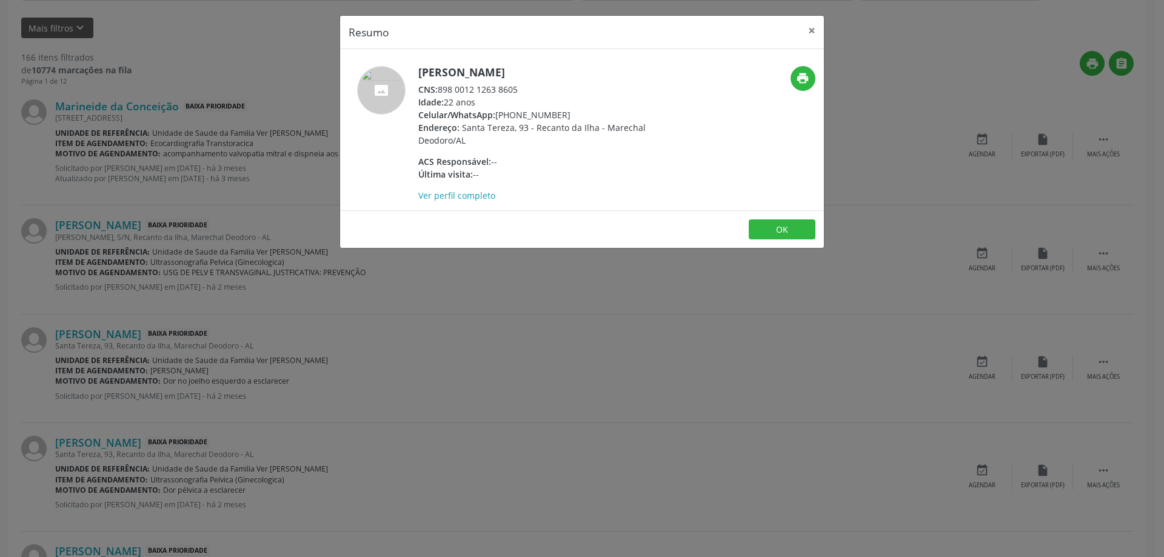
drag, startPoint x: 518, startPoint y: 89, endPoint x: 441, endPoint y: 90, distance: 76.4
click at [441, 90] on div "CNS: 898 0012 1263 8605" at bounding box center [536, 89] width 236 height 13
click at [806, 35] on button "×" at bounding box center [812, 31] width 24 height 30
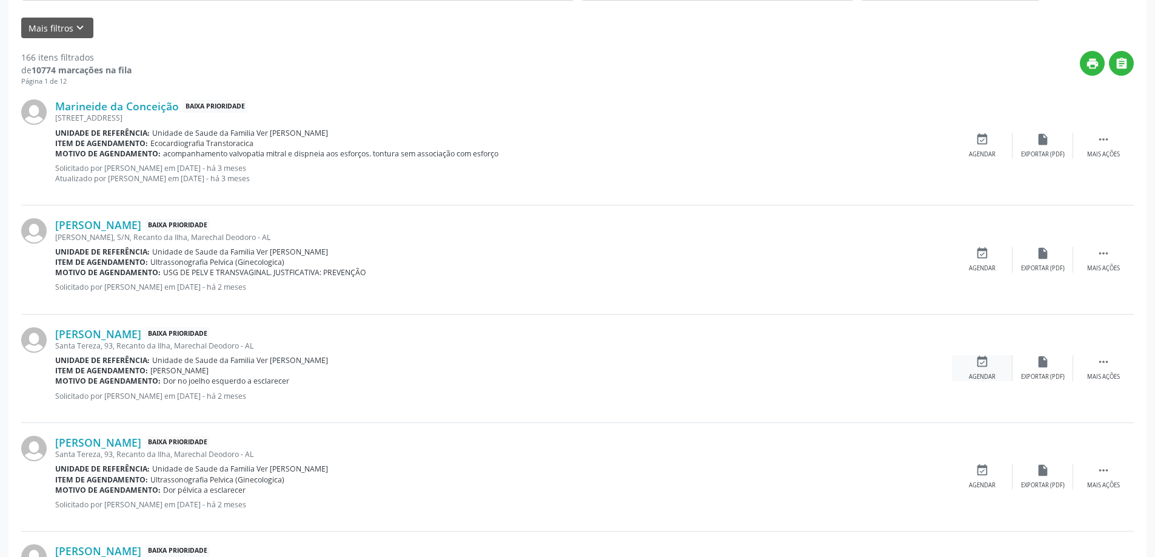
click at [970, 363] on div "event_available Agendar" at bounding box center [982, 368] width 61 height 26
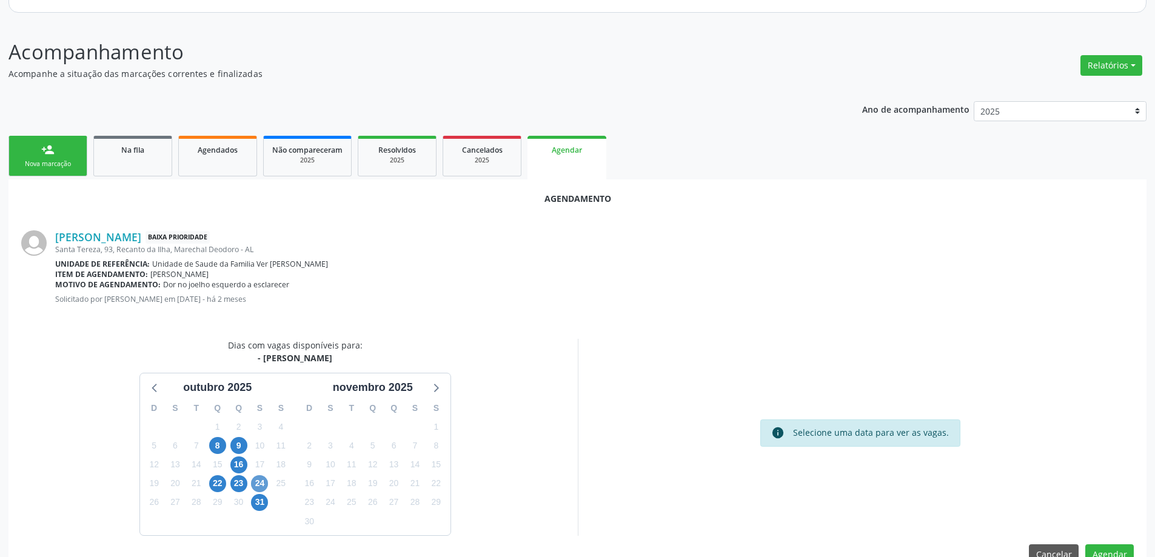
scroll to position [161, 0]
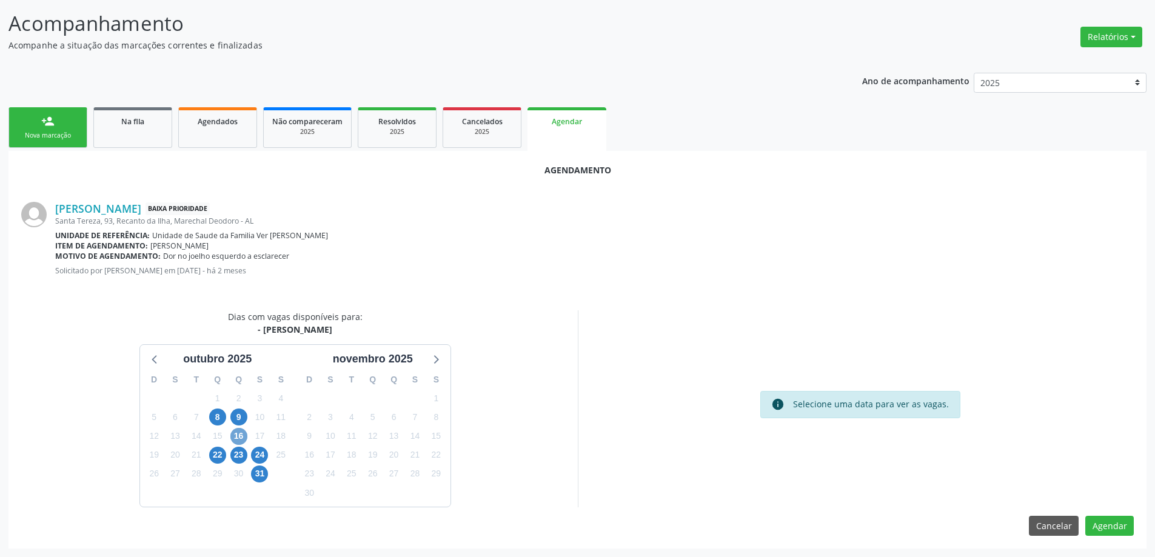
click at [238, 433] on span "16" at bounding box center [238, 436] width 17 height 17
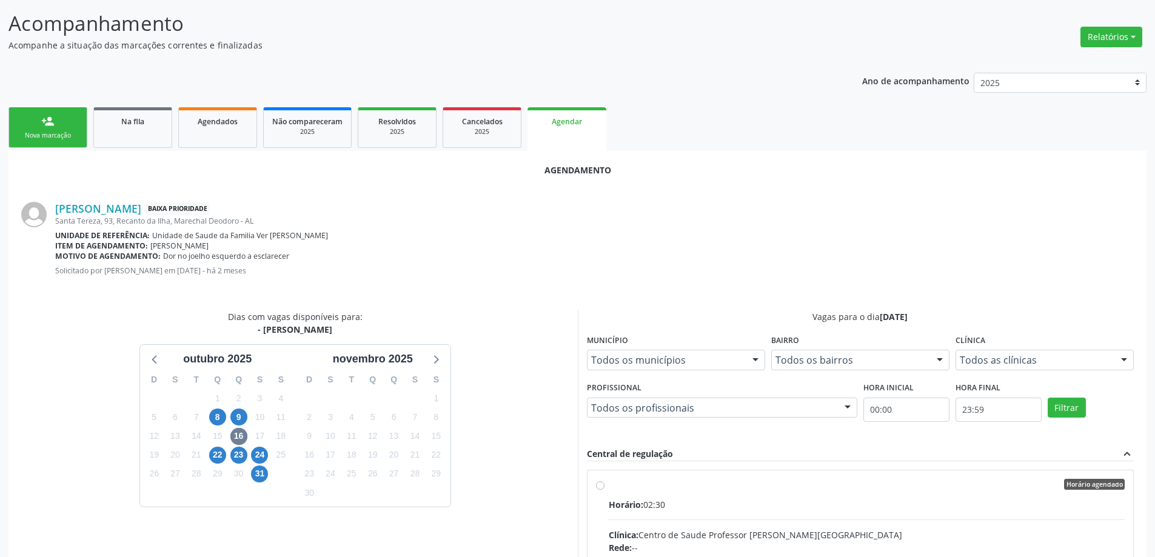
click at [601, 484] on input "Horário agendado Horário: 02:30 Clínica: [GEOGRAPHIC_DATA] Professor [PERSON_NA…" at bounding box center [600, 484] width 8 height 11
radio input "true"
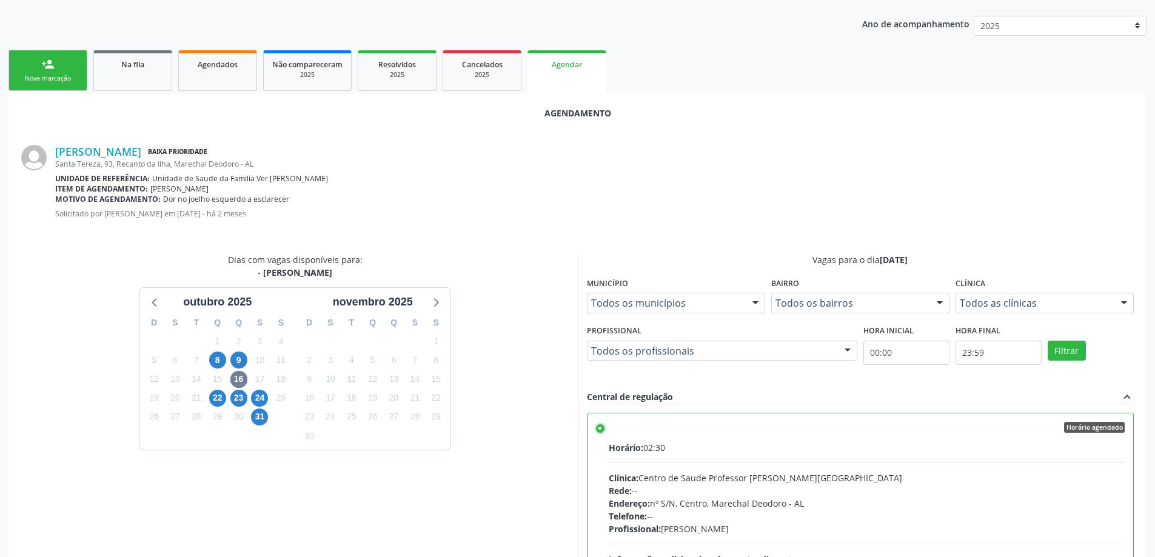
scroll to position [358, 0]
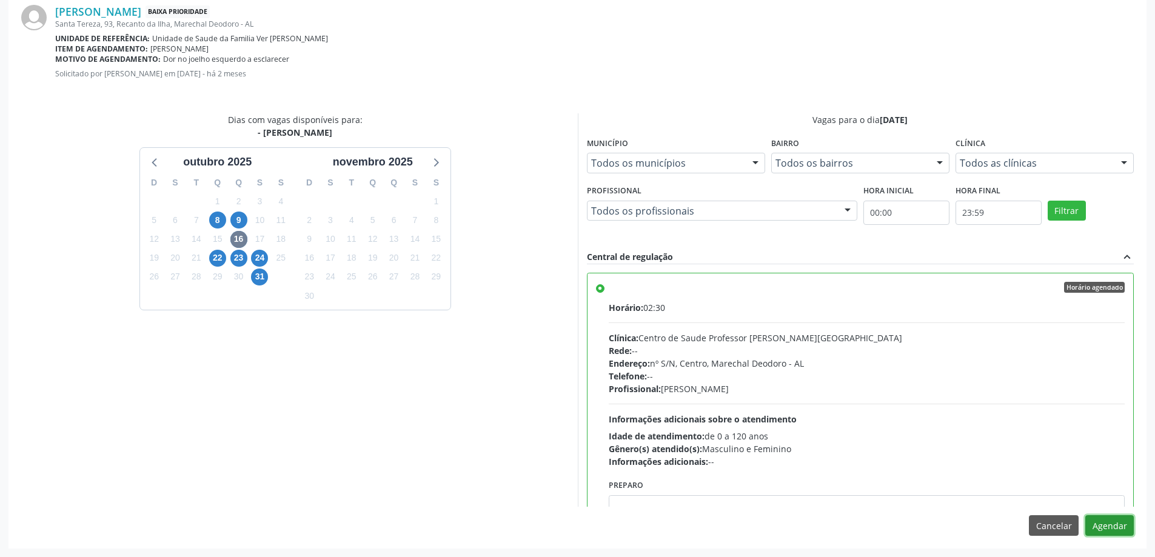
click at [1111, 521] on button "Agendar" at bounding box center [1109, 525] width 48 height 21
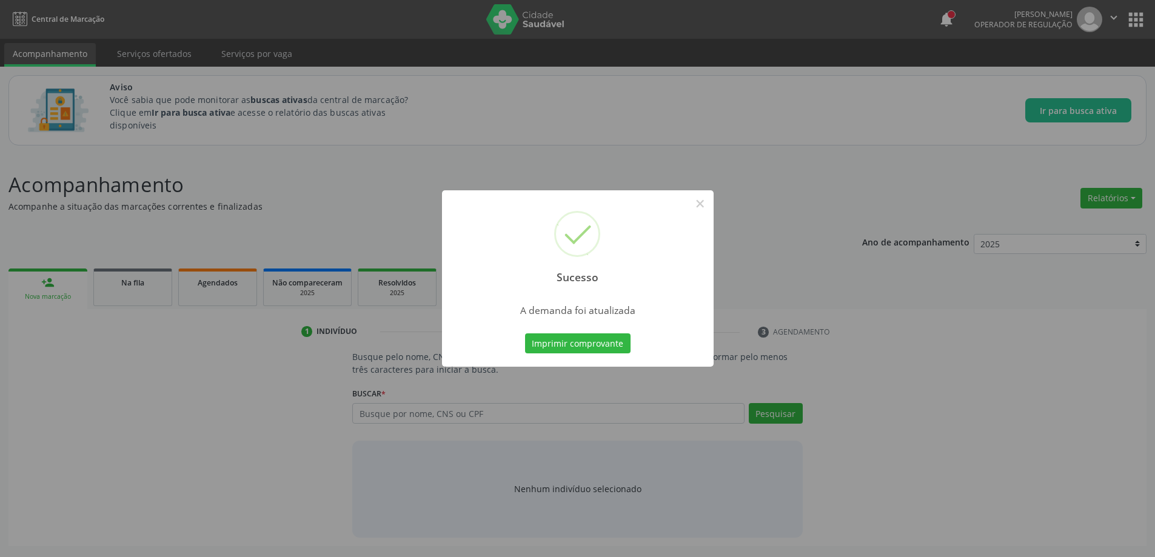
scroll to position [0, 0]
click at [695, 205] on button "×" at bounding box center [704, 203] width 21 height 21
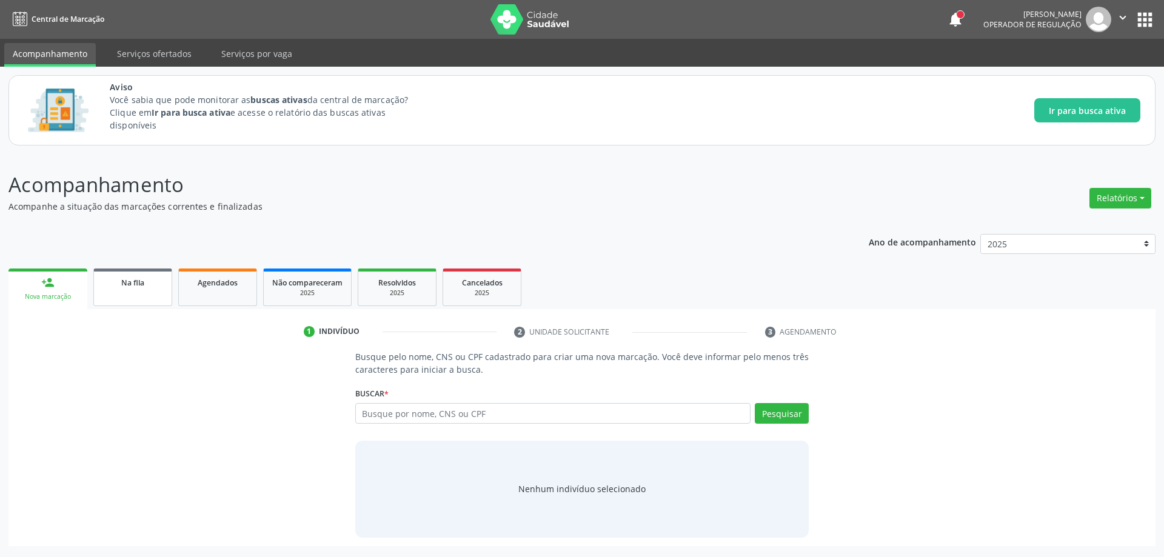
click at [148, 297] on link "Na fila" at bounding box center [132, 288] width 79 height 38
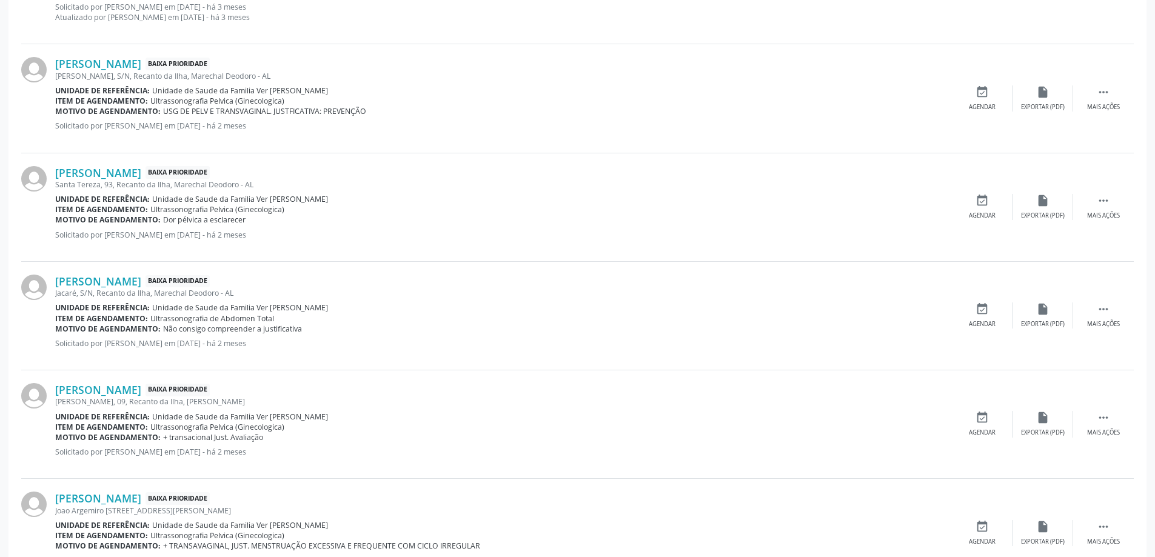
scroll to position [546, 0]
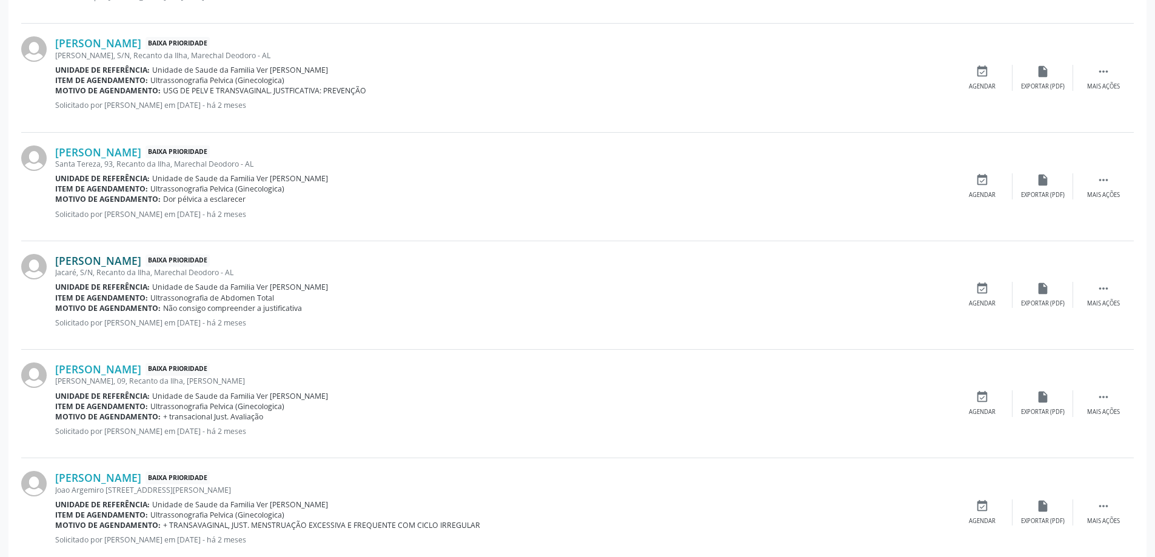
click at [137, 262] on link "[PERSON_NAME]" at bounding box center [98, 260] width 86 height 13
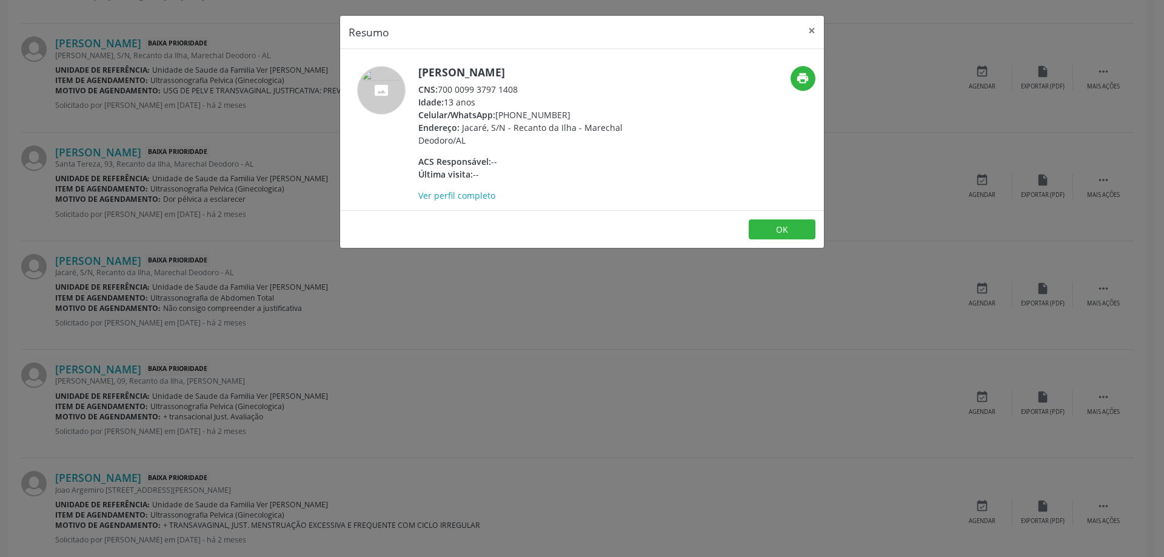
drag, startPoint x: 519, startPoint y: 92, endPoint x: 441, endPoint y: 91, distance: 77.6
click at [441, 91] on div "CNS: 700 0099 3797 1408" at bounding box center [536, 89] width 236 height 13
click at [804, 32] on button "×" at bounding box center [812, 31] width 24 height 30
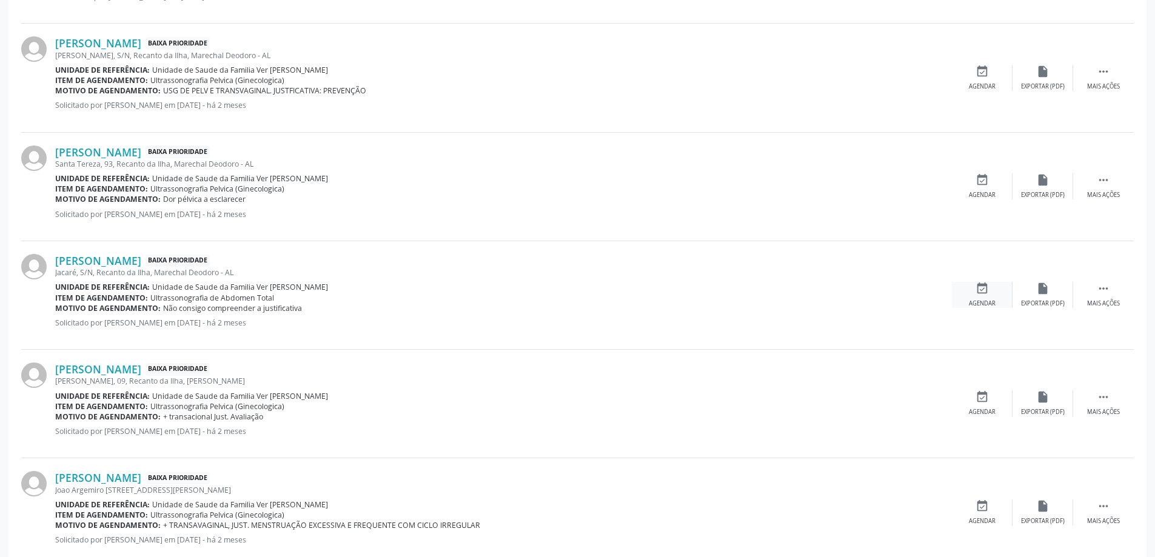
click at [980, 298] on div "event_available Agendar" at bounding box center [982, 295] width 61 height 26
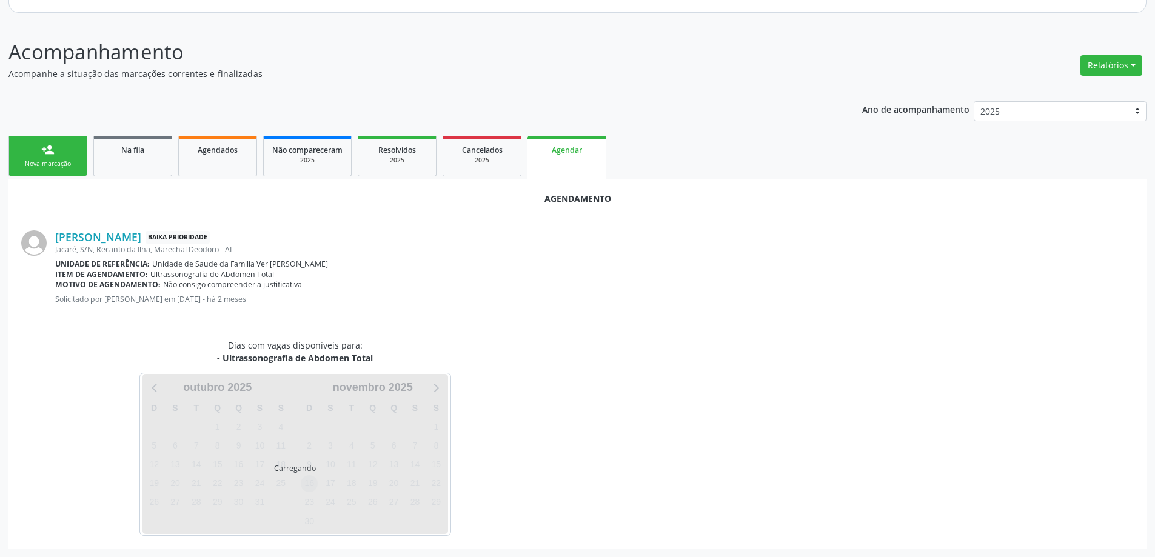
scroll to position [161, 0]
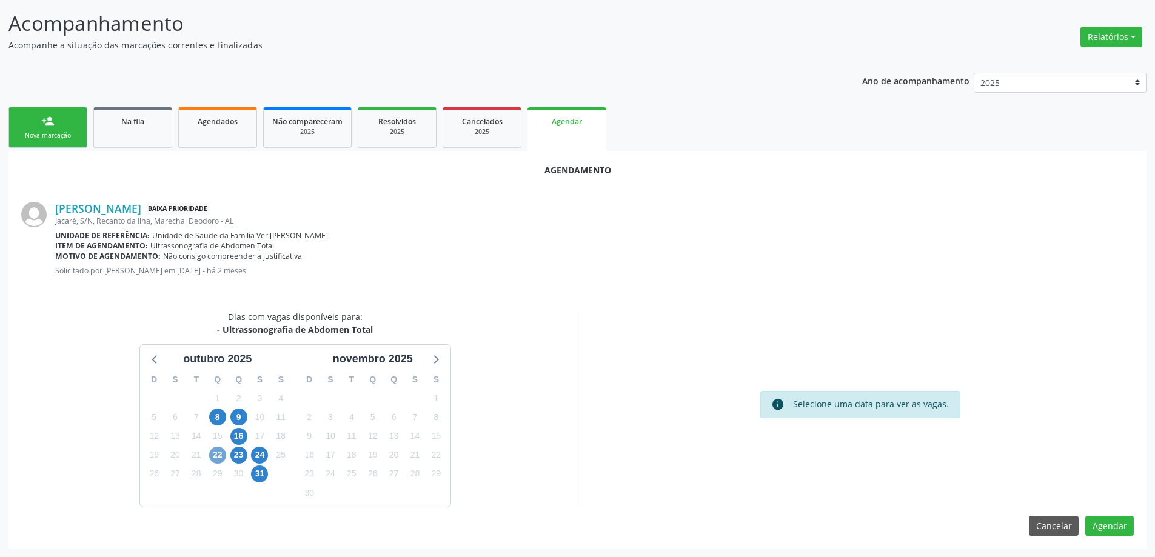
click at [213, 457] on span "22" at bounding box center [217, 455] width 17 height 17
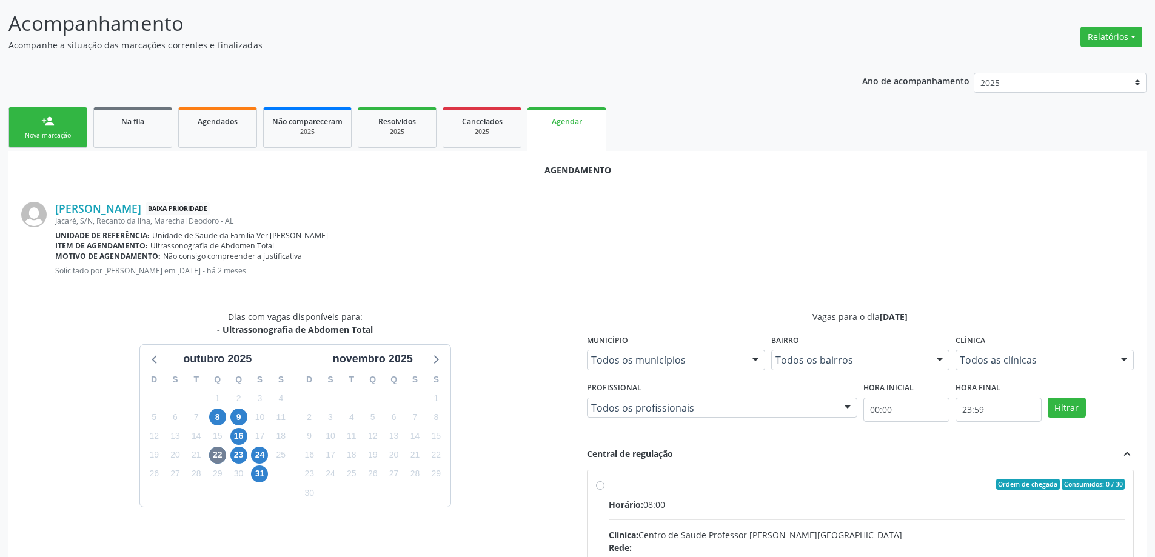
click at [603, 487] on input "Ordem de chegada Consumidos: 0 / 30 Horário: 08:00 Clínica: Centro de Saude Pro…" at bounding box center [600, 484] width 8 height 11
radio input "true"
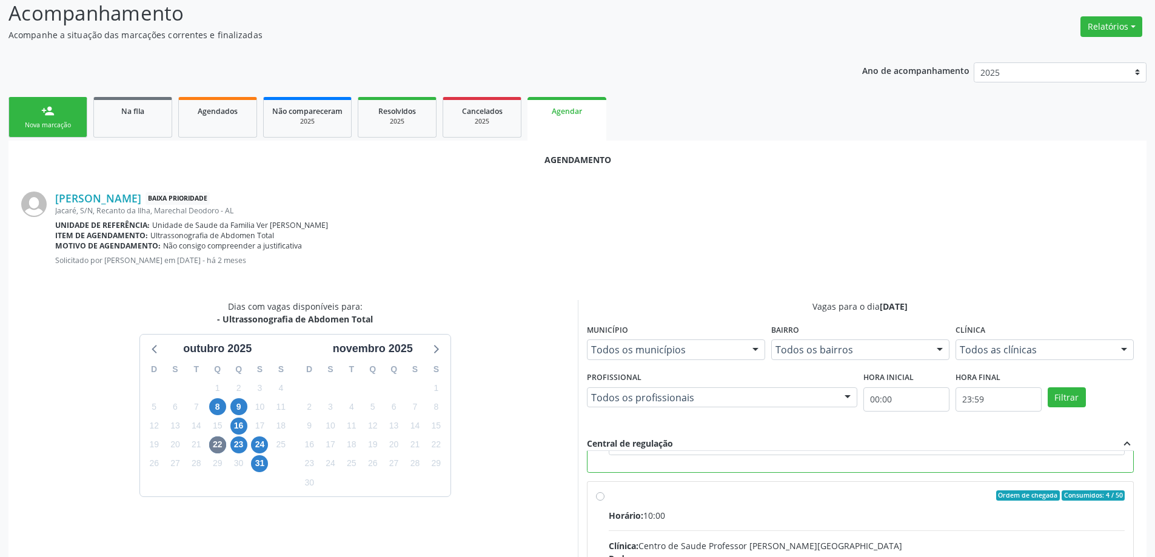
scroll to position [358, 0]
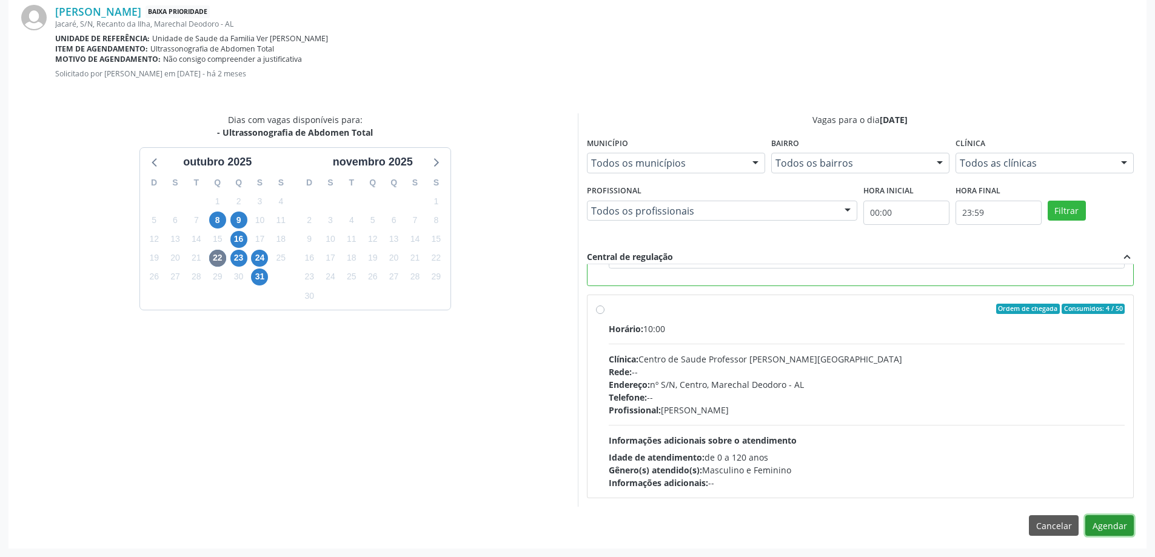
click at [1129, 533] on button "Agendar" at bounding box center [1109, 525] width 48 height 21
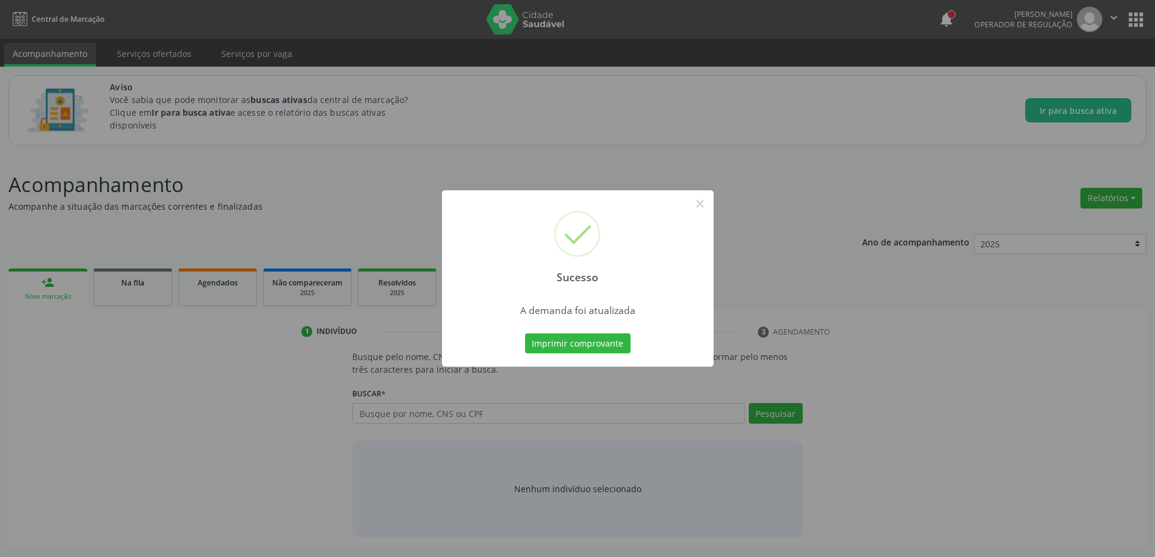
scroll to position [0, 0]
click at [709, 200] on button "×" at bounding box center [704, 203] width 21 height 21
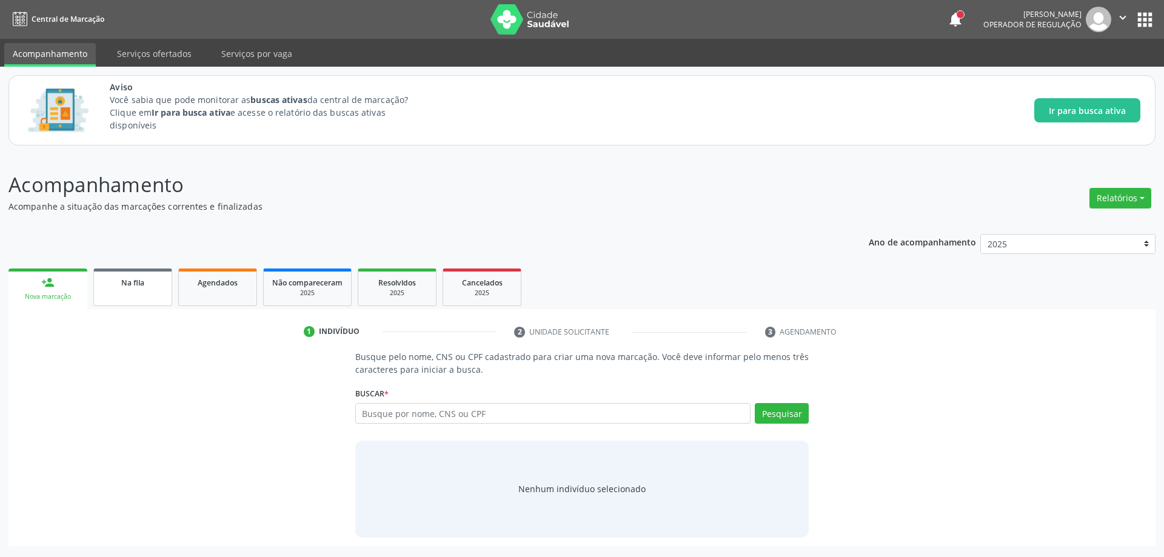
click at [139, 278] on span "Na fila" at bounding box center [132, 283] width 23 height 10
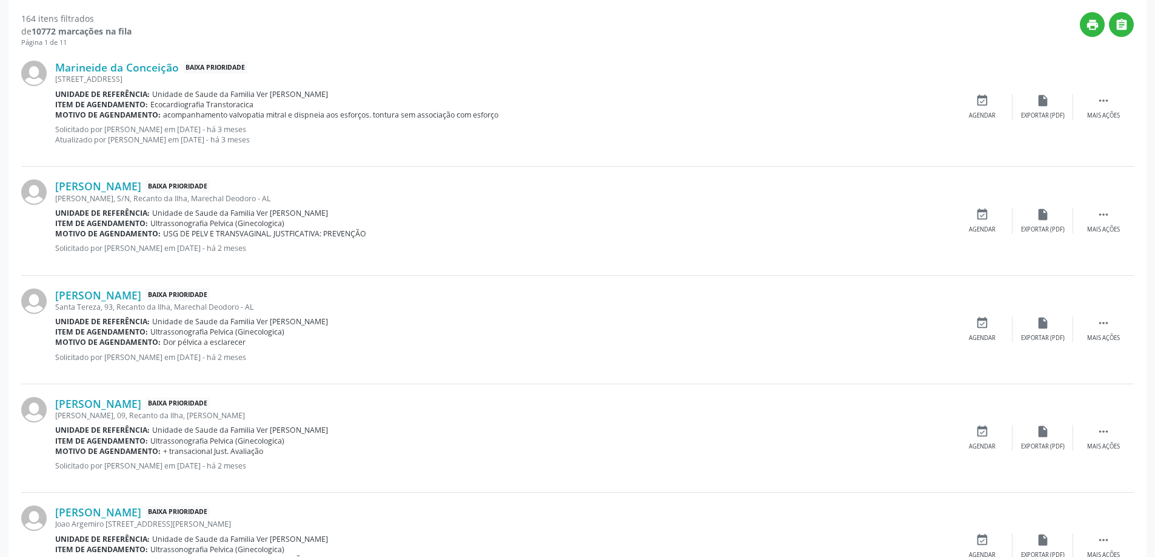
scroll to position [424, 0]
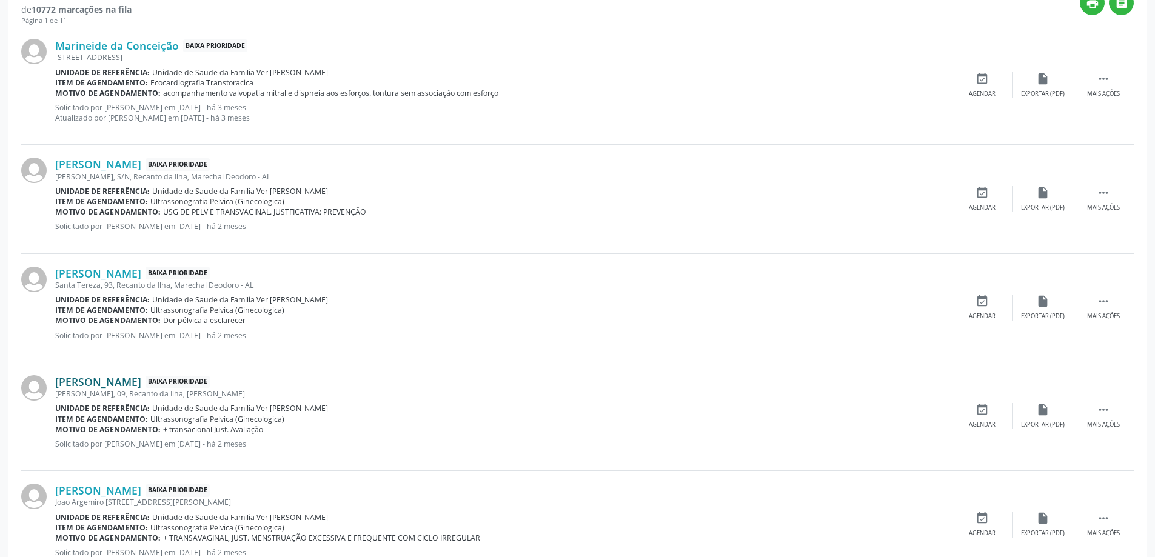
click at [131, 386] on link "[PERSON_NAME]" at bounding box center [98, 381] width 86 height 13
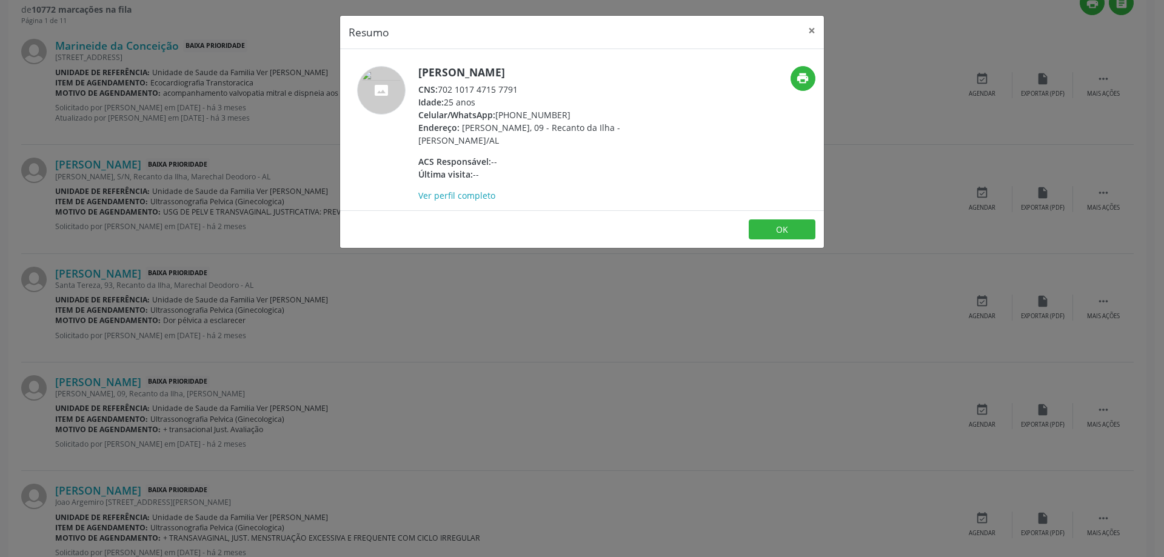
drag, startPoint x: 520, startPoint y: 93, endPoint x: 441, endPoint y: 89, distance: 78.3
click at [441, 89] on div "CNS: 702 1017 4715 7791" at bounding box center [536, 89] width 236 height 13
click at [815, 32] on button "×" at bounding box center [812, 31] width 24 height 30
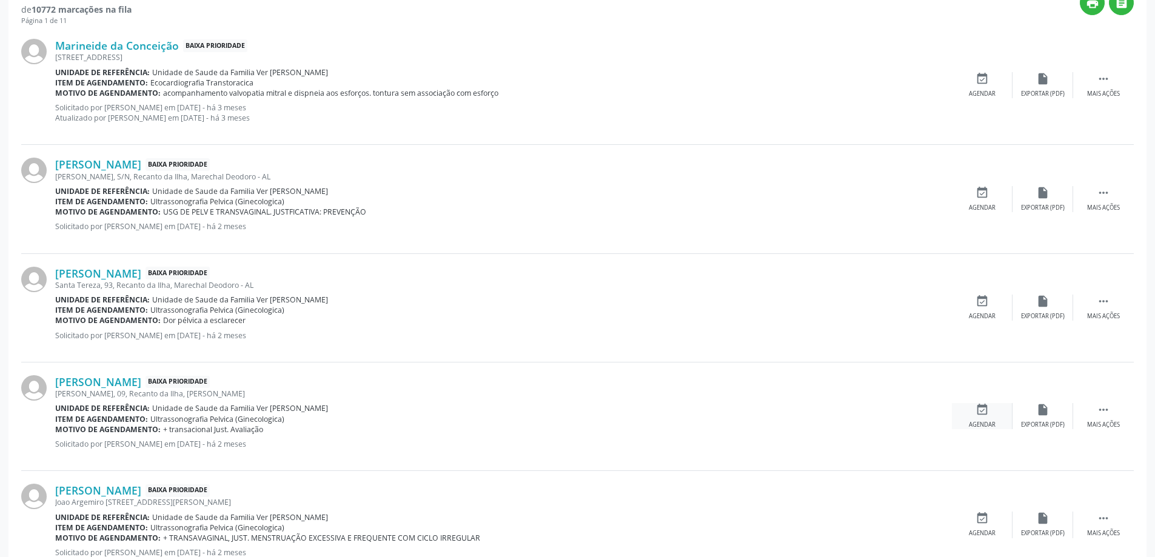
click at [984, 416] on icon "event_available" at bounding box center [981, 409] width 13 height 13
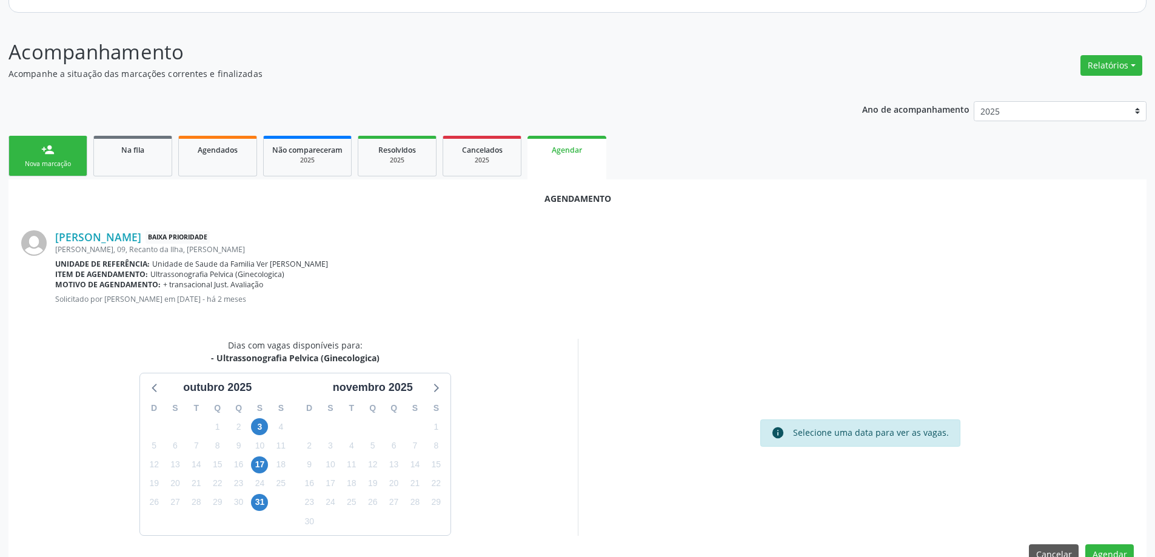
scroll to position [161, 0]
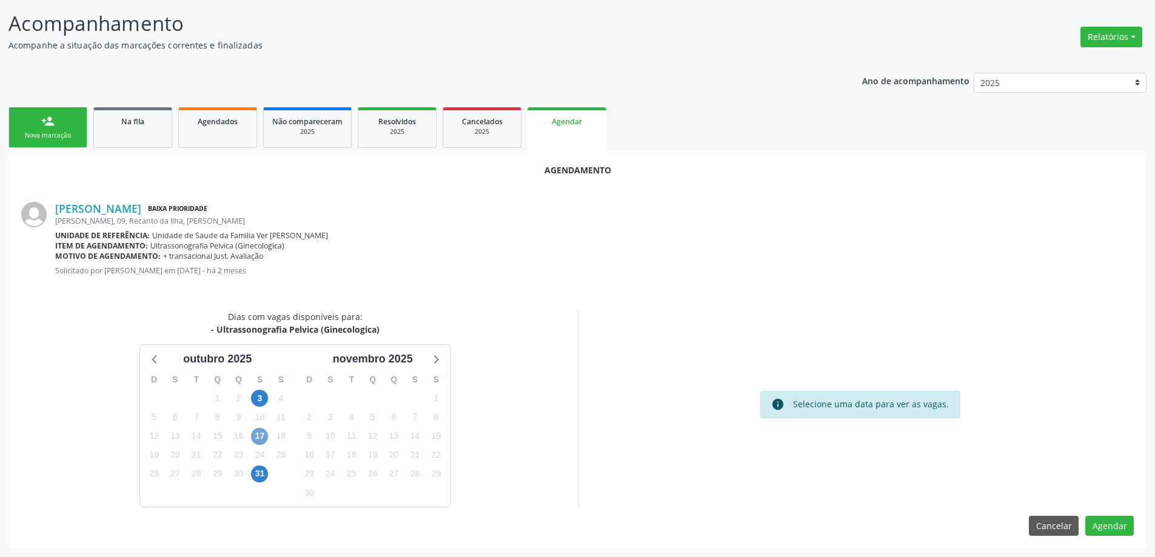
click at [257, 436] on span "17" at bounding box center [259, 436] width 17 height 17
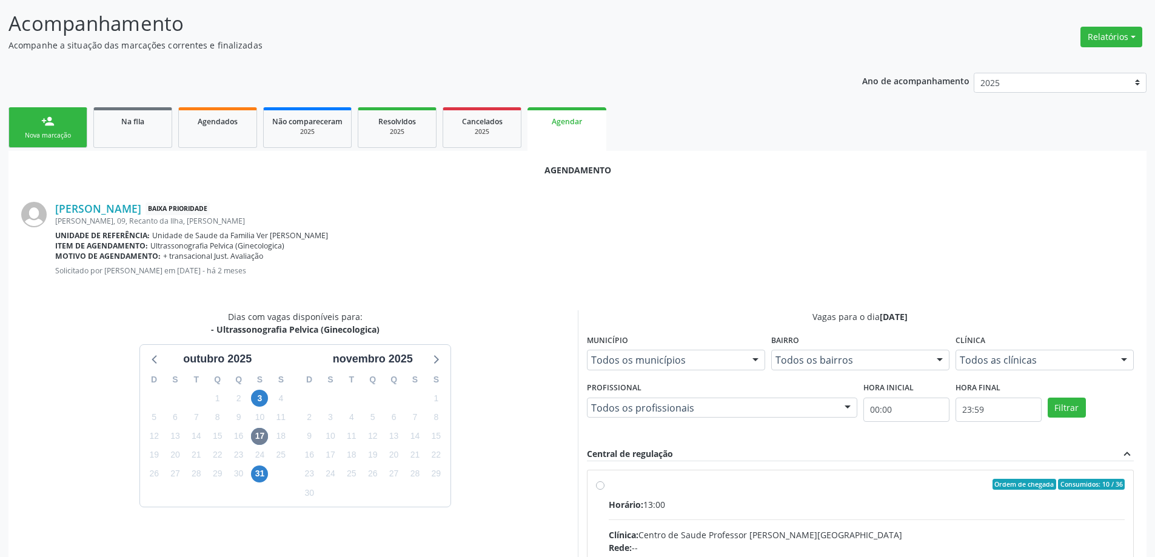
click at [597, 486] on input "Ordem de chegada Consumidos: 10 / 36 Horário: 13:00 Clínica: Centro de Saude Pr…" at bounding box center [600, 484] width 8 height 11
radio input "true"
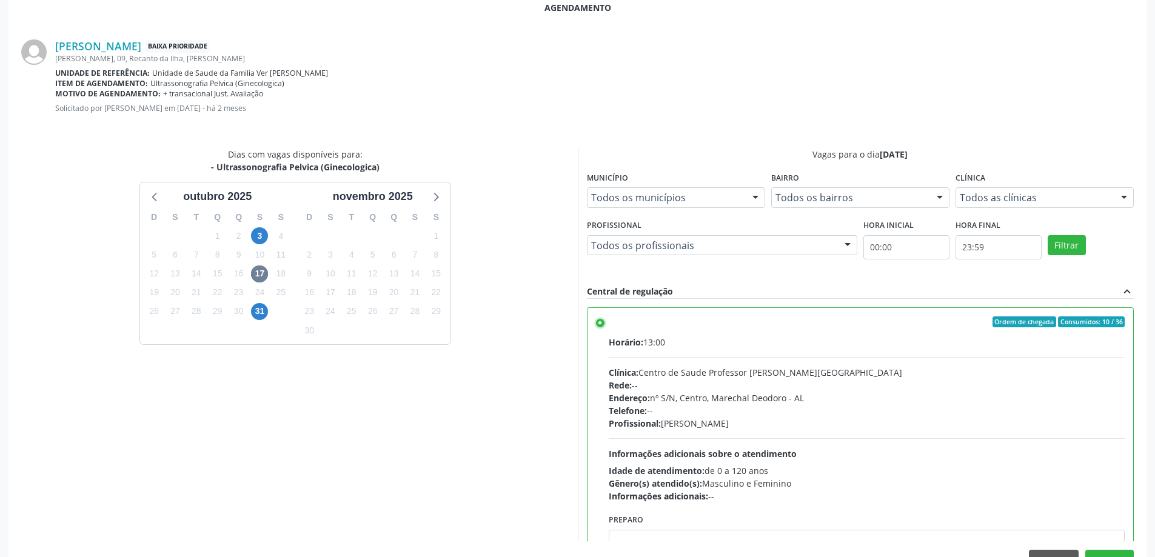
scroll to position [358, 0]
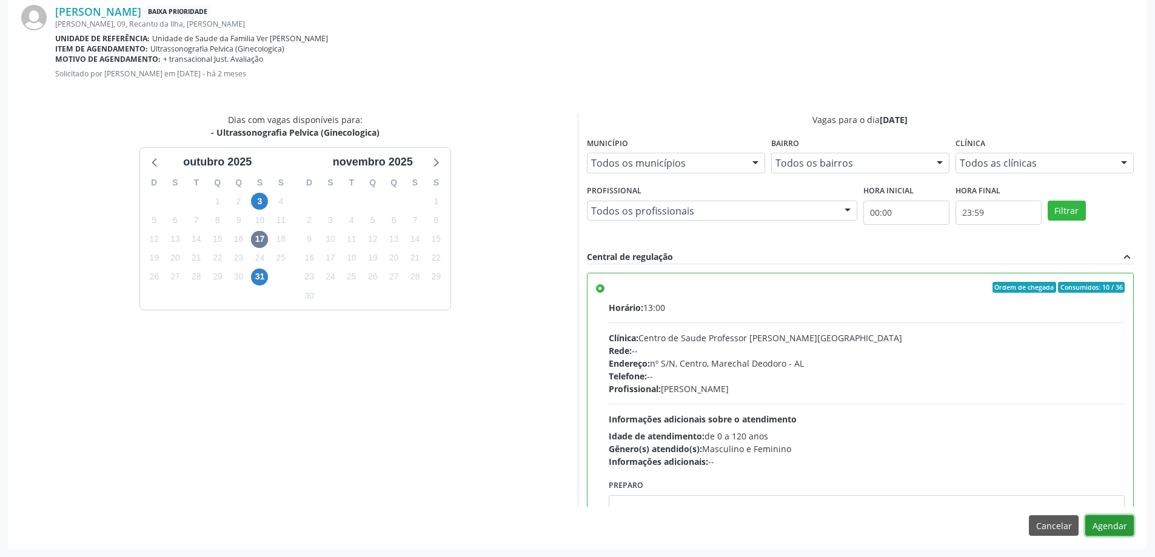
click at [1094, 521] on button "Agendar" at bounding box center [1109, 525] width 48 height 21
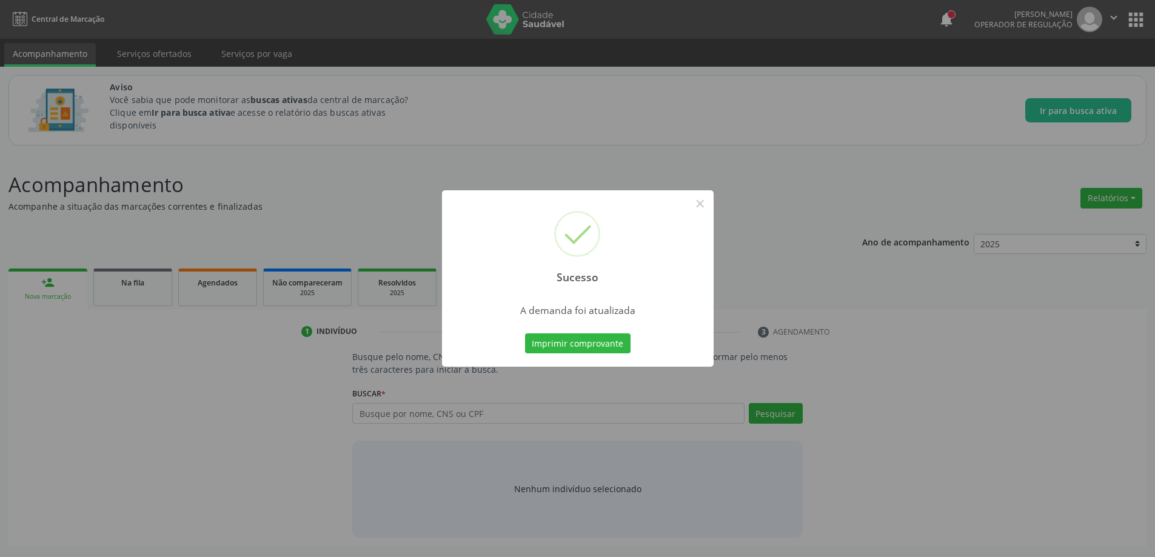
scroll to position [0, 0]
click at [709, 204] on button "×" at bounding box center [704, 203] width 21 height 21
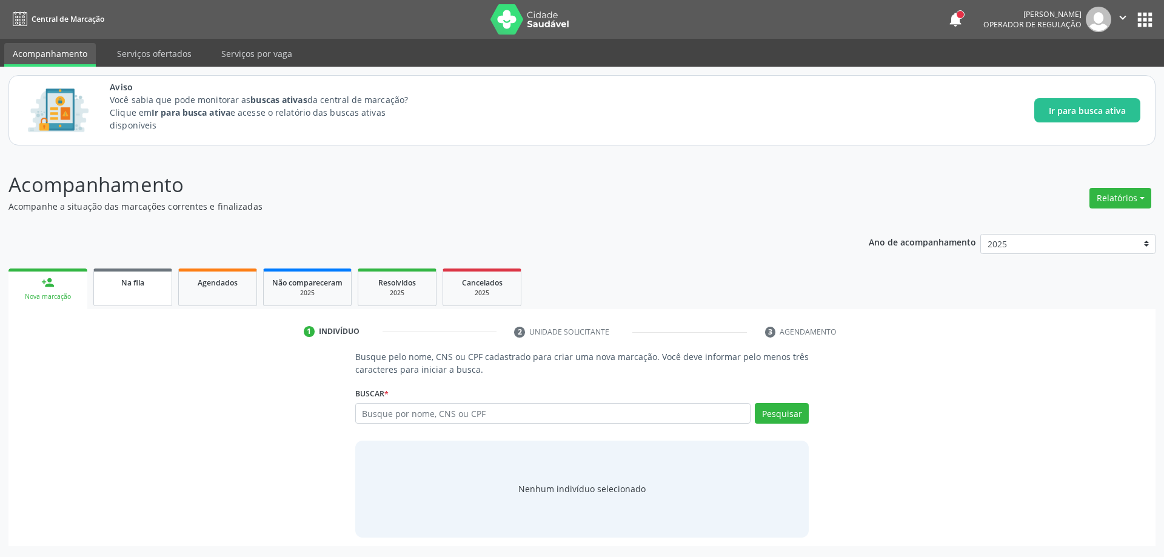
click at [155, 289] on link "Na fila" at bounding box center [132, 288] width 79 height 38
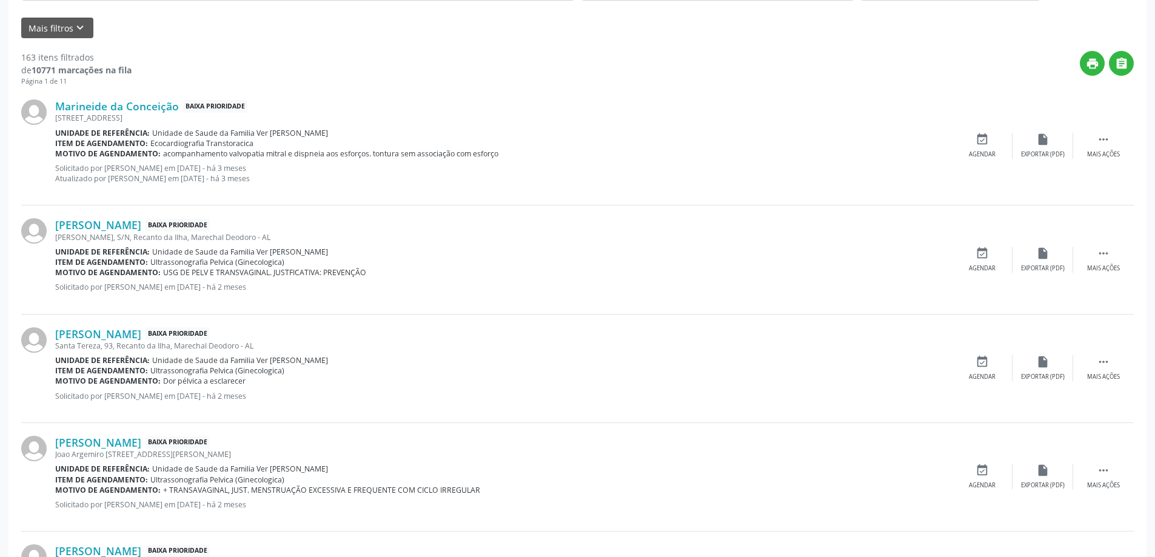
scroll to position [424, 0]
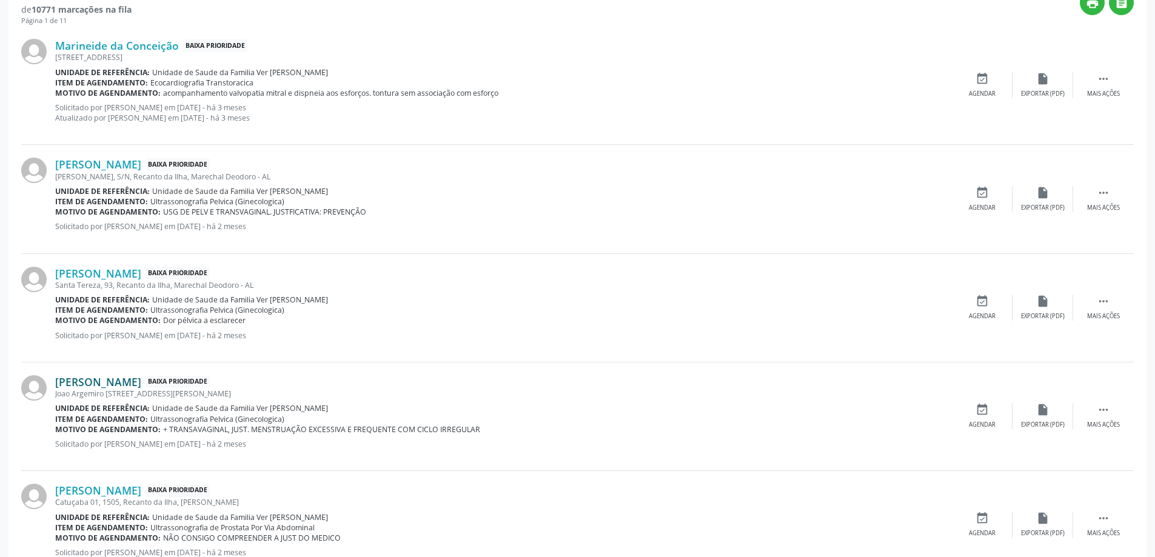
click at [112, 384] on link "[PERSON_NAME]" at bounding box center [98, 381] width 86 height 13
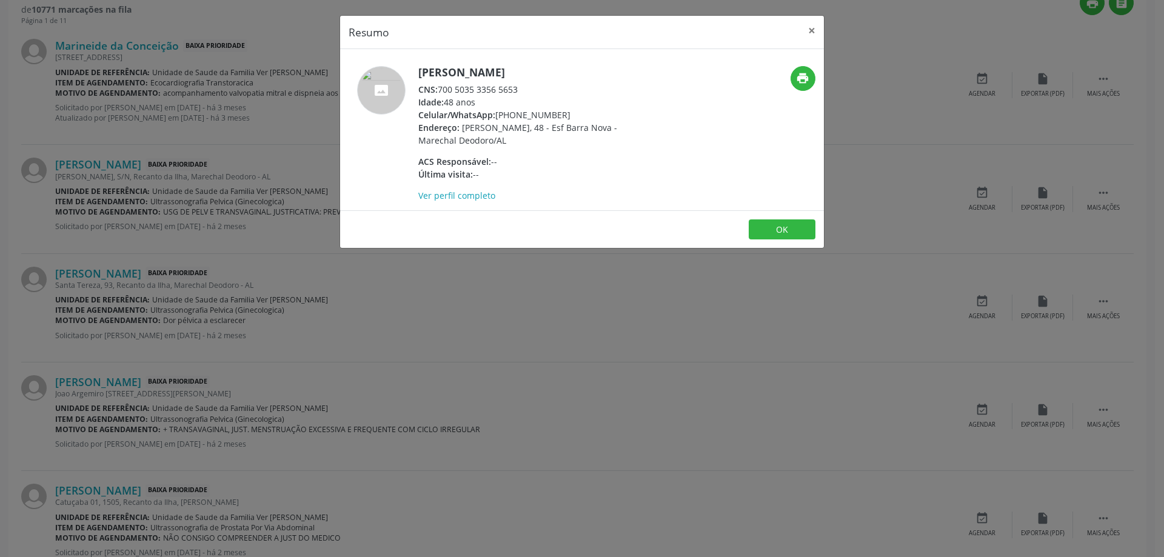
drag, startPoint x: 523, startPoint y: 89, endPoint x: 439, endPoint y: 93, distance: 83.8
click at [439, 93] on div "CNS: 700 5035 3356 5653" at bounding box center [536, 89] width 236 height 13
click at [808, 29] on button "×" at bounding box center [812, 31] width 24 height 30
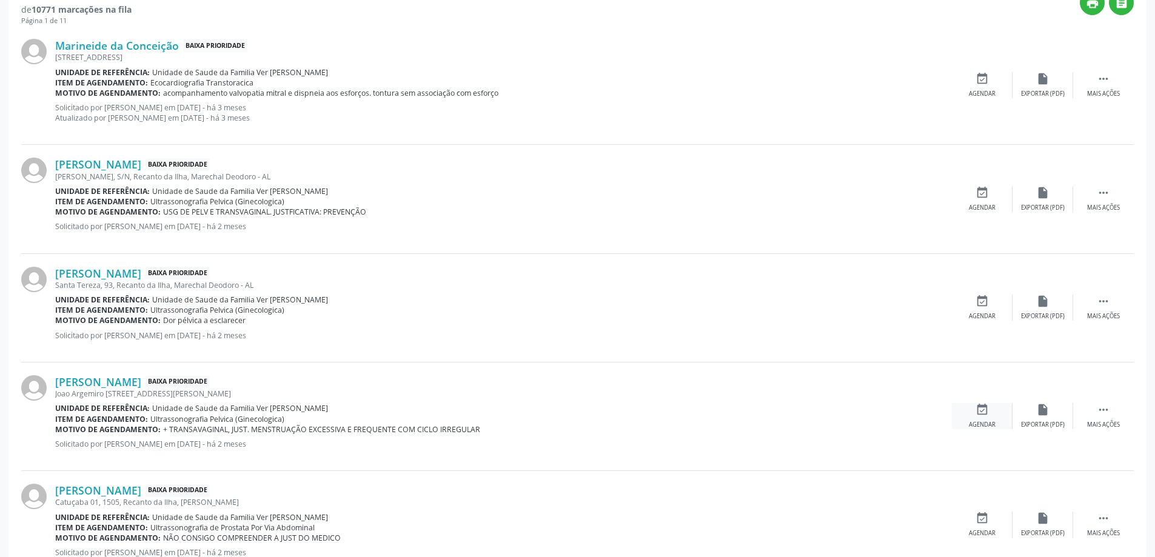
click at [983, 428] on div "Agendar" at bounding box center [982, 425] width 27 height 8
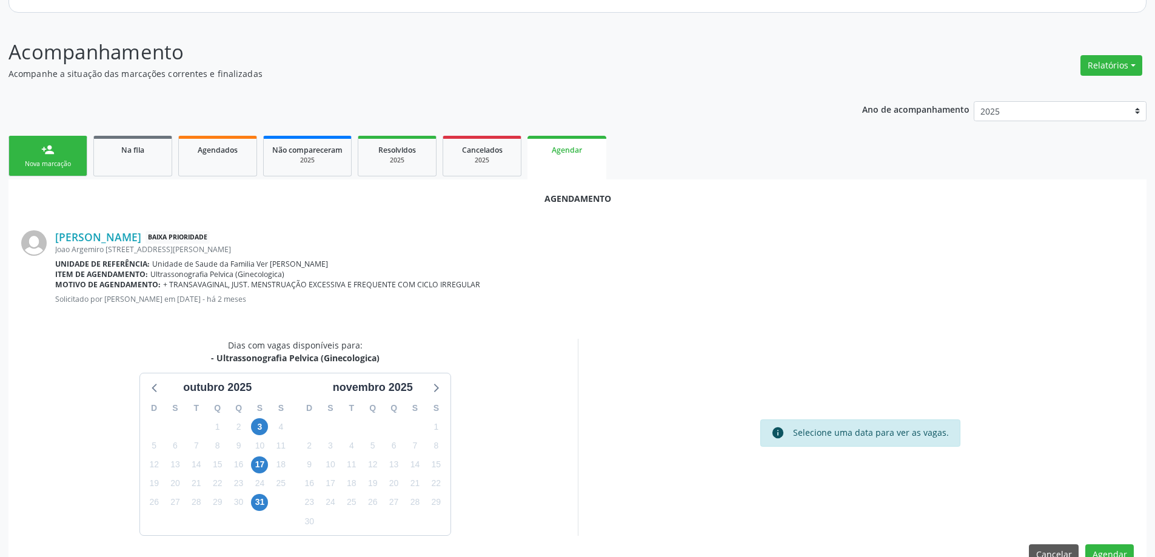
scroll to position [161, 0]
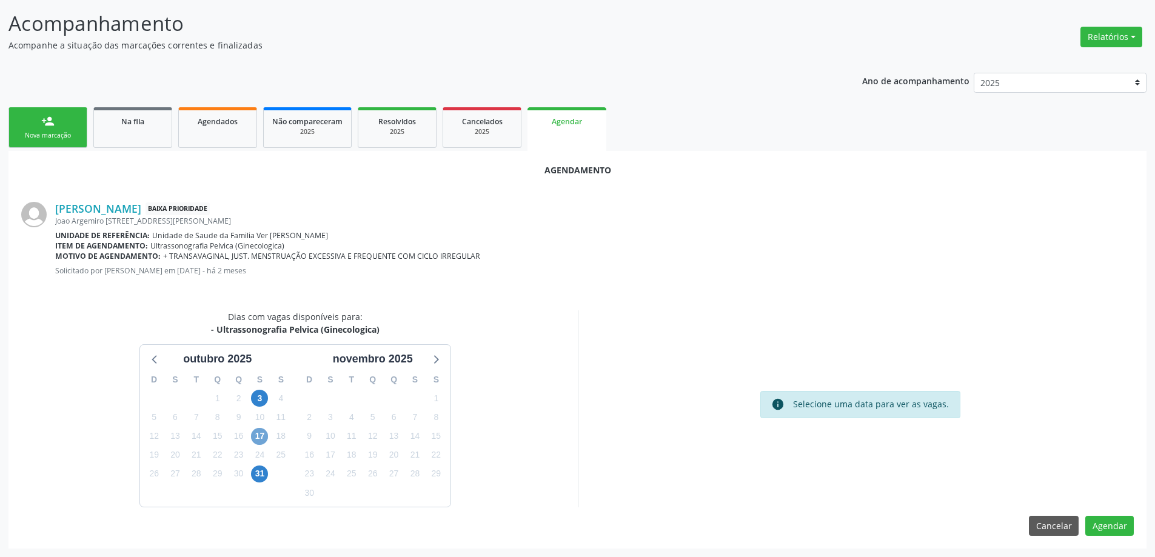
click at [255, 436] on span "17" at bounding box center [259, 436] width 17 height 17
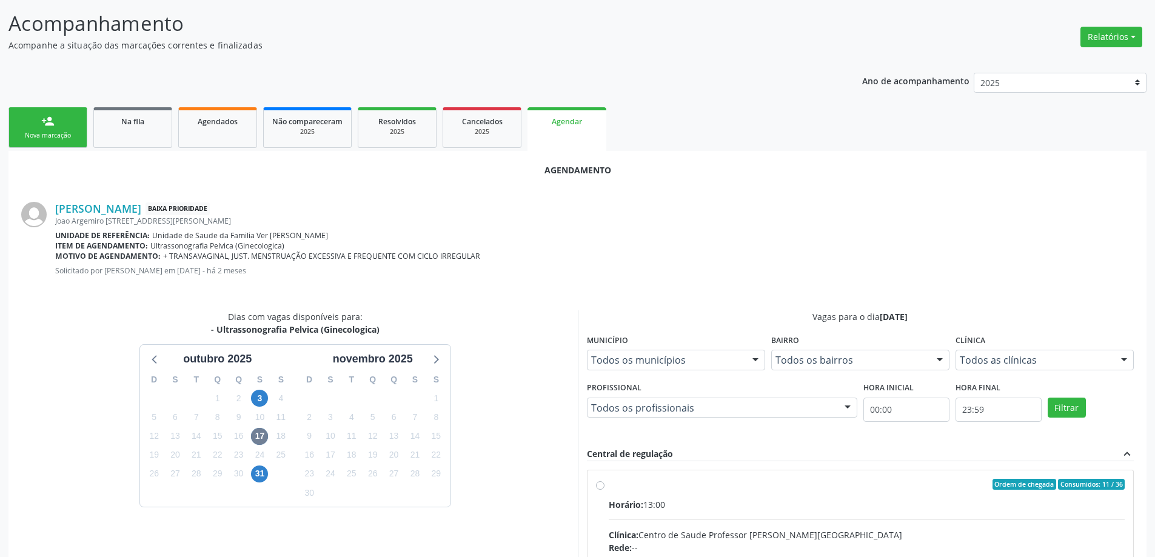
radio input "true"
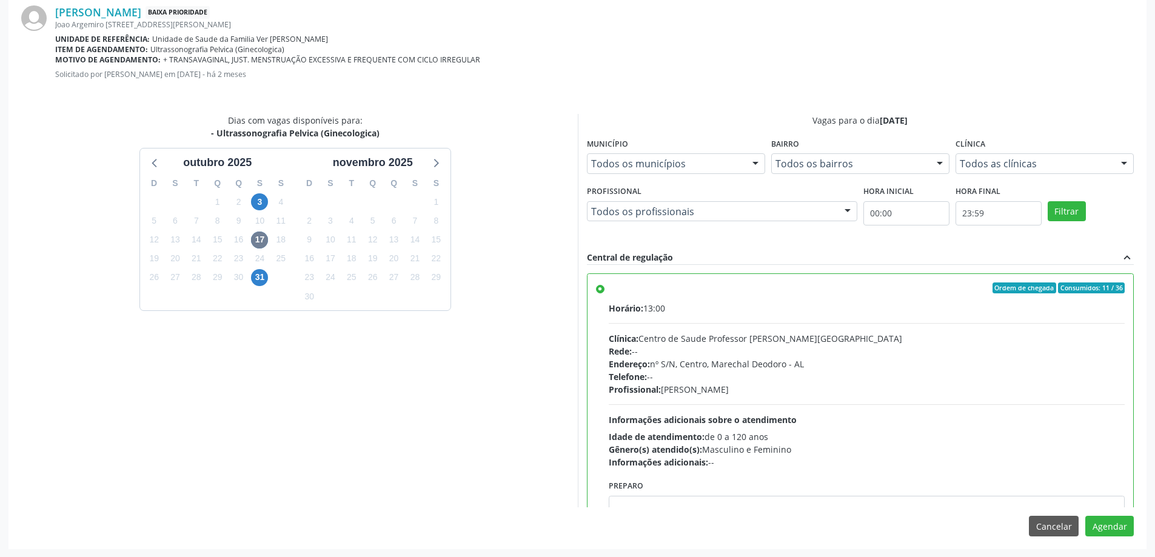
scroll to position [358, 0]
click at [1131, 531] on button "Agendar" at bounding box center [1109, 525] width 48 height 21
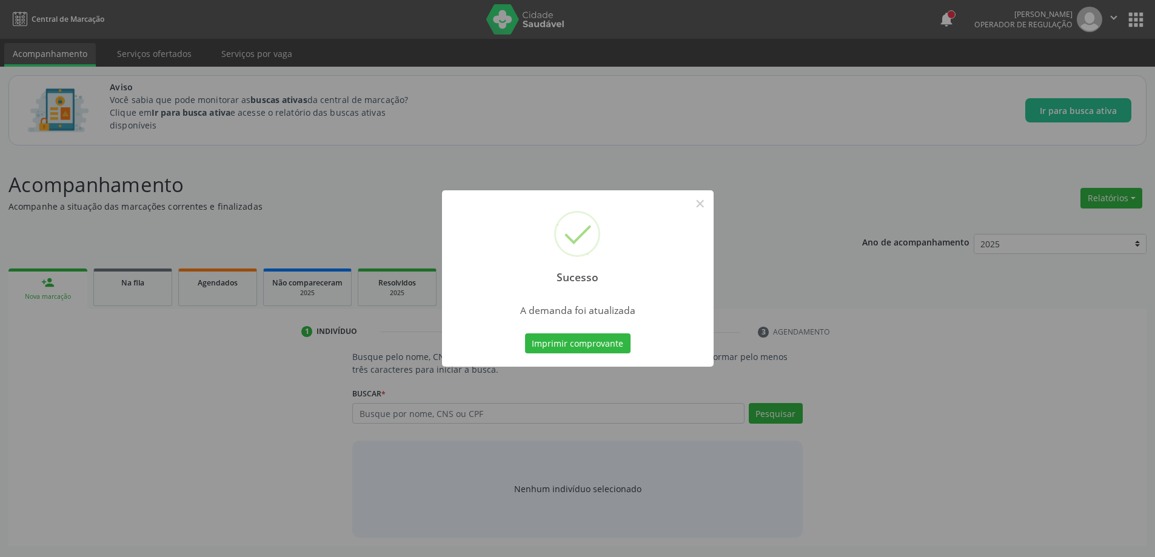
scroll to position [0, 0]
click at [704, 199] on button "×" at bounding box center [704, 203] width 21 height 21
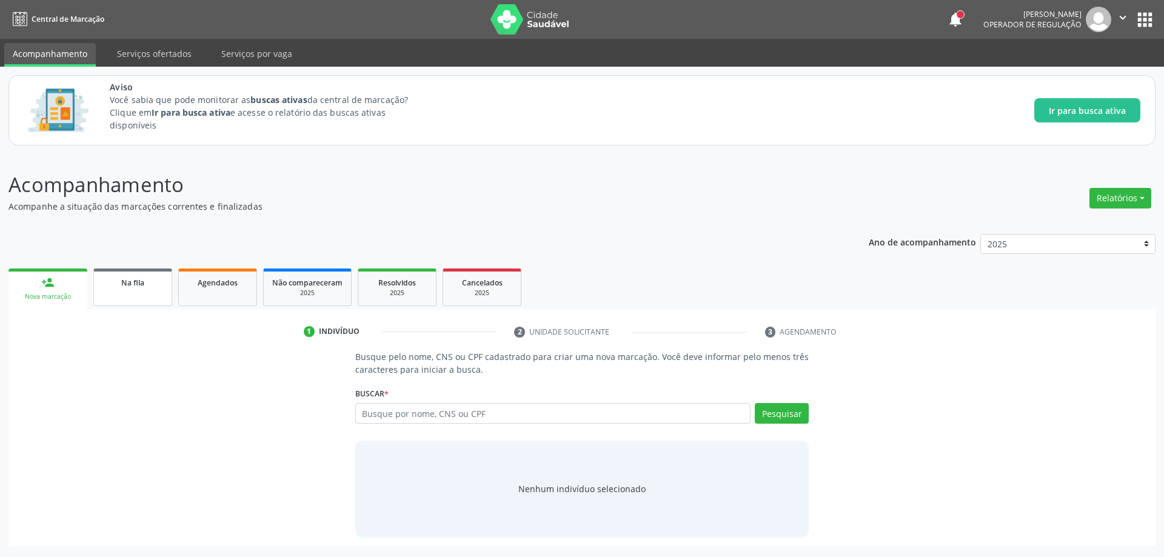
click at [113, 285] on div "Na fila" at bounding box center [132, 282] width 61 height 13
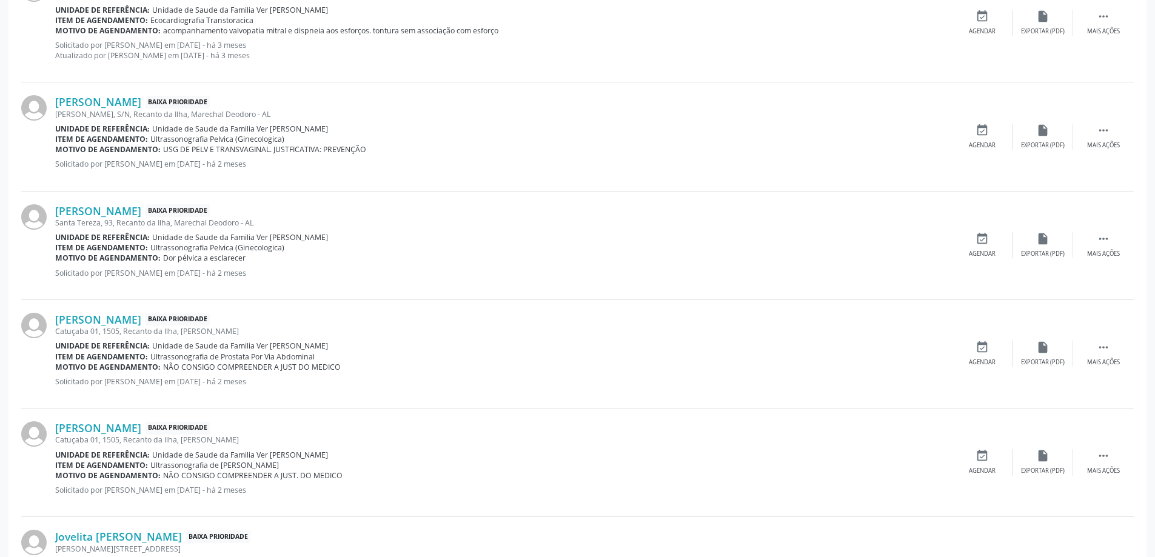
scroll to position [546, 0]
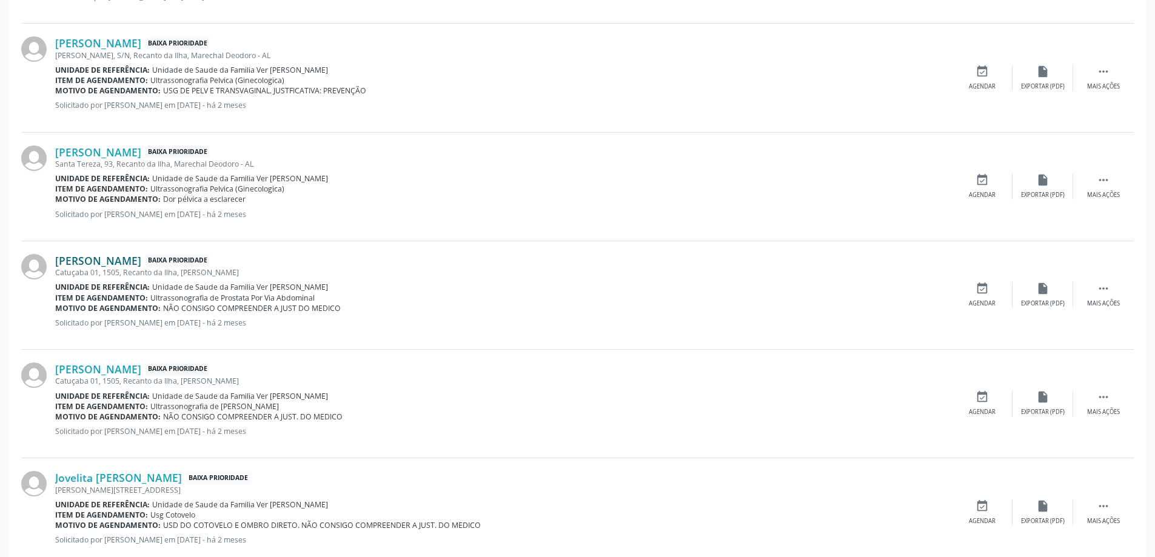
click at [129, 256] on link "[PERSON_NAME]" at bounding box center [98, 260] width 86 height 13
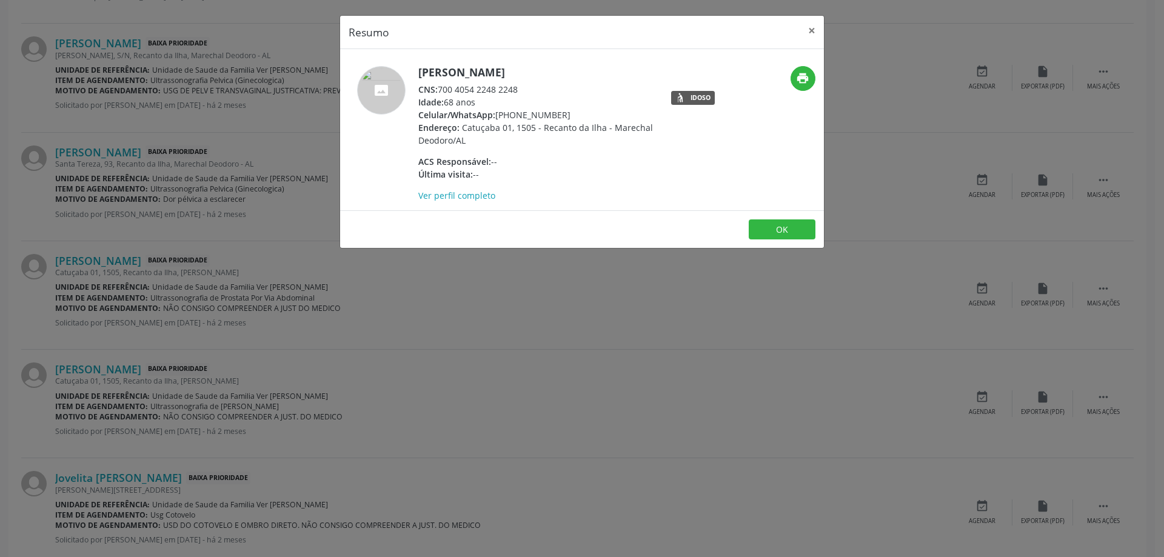
drag, startPoint x: 518, startPoint y: 91, endPoint x: 440, endPoint y: 87, distance: 78.3
click at [440, 87] on div "CNS: 700 4054 2248 2248" at bounding box center [536, 89] width 236 height 13
click at [807, 28] on button "×" at bounding box center [812, 31] width 24 height 30
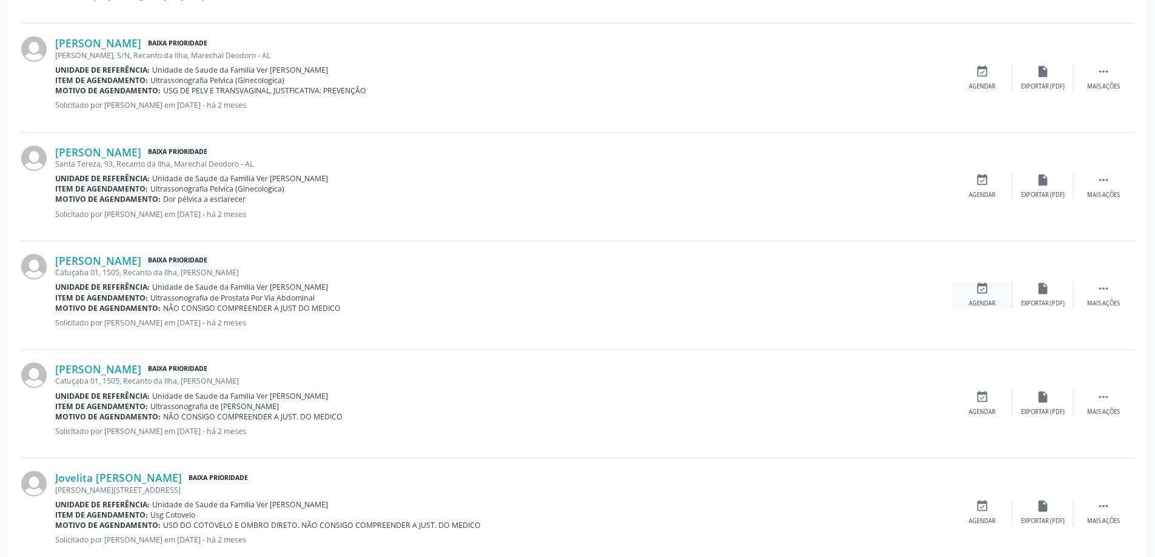
click at [979, 294] on icon "event_available" at bounding box center [981, 288] width 13 height 13
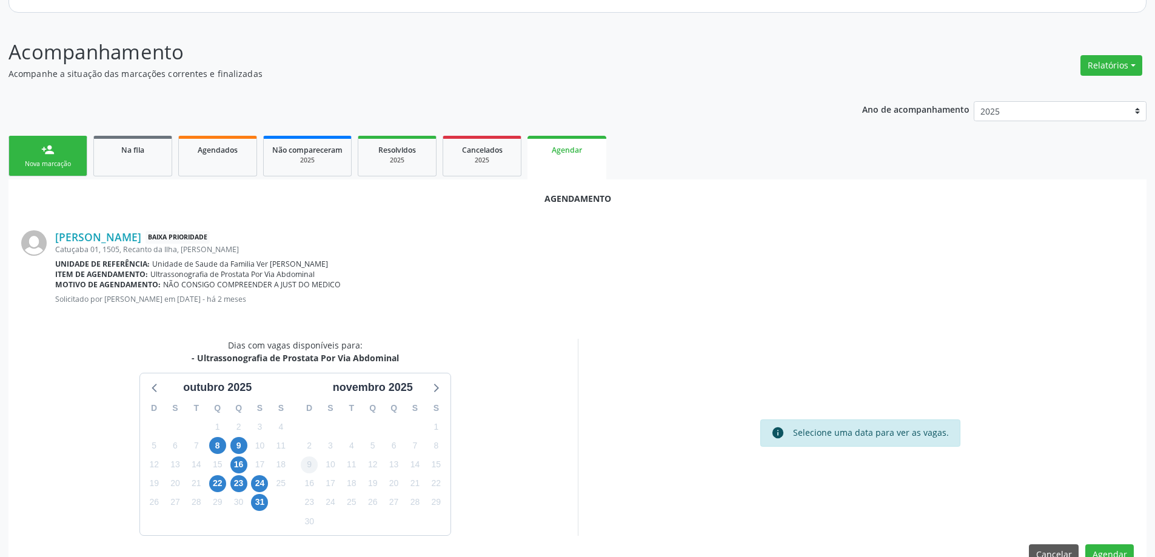
scroll to position [161, 0]
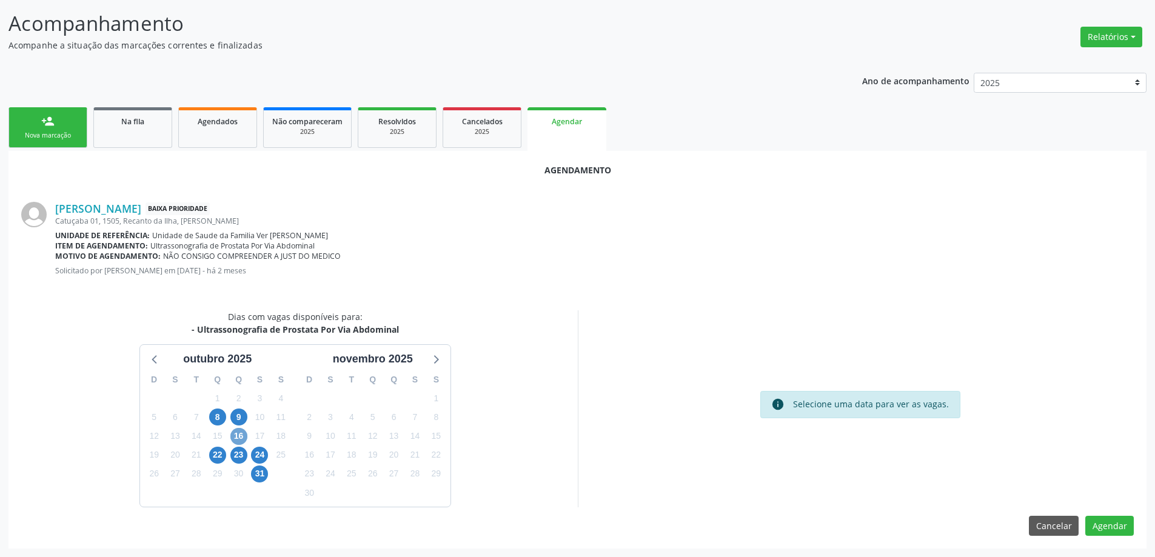
click at [239, 432] on span "16" at bounding box center [238, 436] width 17 height 17
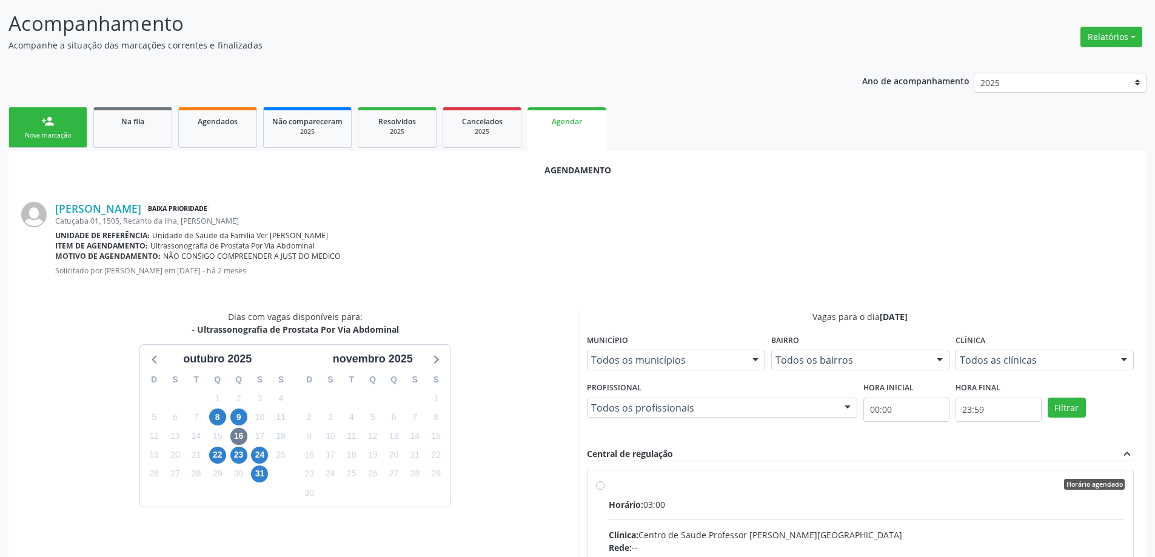
click at [602, 487] on input "Horário agendado Horário: 03:00 Clínica: Centro de Saude Professor [PERSON_NAME…" at bounding box center [600, 484] width 8 height 11
radio input "true"
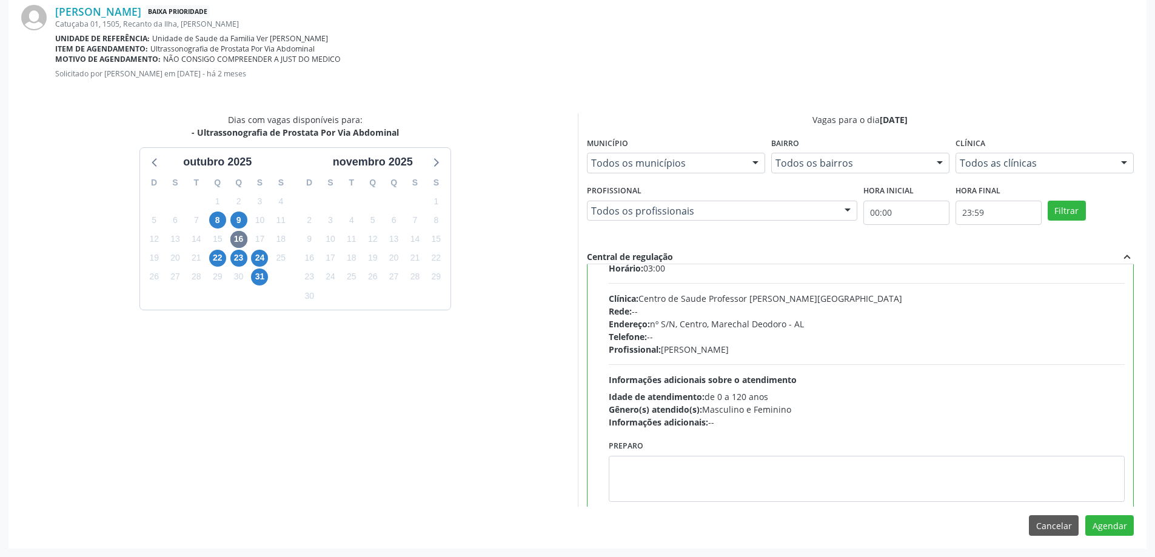
scroll to position [61, 0]
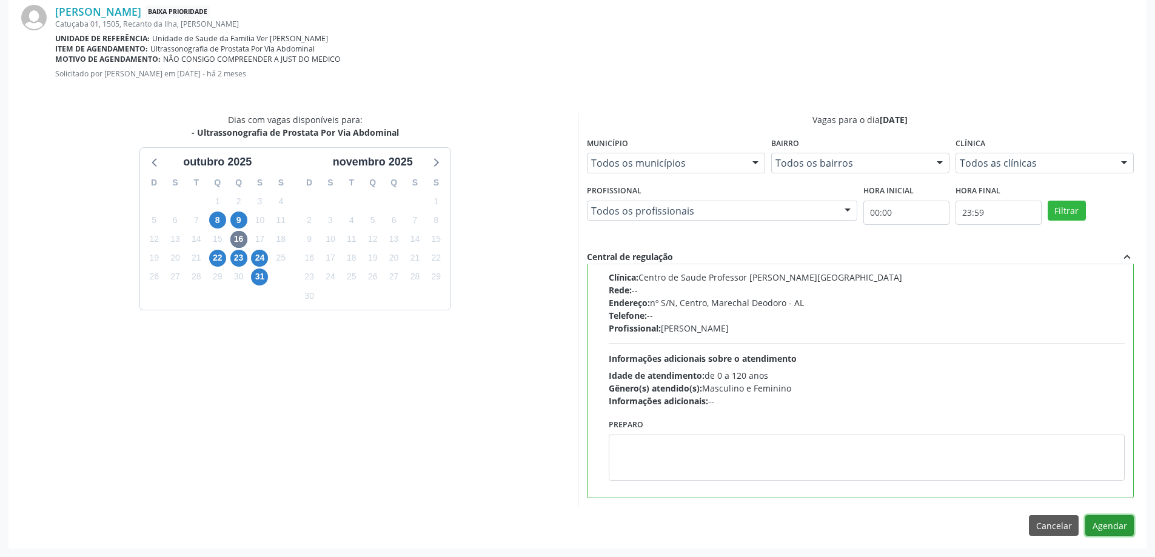
click at [1105, 525] on button "Agendar" at bounding box center [1109, 525] width 48 height 21
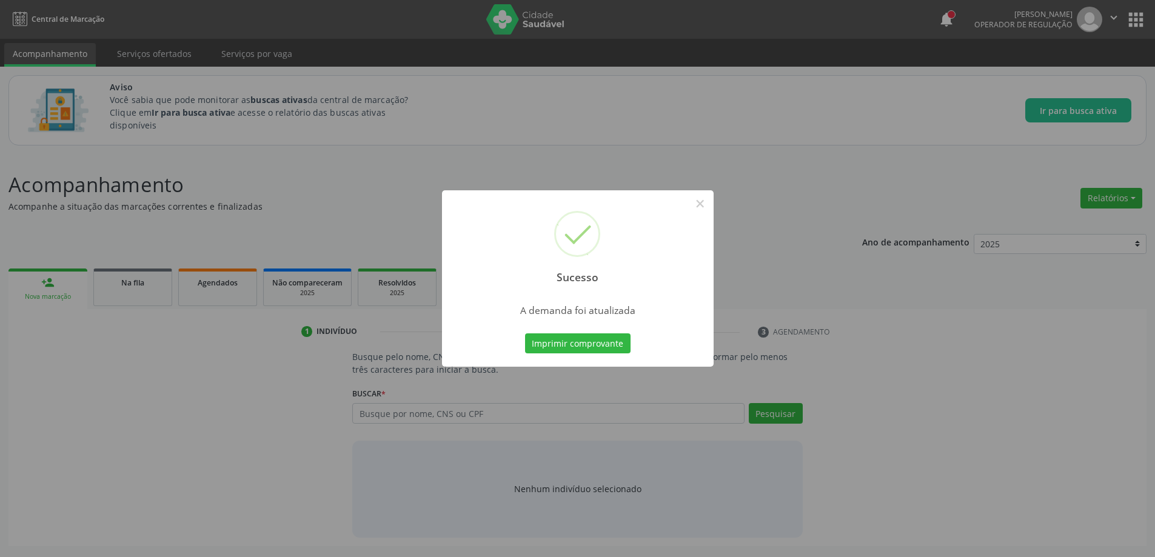
scroll to position [0, 0]
click at [703, 202] on button "×" at bounding box center [704, 203] width 21 height 21
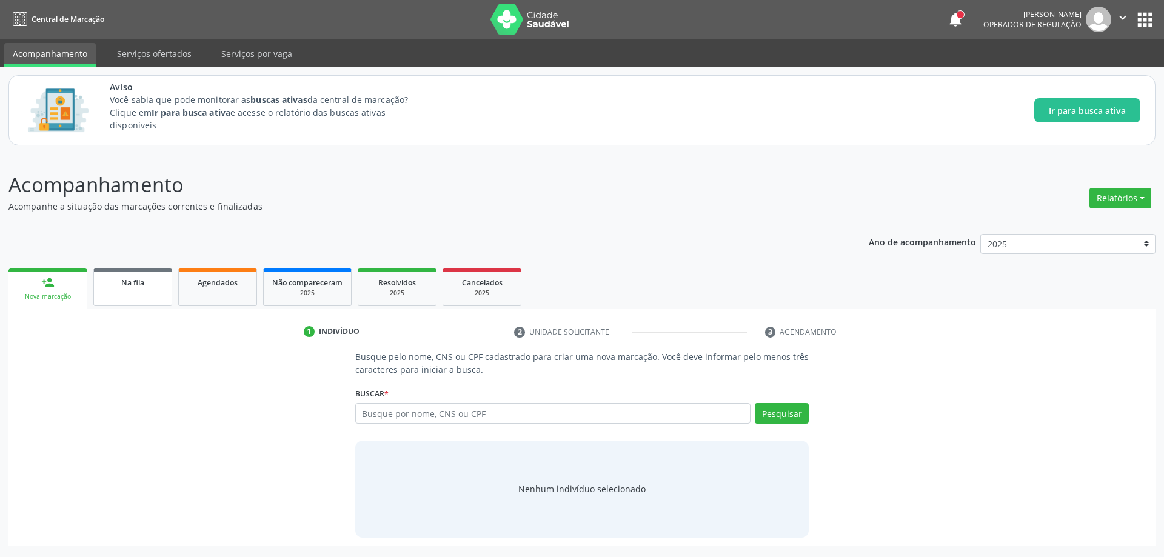
click at [135, 296] on link "Na fila" at bounding box center [132, 288] width 79 height 38
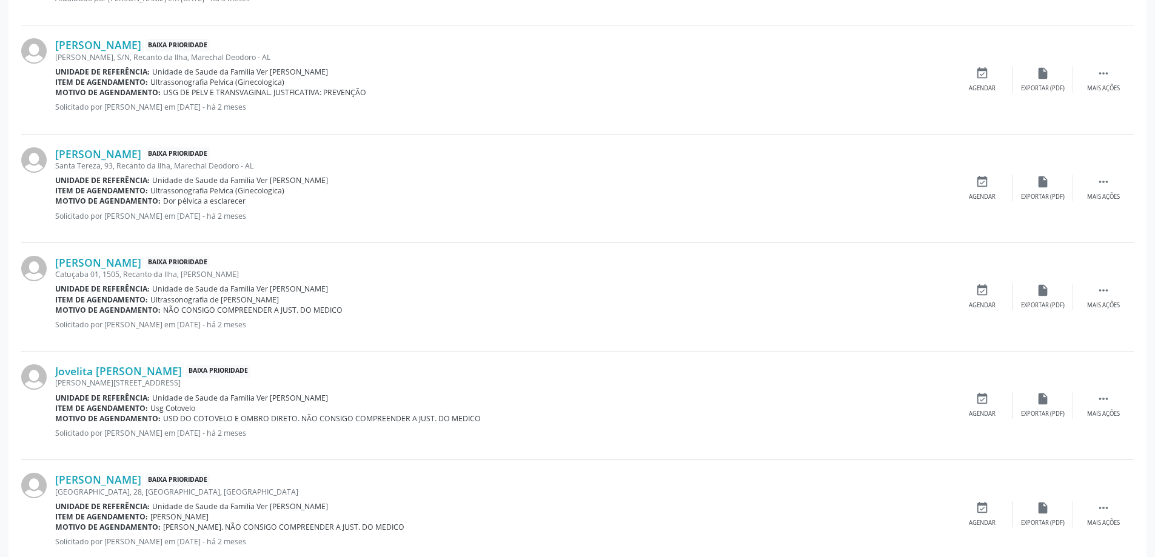
scroll to position [546, 0]
click at [110, 264] on link "[PERSON_NAME]" at bounding box center [98, 260] width 86 height 13
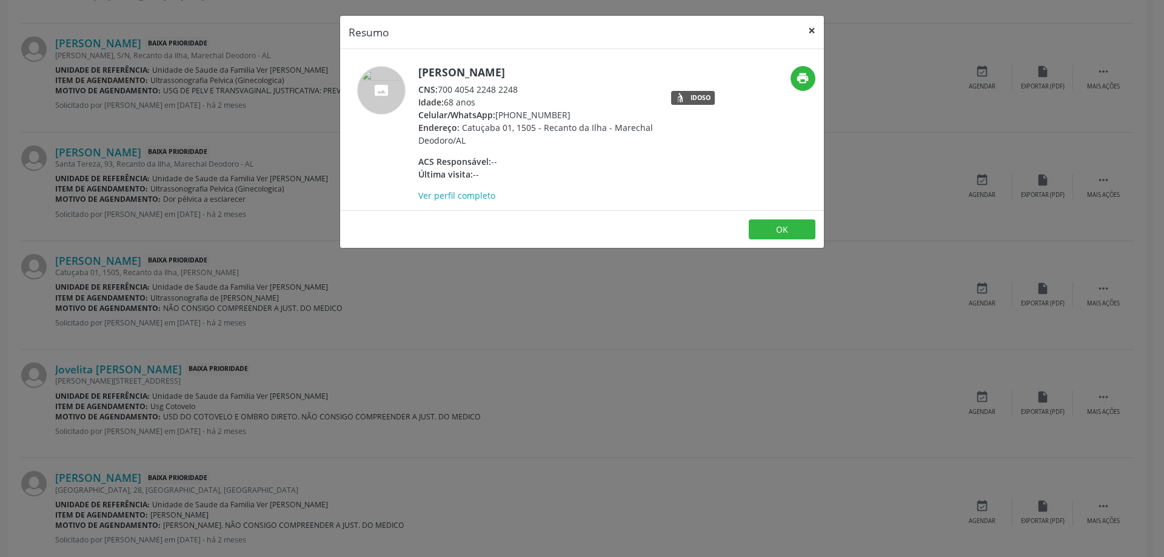
click at [808, 30] on button "×" at bounding box center [812, 31] width 24 height 30
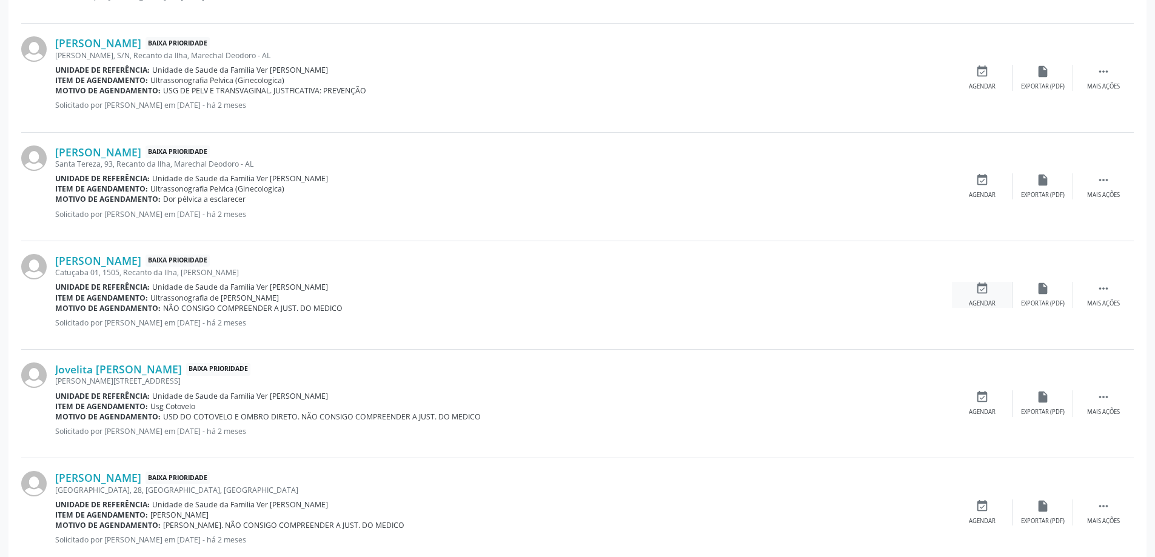
click at [988, 292] on icon "event_available" at bounding box center [981, 288] width 13 height 13
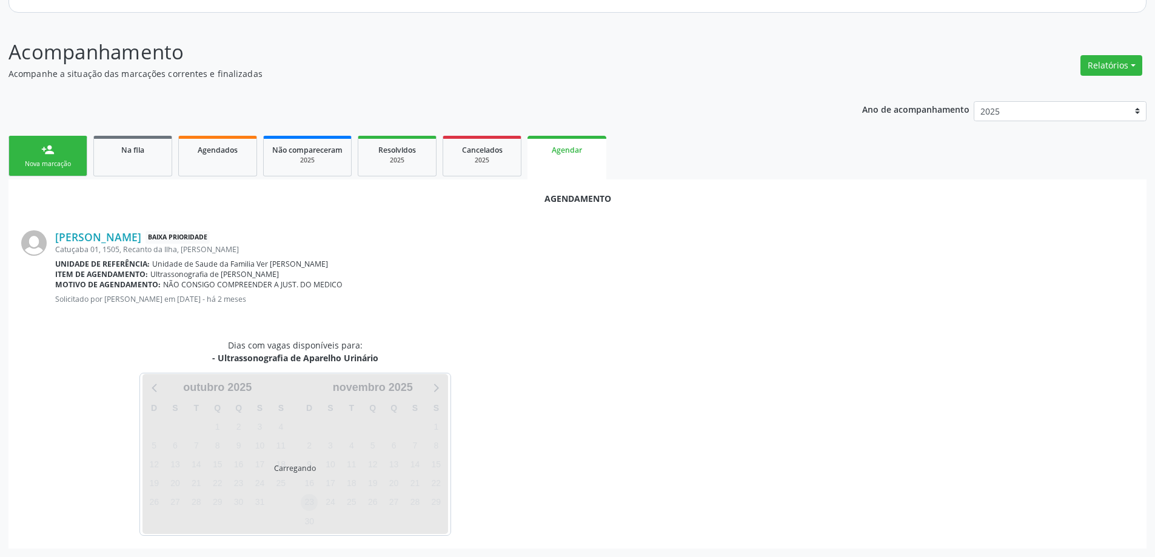
scroll to position [161, 0]
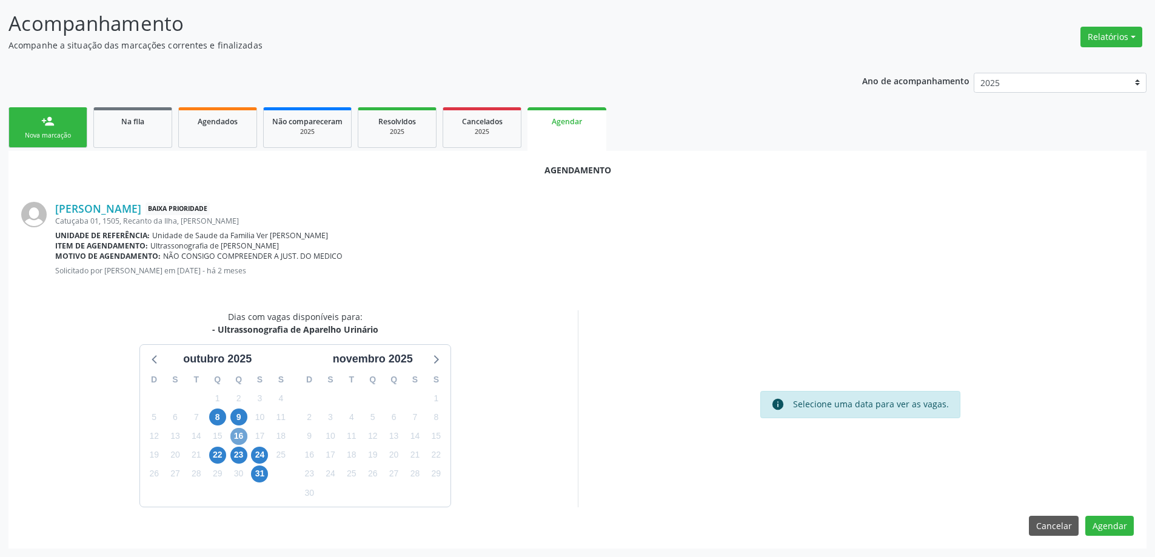
click at [233, 433] on span "16" at bounding box center [238, 436] width 17 height 17
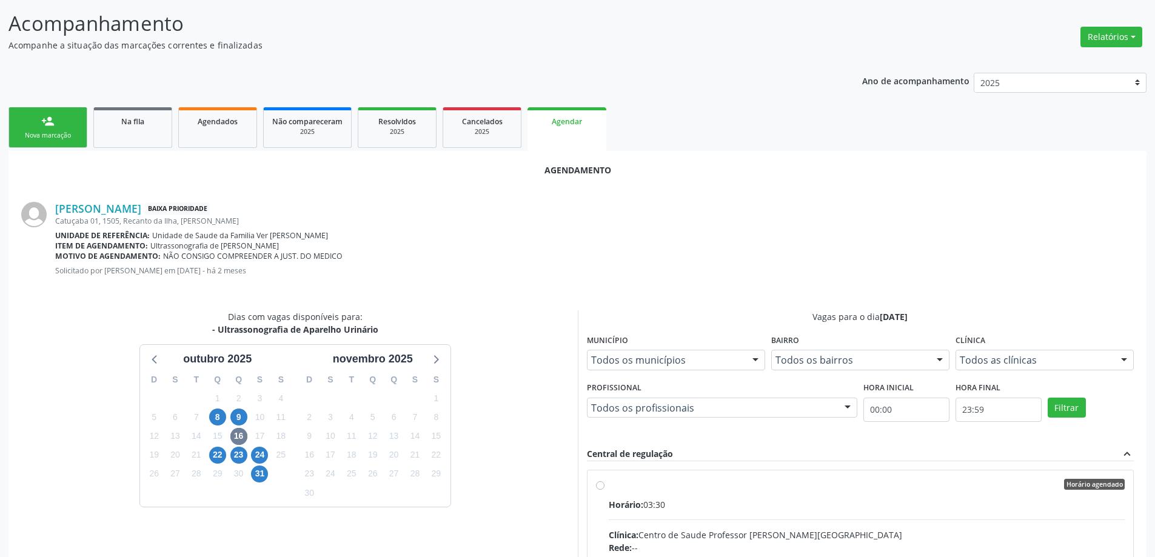
radio input "true"
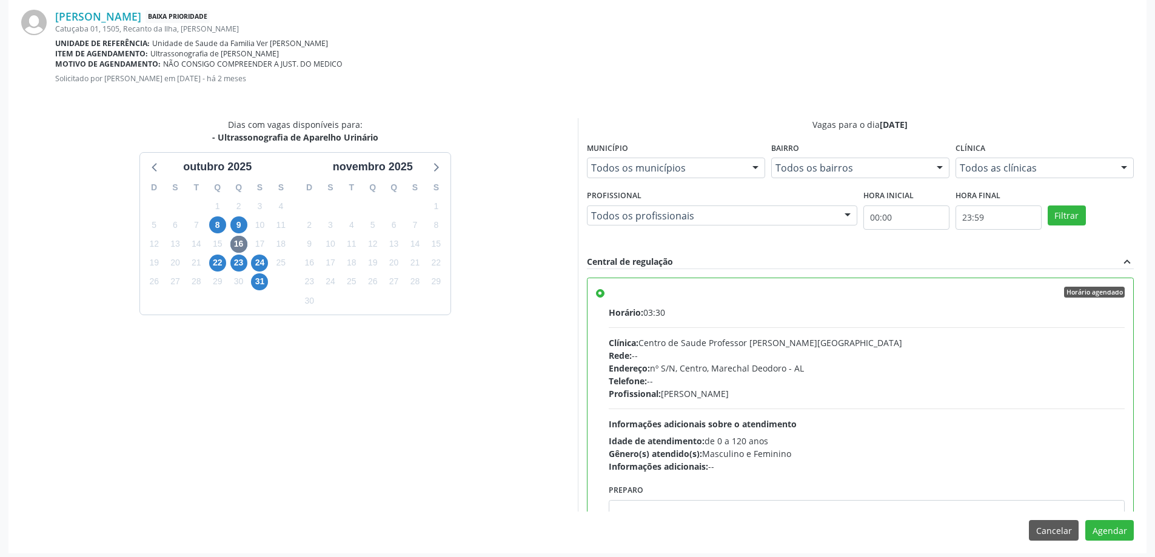
scroll to position [358, 0]
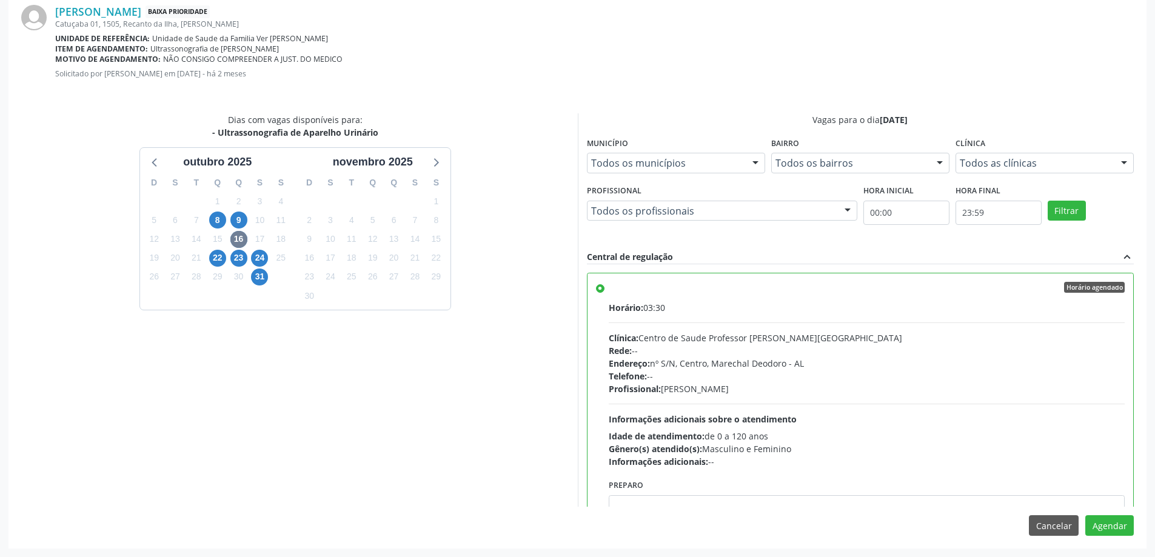
click at [1105, 513] on div "Agendamento [PERSON_NAME] Baixa Prioridade Catuçaba 01, 1505, Recanto da Ilha, …" at bounding box center [577, 251] width 1138 height 594
click at [1109, 521] on button "Agendar" at bounding box center [1109, 525] width 48 height 21
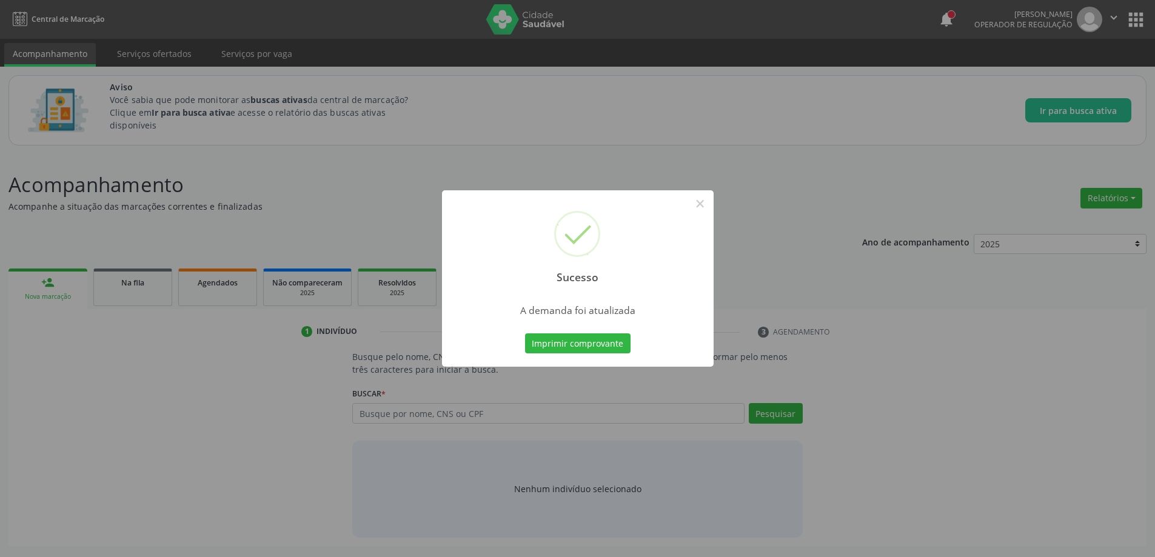
scroll to position [0, 0]
click at [704, 201] on button "×" at bounding box center [704, 203] width 21 height 21
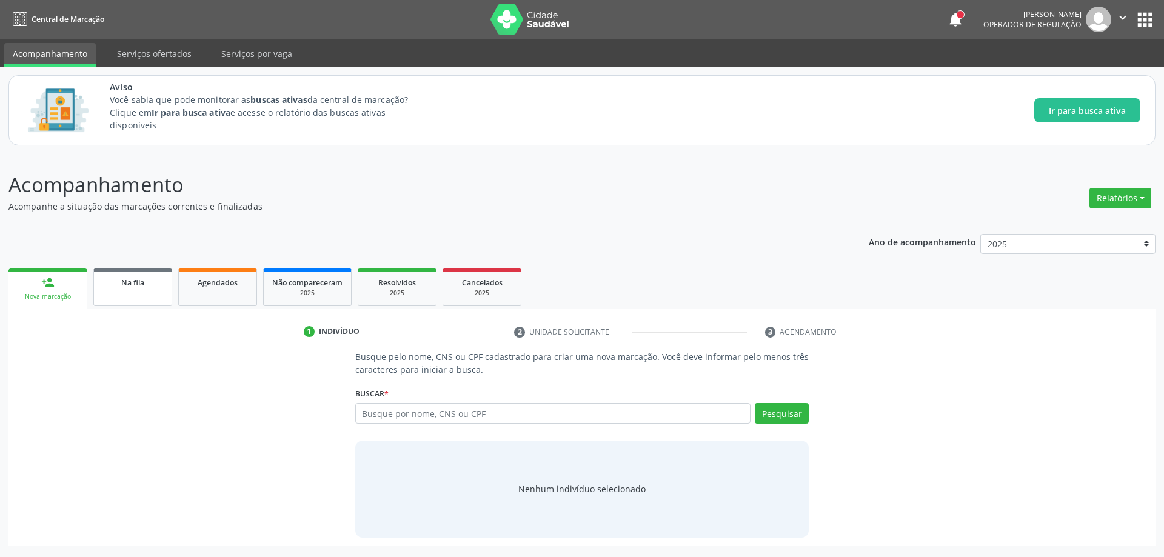
click at [147, 295] on link "Na fila" at bounding box center [132, 288] width 79 height 38
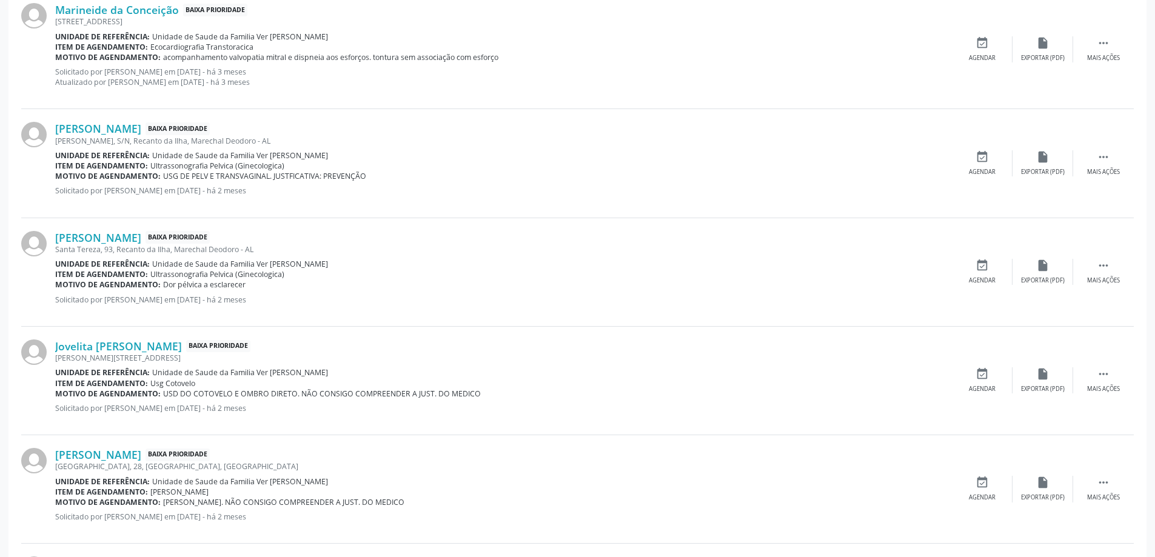
scroll to position [485, 0]
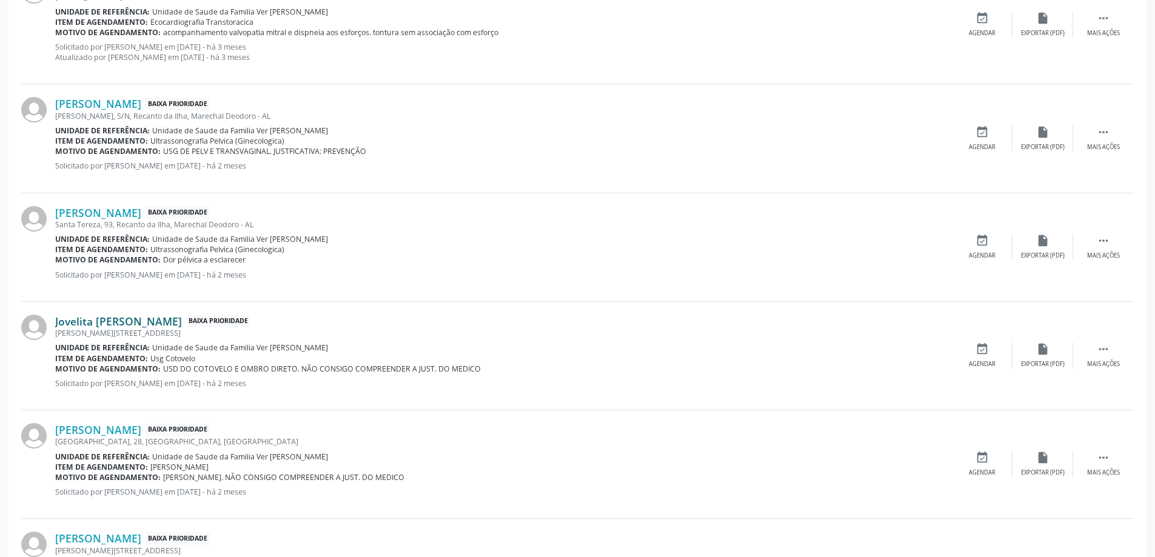
click at [105, 327] on link "Jovelita [PERSON_NAME]" at bounding box center [118, 321] width 127 height 13
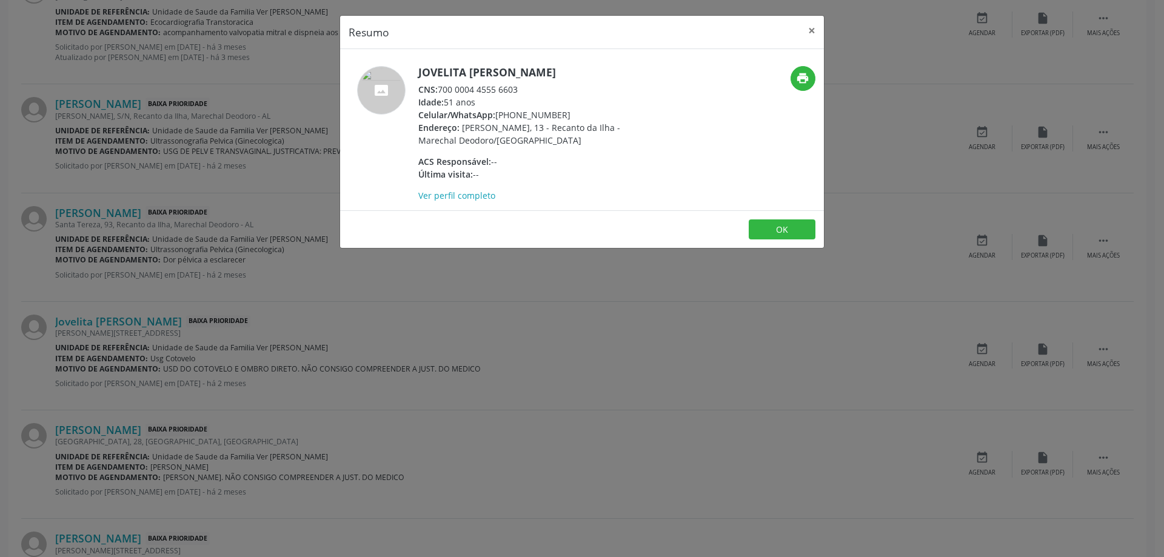
drag, startPoint x: 523, startPoint y: 90, endPoint x: 440, endPoint y: 94, distance: 83.1
click at [440, 94] on div "CNS: 700 0004 4555 6603" at bounding box center [536, 89] width 236 height 13
click at [805, 40] on button "×" at bounding box center [812, 31] width 24 height 30
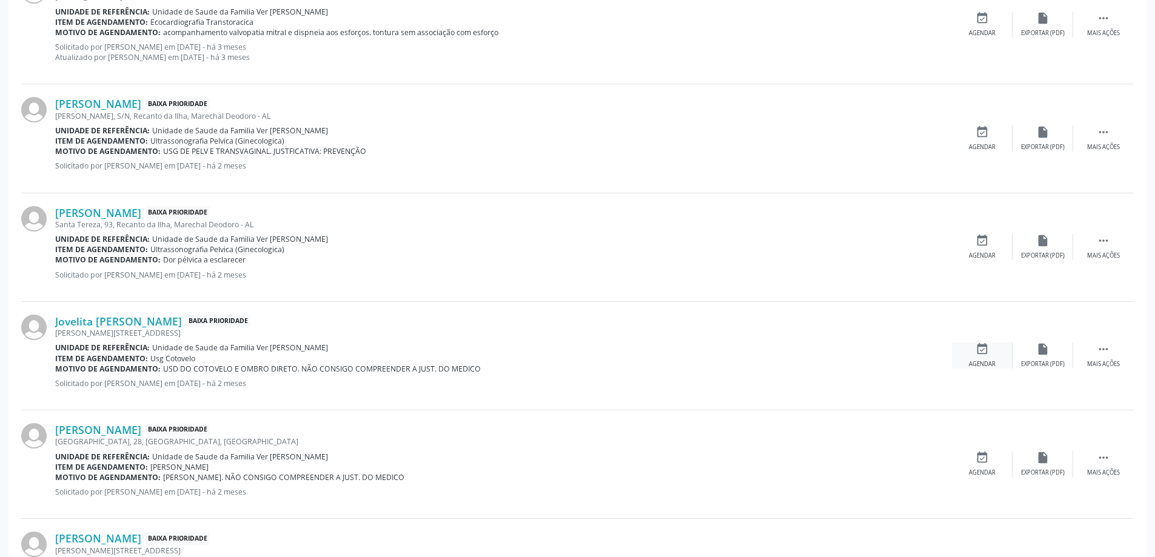
click at [980, 356] on icon "event_available" at bounding box center [981, 349] width 13 height 13
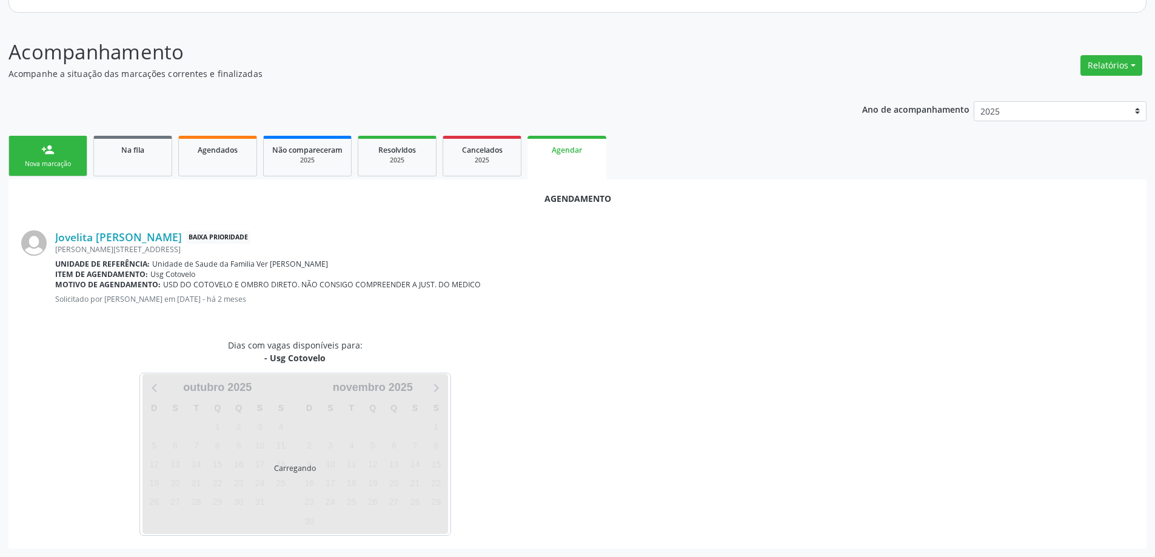
scroll to position [161, 0]
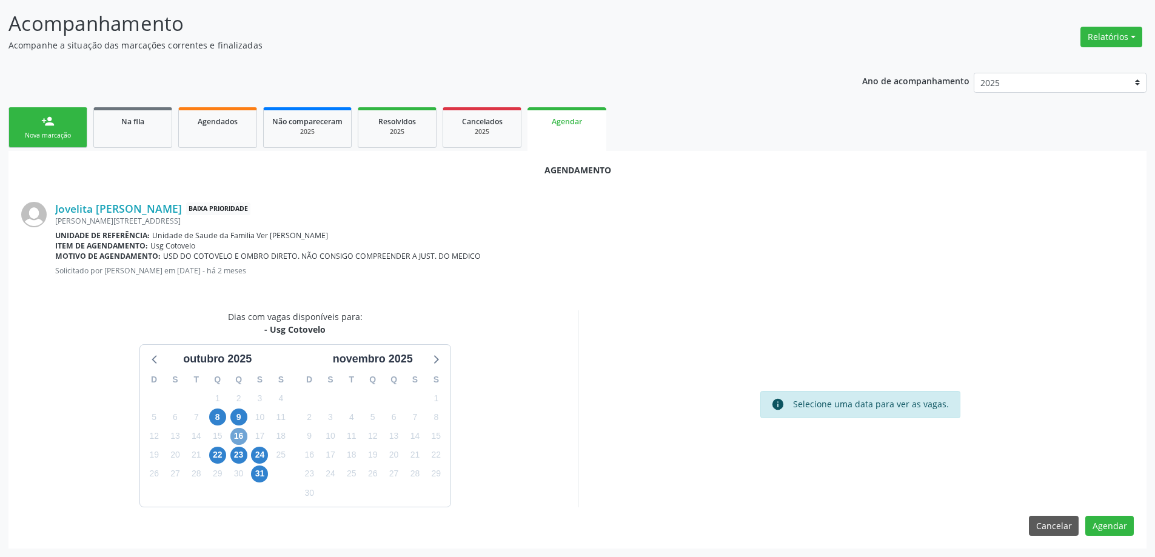
click at [234, 438] on span "16" at bounding box center [238, 436] width 17 height 17
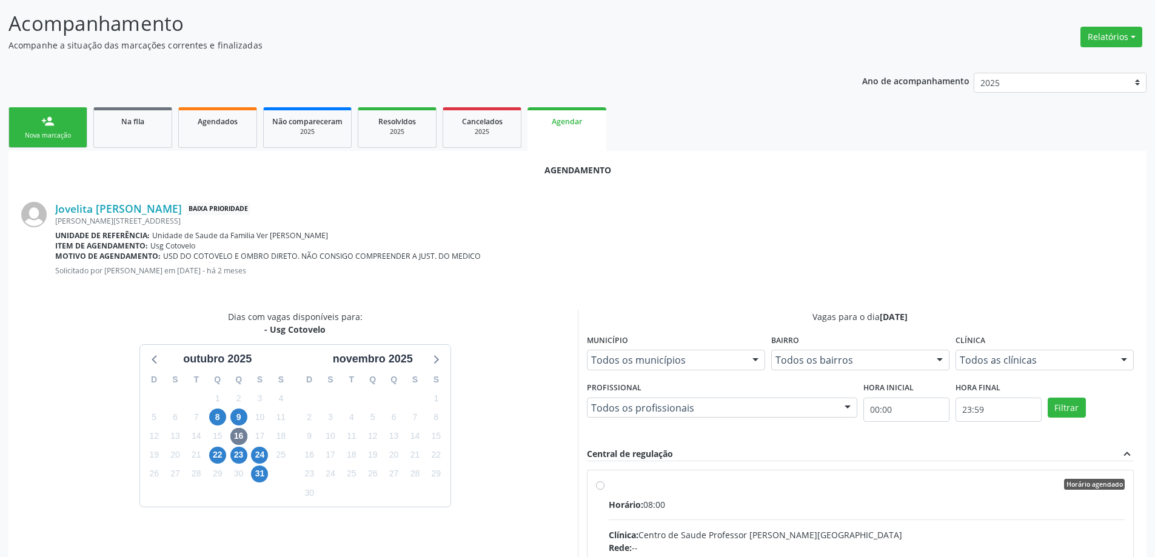
radio input "true"
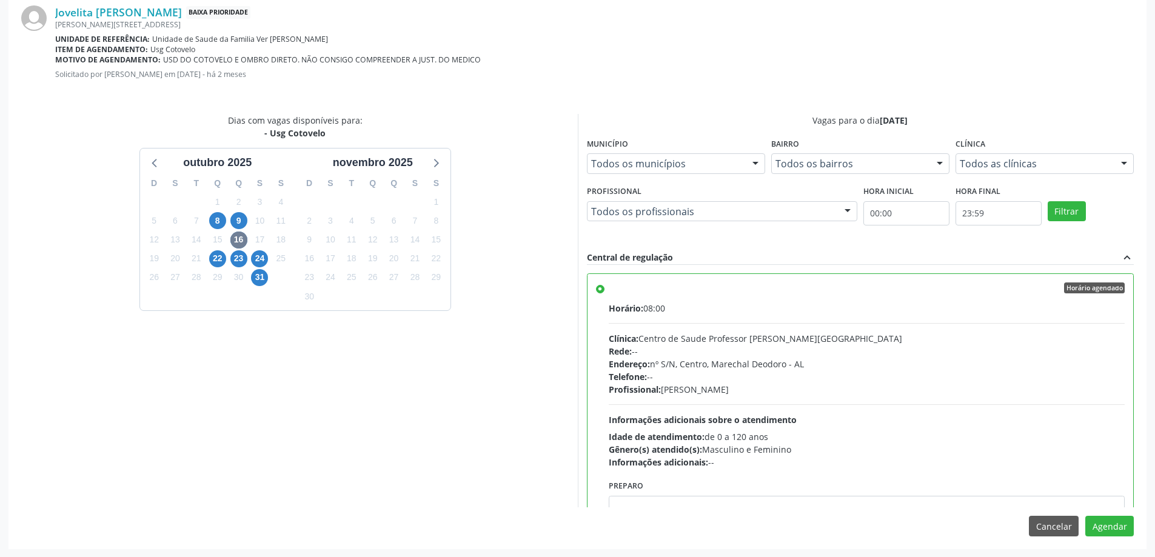
scroll to position [358, 0]
click at [1103, 533] on button "Agendar" at bounding box center [1109, 525] width 48 height 21
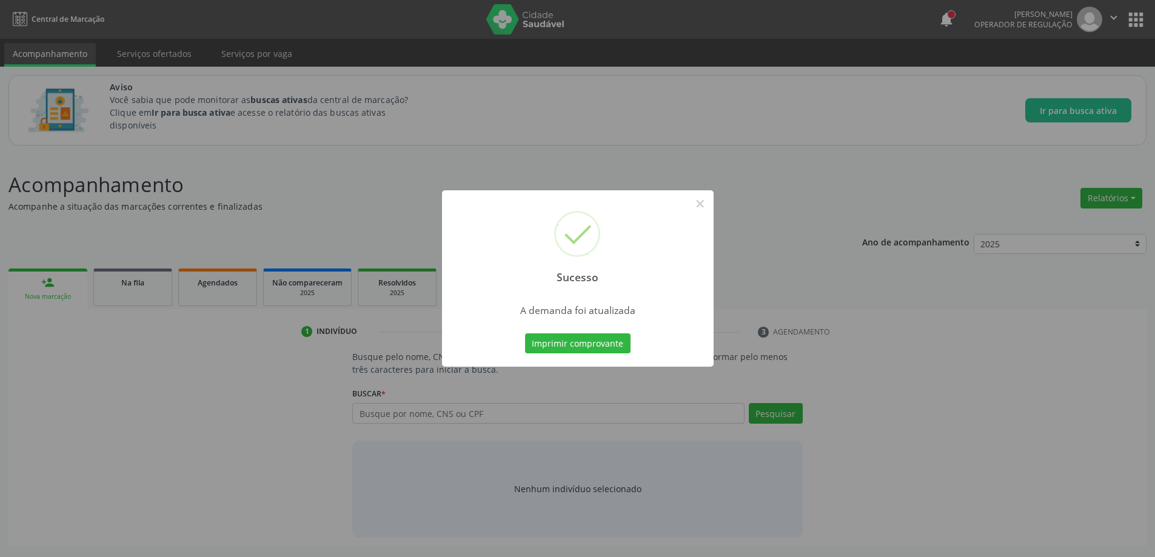
scroll to position [0, 0]
click at [702, 208] on button "×" at bounding box center [704, 203] width 21 height 21
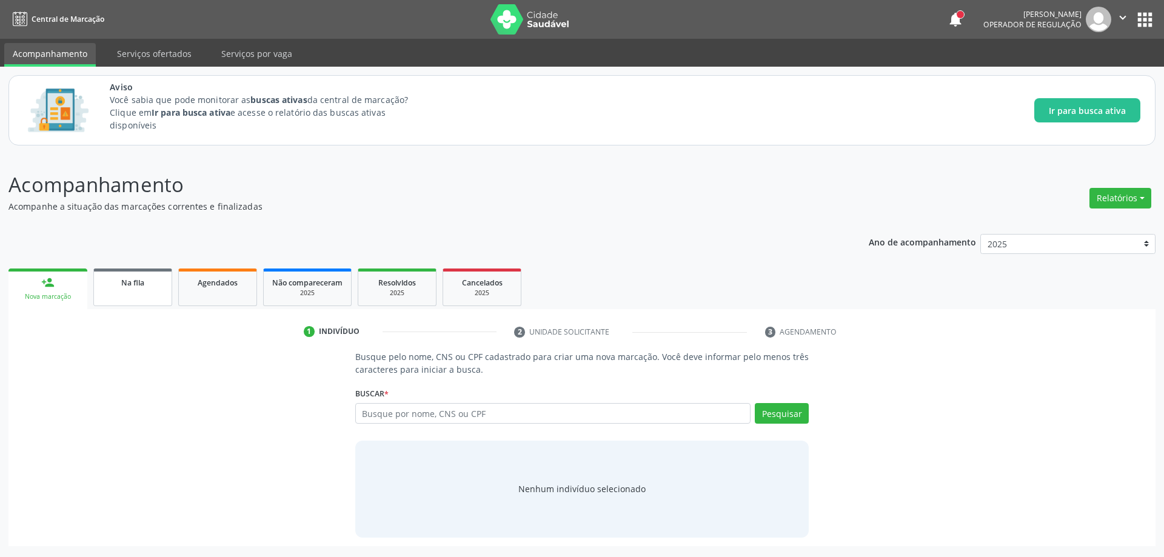
click at [109, 292] on link "Na fila" at bounding box center [132, 288] width 79 height 38
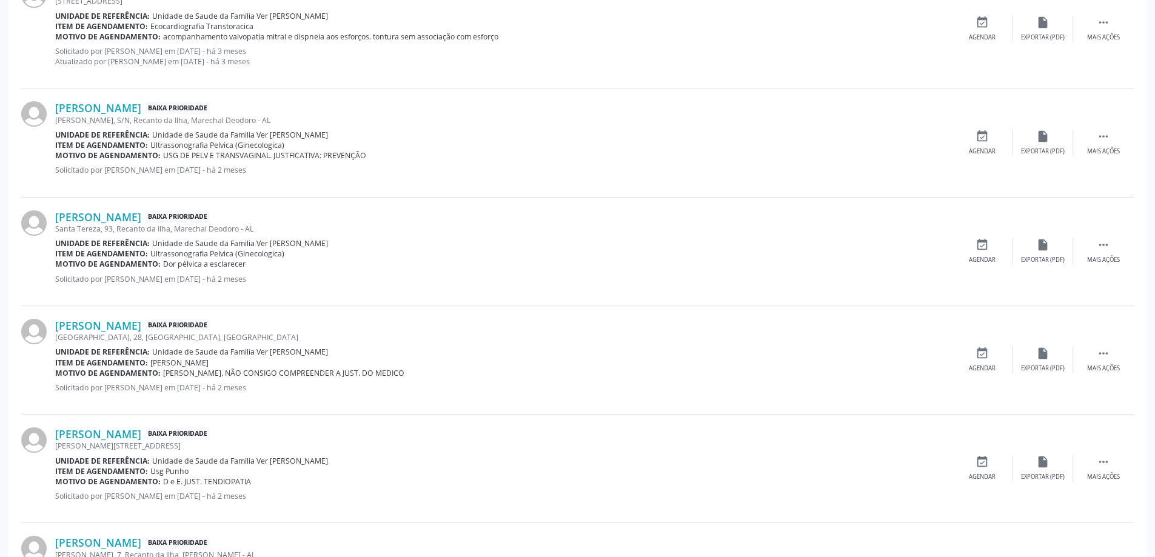
scroll to position [485, 0]
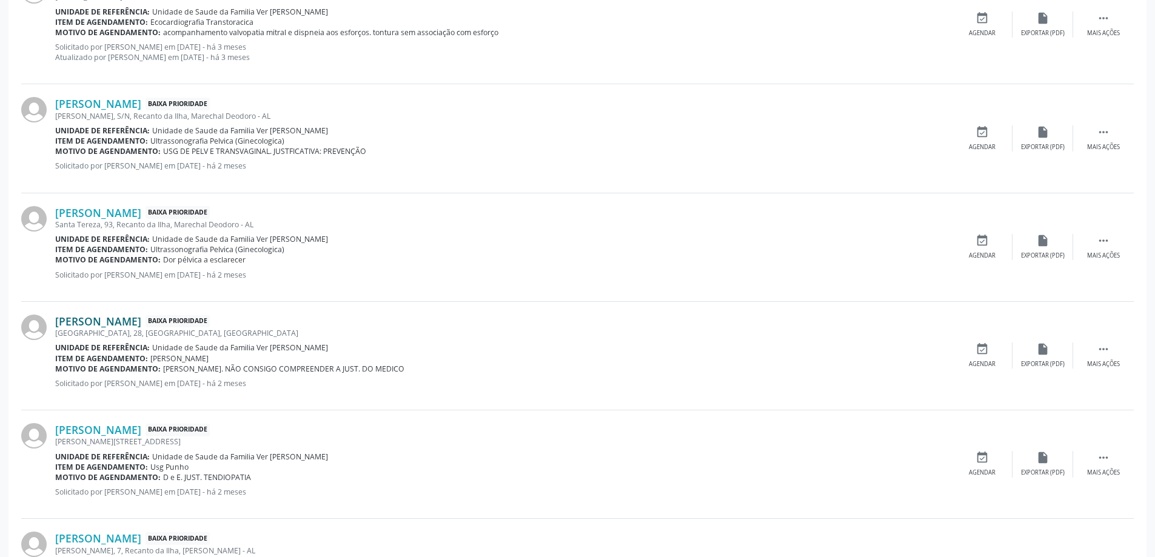
click at [124, 324] on link "[PERSON_NAME]" at bounding box center [98, 321] width 86 height 13
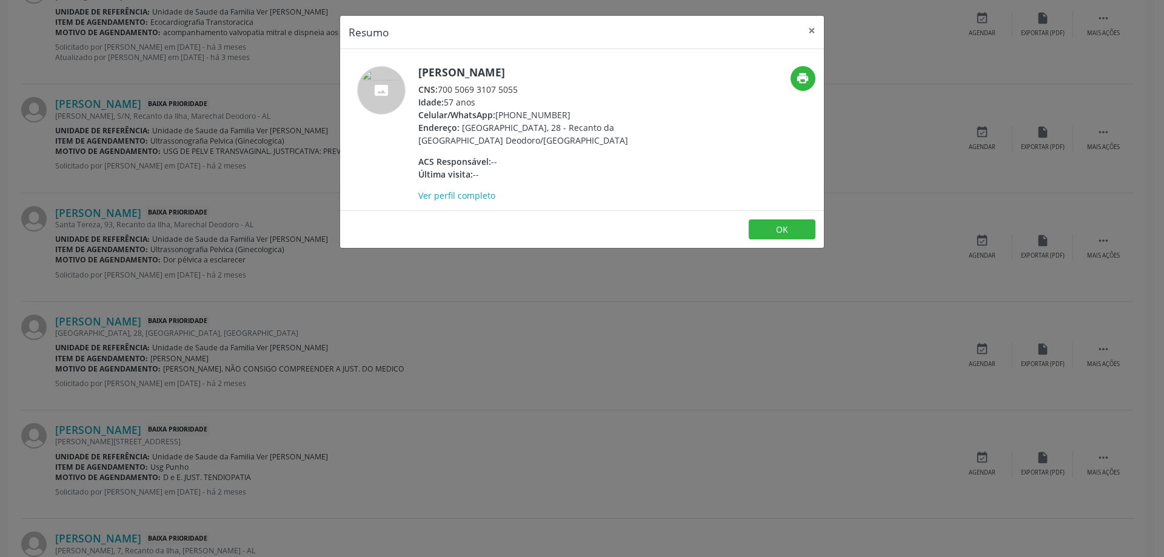
drag, startPoint x: 522, startPoint y: 88, endPoint x: 441, endPoint y: 93, distance: 81.4
click at [441, 93] on div "CNS: 700 5069 3107 5055" at bounding box center [536, 89] width 236 height 13
click at [805, 30] on button "×" at bounding box center [812, 31] width 24 height 30
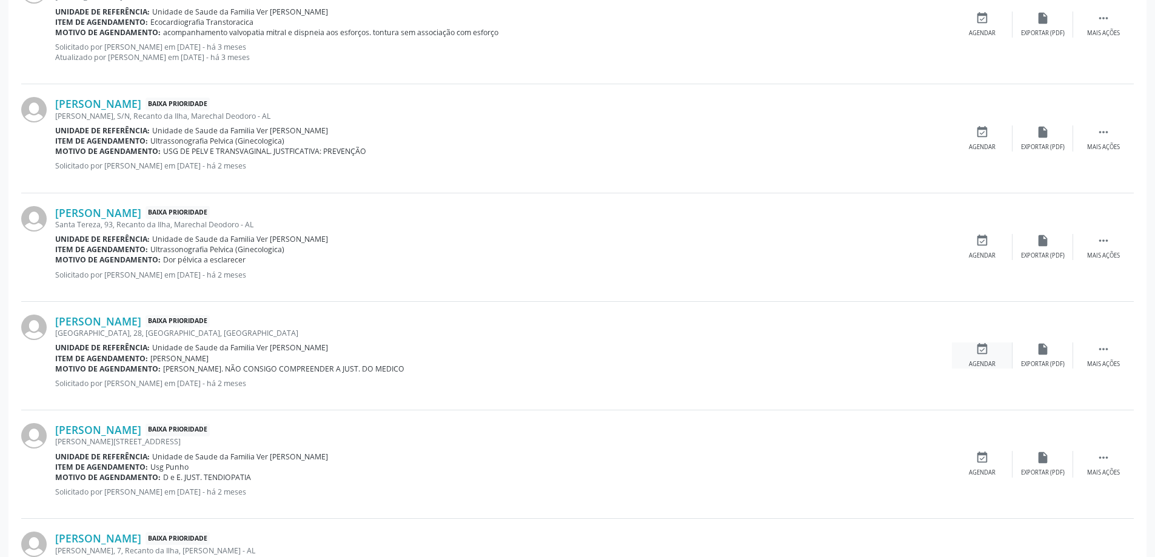
click at [991, 353] on div "event_available Agendar" at bounding box center [982, 356] width 61 height 26
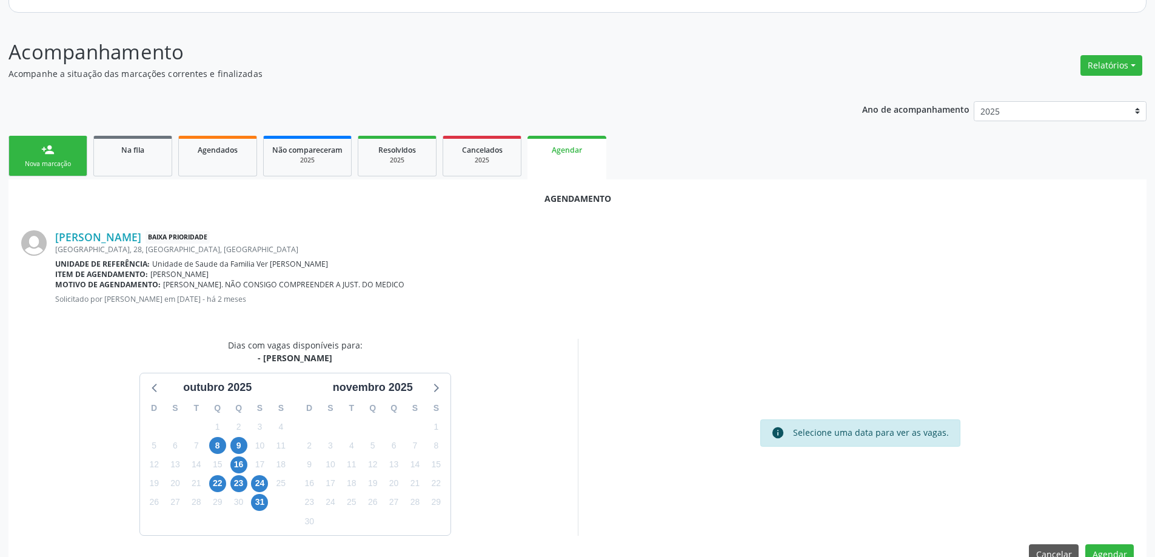
scroll to position [161, 0]
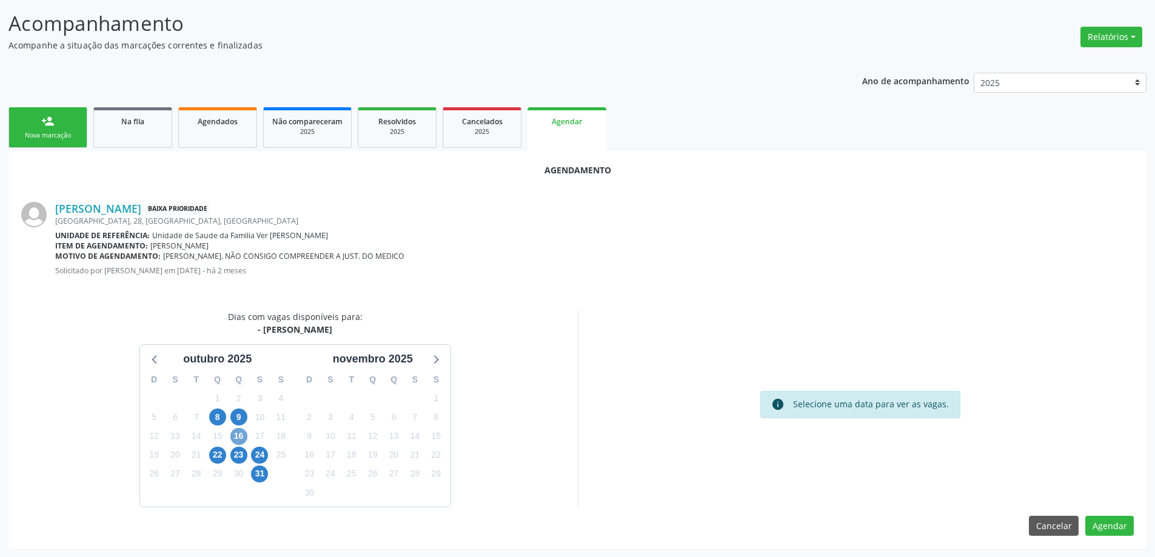
click at [244, 435] on span "16" at bounding box center [238, 436] width 17 height 17
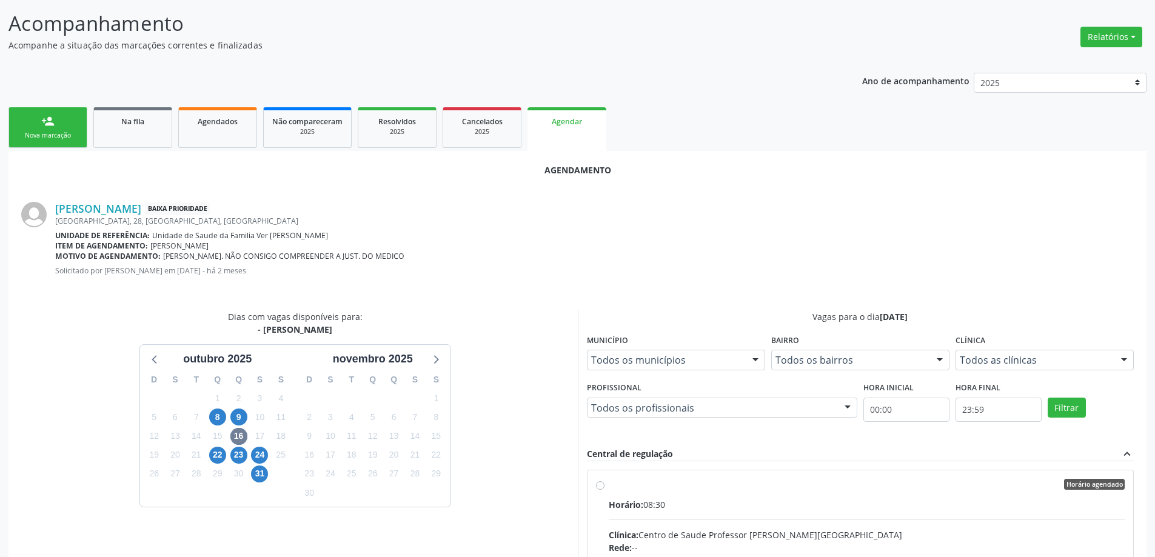
click at [601, 487] on input "Horário agendado Horário: 08:30 Clínica: [GEOGRAPHIC_DATA] Professor [PERSON_NA…" at bounding box center [600, 484] width 8 height 11
radio input "true"
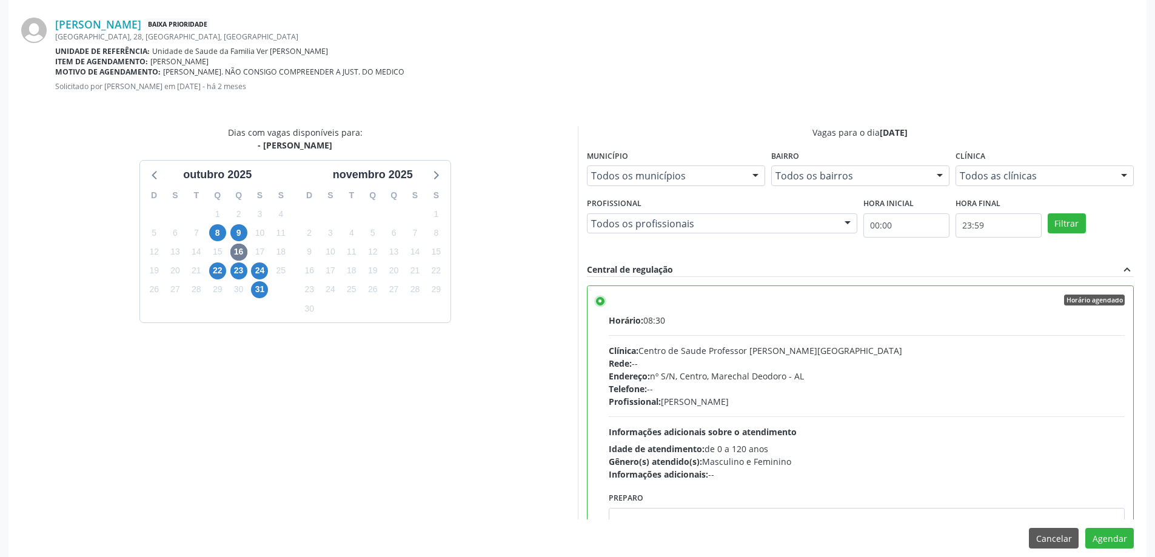
scroll to position [358, 0]
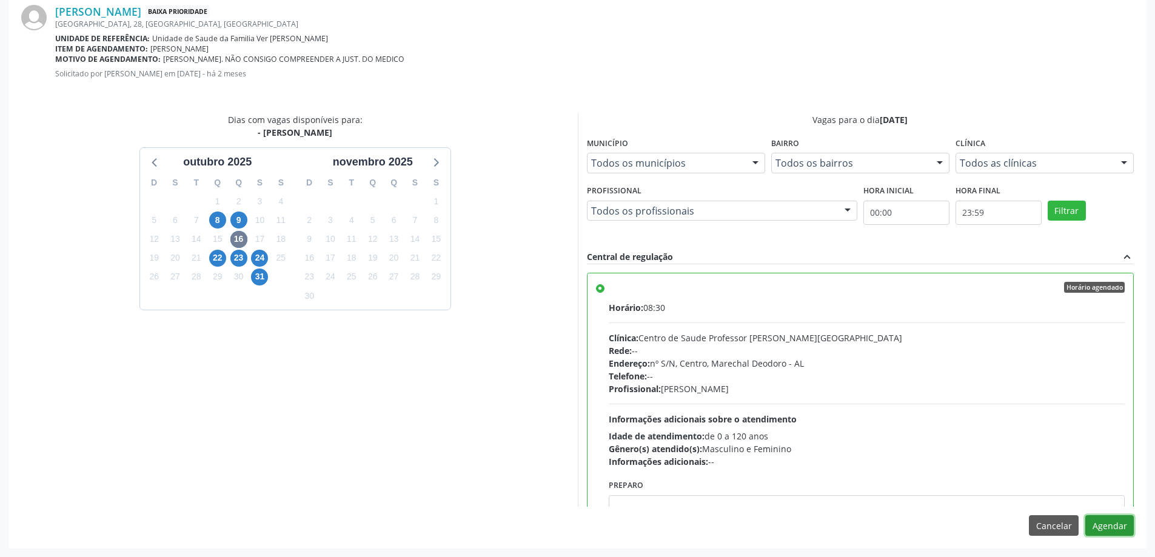
click at [1124, 529] on button "Agendar" at bounding box center [1109, 525] width 48 height 21
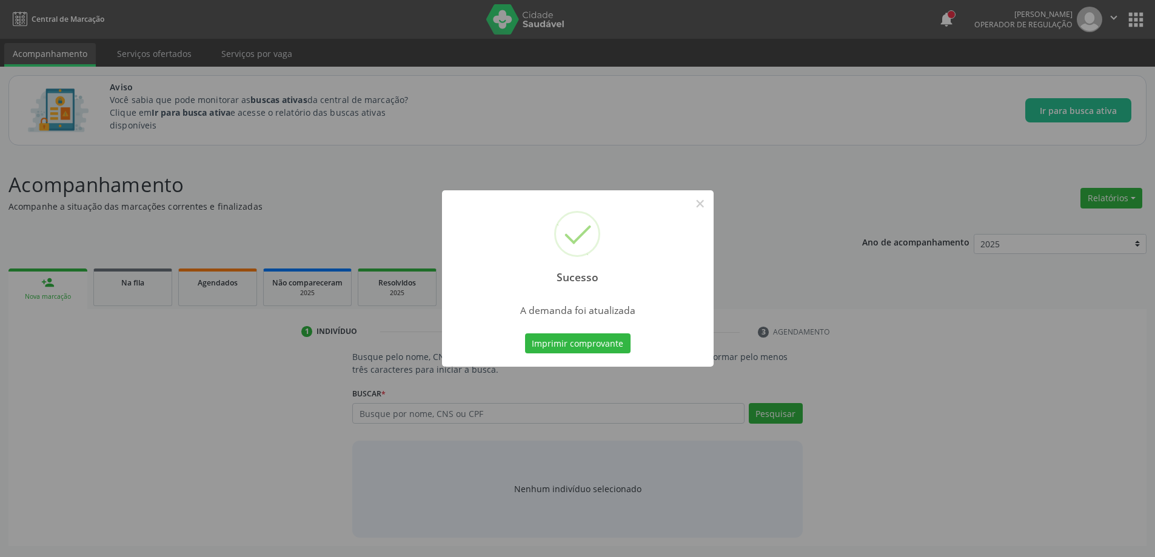
scroll to position [0, 0]
click at [698, 206] on button "×" at bounding box center [704, 203] width 21 height 21
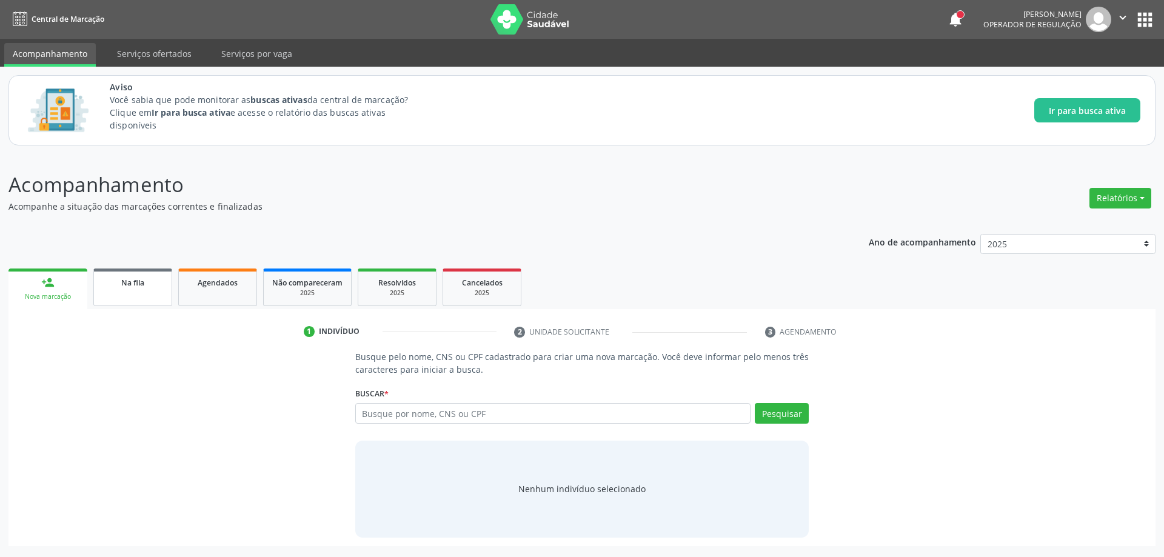
click at [109, 292] on link "Na fila" at bounding box center [132, 288] width 79 height 38
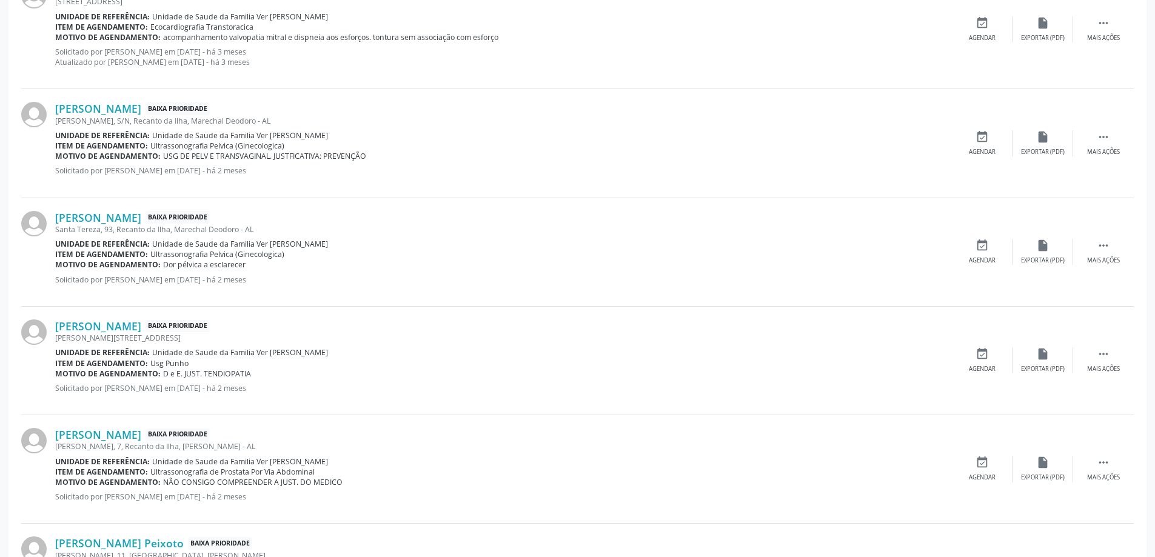
scroll to position [485, 0]
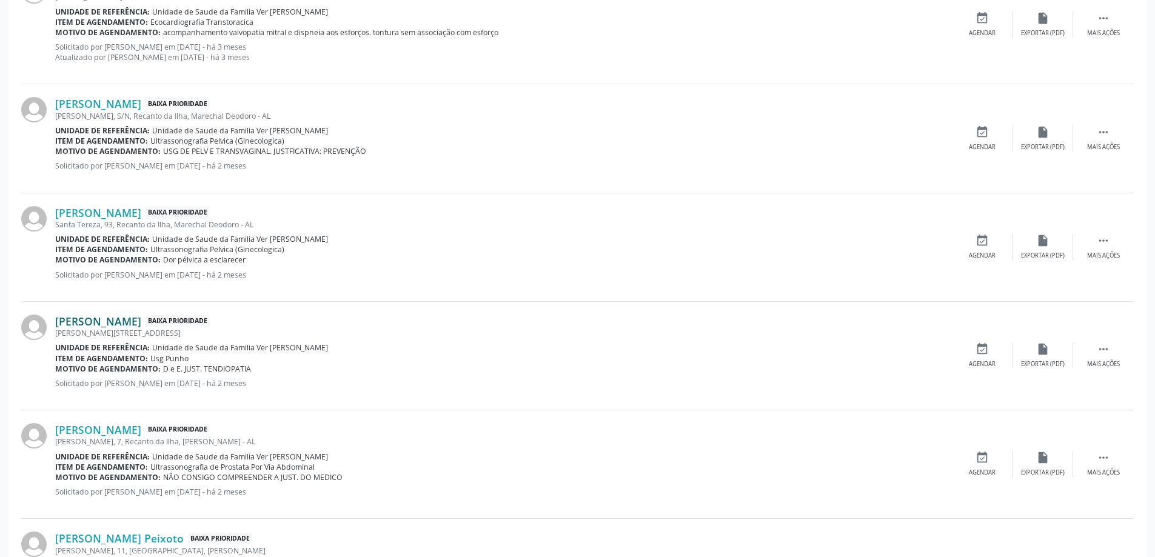
click at [98, 324] on link "[PERSON_NAME]" at bounding box center [98, 321] width 86 height 13
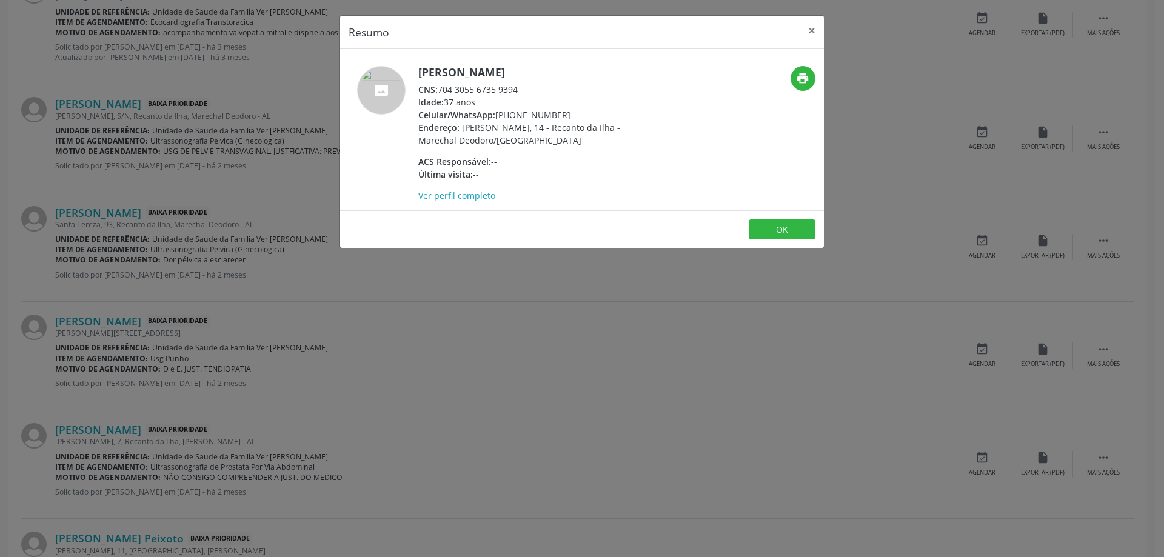
drag, startPoint x: 520, startPoint y: 89, endPoint x: 441, endPoint y: 90, distance: 78.8
click at [441, 90] on div "CNS: 704 3055 6735 9394" at bounding box center [536, 89] width 236 height 13
click at [811, 33] on button "×" at bounding box center [812, 31] width 24 height 30
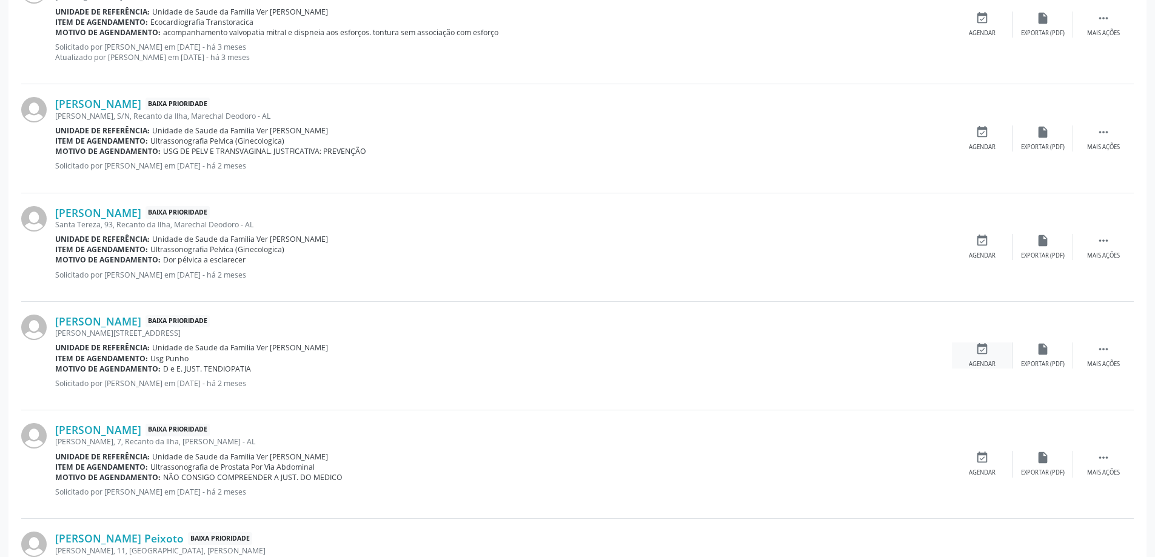
click at [984, 355] on icon "event_available" at bounding box center [981, 349] width 13 height 13
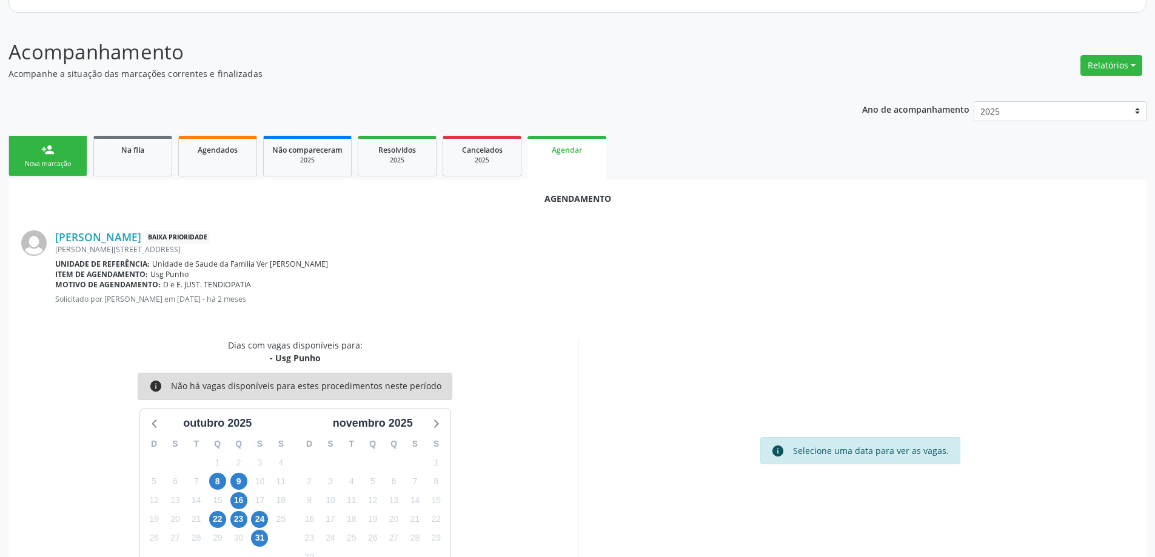
scroll to position [161, 0]
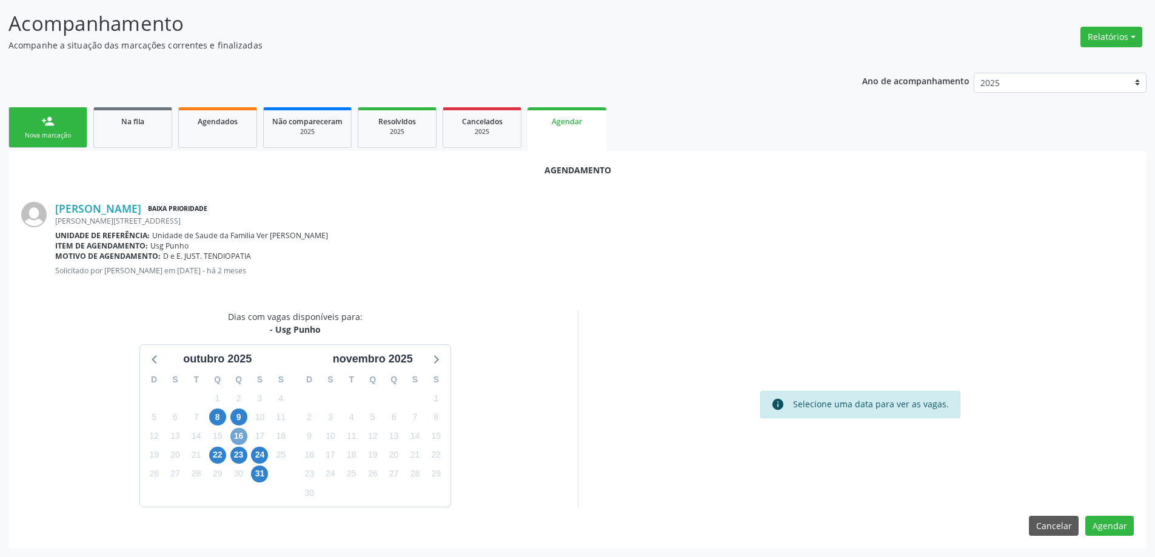
click at [238, 436] on span "16" at bounding box center [238, 436] width 17 height 17
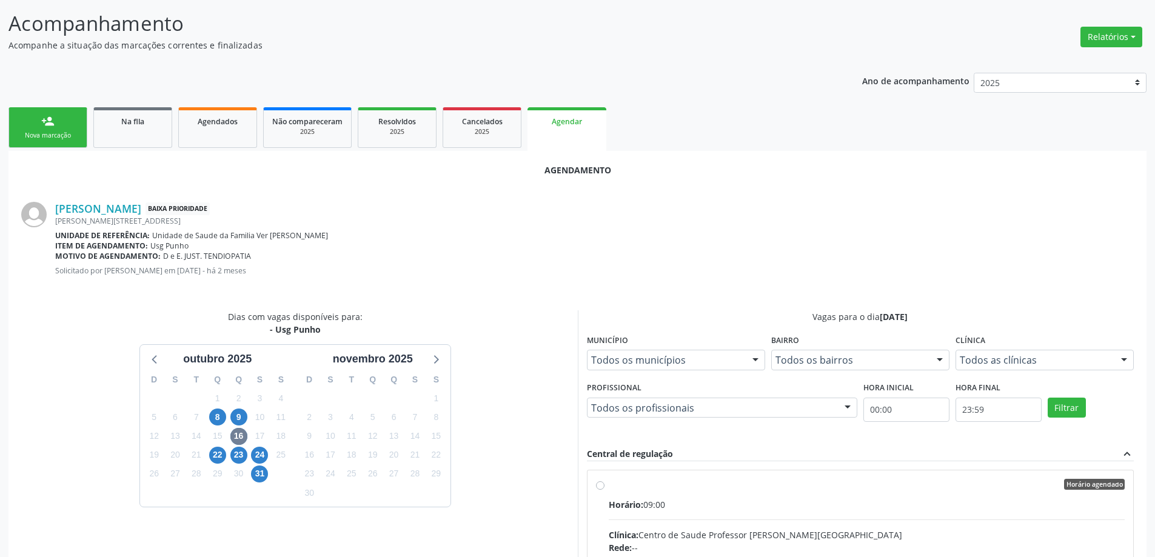
radio input "true"
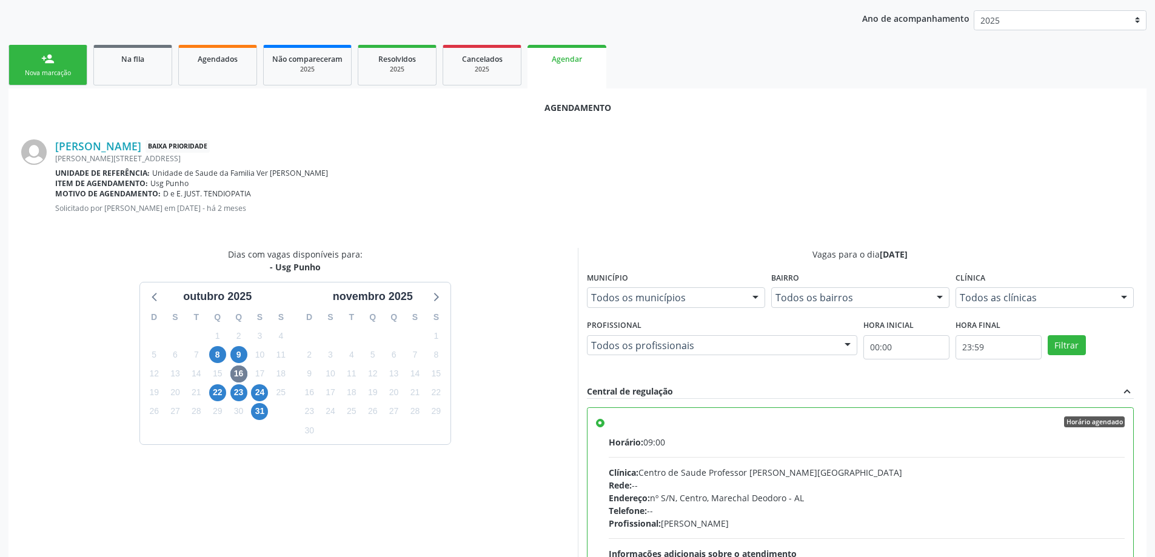
scroll to position [358, 0]
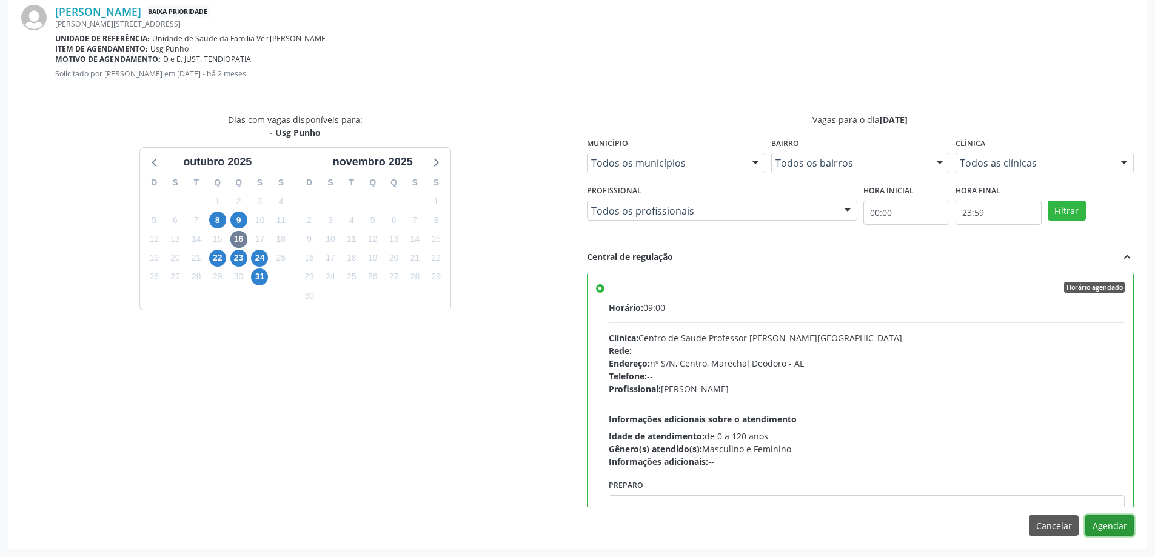
click at [1100, 525] on button "Agendar" at bounding box center [1109, 525] width 48 height 21
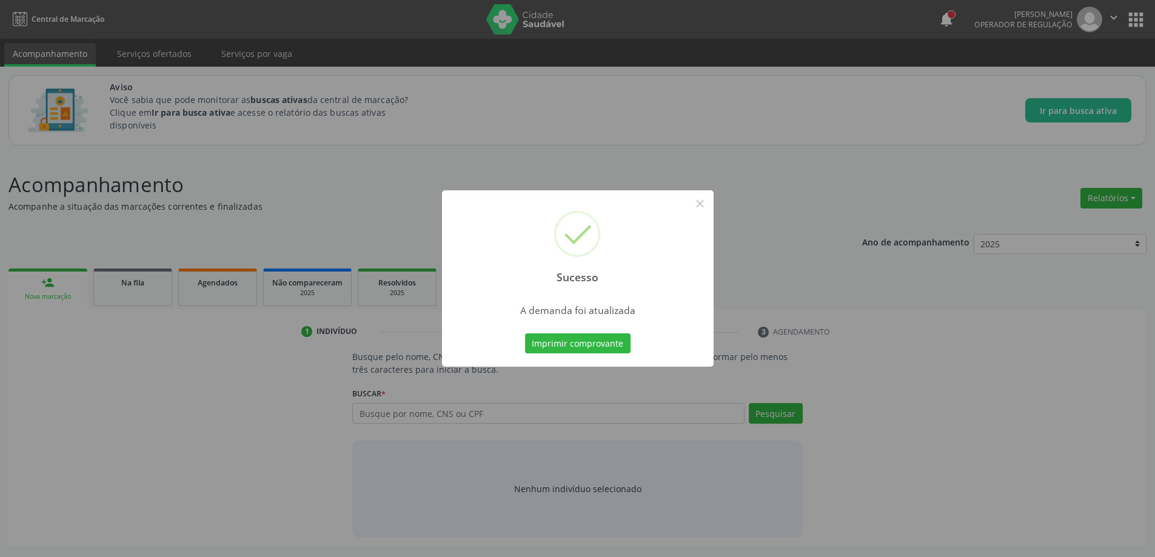
scroll to position [0, 0]
click at [704, 202] on button "×" at bounding box center [704, 203] width 21 height 21
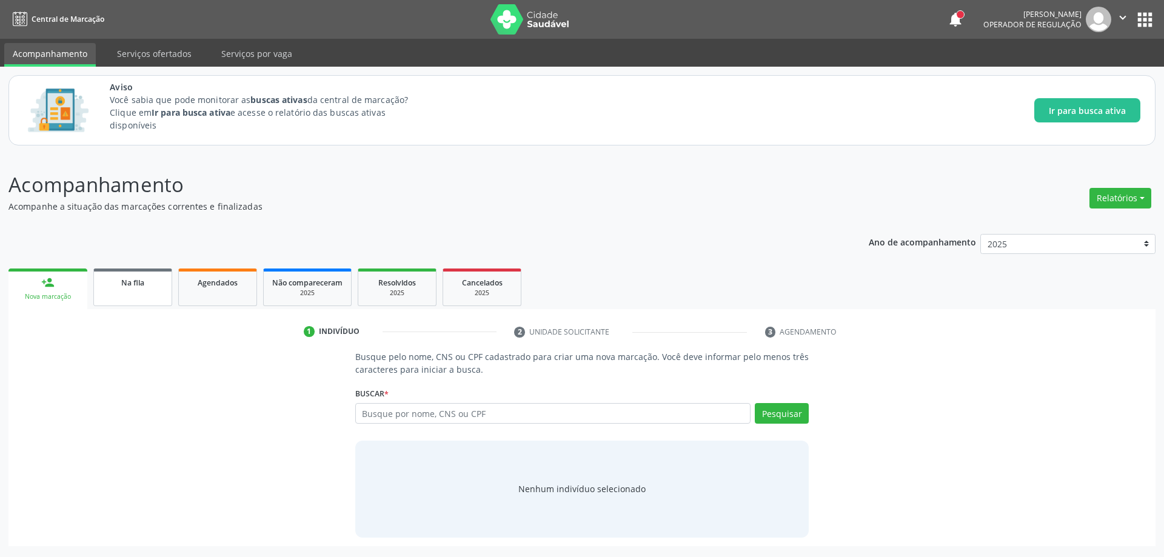
click at [151, 286] on div "Na fila" at bounding box center [132, 282] width 61 height 13
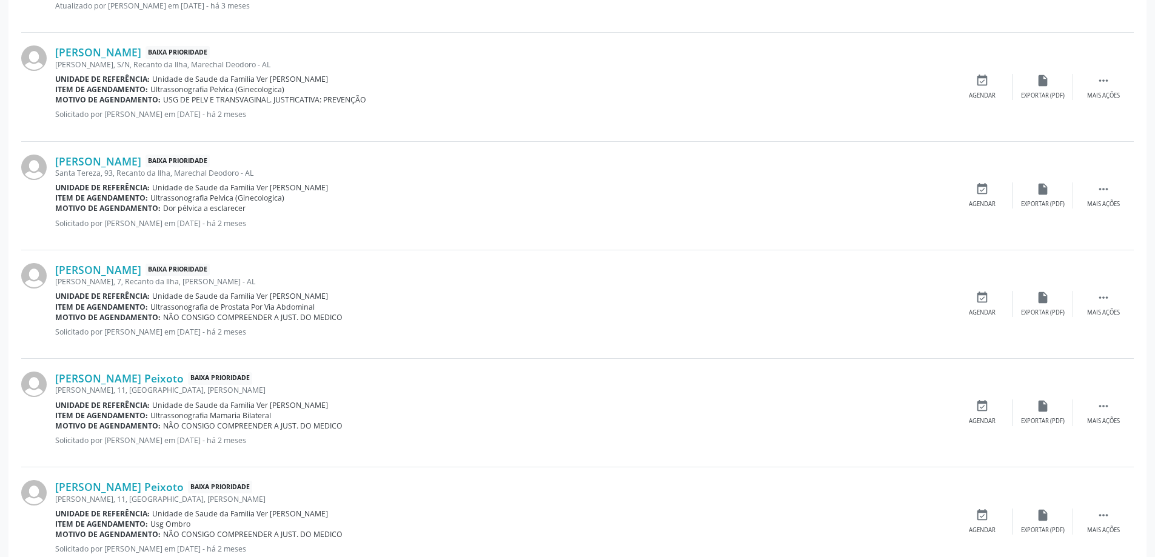
scroll to position [546, 0]
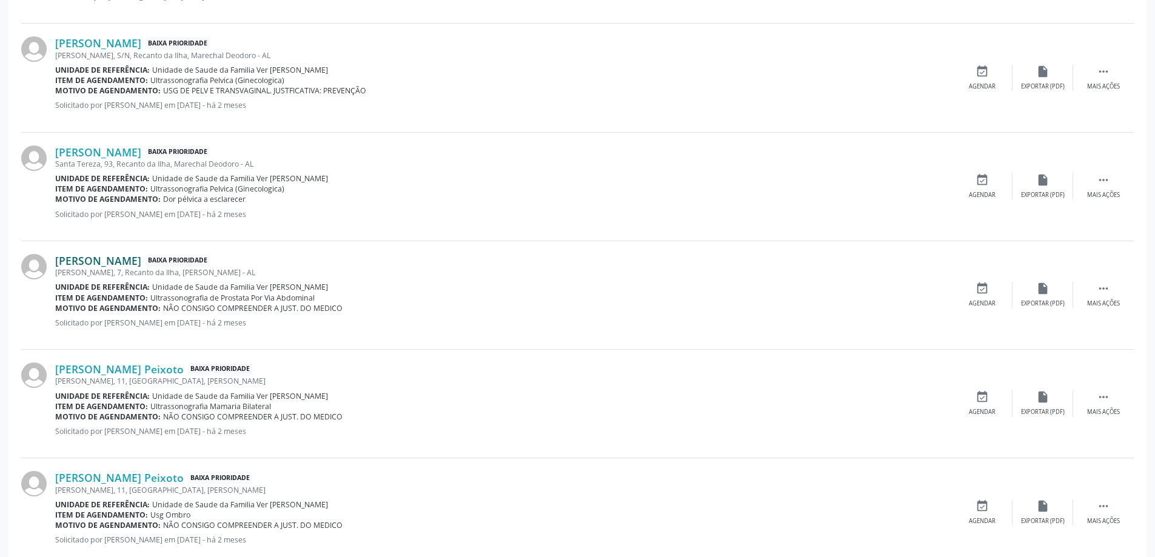
click at [112, 263] on link "[PERSON_NAME]" at bounding box center [98, 260] width 86 height 13
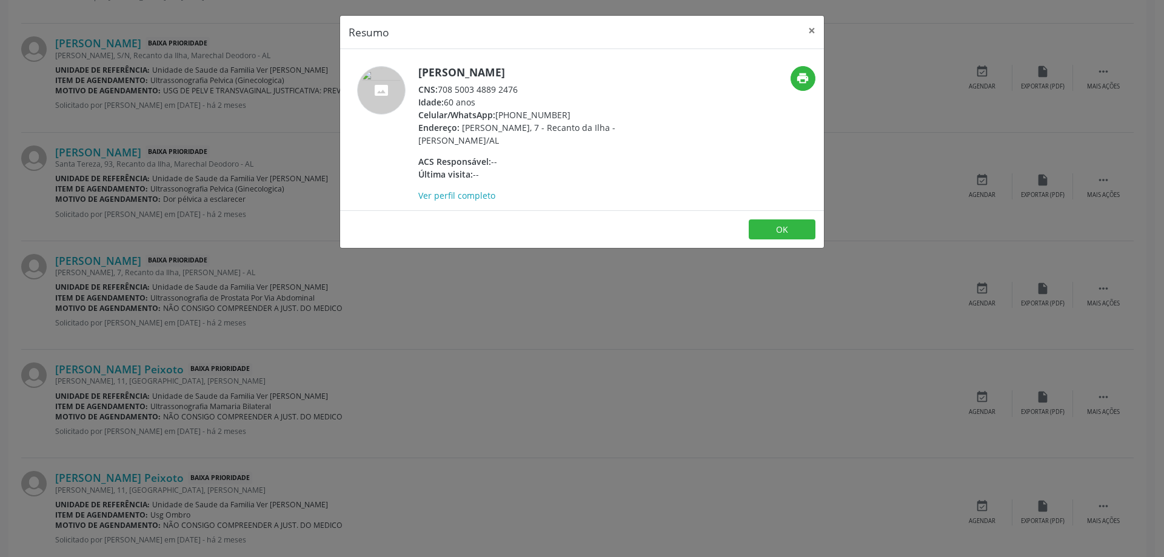
drag, startPoint x: 522, startPoint y: 89, endPoint x: 442, endPoint y: 90, distance: 80.0
click at [442, 90] on div "CNS: 708 5003 4889 2476" at bounding box center [536, 89] width 236 height 13
click at [806, 32] on button "×" at bounding box center [812, 31] width 24 height 30
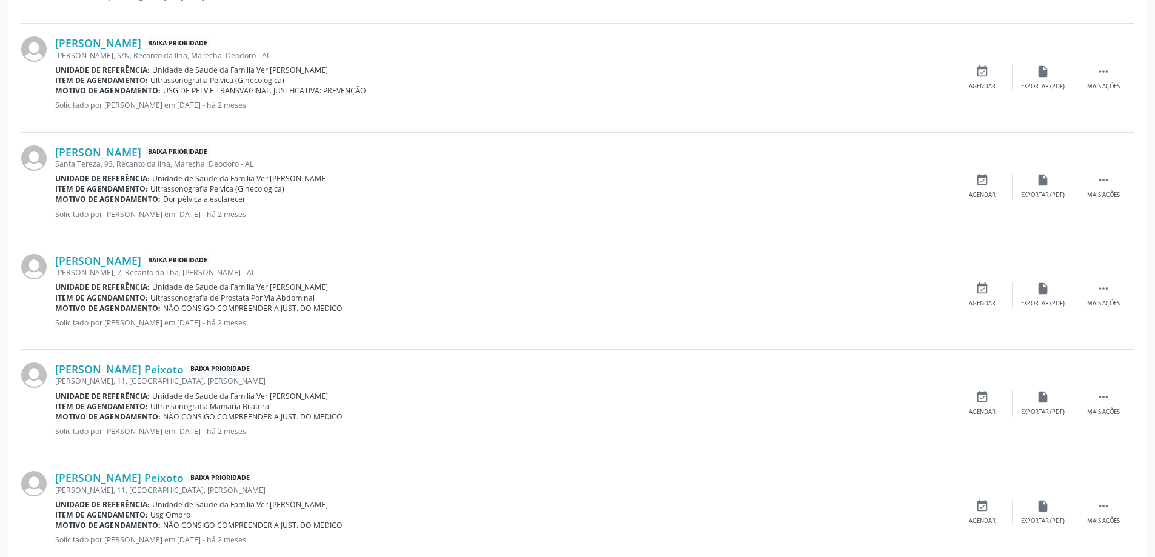
click at [978, 281] on div "[PERSON_NAME] Baixa Prioridade [PERSON_NAME], 7, Recanto da Ilha, [PERSON_NAME]…" at bounding box center [577, 295] width 1112 height 109
click at [975, 282] on icon "event_available" at bounding box center [981, 288] width 13 height 13
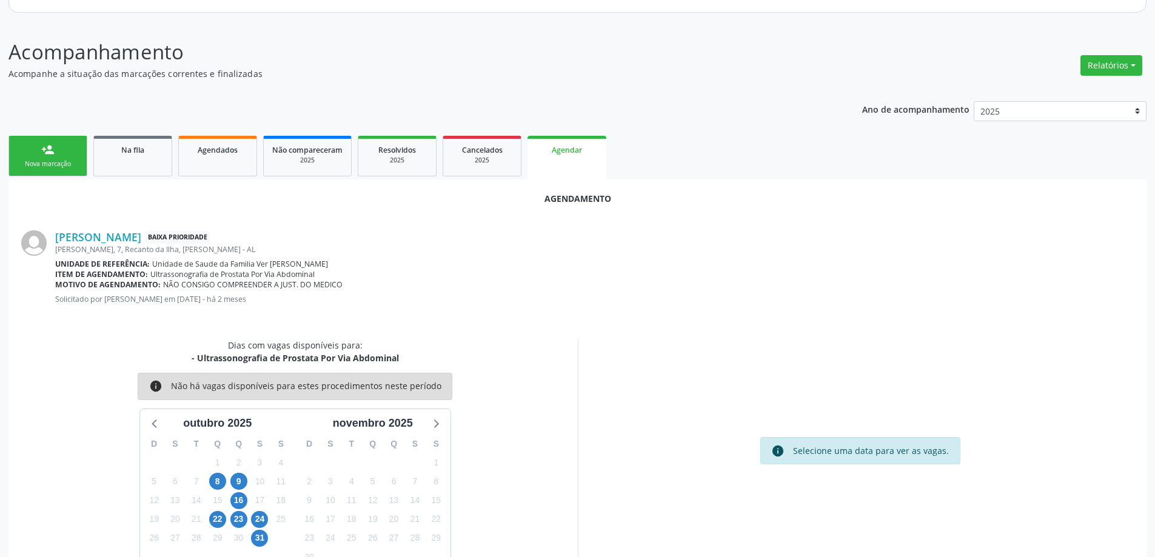
scroll to position [161, 0]
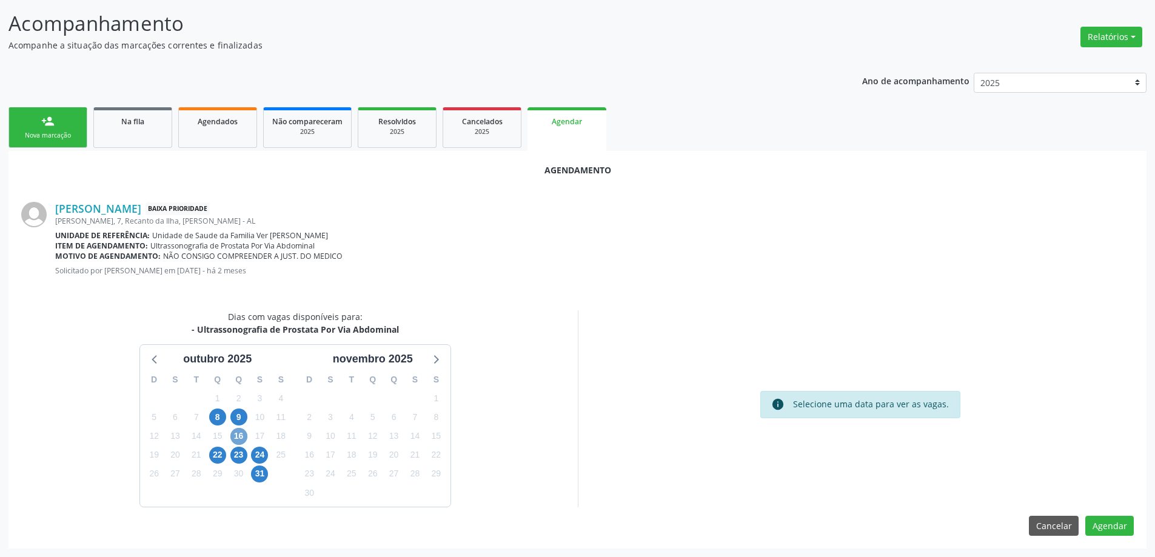
click at [246, 432] on span "16" at bounding box center [238, 436] width 17 height 17
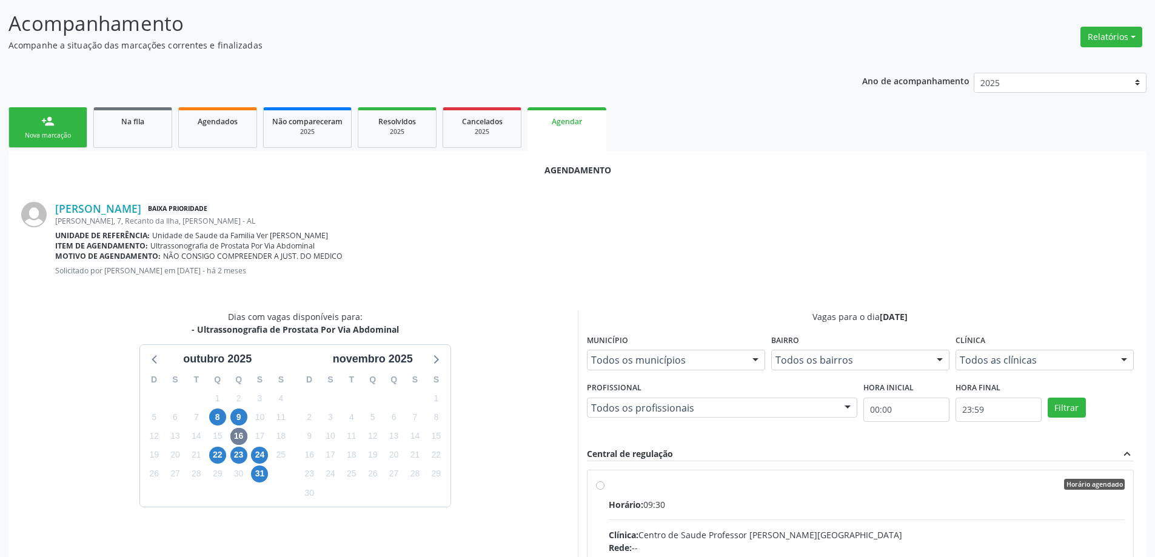
radio input "true"
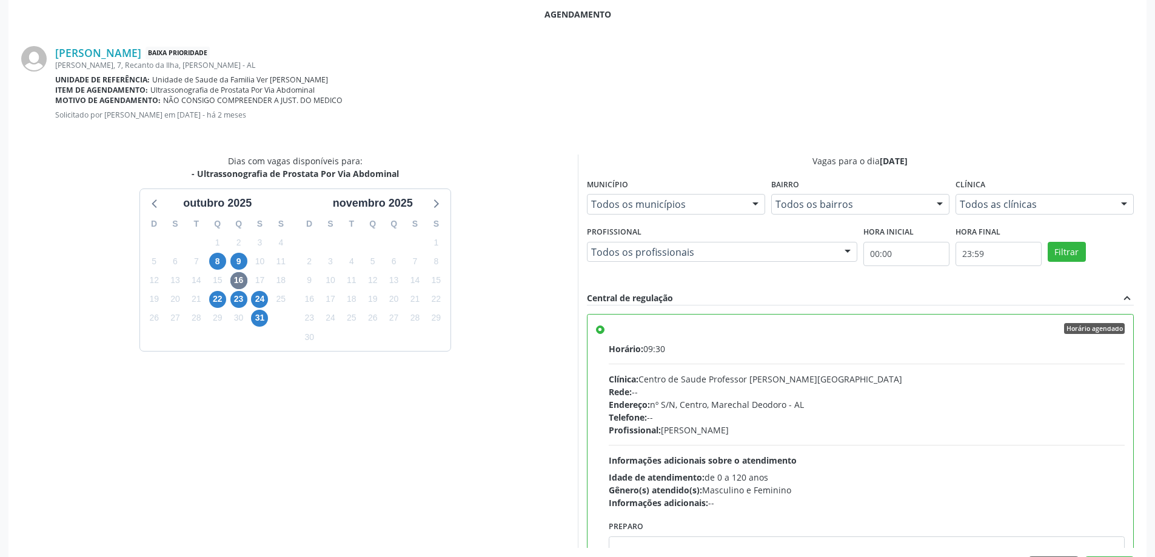
scroll to position [358, 0]
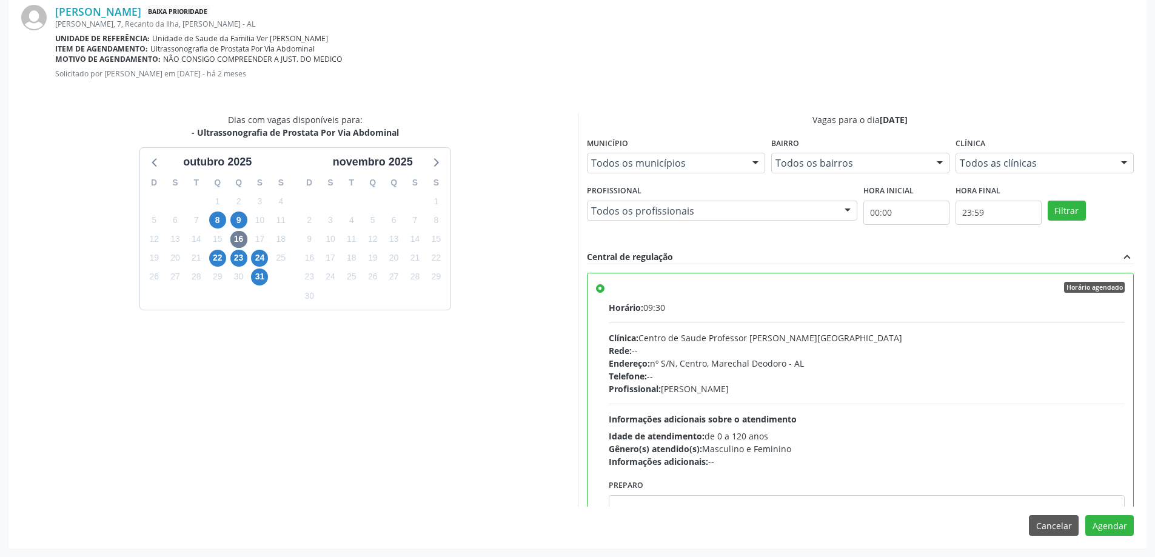
click at [1125, 536] on div "Agendamento [PERSON_NAME] Baixa Prioridade [PERSON_NAME], 7, Recanto da Ilha, […" at bounding box center [577, 251] width 1138 height 594
click at [1114, 526] on button "Agendar" at bounding box center [1109, 525] width 48 height 21
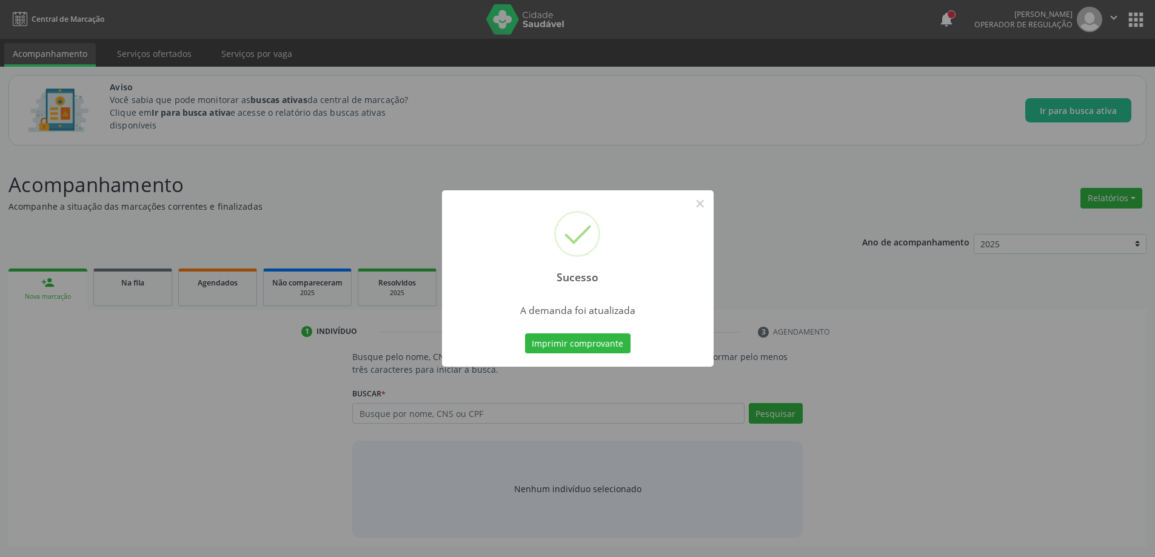
scroll to position [0, 0]
click at [689, 207] on div "Sucesso ×" at bounding box center [582, 242] width 272 height 104
click at [700, 205] on button "×" at bounding box center [704, 203] width 21 height 21
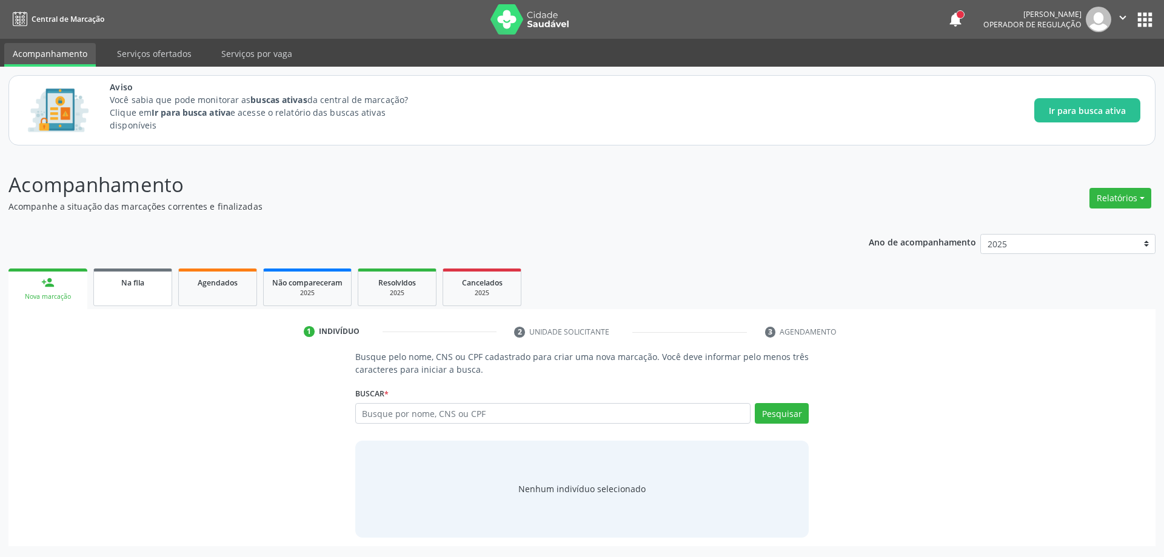
click at [162, 304] on link "Na fila" at bounding box center [132, 288] width 79 height 38
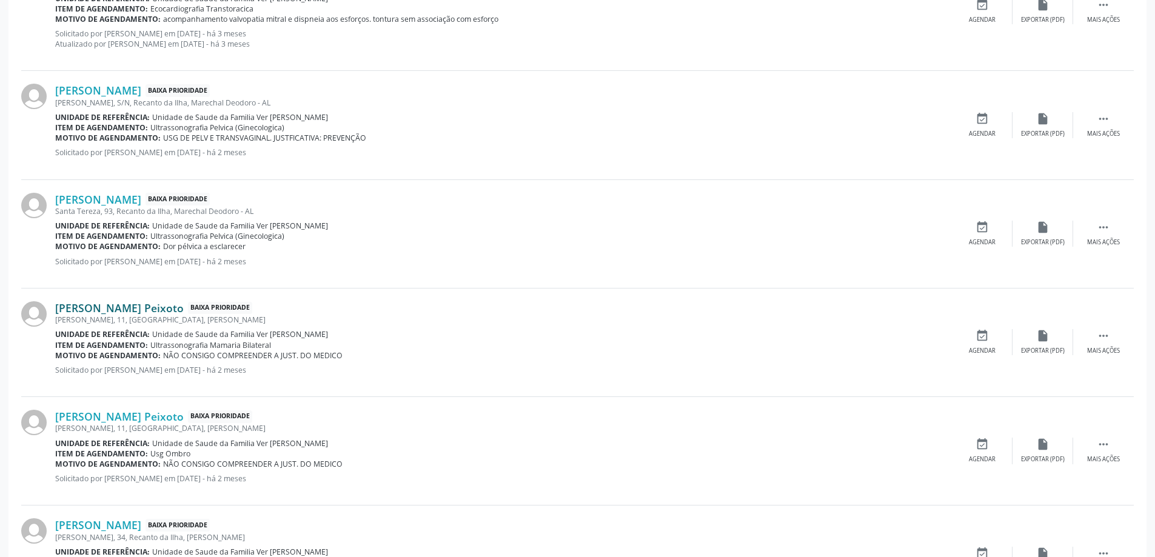
scroll to position [546, 0]
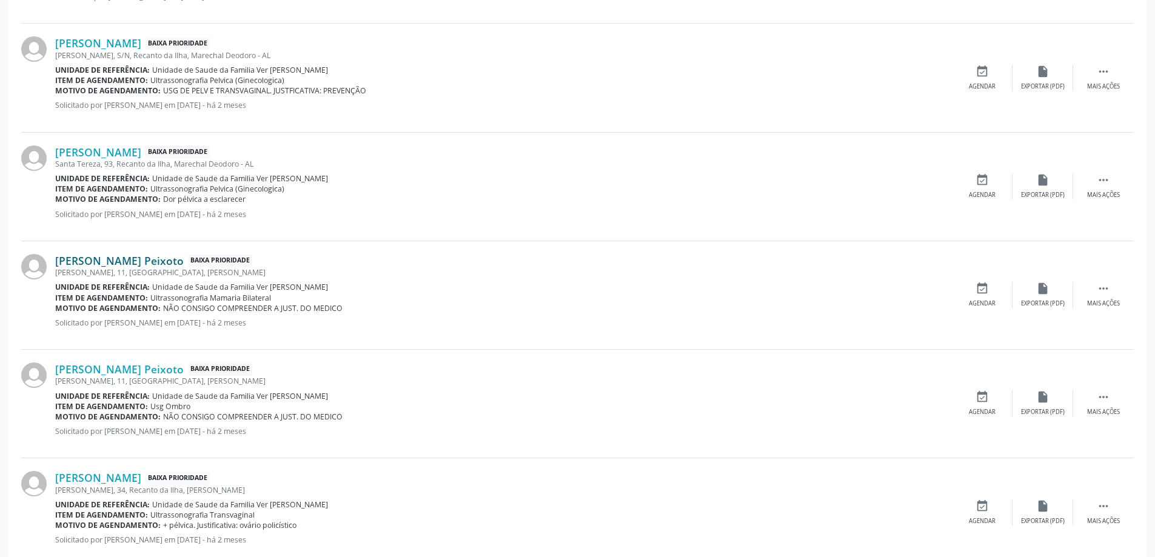
click at [131, 256] on link "[PERSON_NAME] Peixoto" at bounding box center [119, 260] width 129 height 13
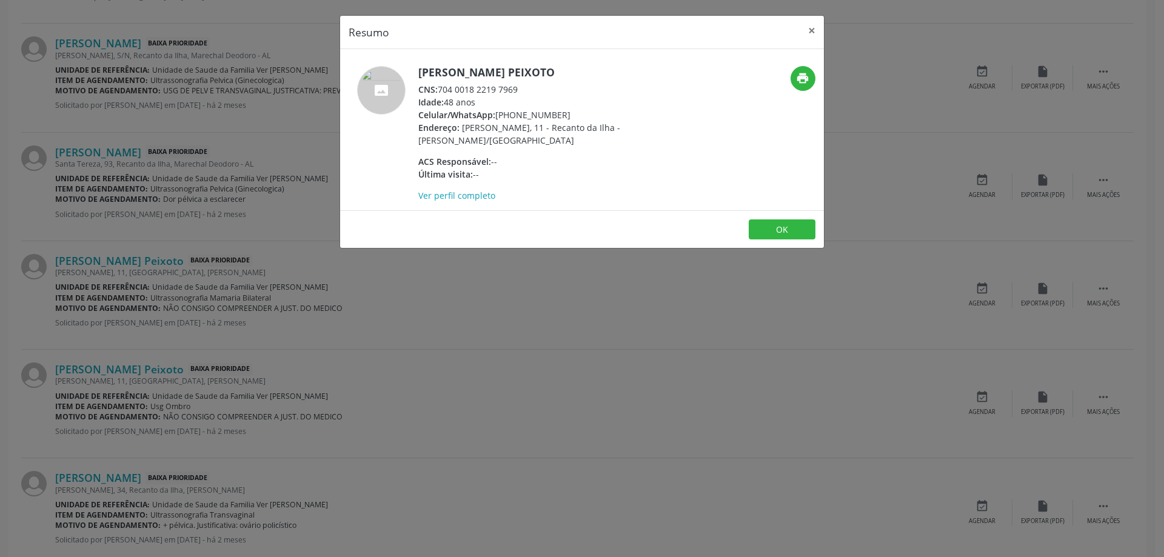
drag, startPoint x: 521, startPoint y: 90, endPoint x: 436, endPoint y: 90, distance: 84.3
click at [436, 90] on div "CNS: 704 0018 2219 7969" at bounding box center [536, 89] width 236 height 13
click at [440, 90] on div "CNS: 704 0018 2219 7969" at bounding box center [536, 89] width 236 height 13
drag, startPoint x: 441, startPoint y: 89, endPoint x: 520, endPoint y: 89, distance: 78.8
click at [520, 89] on div "CNS: 704 0018 2219 7969" at bounding box center [536, 89] width 236 height 13
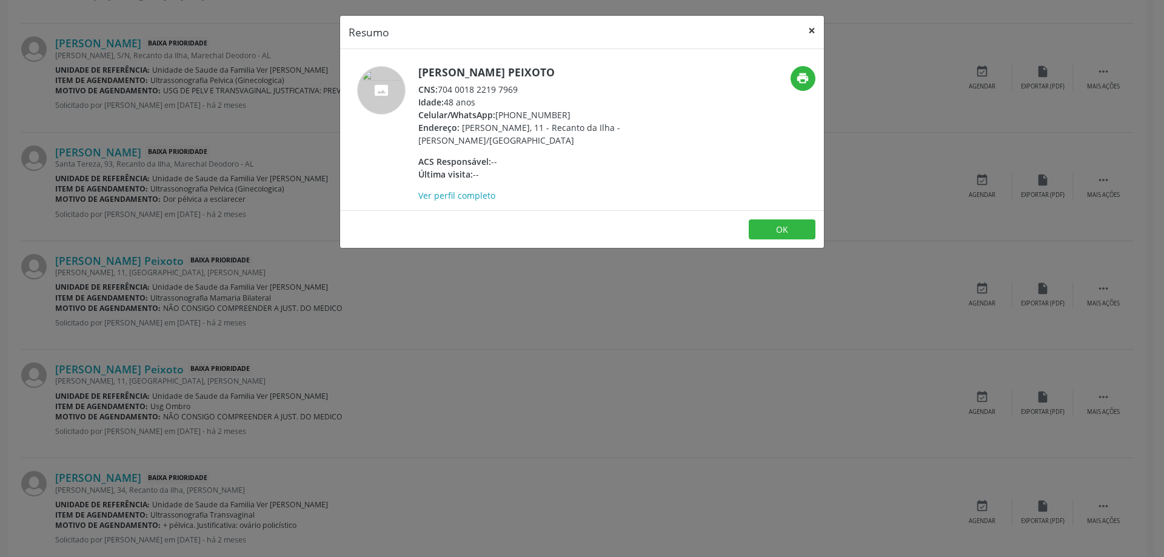
click at [811, 29] on button "×" at bounding box center [812, 31] width 24 height 30
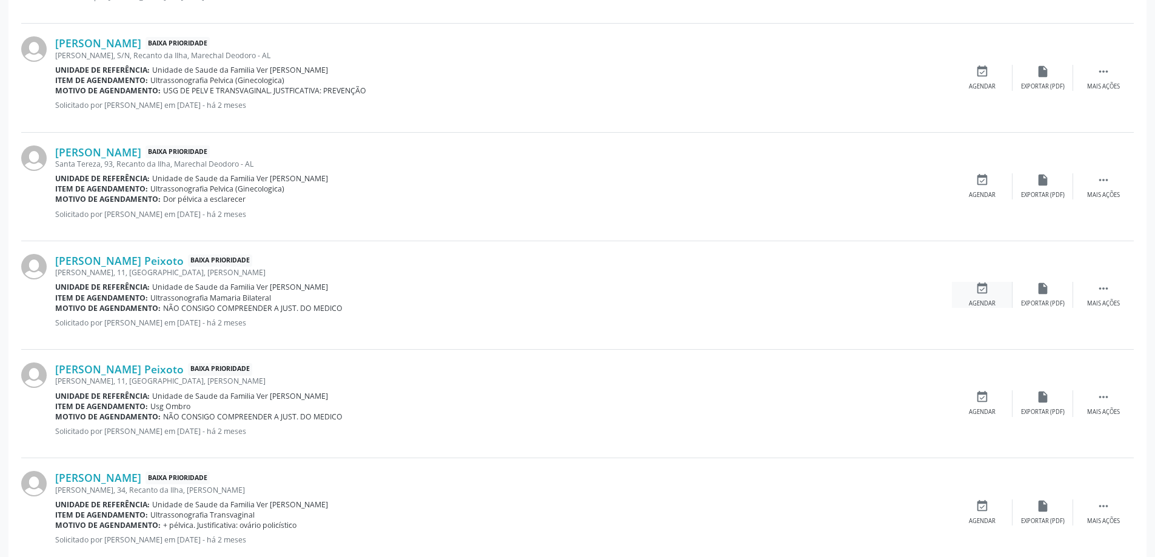
click at [978, 293] on icon "event_available" at bounding box center [981, 288] width 13 height 13
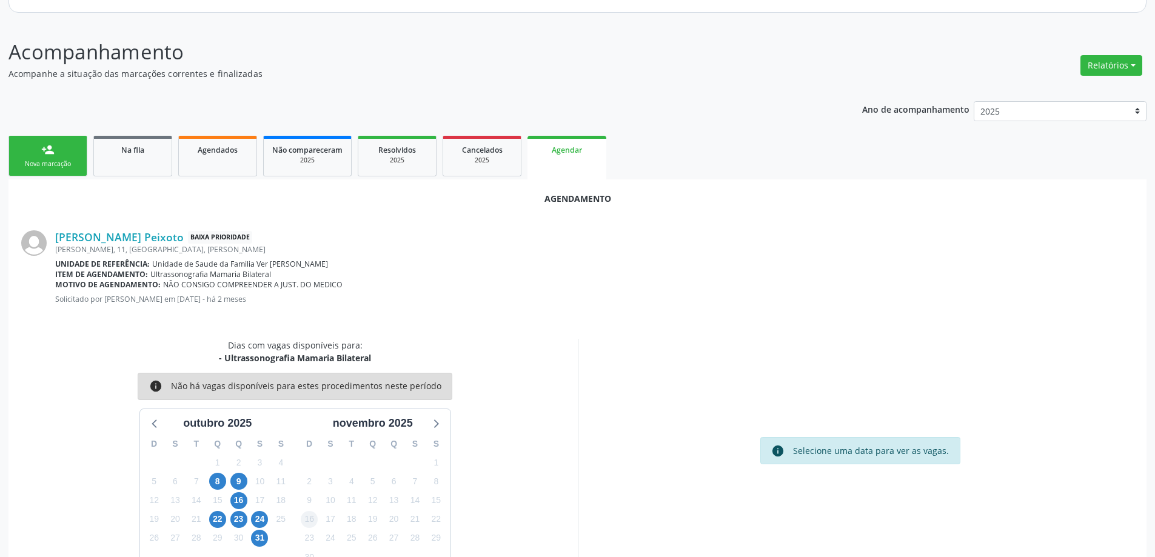
scroll to position [161, 0]
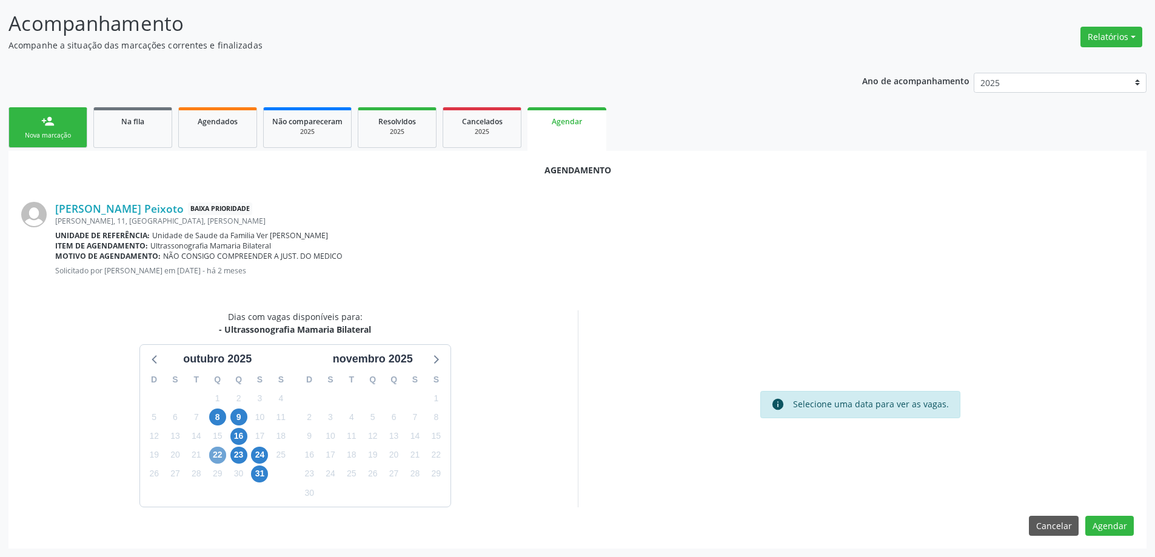
click at [222, 453] on span "22" at bounding box center [217, 455] width 17 height 17
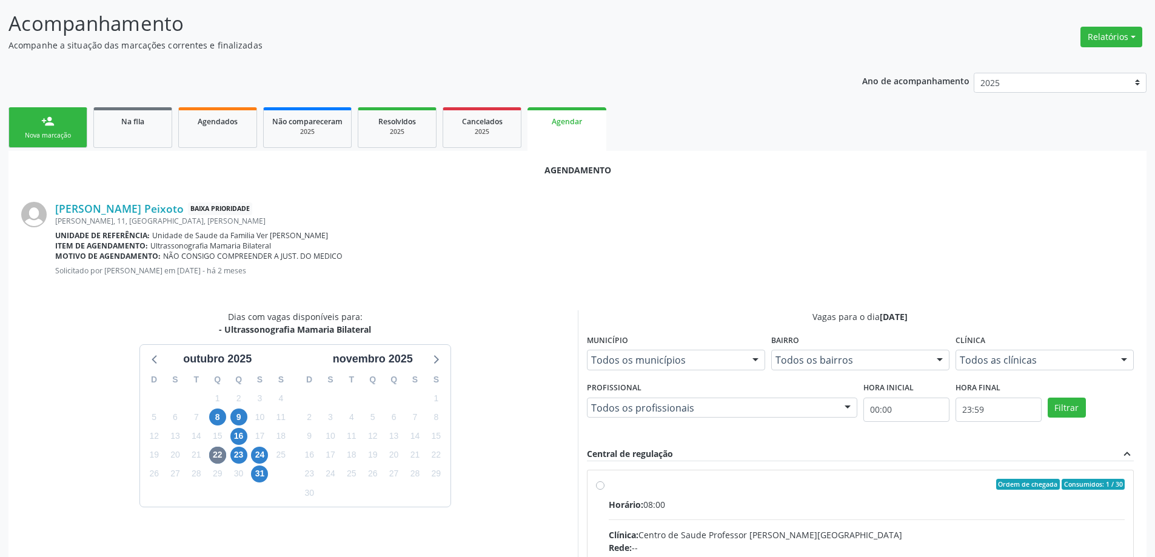
radio input "true"
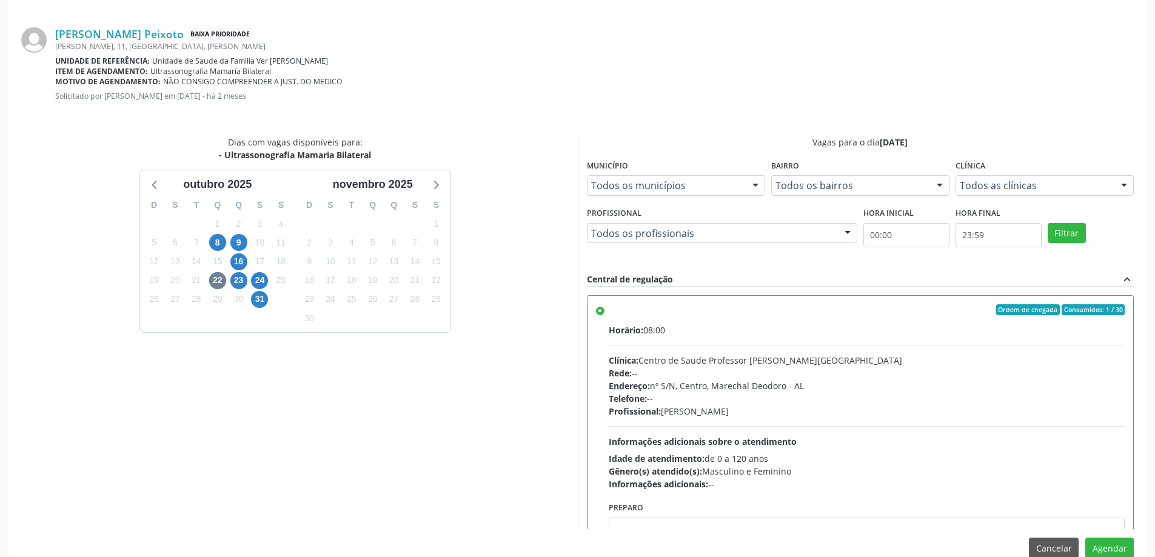
scroll to position [358, 0]
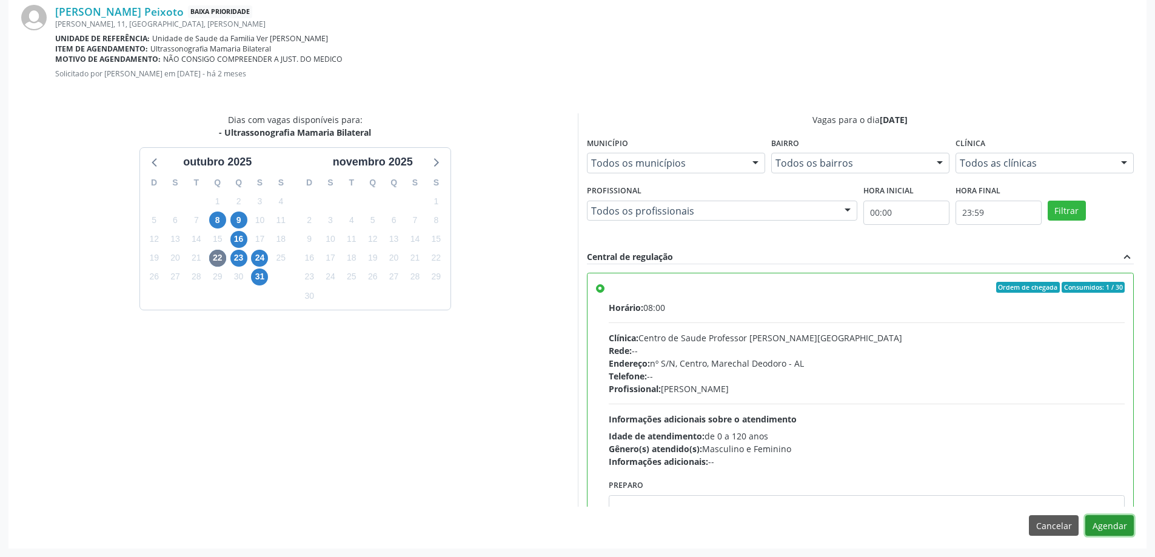
click at [1109, 533] on button "Agendar" at bounding box center [1109, 525] width 48 height 21
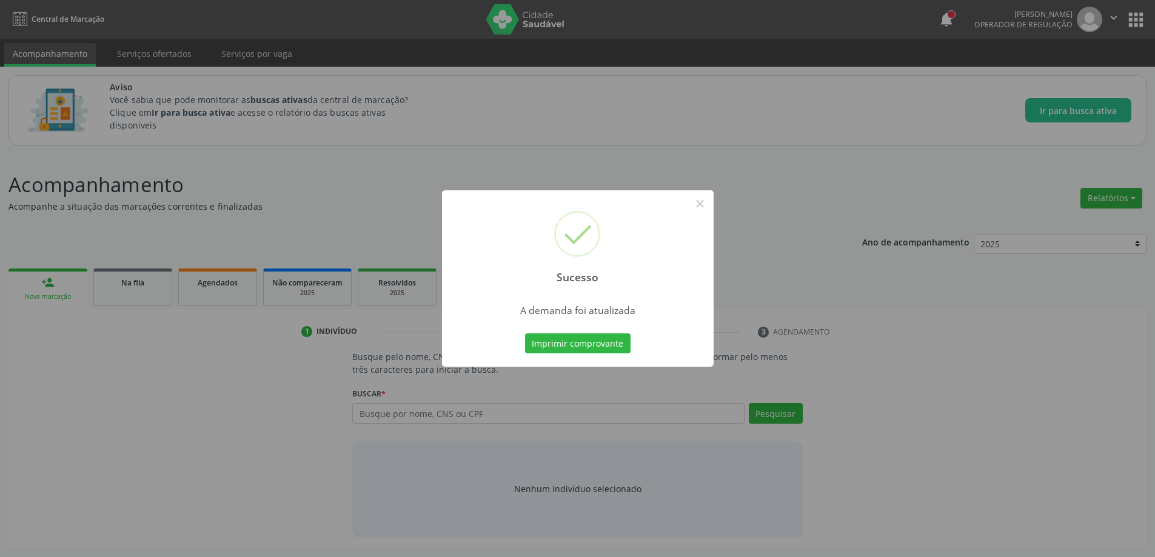
scroll to position [0, 0]
click at [698, 201] on button "×" at bounding box center [704, 203] width 21 height 21
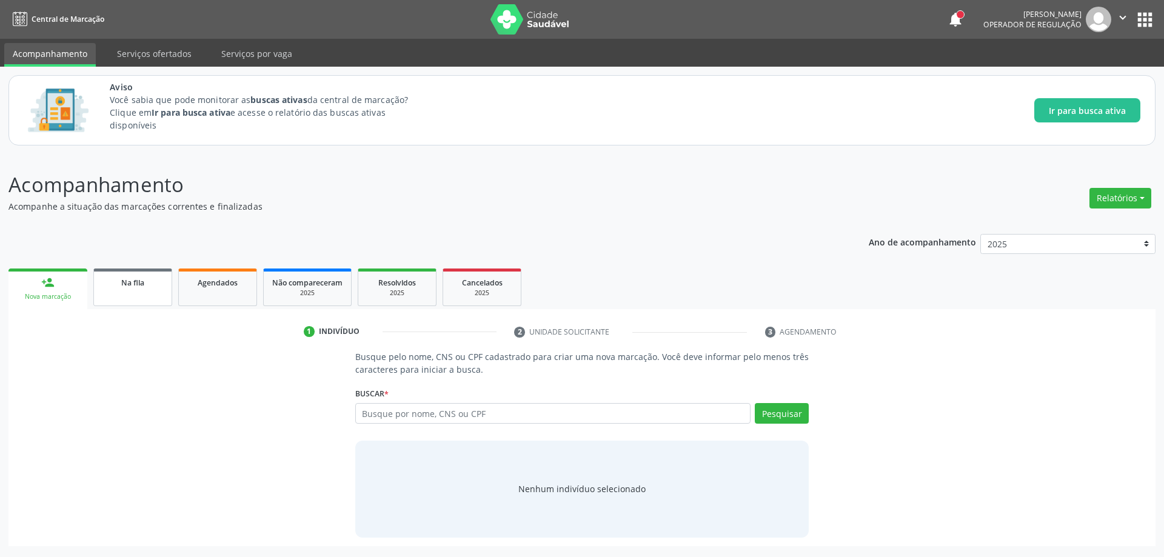
click at [127, 295] on link "Na fila" at bounding box center [132, 288] width 79 height 38
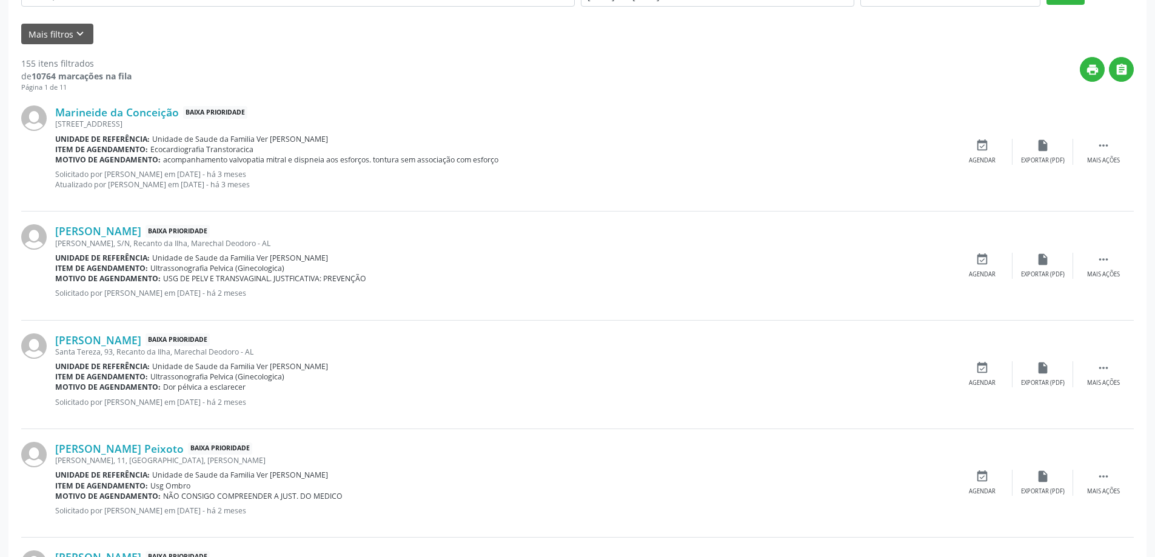
scroll to position [364, 0]
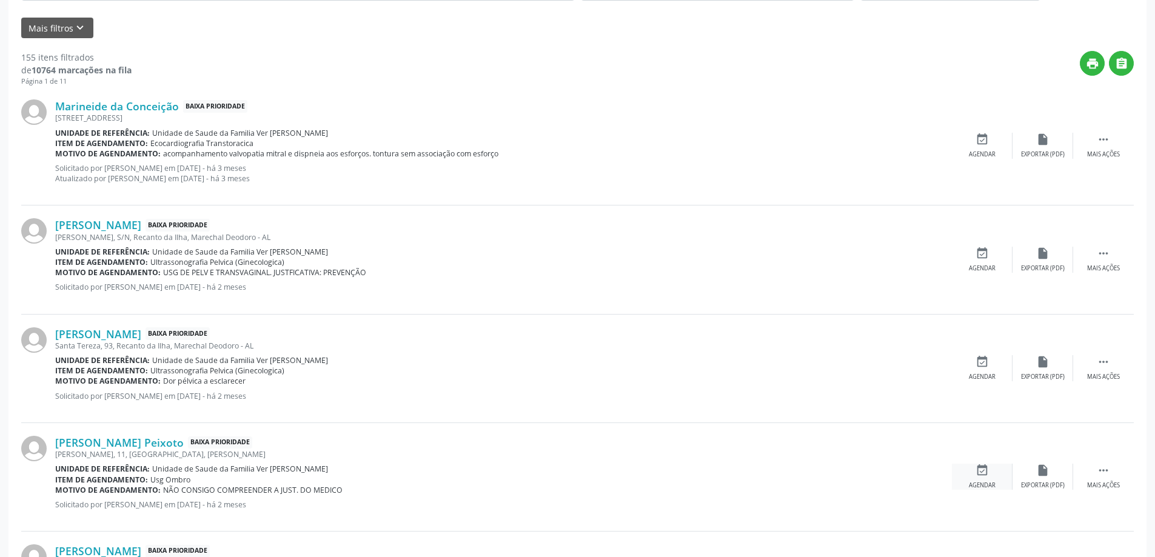
click at [982, 467] on icon "event_available" at bounding box center [981, 470] width 13 height 13
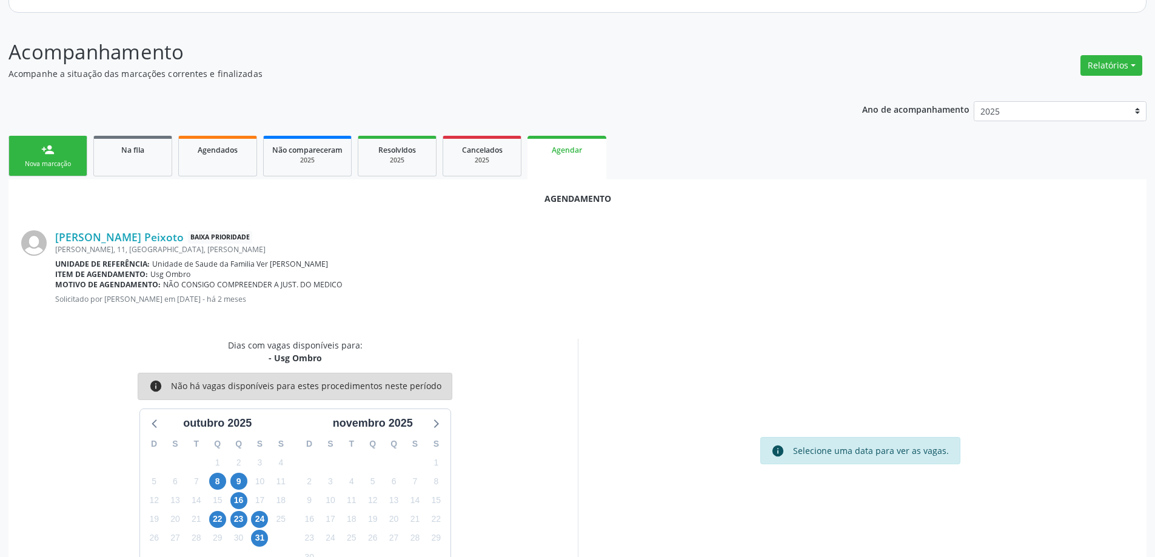
scroll to position [161, 0]
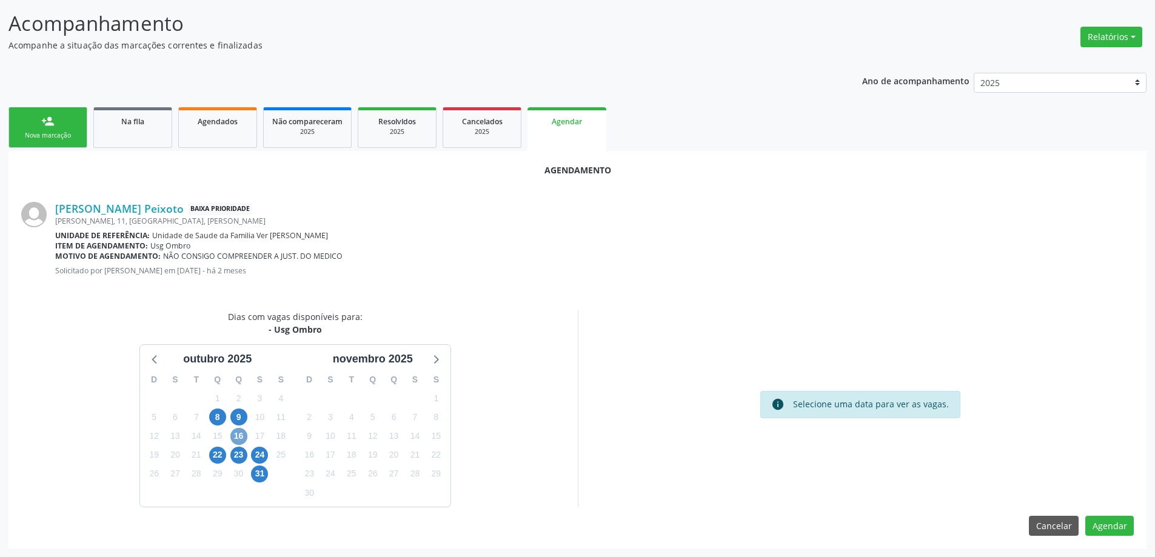
click at [233, 436] on span "16" at bounding box center [238, 436] width 17 height 17
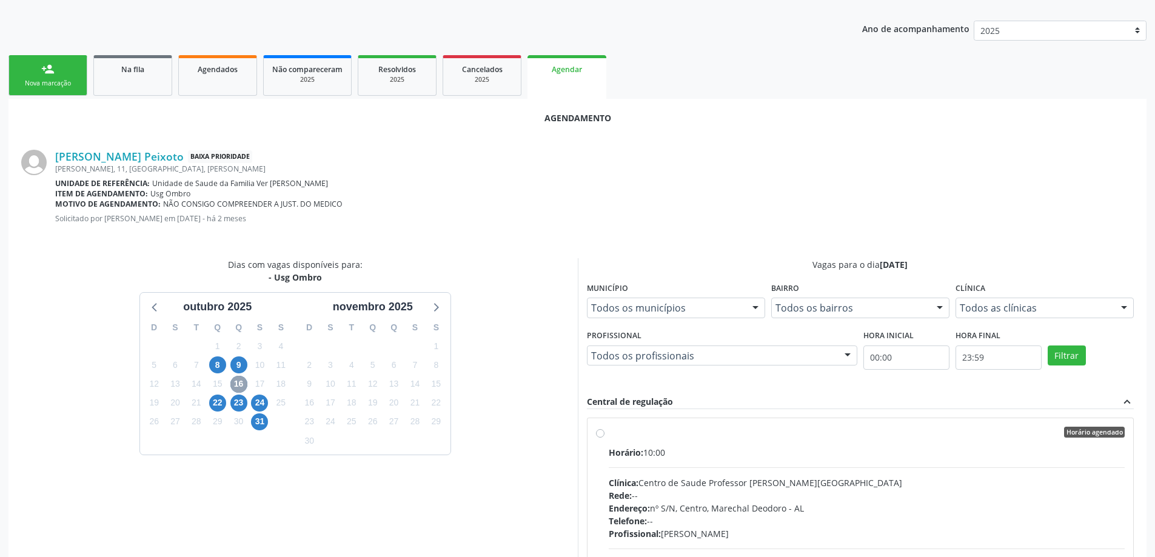
scroll to position [222, 0]
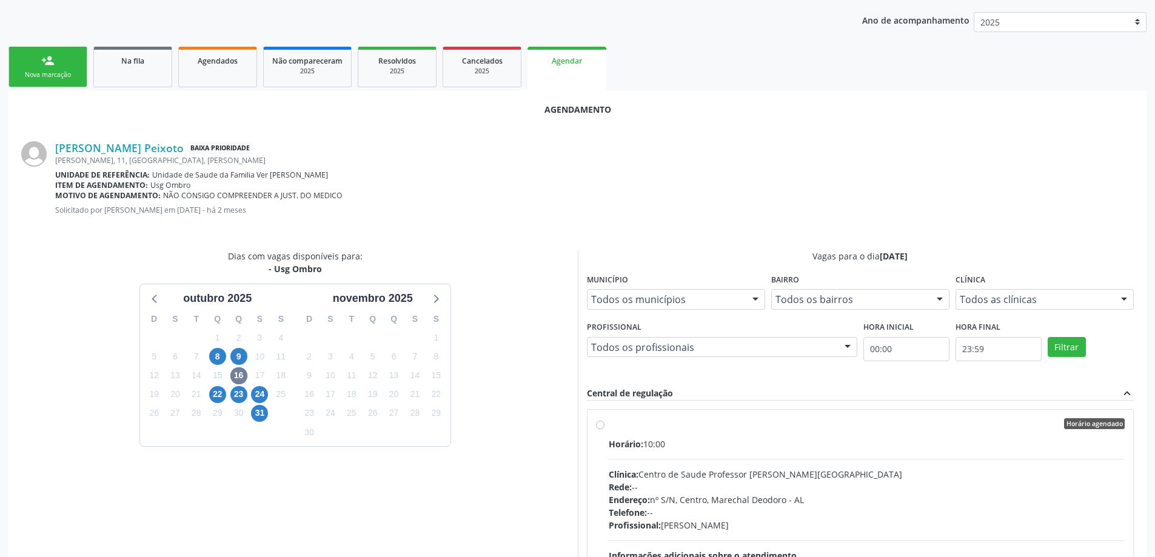
click at [609, 427] on label "Horário agendado Horário: 10:00 Clínica: Centro de Saude Professor [PERSON_NAME…" at bounding box center [867, 511] width 516 height 186
click at [600, 427] on input "Horário agendado Horário: 10:00 Clínica: Centro de Saude Professor [PERSON_NAME…" at bounding box center [600, 423] width 8 height 11
radio input "true"
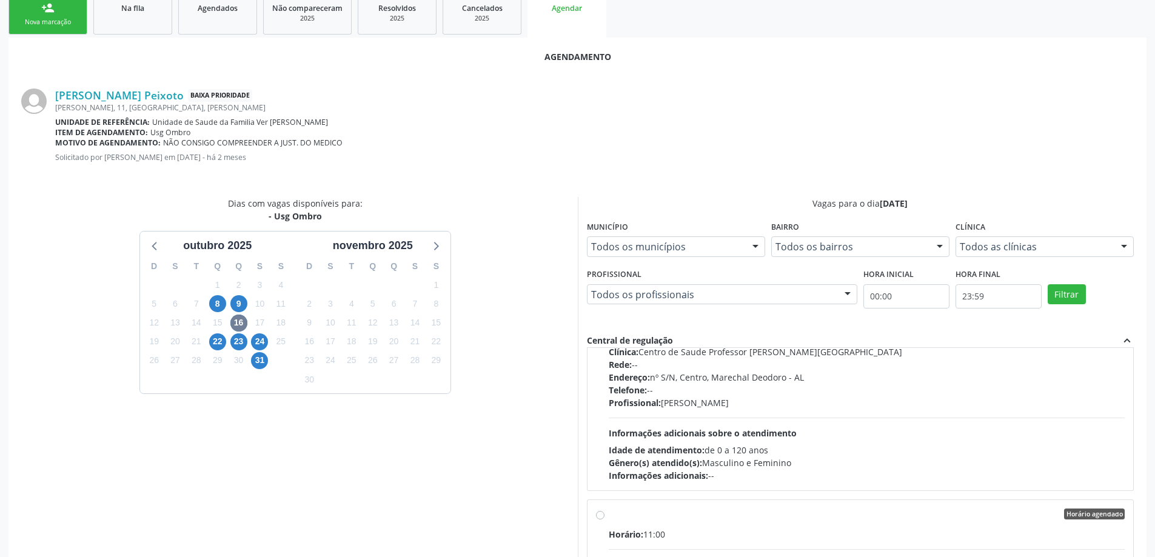
scroll to position [358, 0]
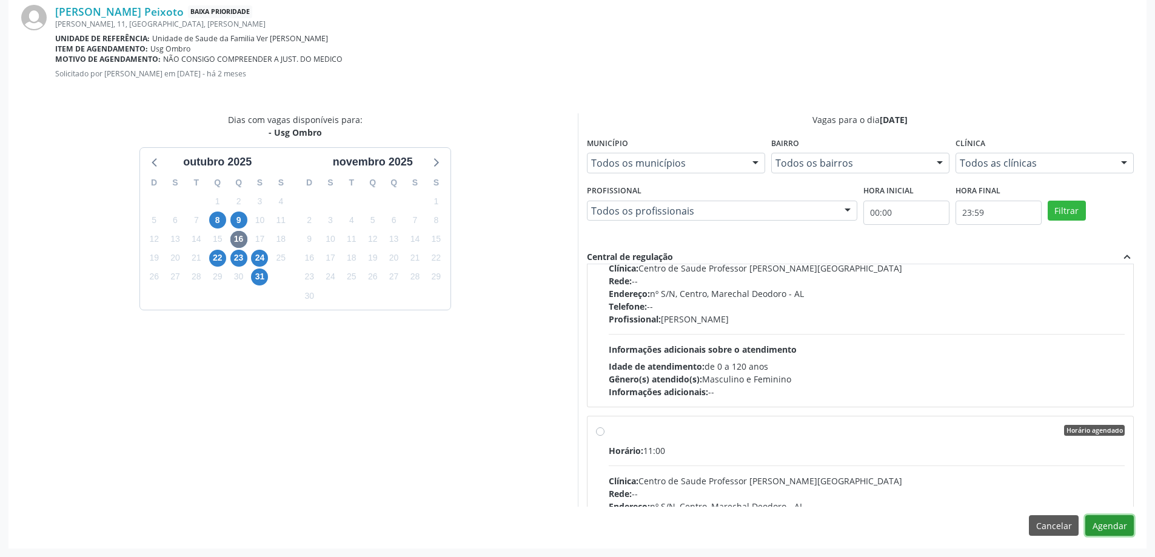
click at [1125, 523] on button "Agendar" at bounding box center [1109, 525] width 48 height 21
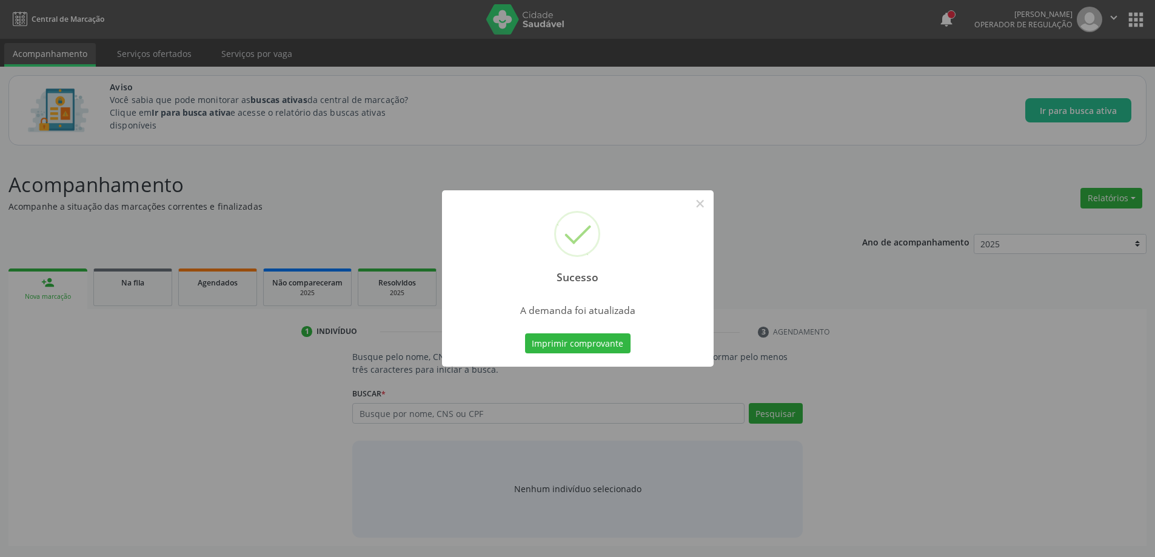
scroll to position [0, 0]
click at [703, 206] on button "×" at bounding box center [704, 203] width 21 height 21
click at [703, 206] on div "Sucesso × A demanda foi atualizada Imprimir comprovante Cancel" at bounding box center [582, 278] width 1164 height 557
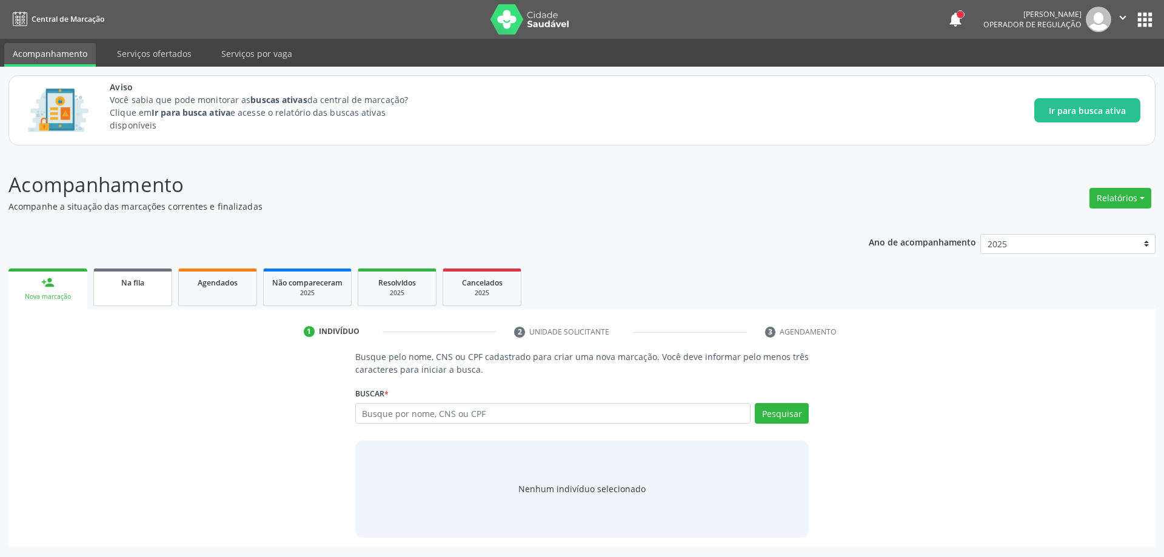
click at [119, 281] on div "Na fila" at bounding box center [132, 282] width 61 height 13
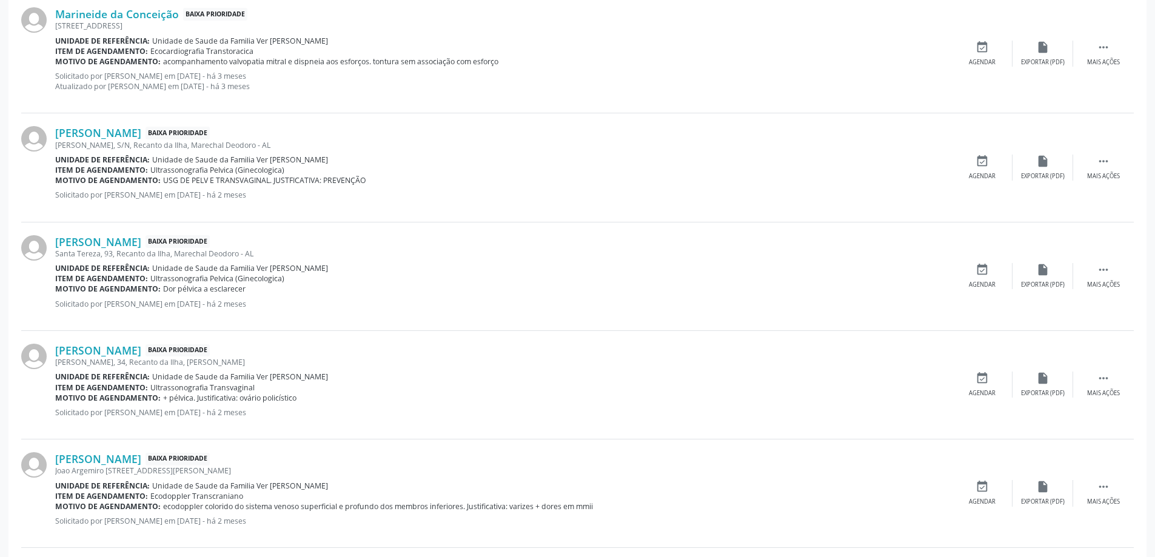
scroll to position [485, 0]
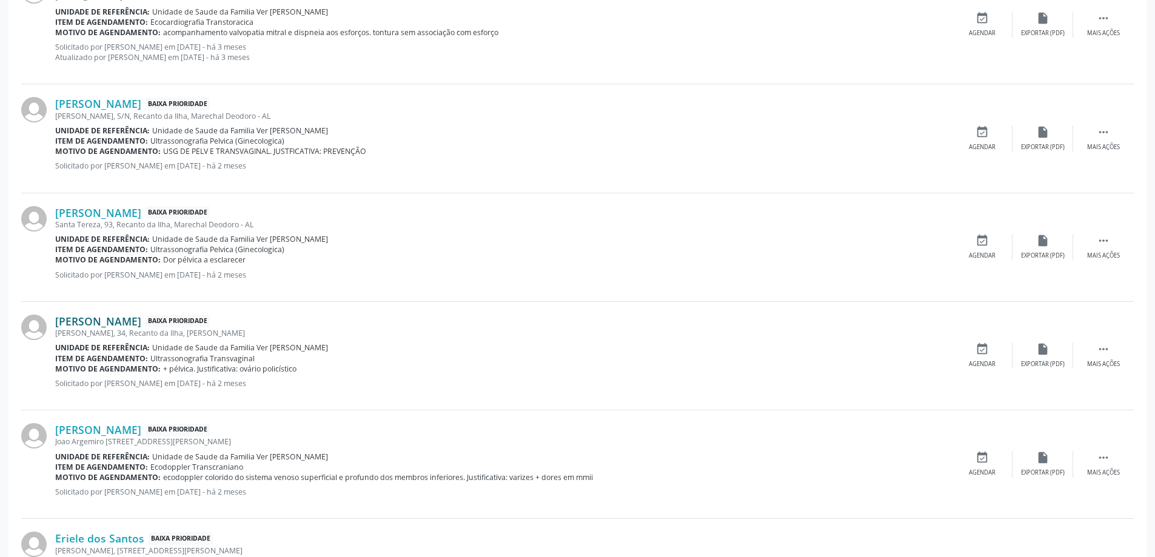
click at [104, 326] on link "[PERSON_NAME]" at bounding box center [98, 321] width 86 height 13
click at [141, 325] on link "[PERSON_NAME]" at bounding box center [98, 321] width 86 height 13
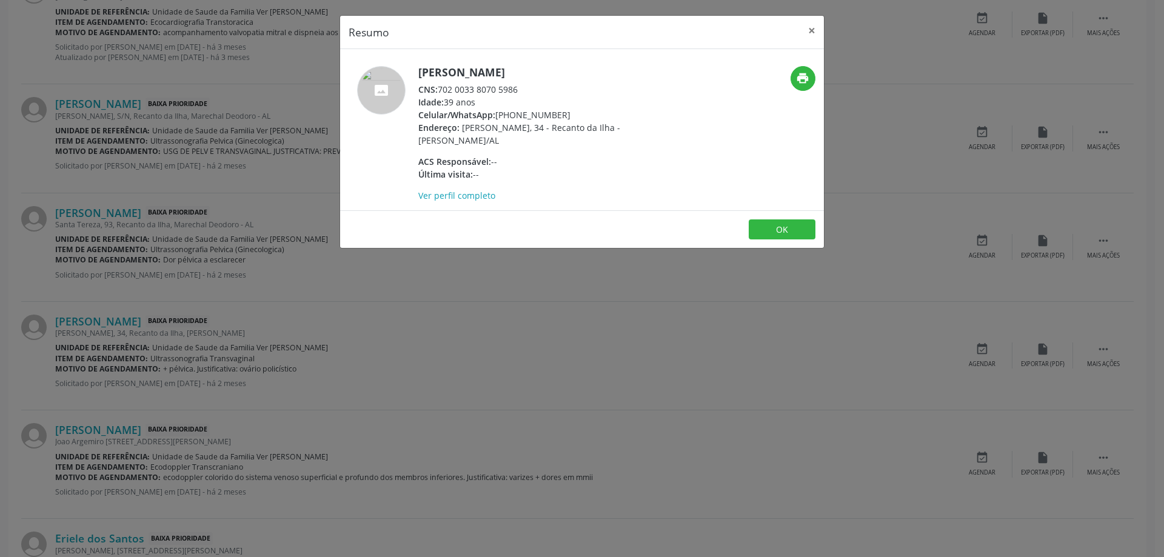
drag, startPoint x: 525, startPoint y: 88, endPoint x: 439, endPoint y: 90, distance: 86.1
click at [439, 90] on div "CNS: 702 0033 8070 5986" at bounding box center [536, 89] width 236 height 13
click at [811, 31] on button "×" at bounding box center [812, 31] width 24 height 30
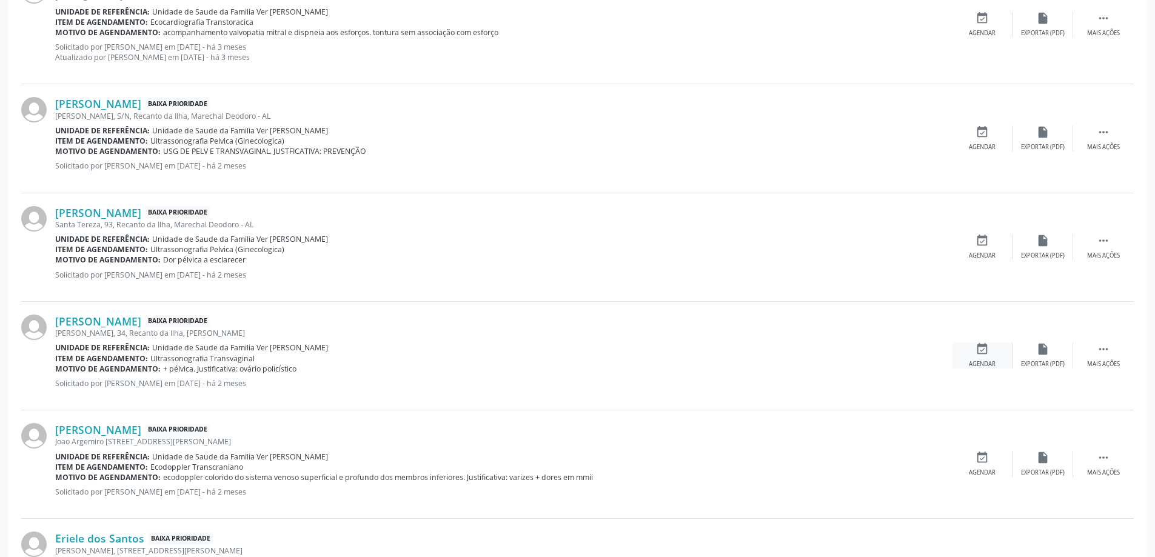
click at [989, 350] on div "event_available Agendar" at bounding box center [982, 356] width 61 height 26
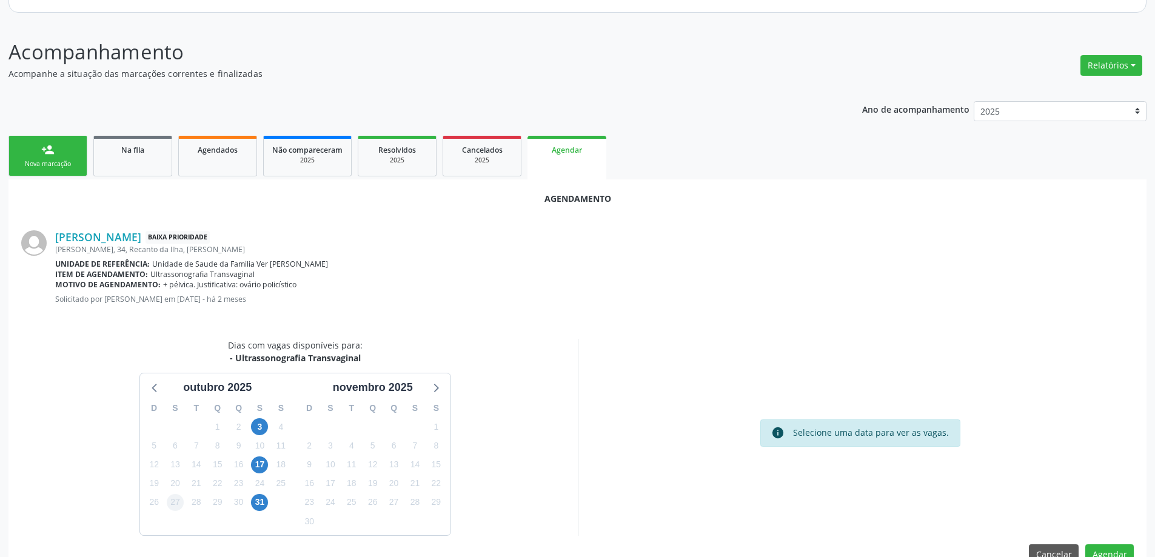
scroll to position [161, 0]
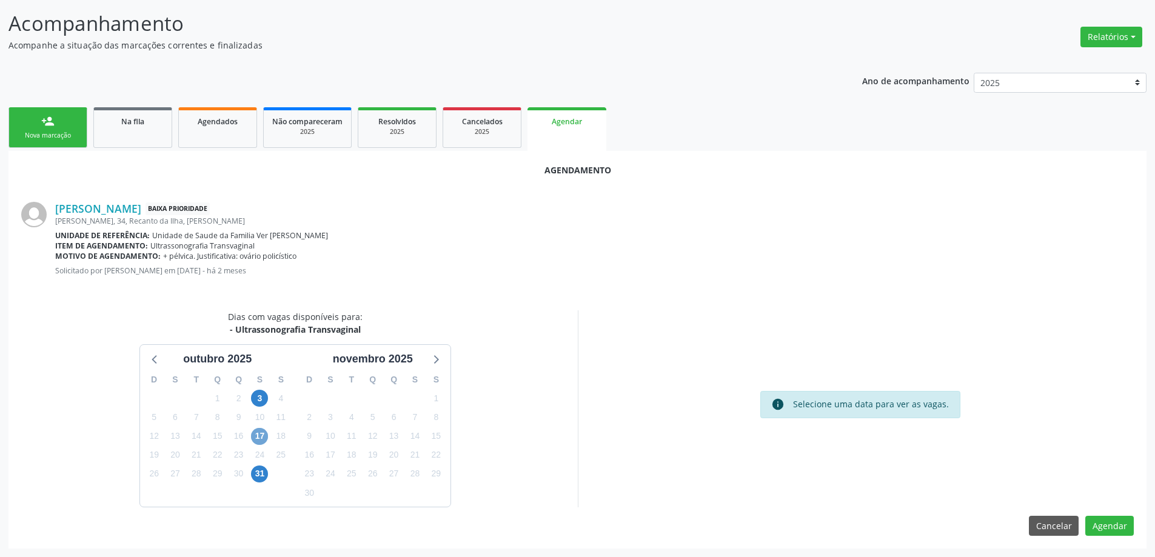
click at [256, 433] on span "17" at bounding box center [259, 436] width 17 height 17
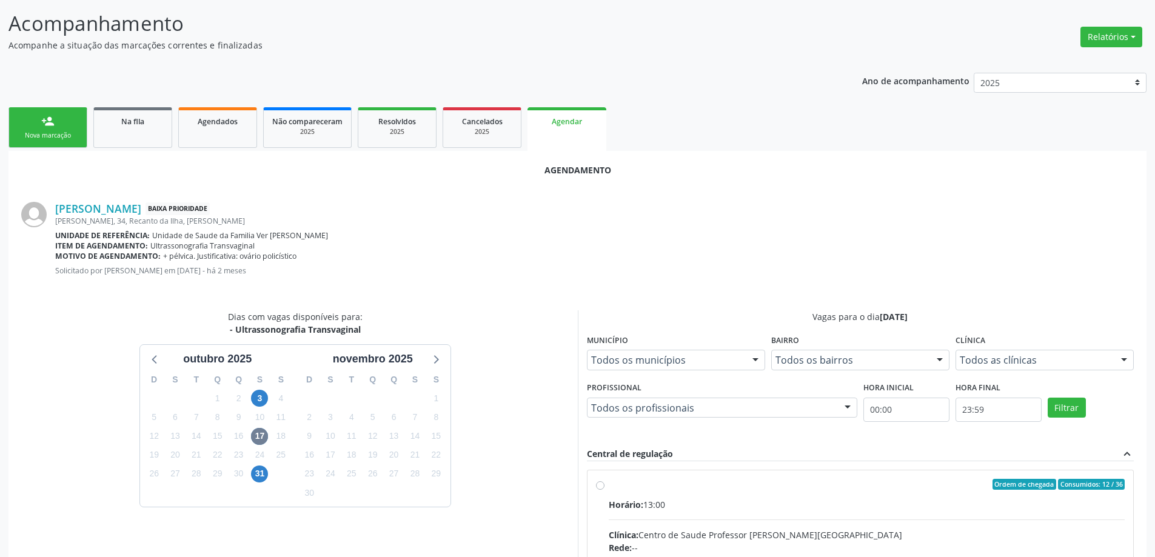
click at [597, 485] on input "Ordem de chegada Consumidos: 12 / 36 Horário: 13:00 Clínica: Centro de Saude Pr…" at bounding box center [600, 484] width 8 height 11
radio input "true"
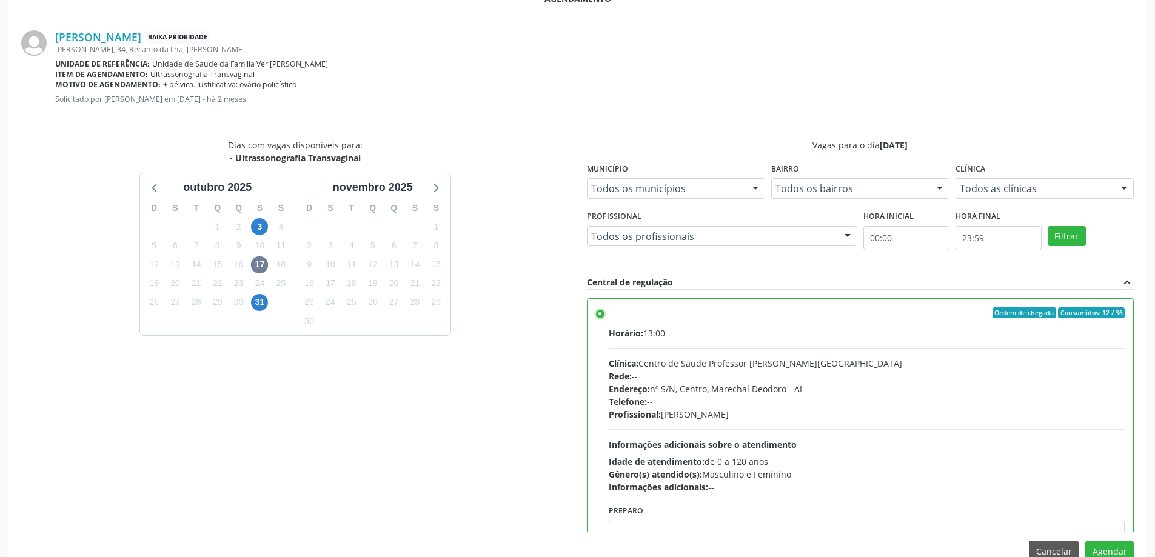
scroll to position [358, 0]
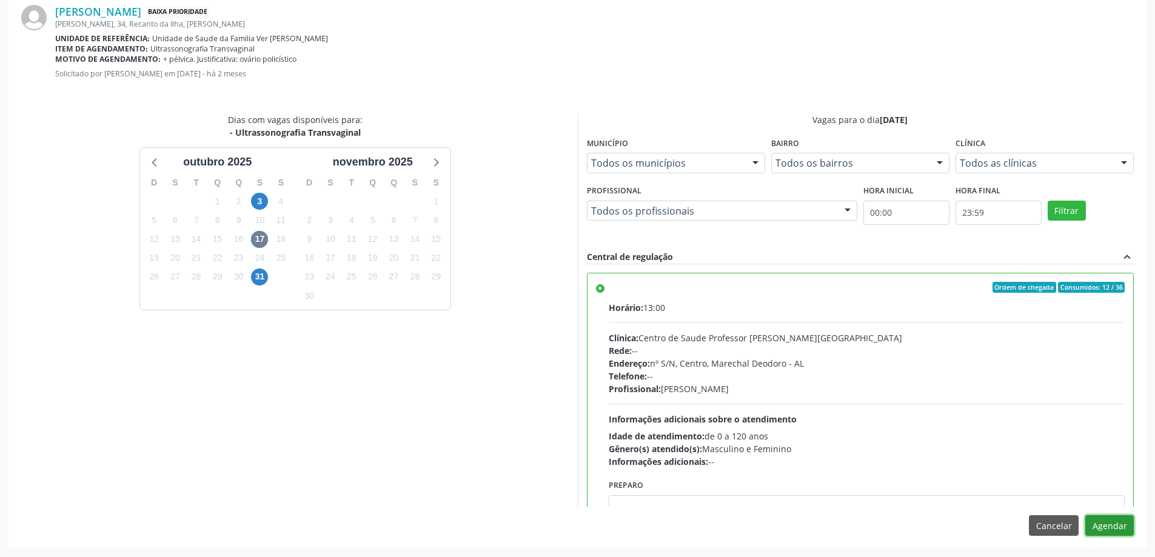
click at [1115, 526] on button "Agendar" at bounding box center [1109, 525] width 48 height 21
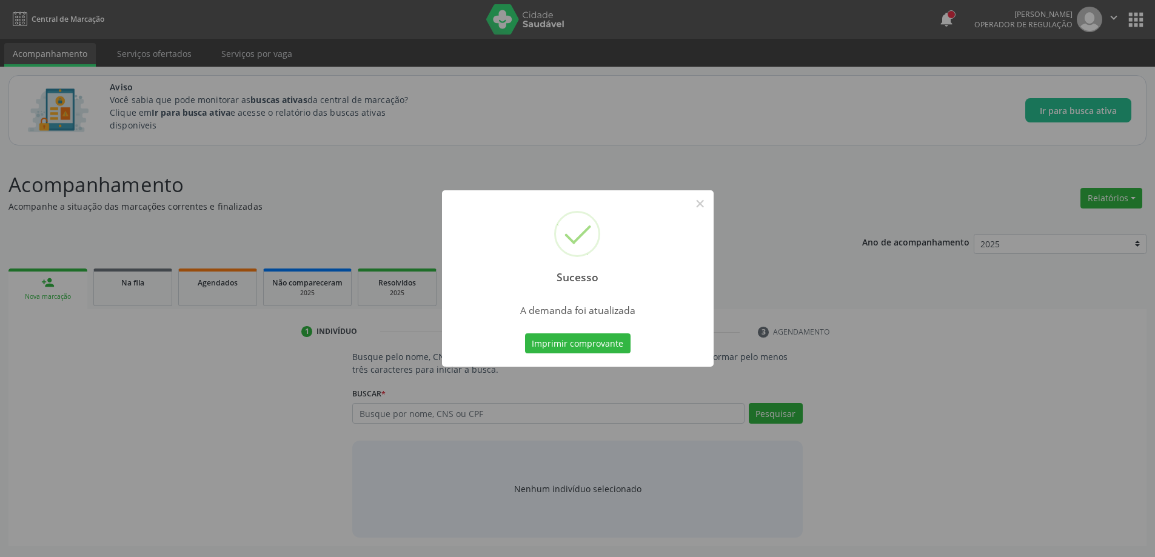
scroll to position [0, 0]
click at [712, 200] on button "×" at bounding box center [704, 203] width 21 height 21
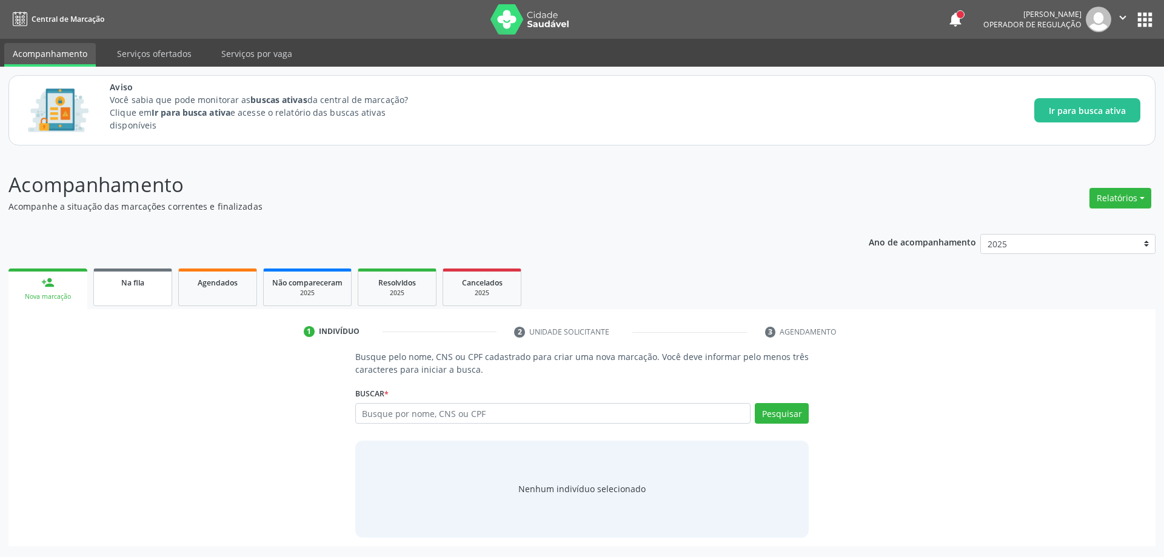
click at [119, 292] on link "Na fila" at bounding box center [132, 288] width 79 height 38
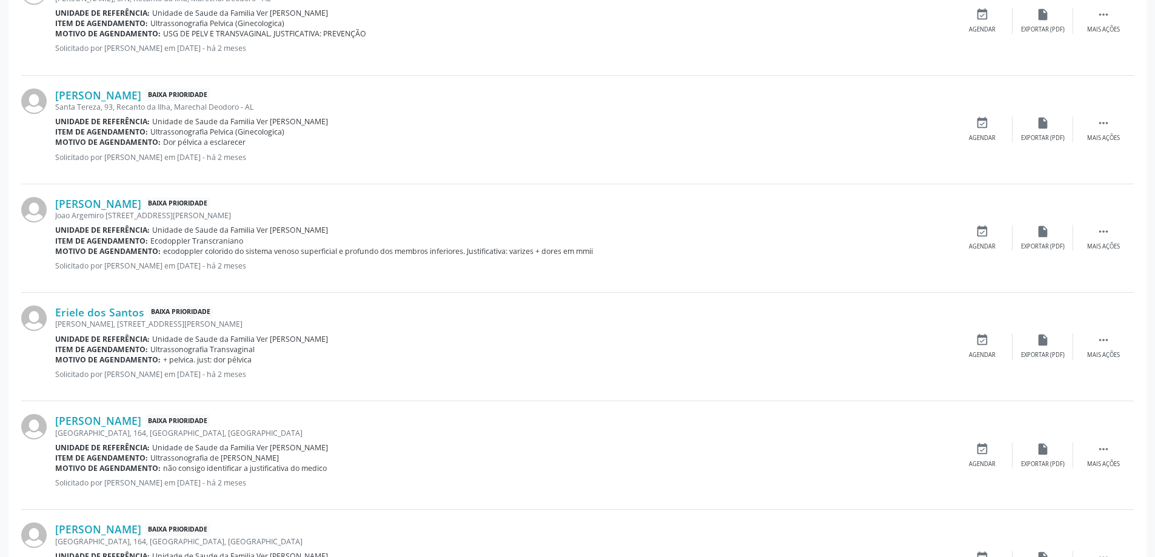
scroll to position [606, 0]
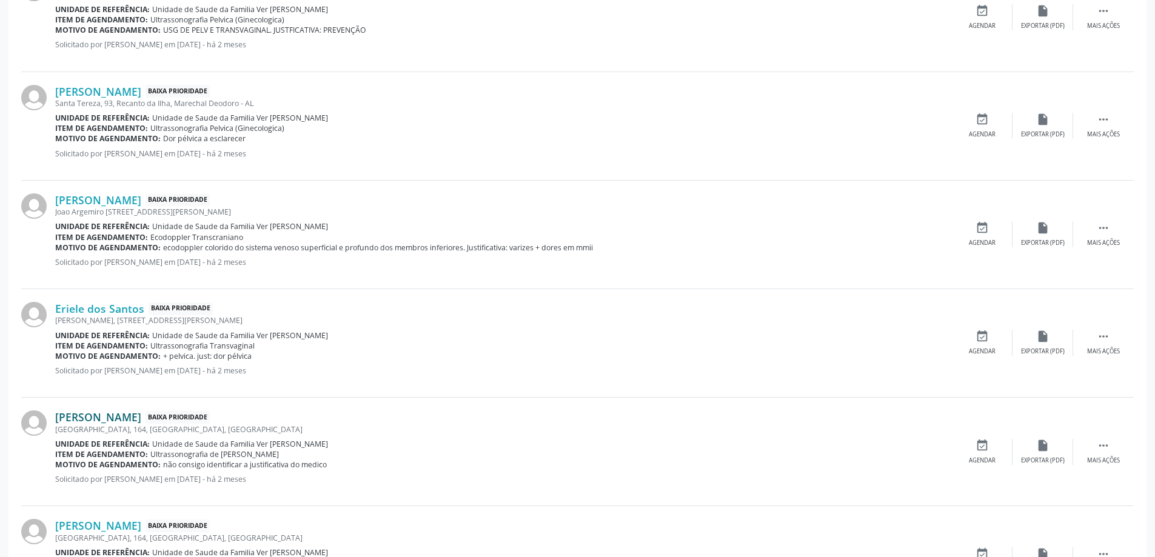
click at [141, 412] on link "[PERSON_NAME]" at bounding box center [98, 416] width 86 height 13
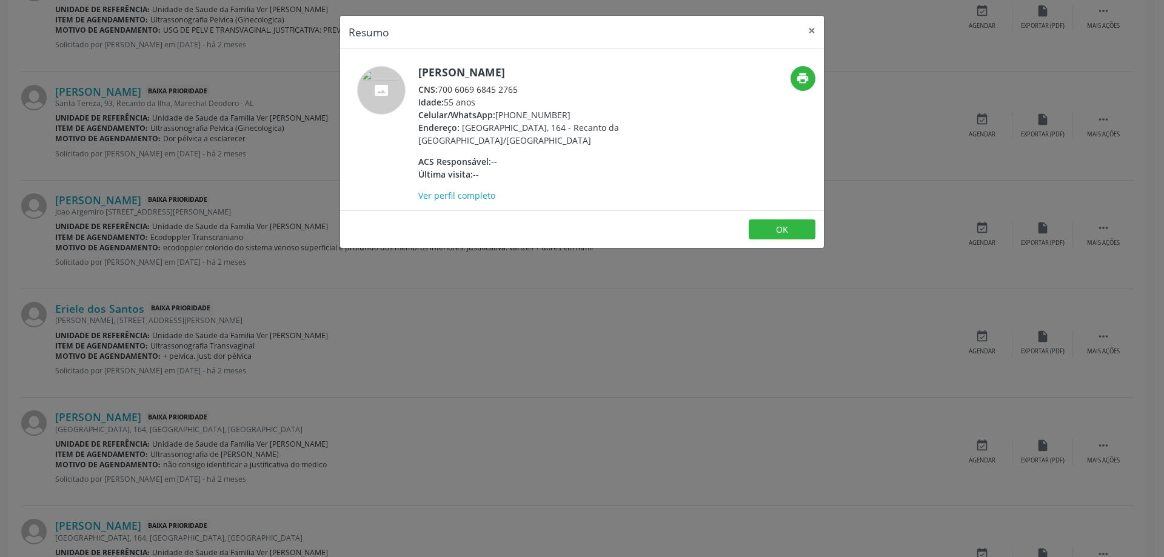
drag, startPoint x: 523, startPoint y: 92, endPoint x: 441, endPoint y: 87, distance: 81.9
click at [441, 87] on div "CNS: 700 6069 6845 2765" at bounding box center [536, 89] width 236 height 13
click at [813, 30] on button "×" at bounding box center [812, 31] width 24 height 30
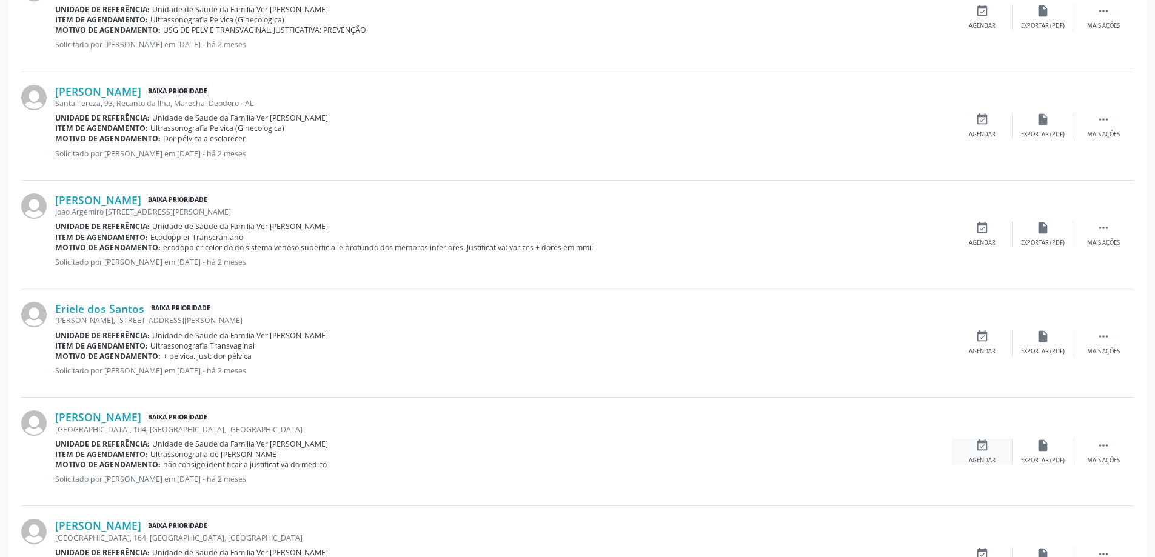
click at [972, 447] on div "event_available Agendar" at bounding box center [982, 452] width 61 height 26
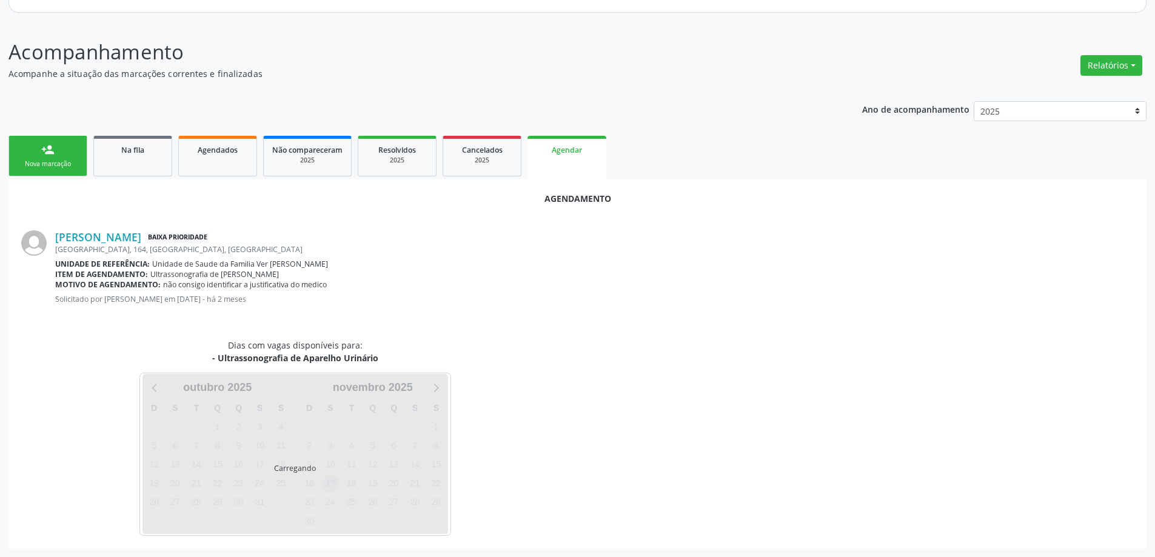
scroll to position [161, 0]
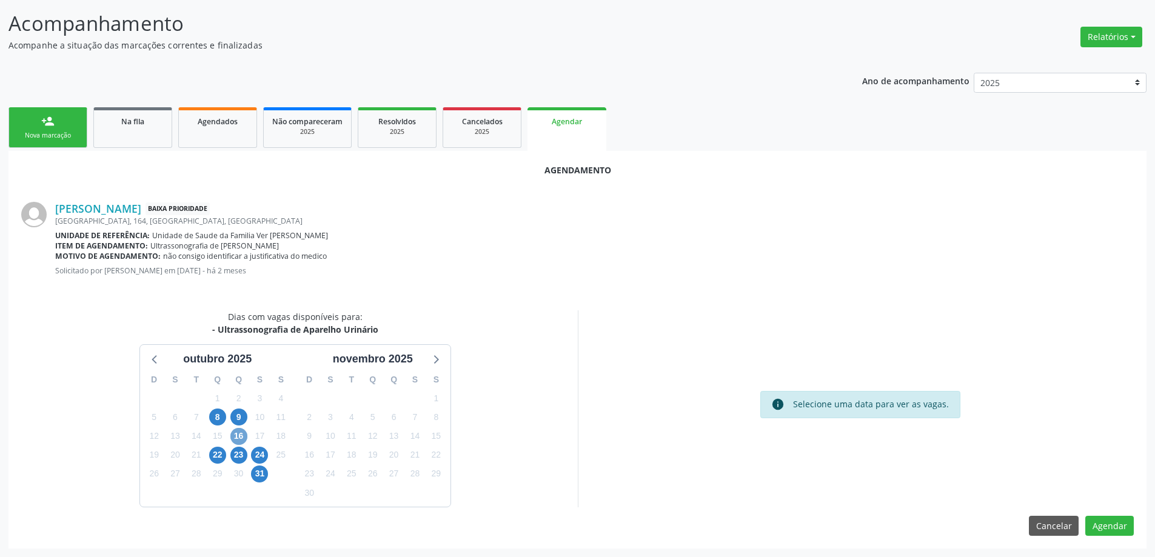
click at [240, 437] on span "16" at bounding box center [238, 436] width 17 height 17
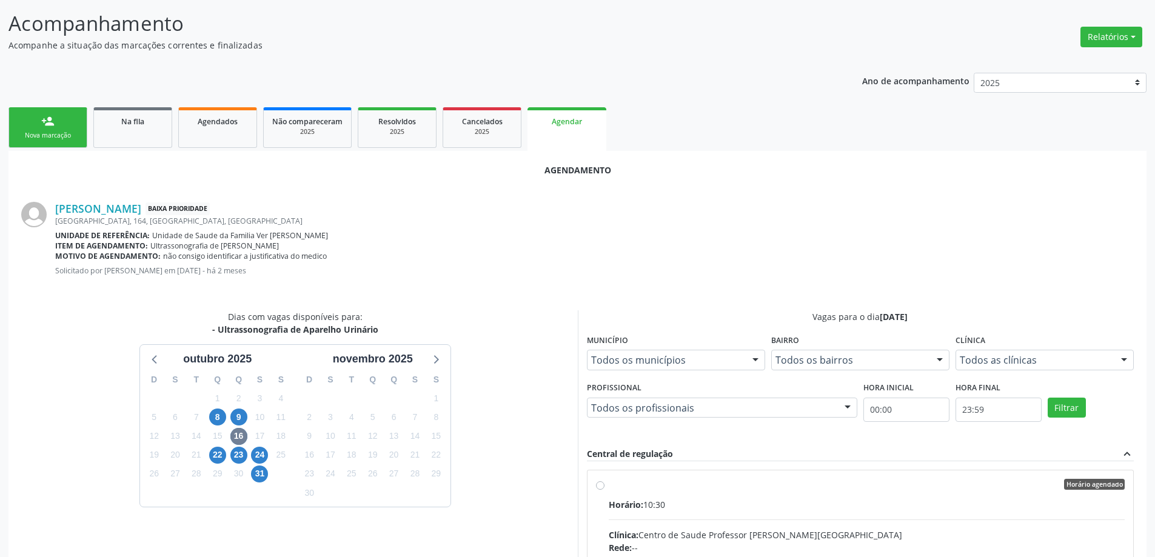
click at [603, 487] on input "Horário agendado Horário: 10:30 Clínica: Centro de Saude Professor [PERSON_NAME…" at bounding box center [600, 484] width 8 height 11
radio input "true"
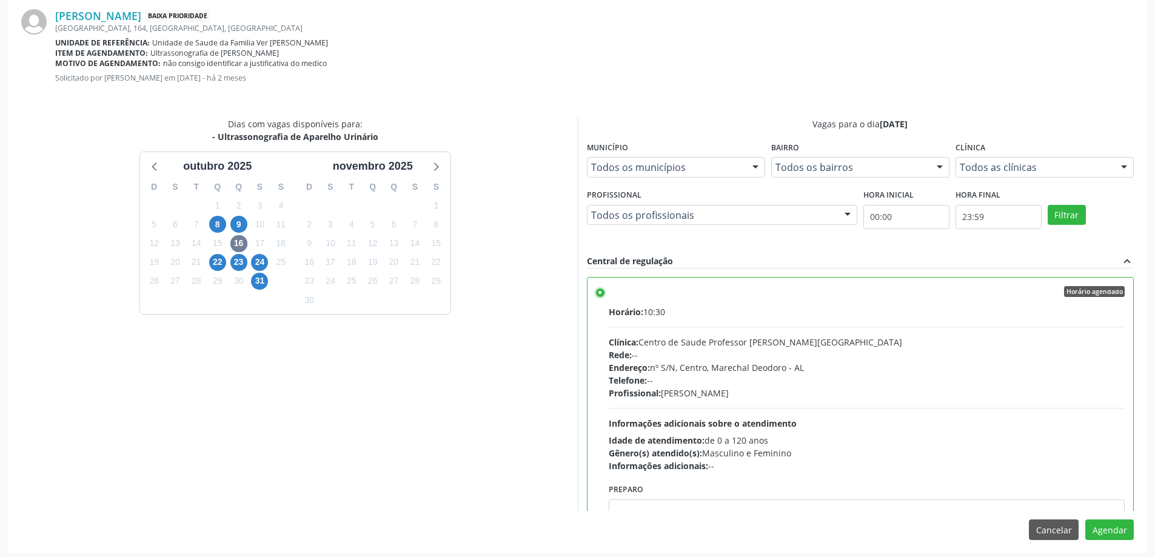
scroll to position [358, 0]
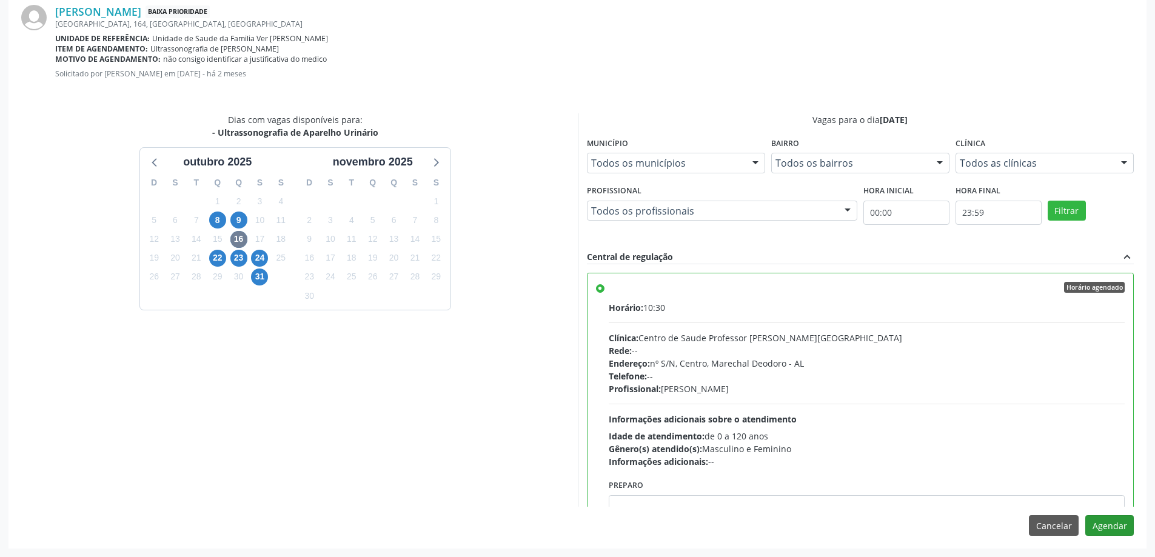
drag, startPoint x: 1120, startPoint y: 513, endPoint x: 1116, endPoint y: 518, distance: 6.9
click at [1116, 518] on div "Agendamento [PERSON_NAME] Baixa Prioridade [GEOGRAPHIC_DATA], 164, [GEOGRAPHIC_…" at bounding box center [577, 251] width 1138 height 594
click at [1114, 523] on button "Agendar" at bounding box center [1109, 525] width 48 height 21
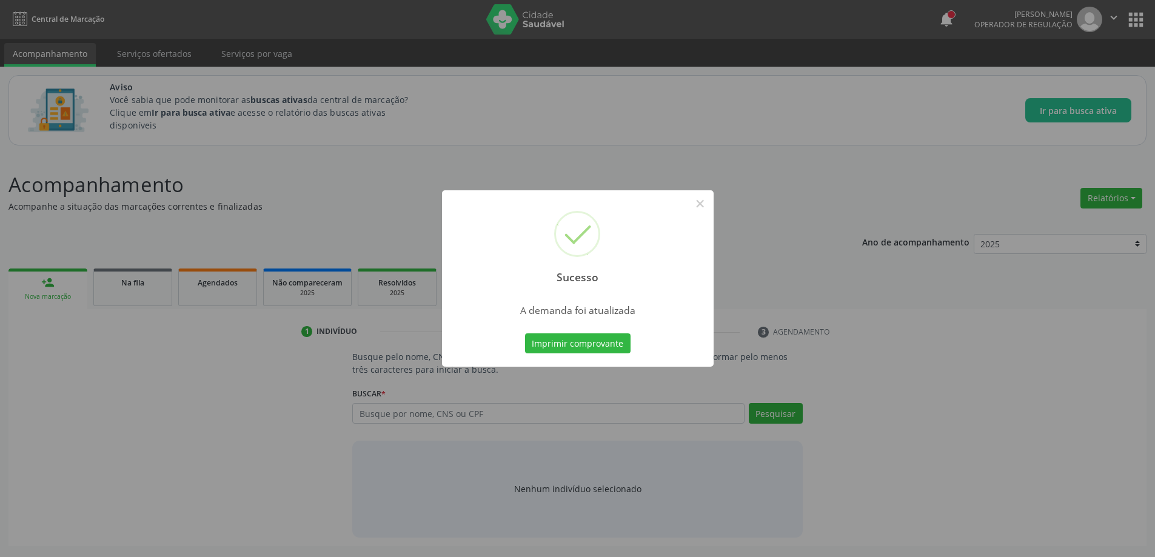
scroll to position [0, 0]
click at [706, 210] on button "×" at bounding box center [704, 203] width 21 height 21
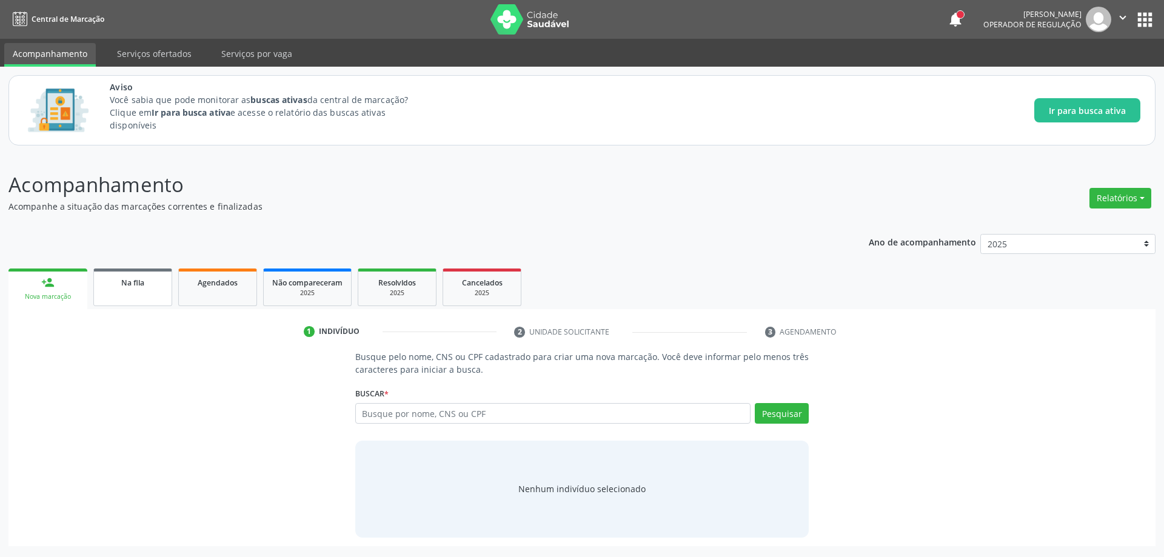
click at [125, 292] on link "Na fila" at bounding box center [132, 288] width 79 height 38
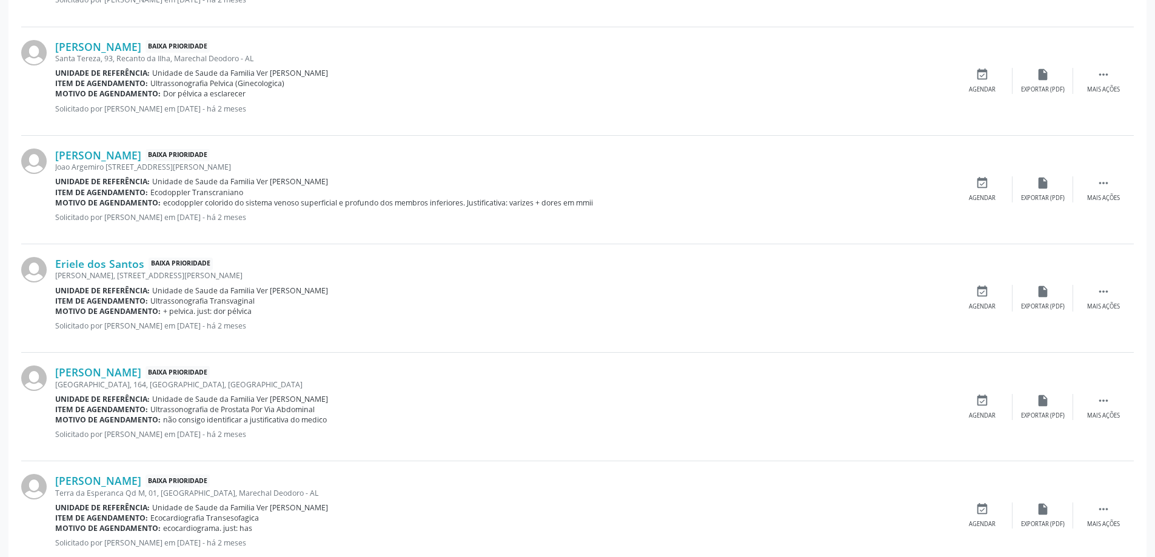
scroll to position [667, 0]
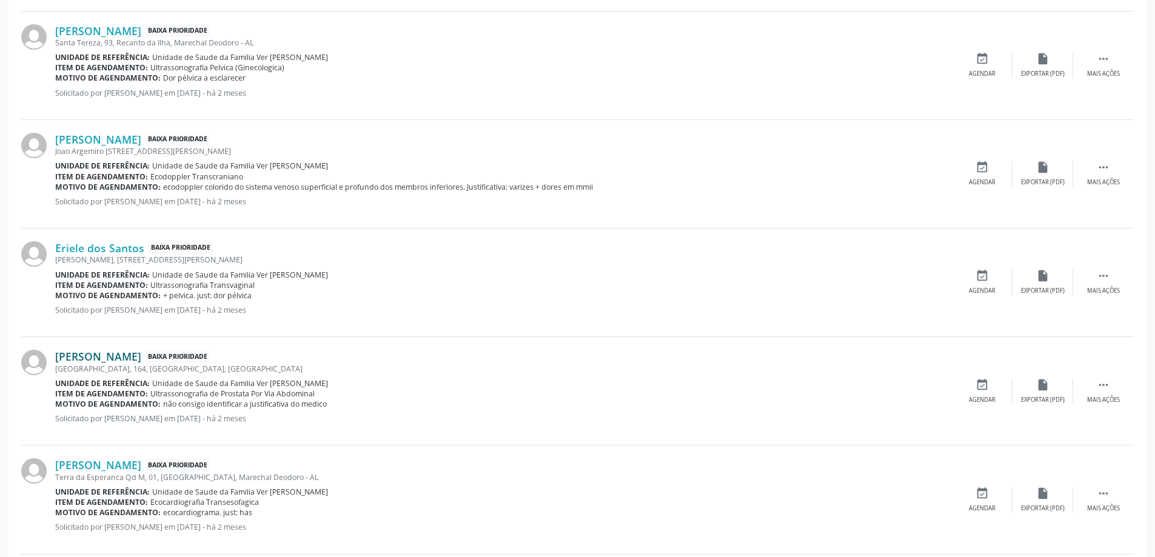
click at [96, 358] on link "[PERSON_NAME]" at bounding box center [98, 356] width 86 height 13
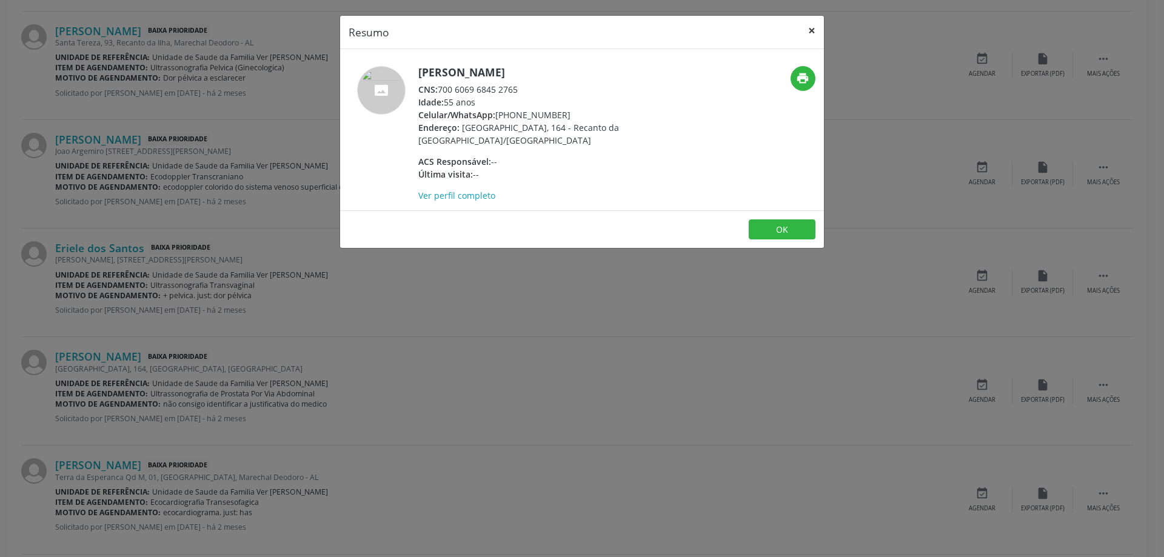
click at [807, 27] on button "×" at bounding box center [812, 31] width 24 height 30
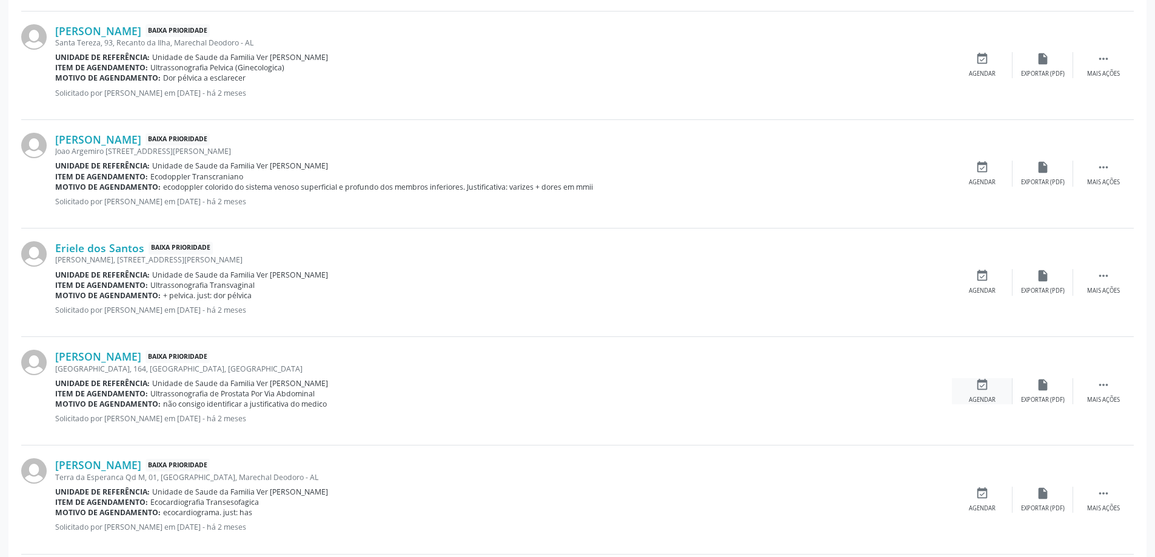
click at [989, 381] on div "event_available Agendar" at bounding box center [982, 391] width 61 height 26
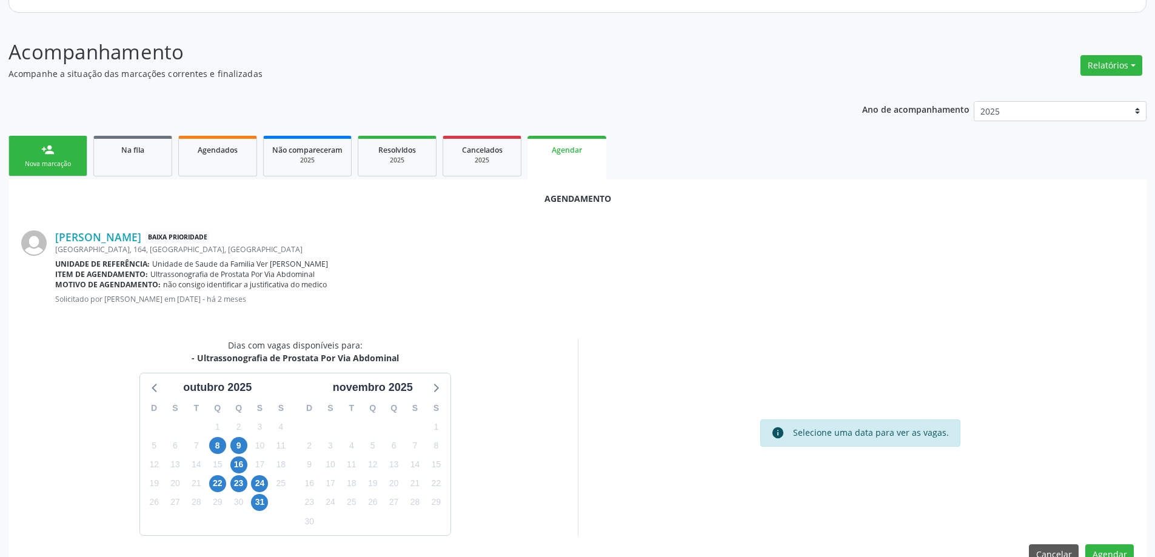
scroll to position [161, 0]
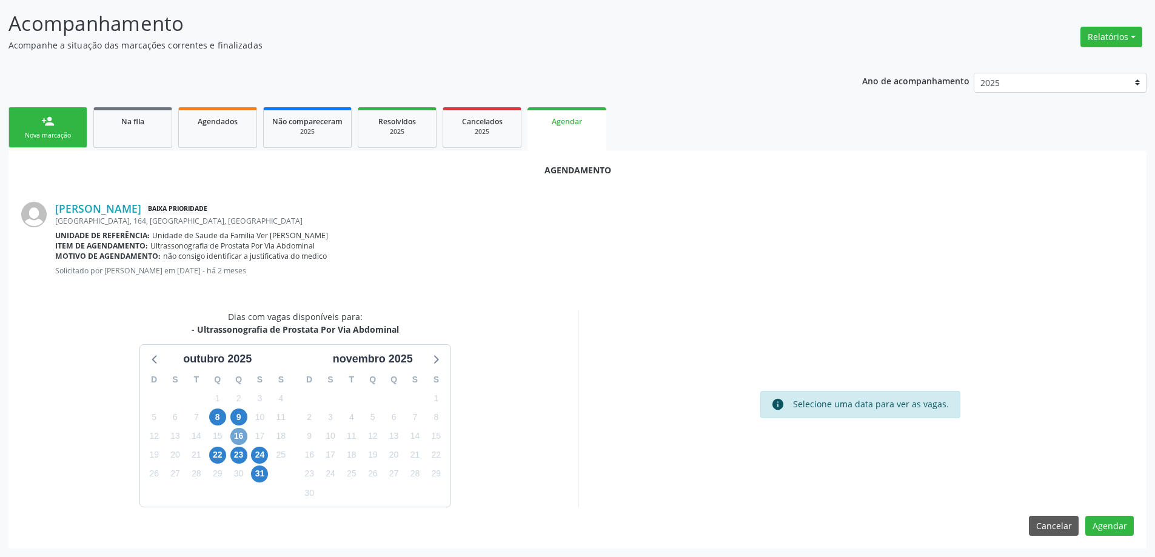
click at [244, 435] on span "16" at bounding box center [238, 436] width 17 height 17
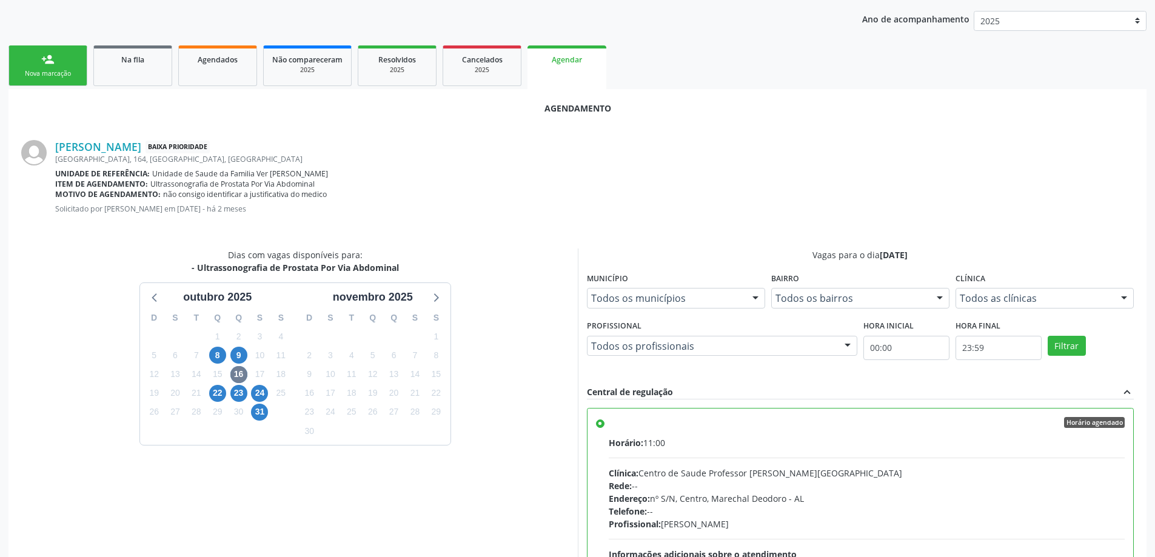
scroll to position [358, 0]
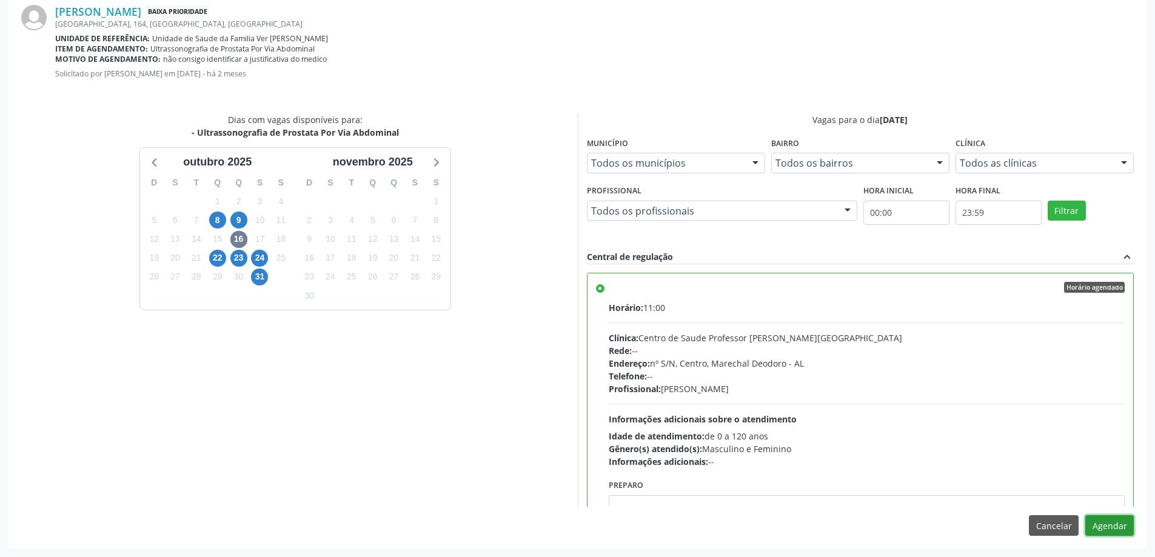
click at [1128, 531] on button "Agendar" at bounding box center [1109, 525] width 48 height 21
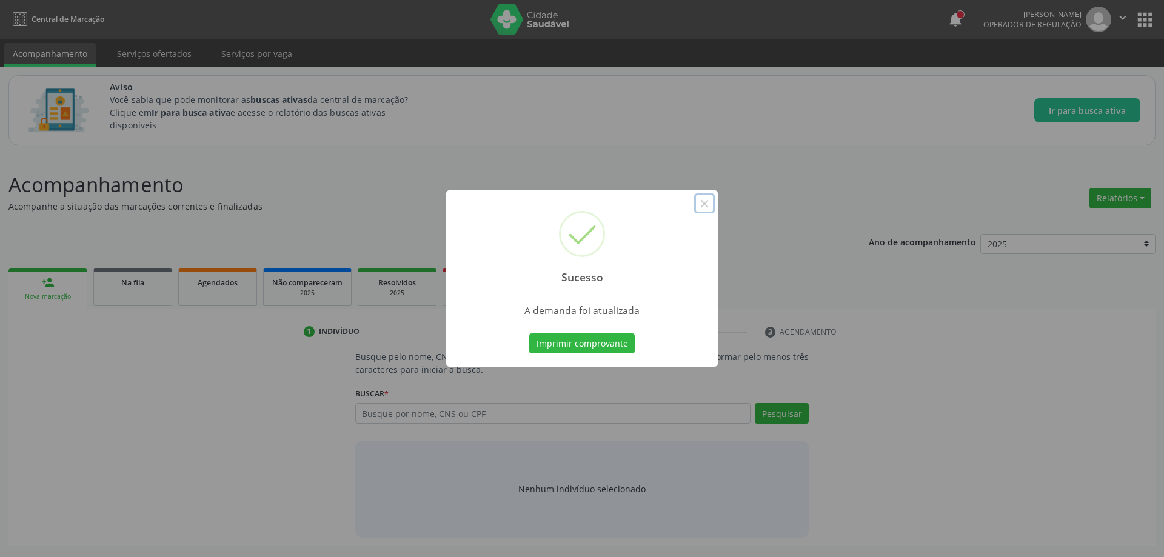
drag, startPoint x: 704, startPoint y: 201, endPoint x: 657, endPoint y: 217, distance: 50.6
click at [704, 201] on button "×" at bounding box center [704, 203] width 21 height 21
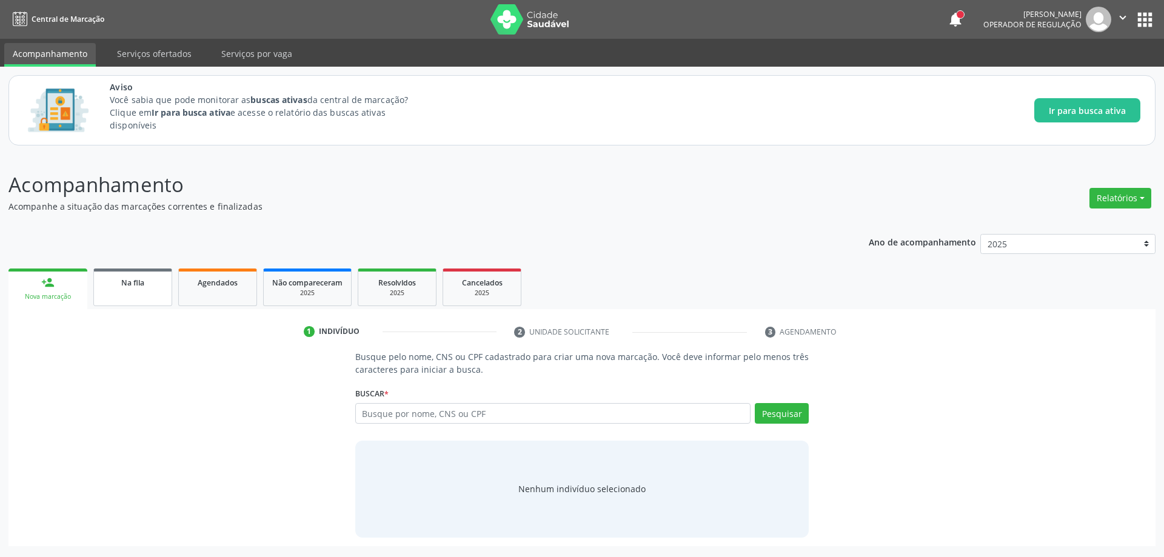
click at [114, 289] on link "Na fila" at bounding box center [132, 288] width 79 height 38
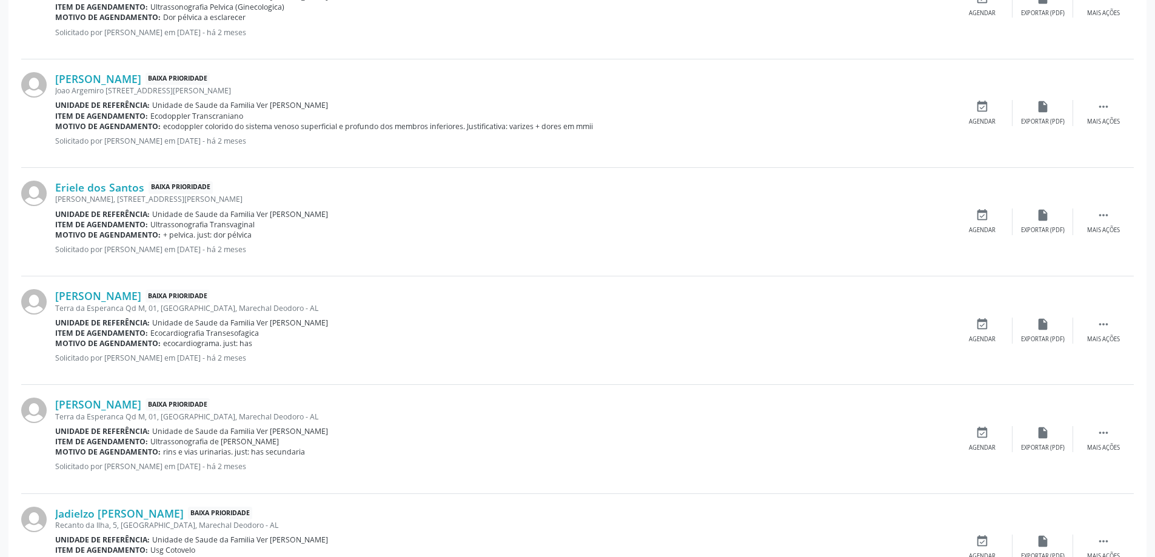
scroll to position [788, 0]
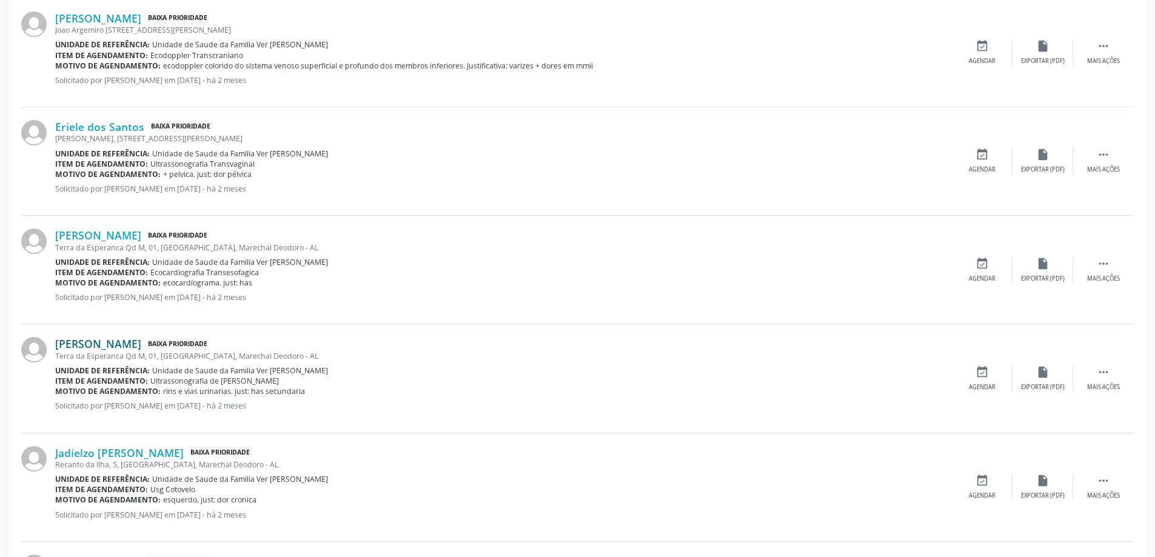
click at [78, 349] on link "[PERSON_NAME]" at bounding box center [98, 343] width 86 height 13
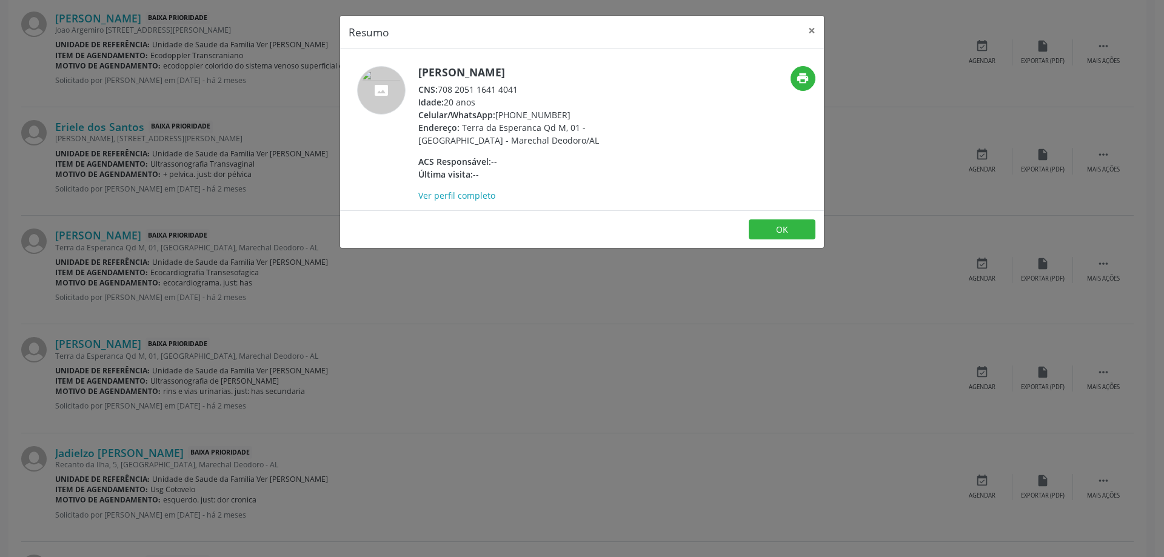
drag, startPoint x: 524, startPoint y: 89, endPoint x: 440, endPoint y: 92, distance: 84.3
click at [440, 92] on div "CNS: 708 2051 1641 4041" at bounding box center [536, 89] width 236 height 13
copy div "708 2051 1641 4041"
click at [807, 28] on button "×" at bounding box center [812, 31] width 24 height 30
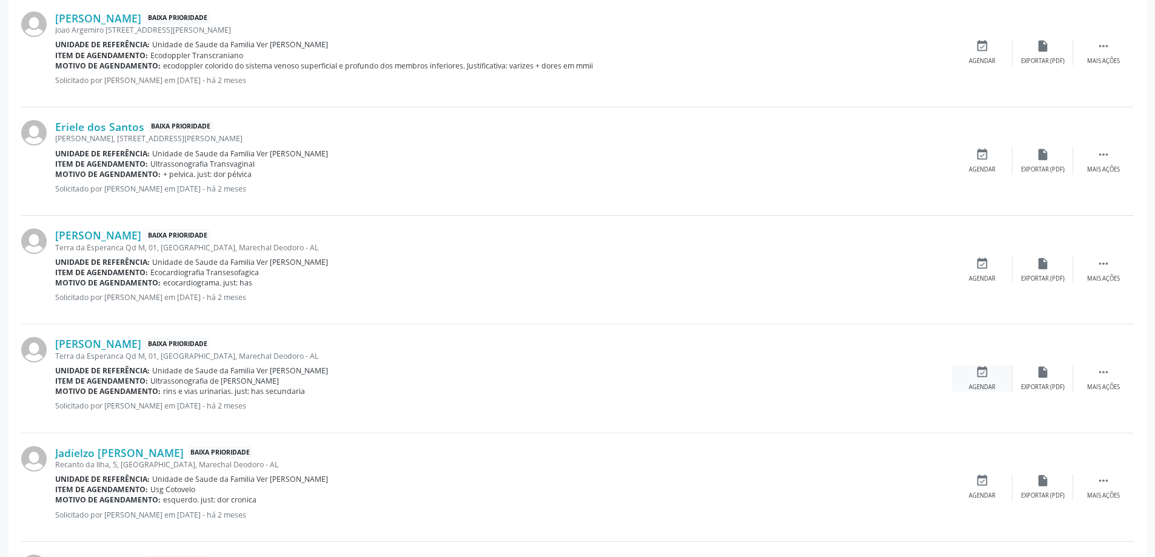
click at [972, 384] on div "Agendar" at bounding box center [982, 387] width 27 height 8
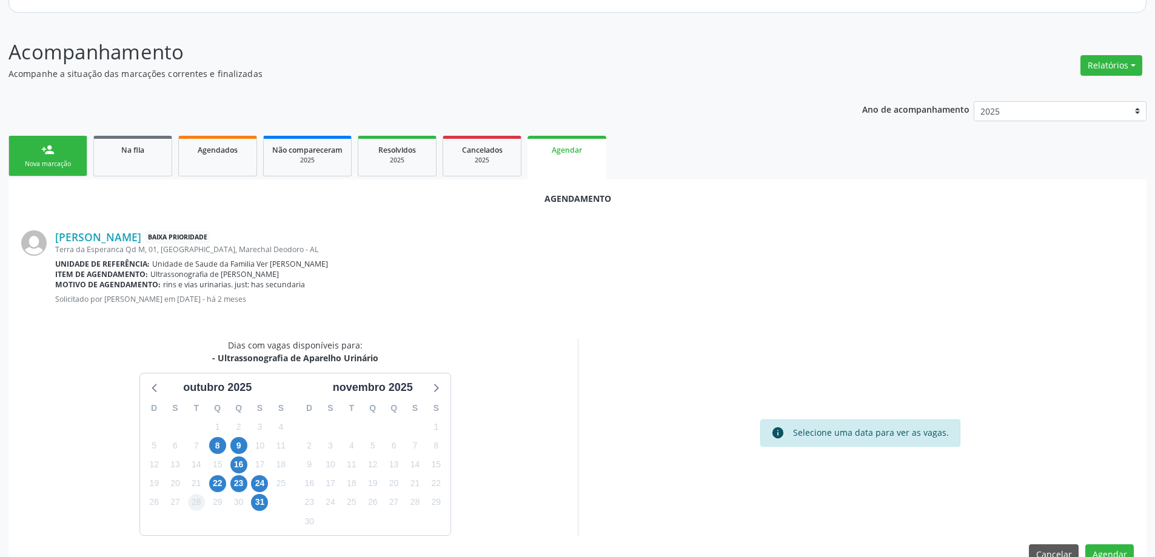
scroll to position [161, 0]
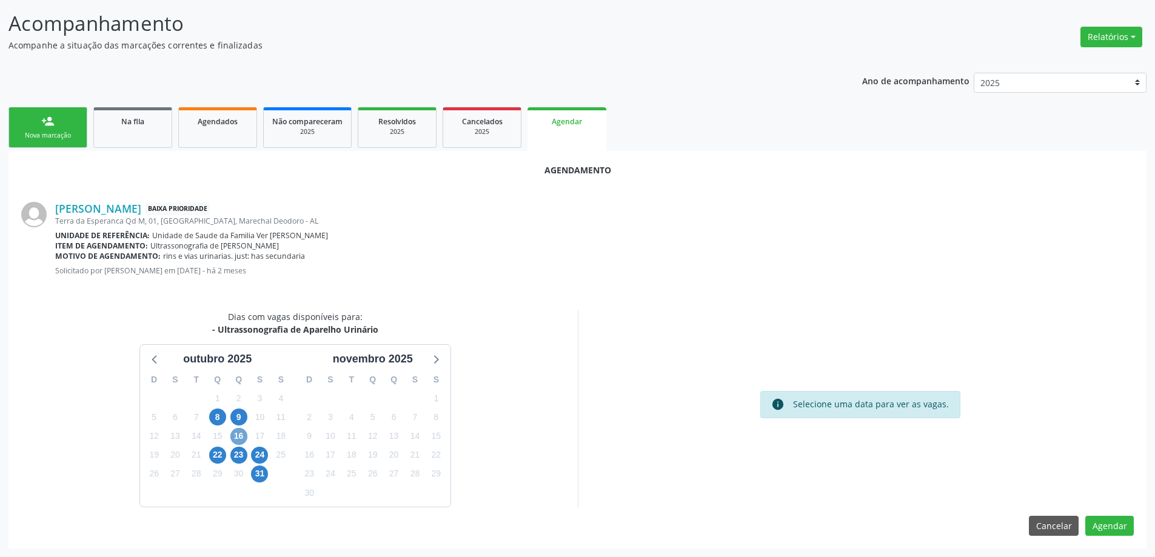
click at [237, 440] on span "16" at bounding box center [238, 436] width 17 height 17
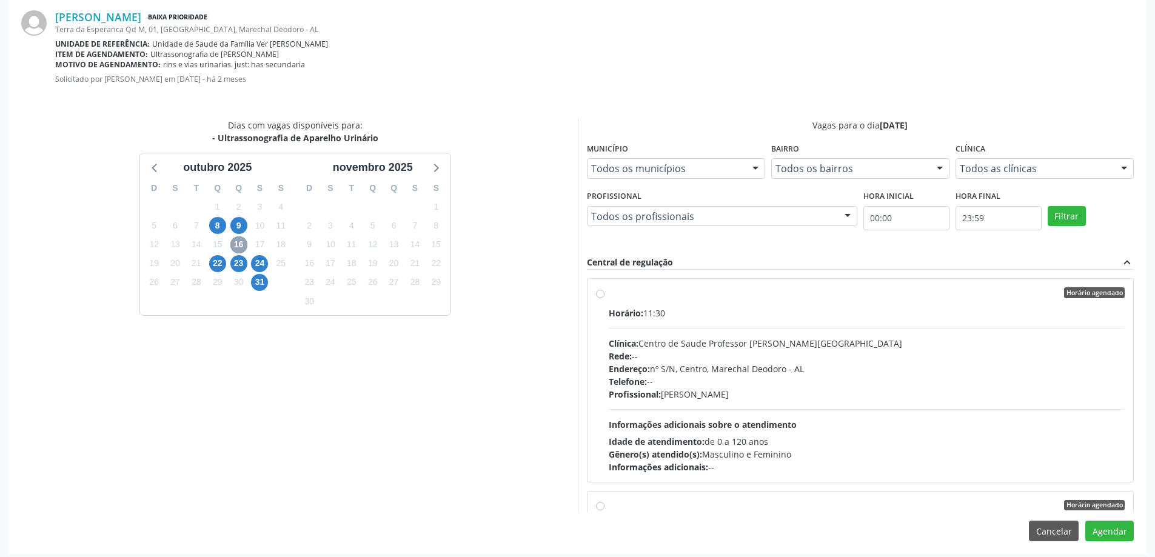
scroll to position [358, 0]
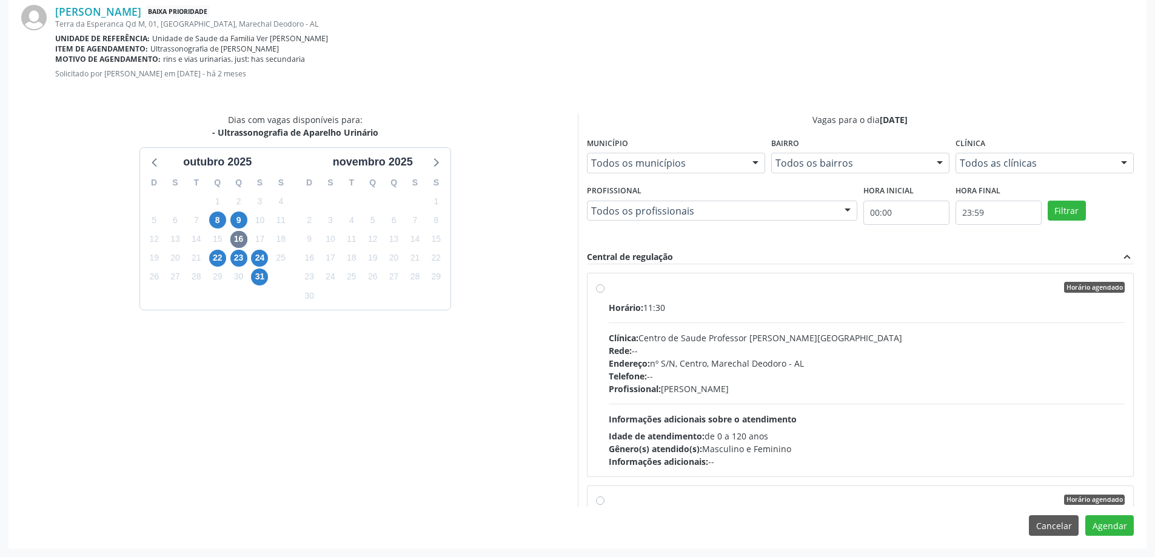
click at [609, 292] on label "Horário agendado Horário: 11:30 Clínica: Centro de Saude Professor Estacio de L…" at bounding box center [867, 375] width 516 height 186
click at [597, 292] on input "Horário agendado Horário: 11:30 Clínica: Centro de Saude Professor Estacio de L…" at bounding box center [600, 287] width 8 height 11
radio input "true"
click at [1123, 527] on button "Agendar" at bounding box center [1109, 525] width 48 height 21
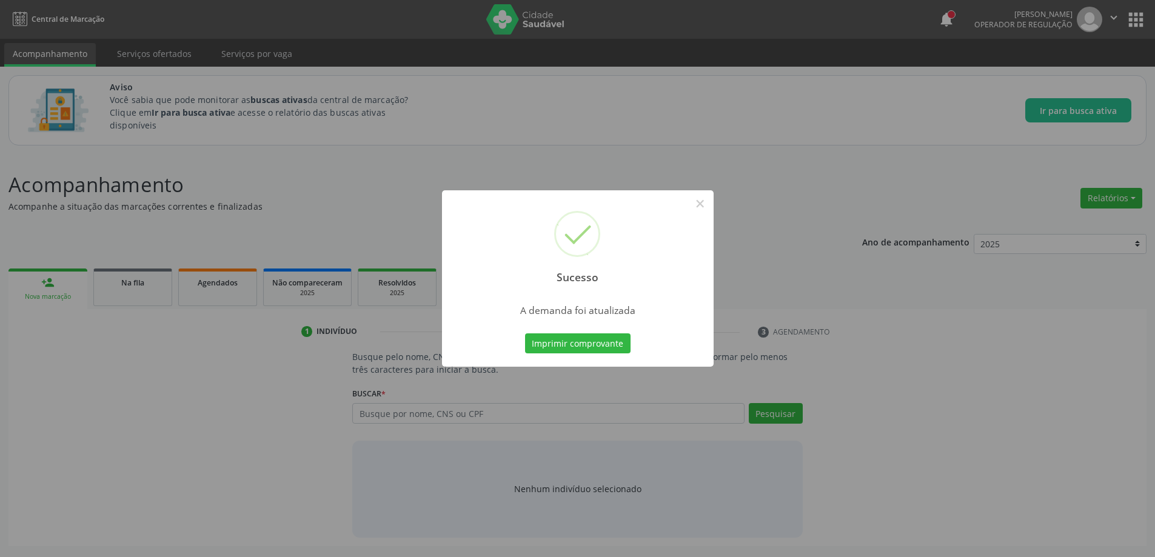
scroll to position [0, 0]
click at [706, 196] on button "×" at bounding box center [704, 203] width 21 height 21
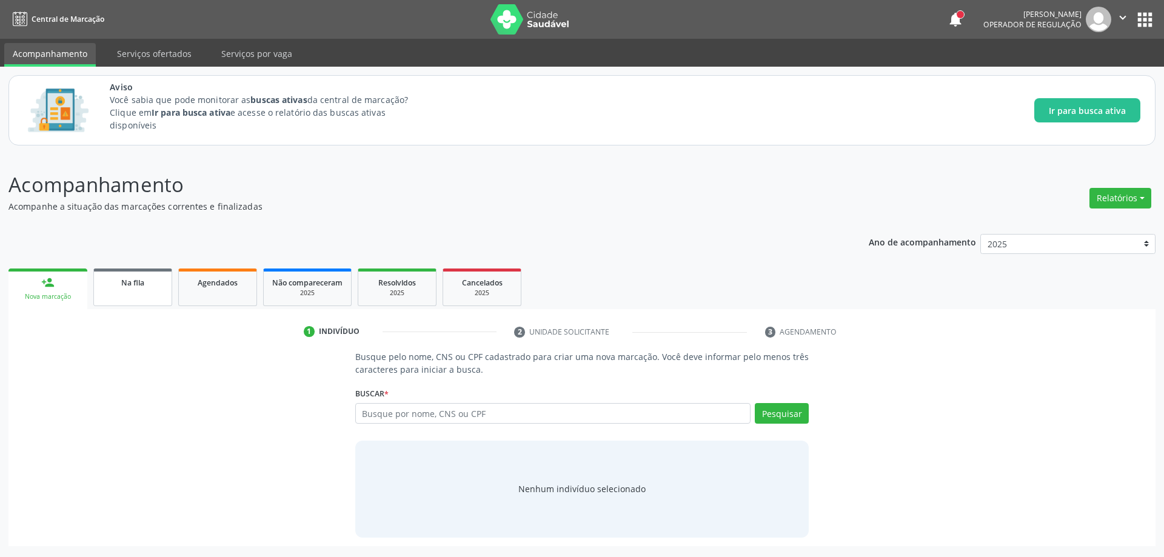
click at [124, 280] on span "Na fila" at bounding box center [132, 283] width 23 height 10
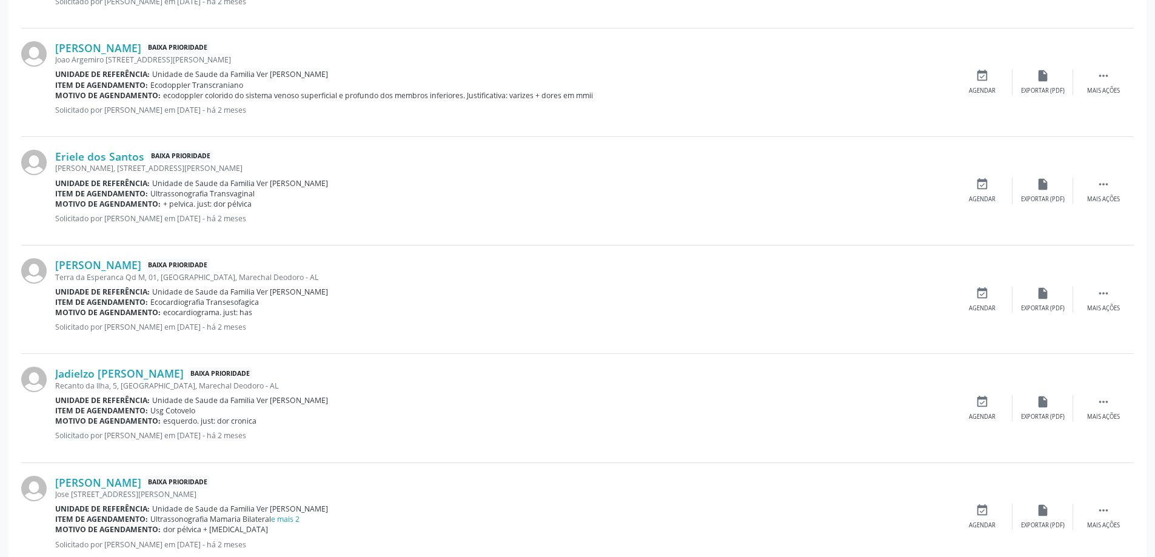
scroll to position [849, 0]
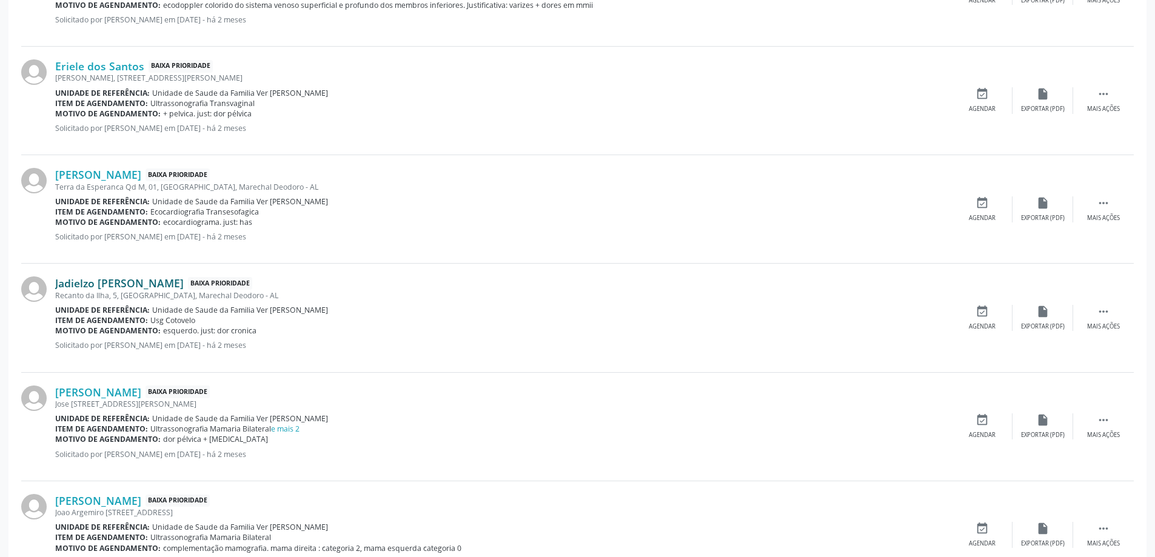
click at [116, 286] on link "Jadielzo [PERSON_NAME]" at bounding box center [119, 282] width 129 height 13
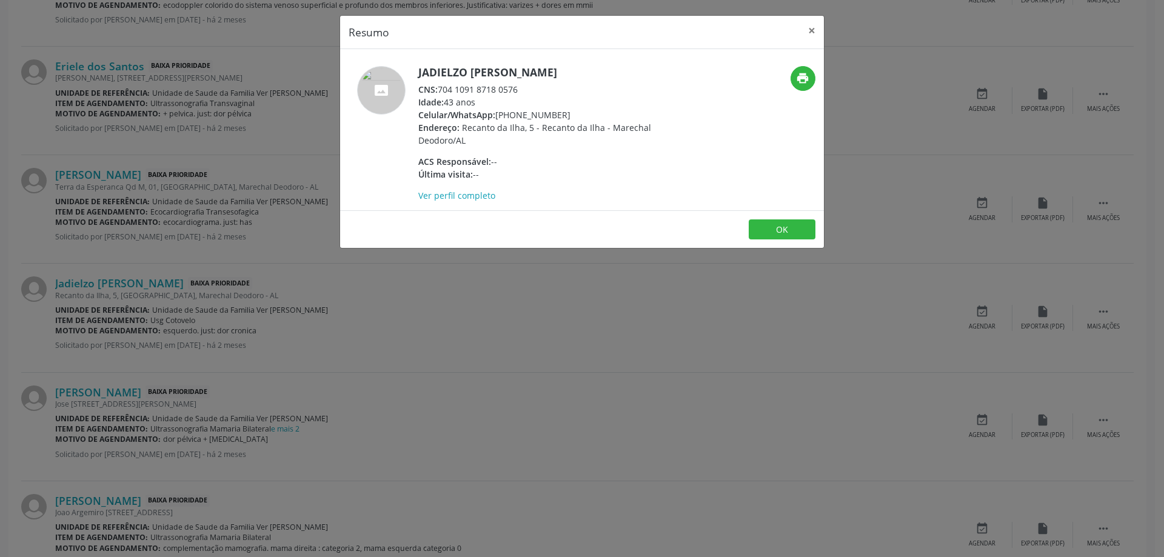
drag, startPoint x: 520, startPoint y: 90, endPoint x: 442, endPoint y: 89, distance: 78.2
click at [442, 89] on div "CNS: 704 1091 8718 0576" at bounding box center [536, 89] width 236 height 13
copy div "704 1091 8718 0576"
click at [806, 29] on button "×" at bounding box center [812, 31] width 24 height 30
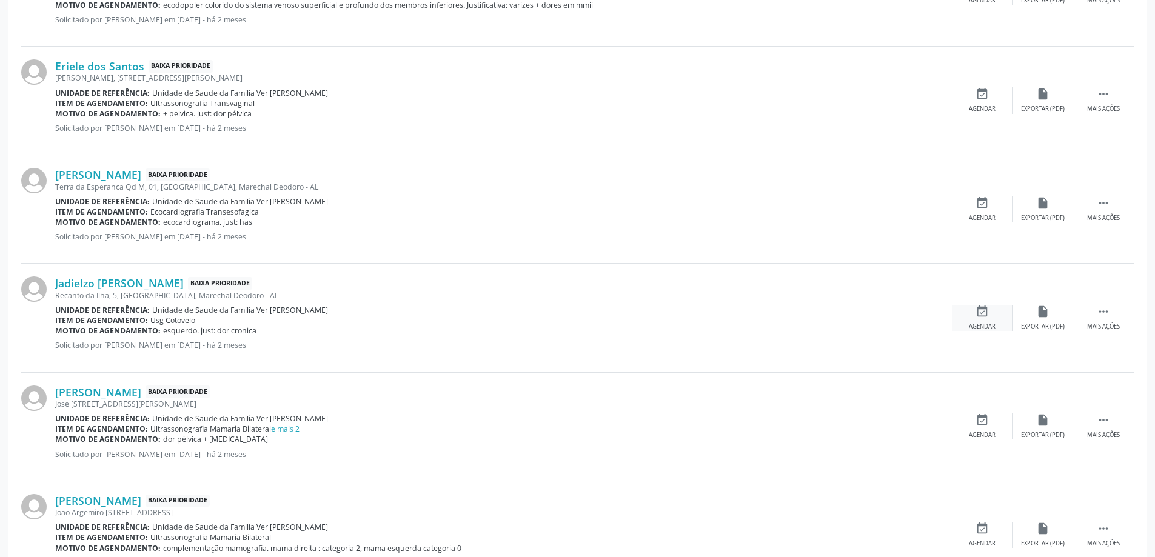
click at [971, 316] on div "event_available Agendar" at bounding box center [982, 318] width 61 height 26
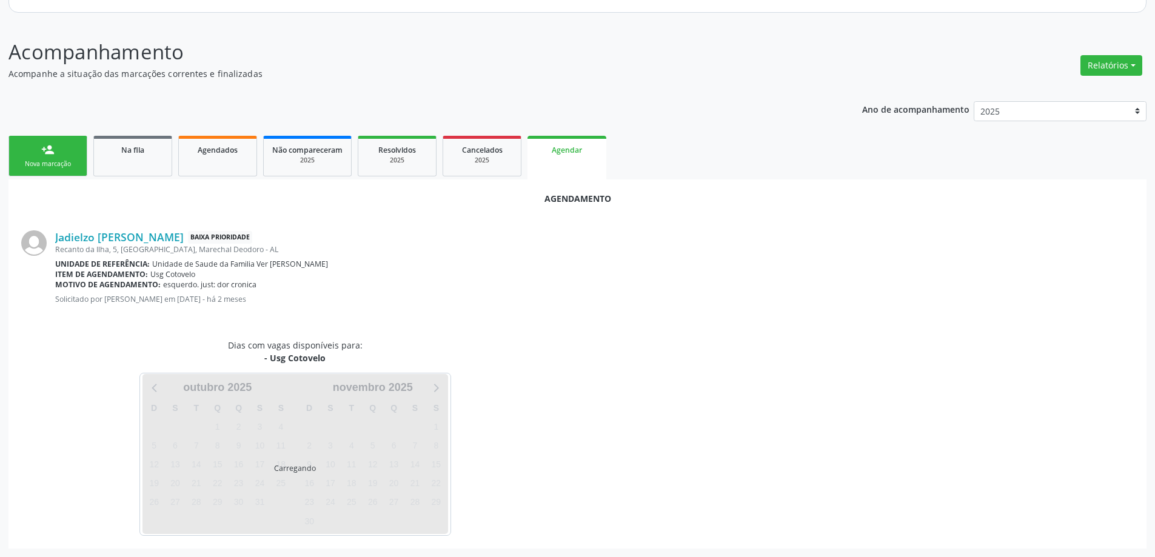
scroll to position [161, 0]
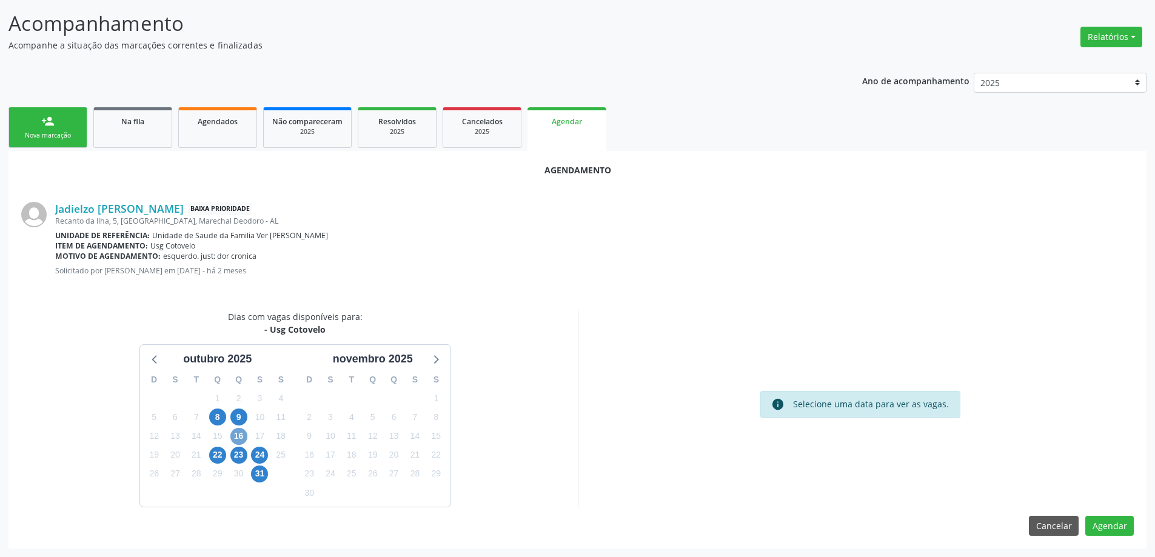
click at [238, 436] on span "16" at bounding box center [238, 436] width 17 height 17
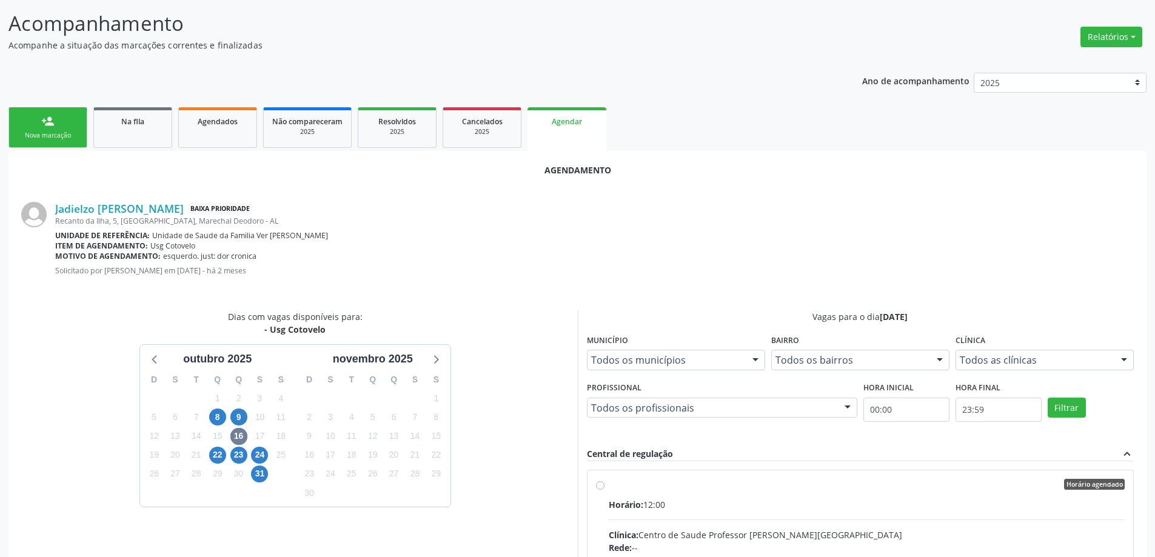
click at [597, 484] on input "Horário agendado Horário: 12:00 Clínica: Centro de Saude Professor Estacio de L…" at bounding box center [600, 484] width 8 height 11
radio input "true"
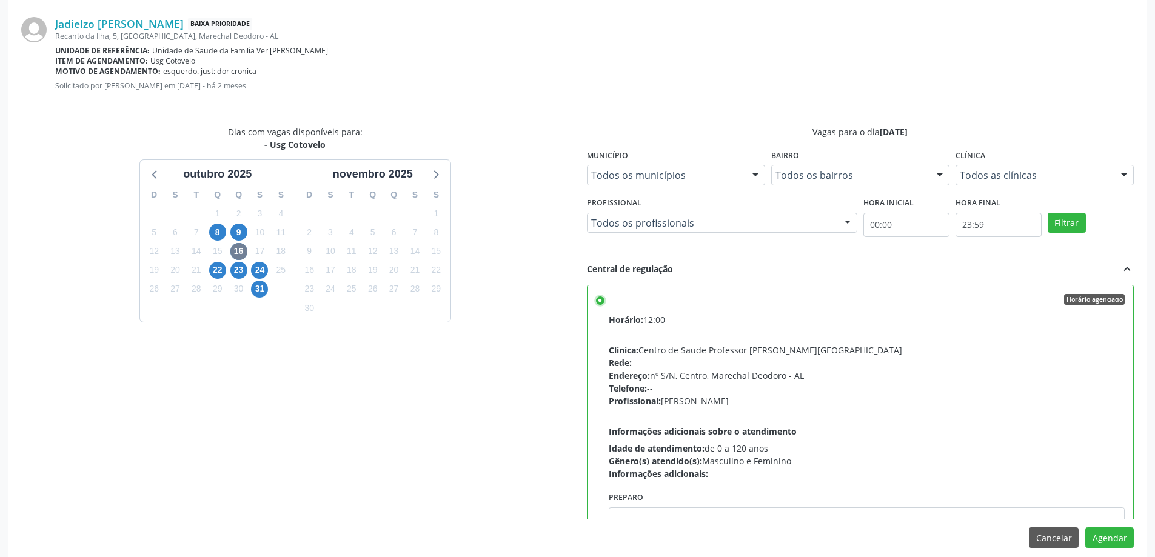
scroll to position [358, 0]
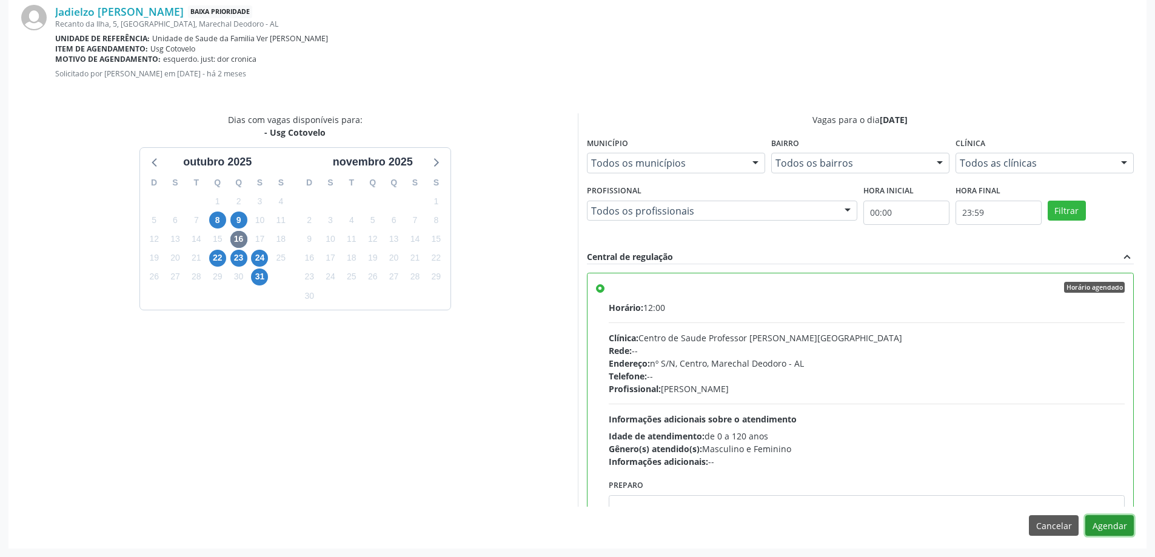
click at [1101, 527] on button "Agendar" at bounding box center [1109, 525] width 48 height 21
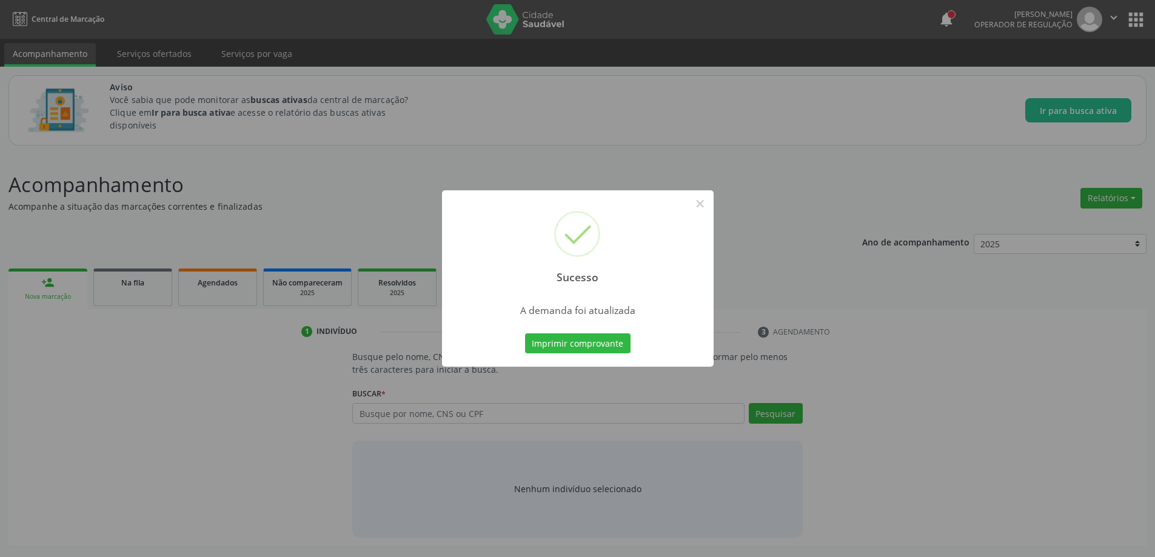
scroll to position [0, 0]
drag, startPoint x: 714, startPoint y: 201, endPoint x: 702, endPoint y: 204, distance: 11.8
click at [714, 202] on button "×" at bounding box center [704, 203] width 21 height 21
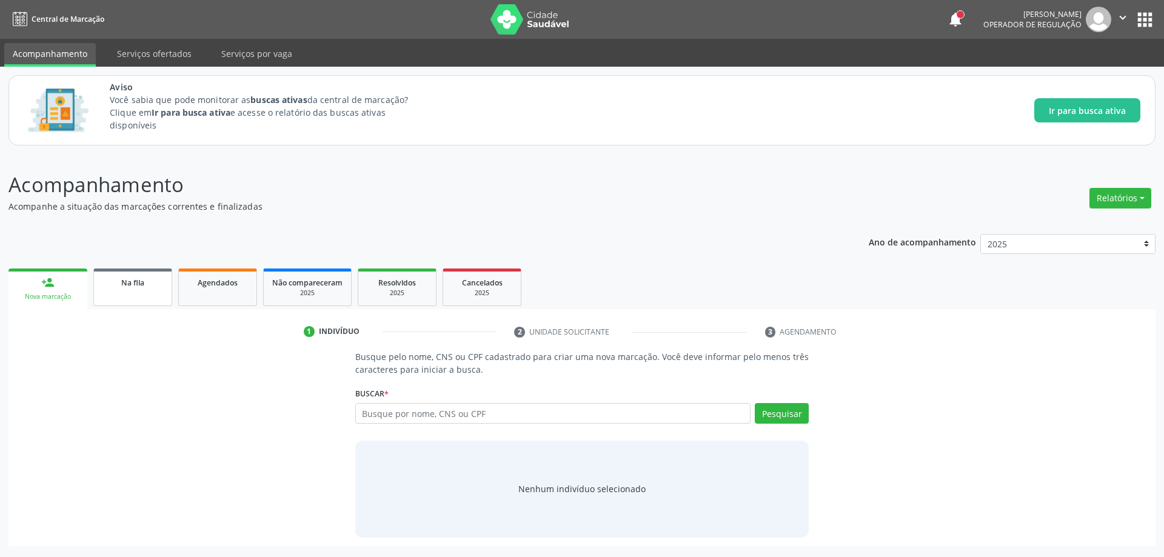
click at [165, 295] on link "Na fila" at bounding box center [132, 288] width 79 height 38
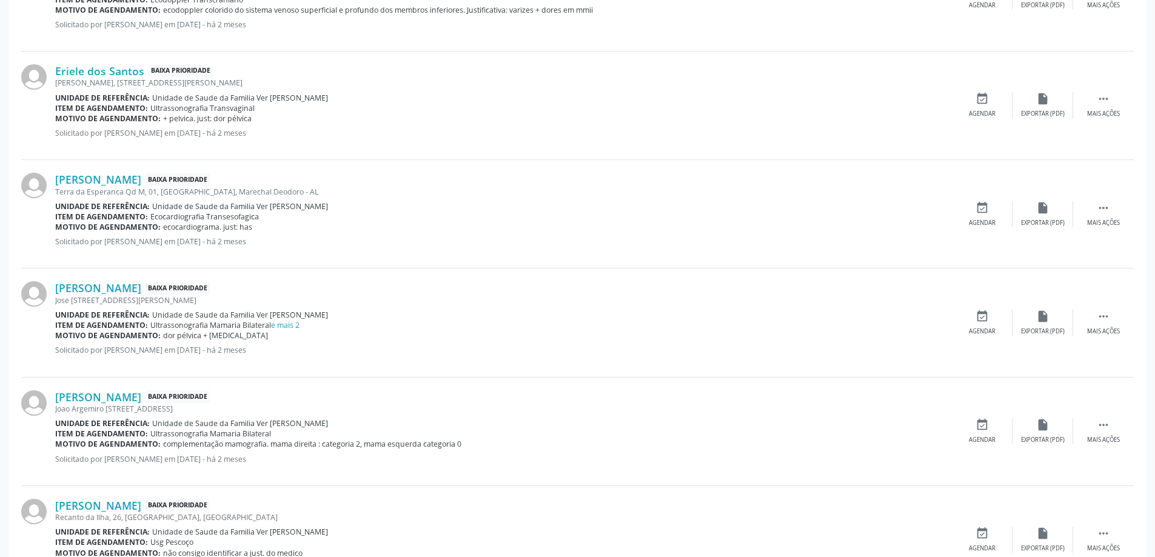
scroll to position [849, 0]
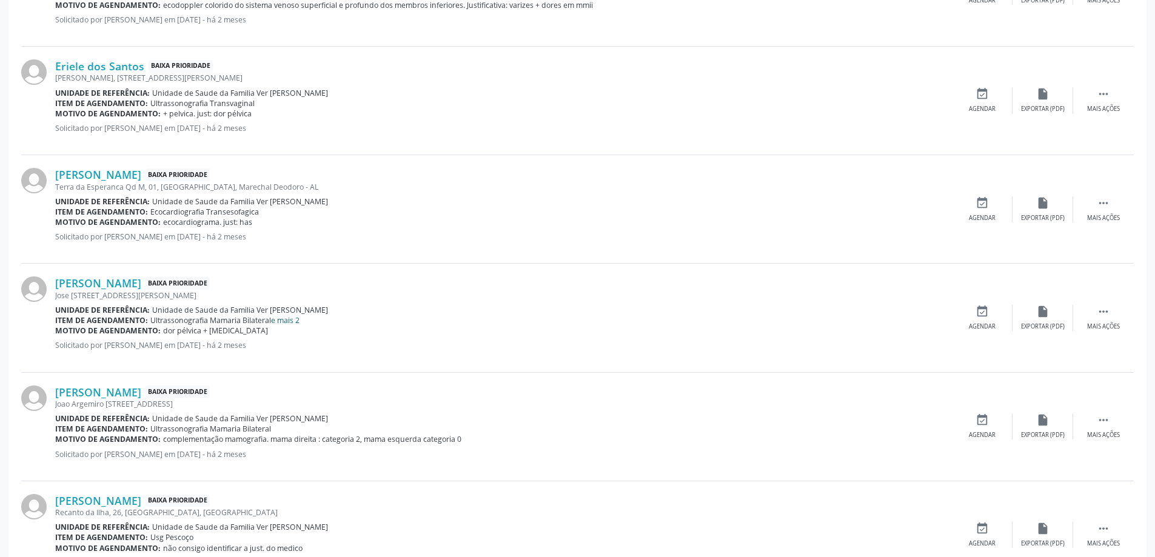
click at [286, 321] on link "e mais 2" at bounding box center [285, 320] width 28 height 10
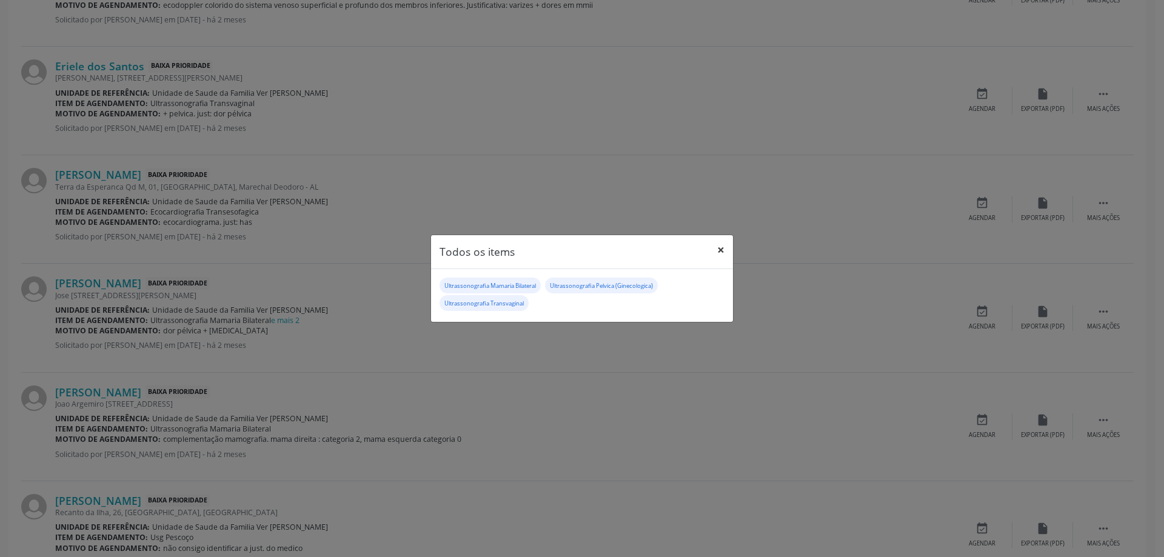
click at [715, 251] on button "×" at bounding box center [721, 250] width 24 height 30
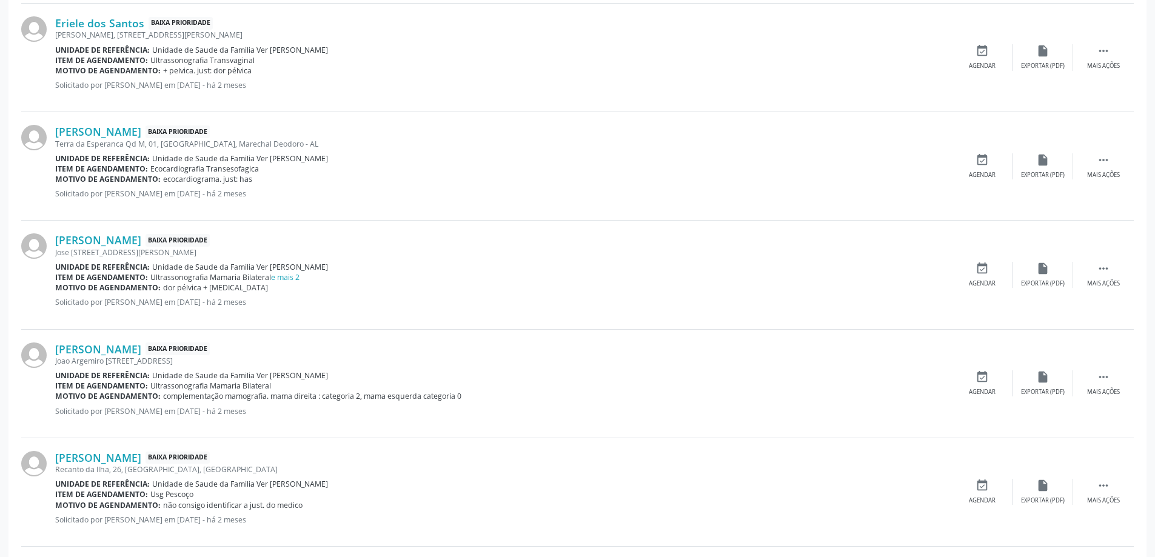
scroll to position [909, 0]
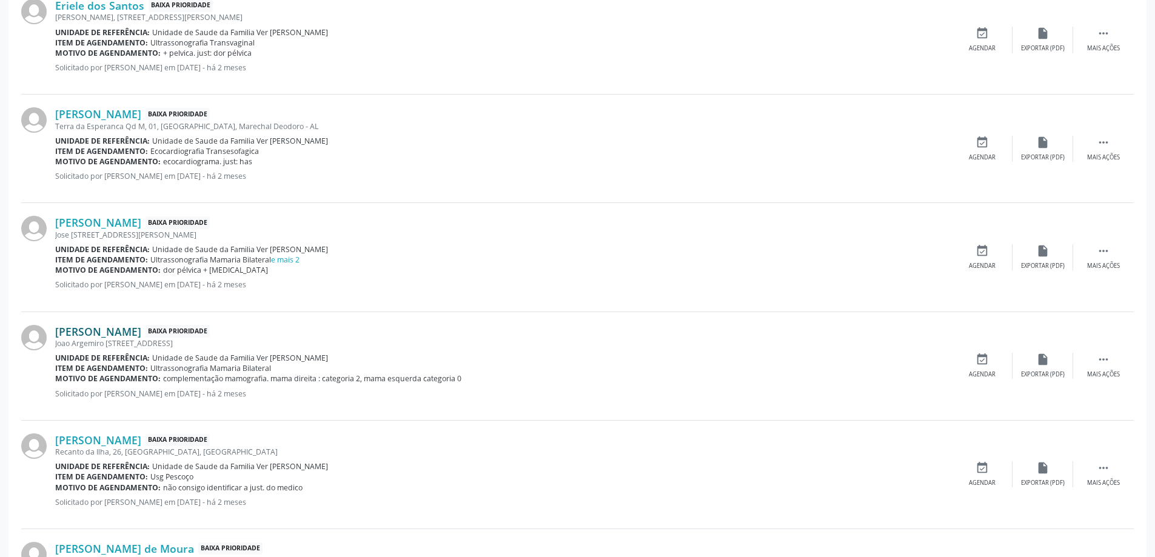
click at [116, 336] on link "[PERSON_NAME]" at bounding box center [98, 331] width 86 height 13
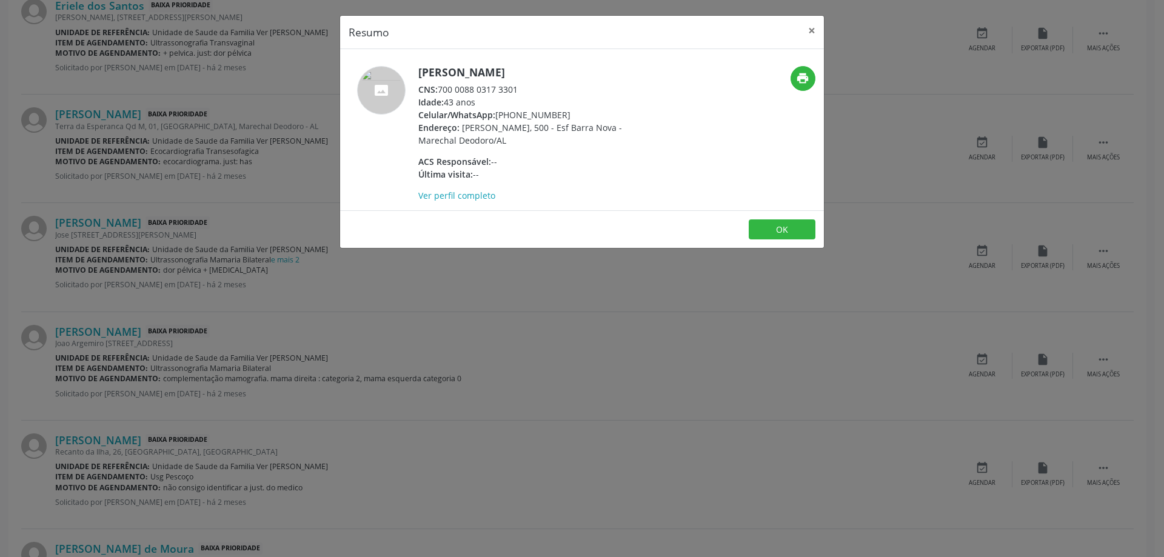
drag, startPoint x: 517, startPoint y: 87, endPoint x: 440, endPoint y: 87, distance: 77.6
click at [440, 87] on div "CNS: 700 0088 0317 3301" at bounding box center [536, 89] width 236 height 13
copy div "700 0088 0317 3301"
click at [809, 32] on button "×" at bounding box center [812, 31] width 24 height 30
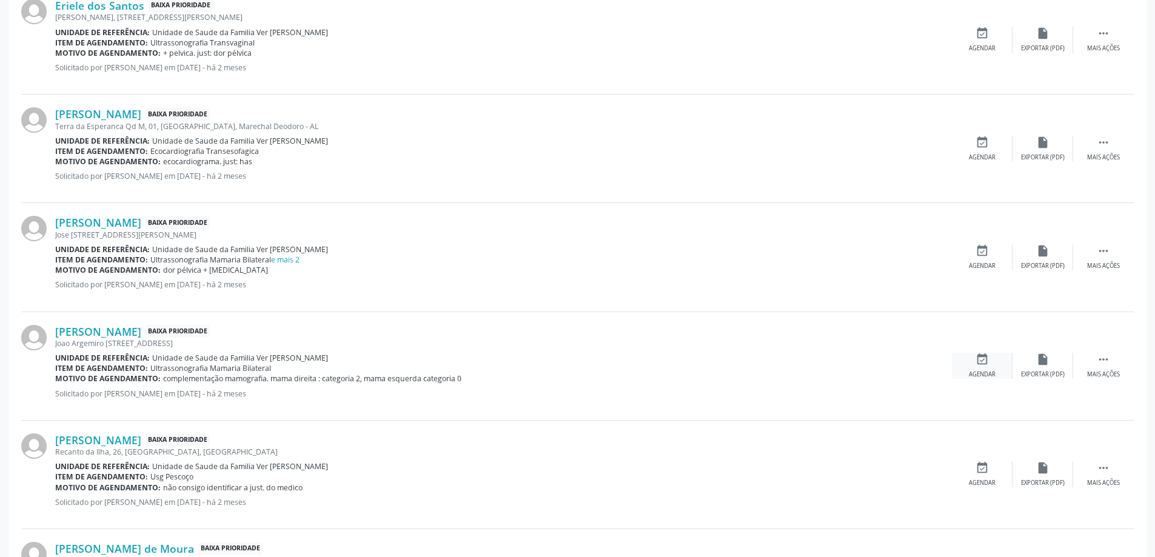
click at [987, 366] on icon "event_available" at bounding box center [981, 359] width 13 height 13
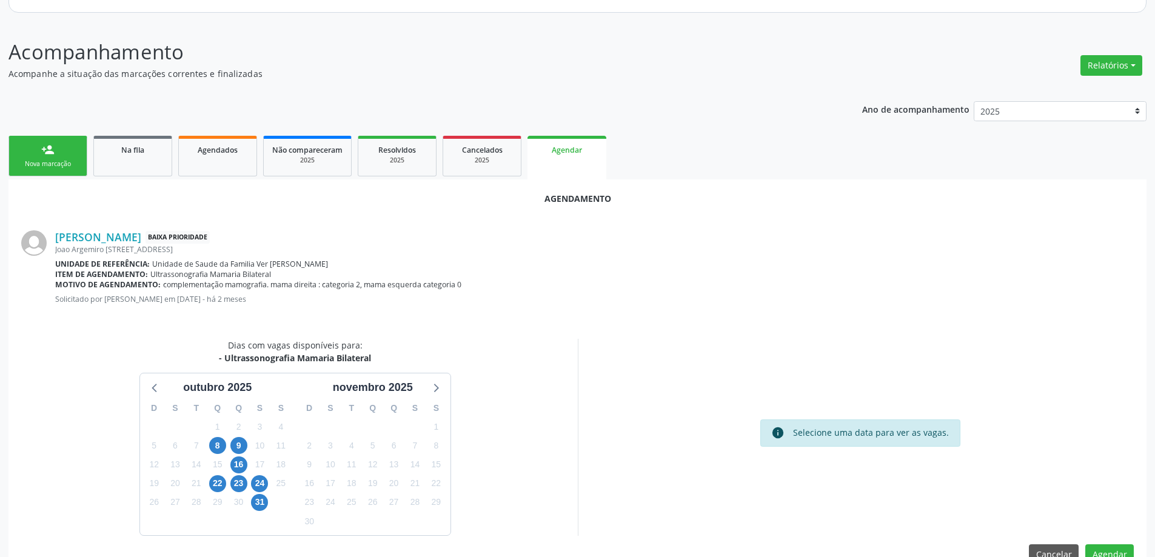
scroll to position [161, 0]
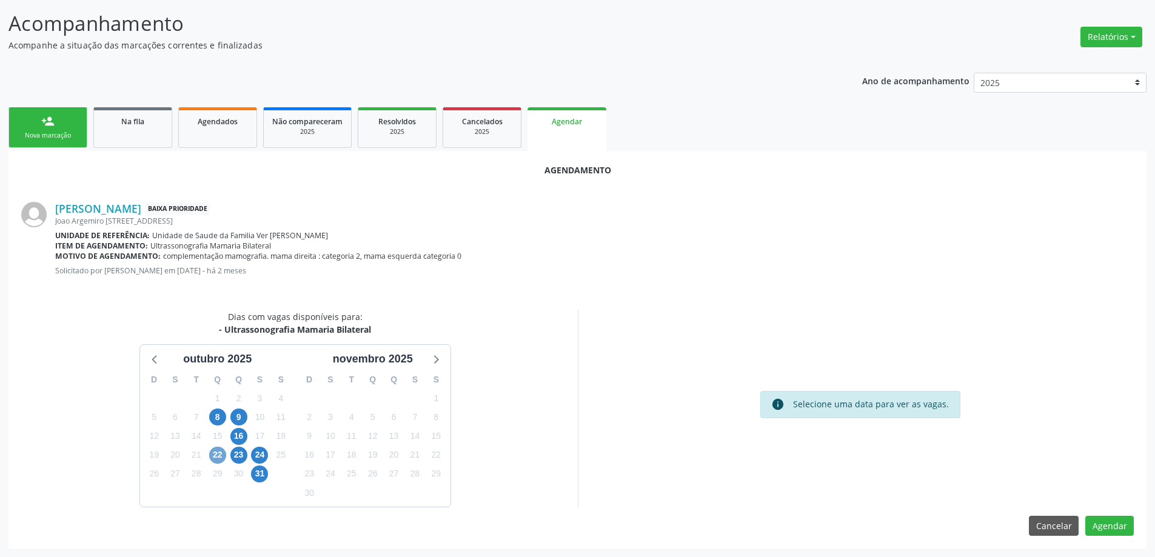
click at [221, 458] on span "22" at bounding box center [217, 455] width 17 height 17
click at [215, 456] on span "22" at bounding box center [217, 455] width 17 height 17
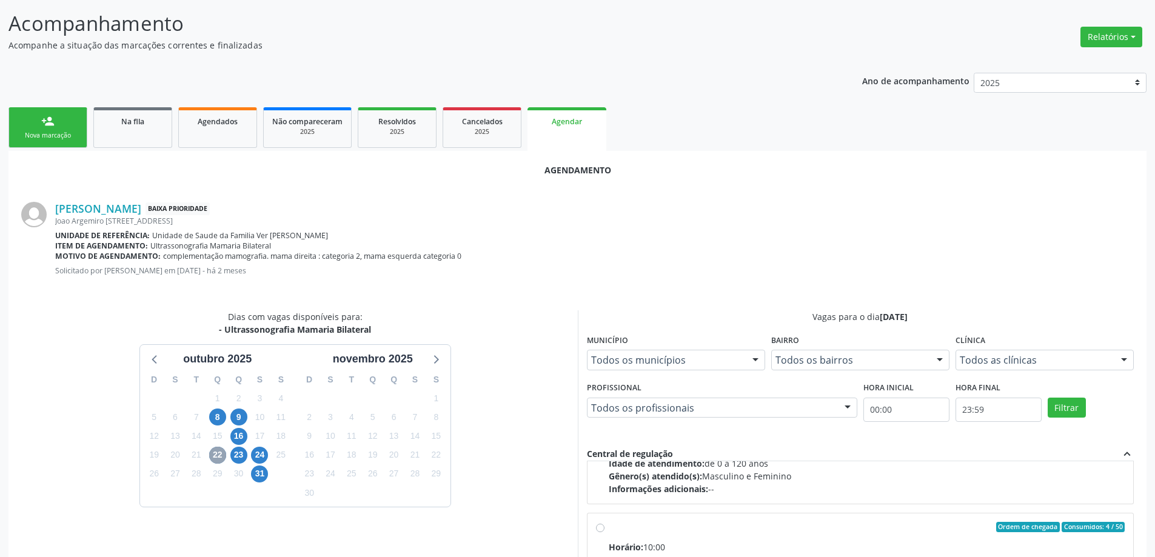
scroll to position [191, 0]
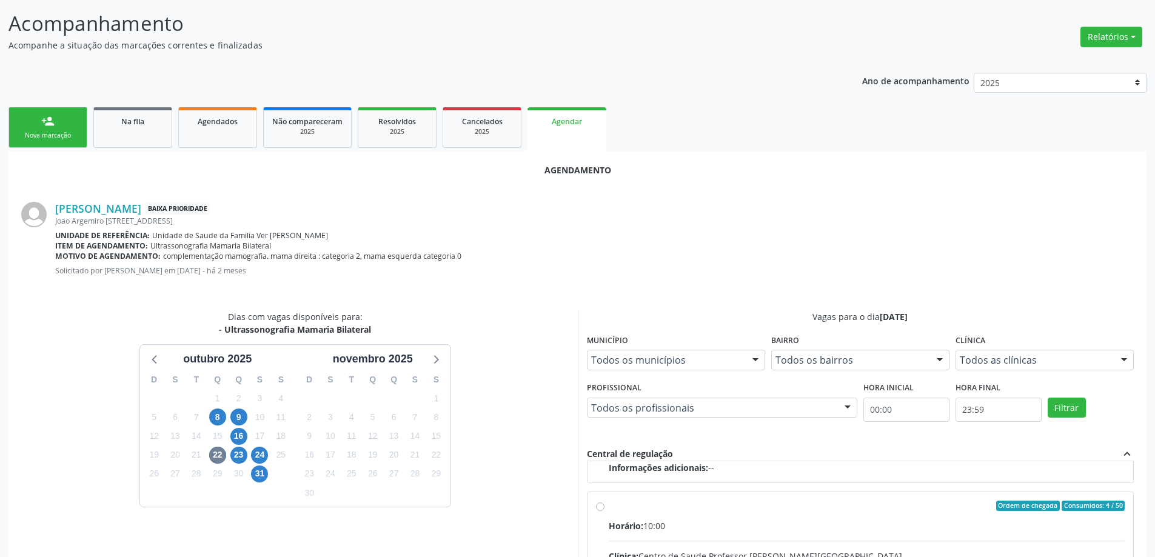
click at [604, 508] on input "Ordem de chegada Consumidos: 4 / 50 Horário: 10:00 Clínica: Centro de Saude Pro…" at bounding box center [600, 506] width 8 height 11
radio input "true"
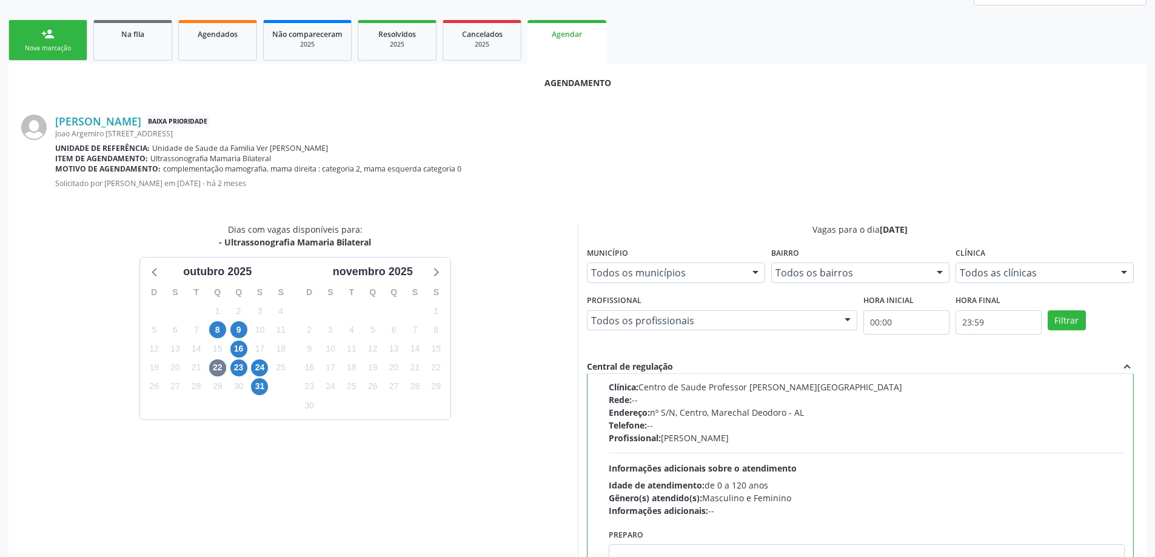
scroll to position [358, 0]
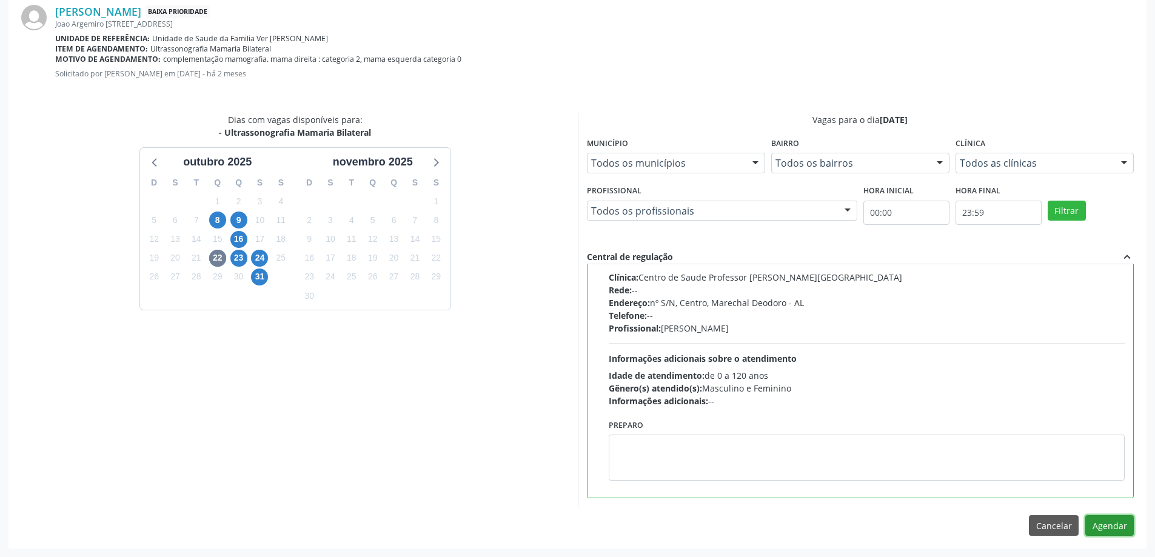
click at [1103, 526] on button "Agendar" at bounding box center [1109, 525] width 48 height 21
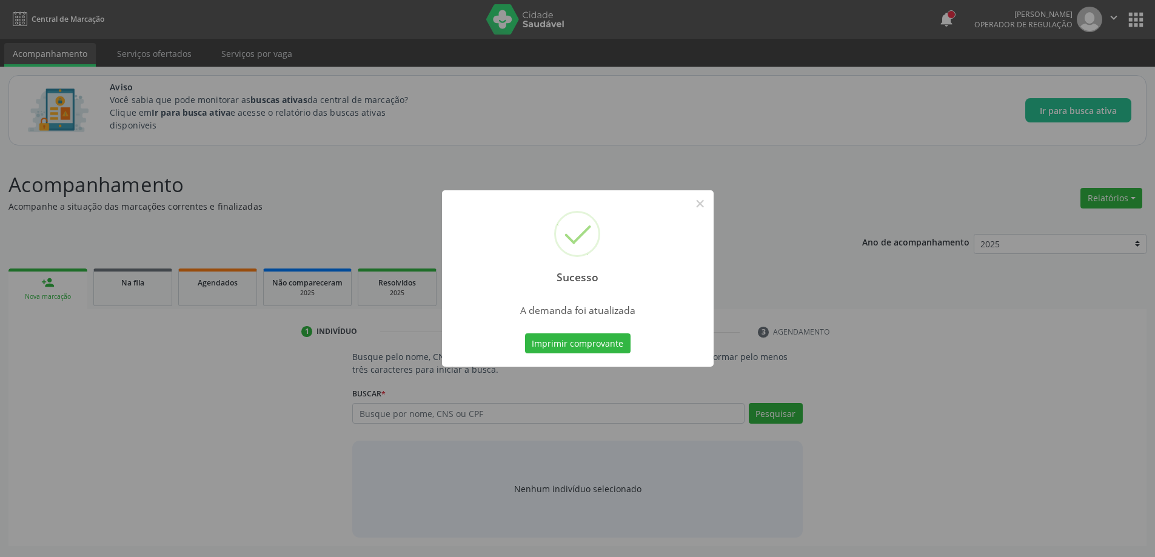
scroll to position [0, 0]
click at [707, 209] on button "×" at bounding box center [704, 203] width 21 height 21
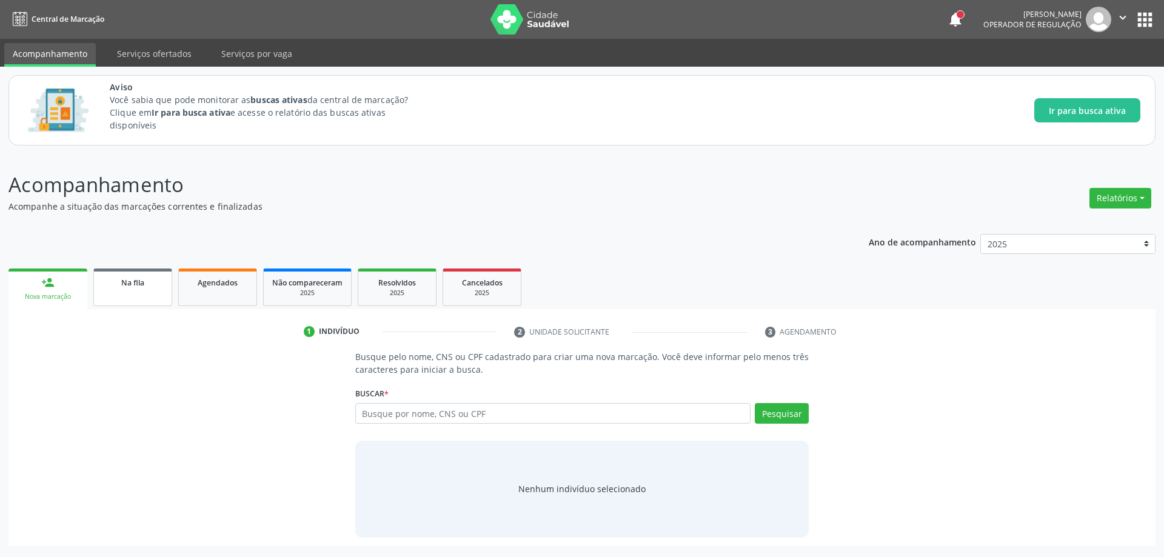
click at [126, 292] on link "Na fila" at bounding box center [132, 288] width 79 height 38
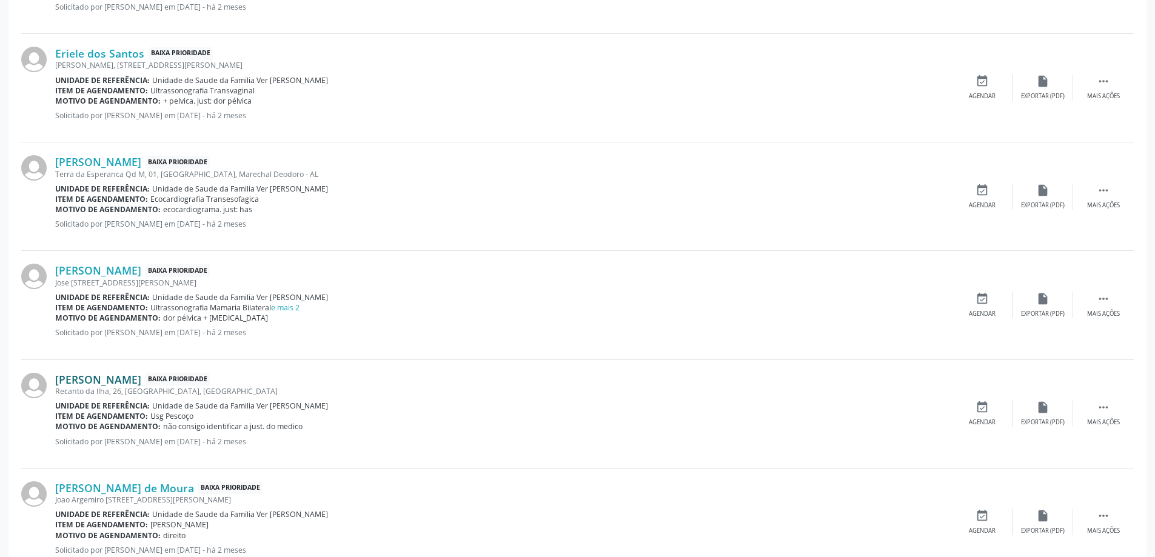
scroll to position [909, 0]
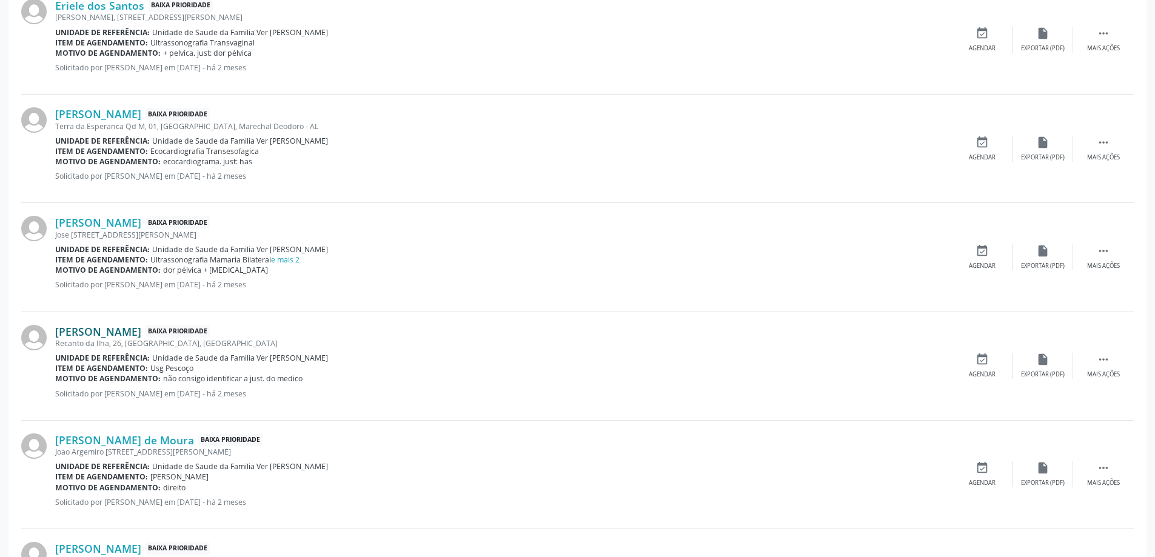
click at [122, 335] on link "[PERSON_NAME]" at bounding box center [98, 331] width 86 height 13
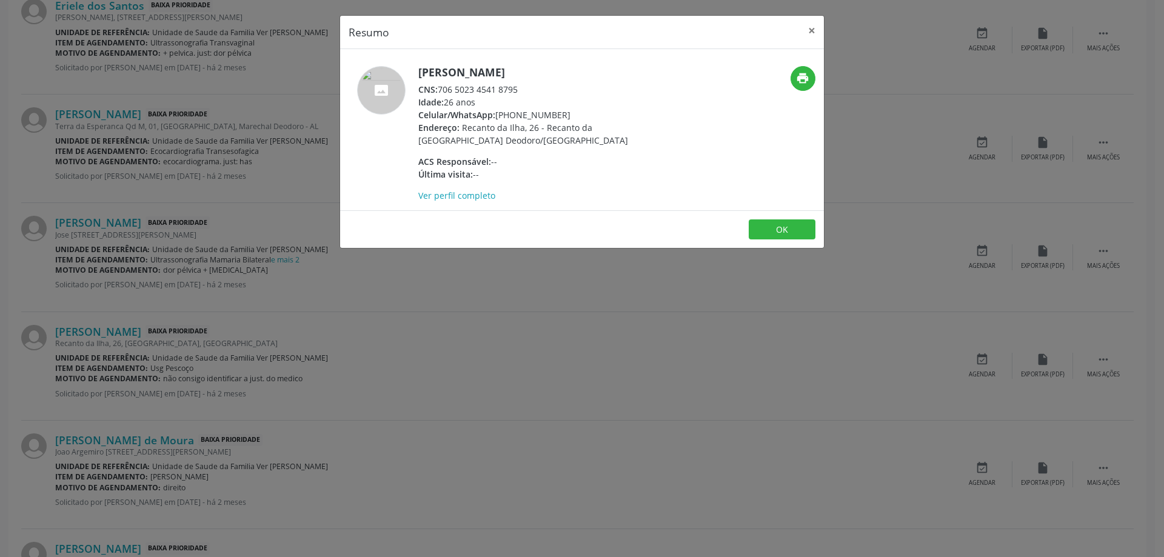
drag, startPoint x: 523, startPoint y: 89, endPoint x: 439, endPoint y: 89, distance: 83.7
click at [439, 89] on div "CNS: 706 5023 4541 8795" at bounding box center [536, 89] width 236 height 13
copy div "706 5023 4541 8795"
click at [800, 26] on button "×" at bounding box center [812, 31] width 24 height 30
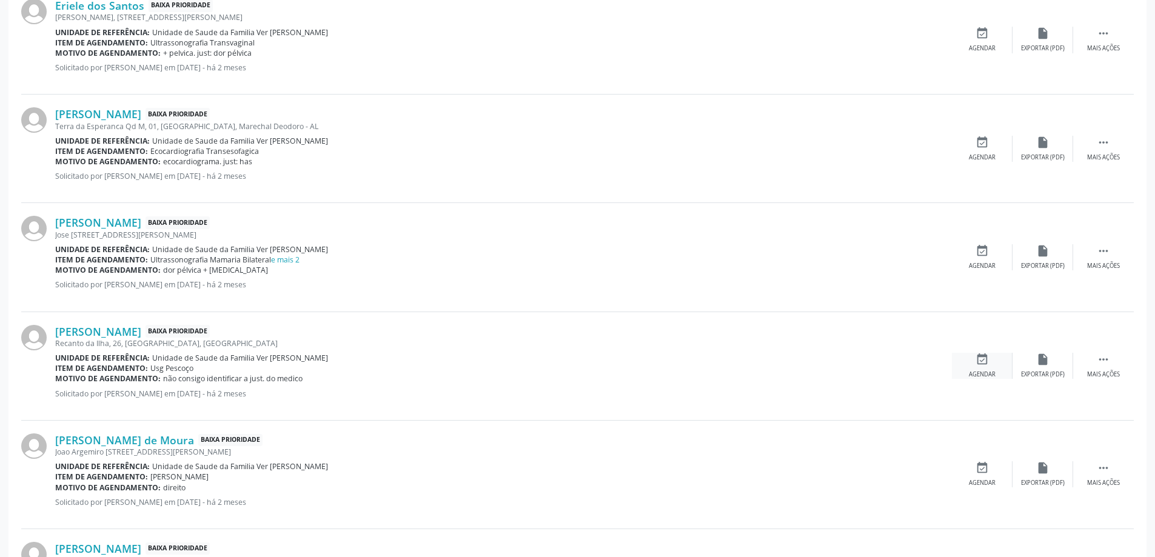
click at [980, 369] on div "event_available Agendar" at bounding box center [982, 366] width 61 height 26
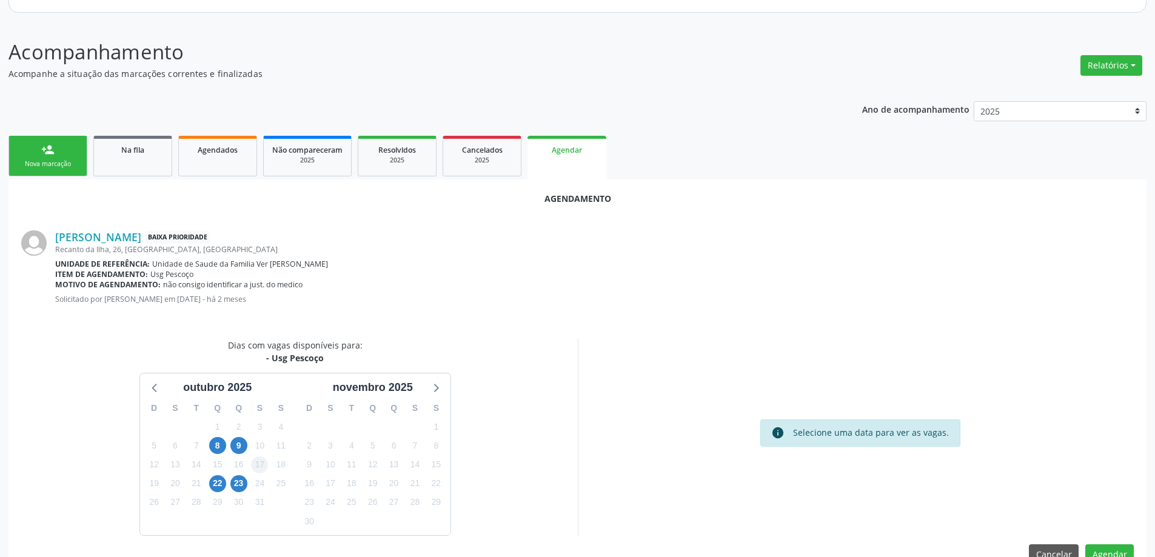
scroll to position [161, 0]
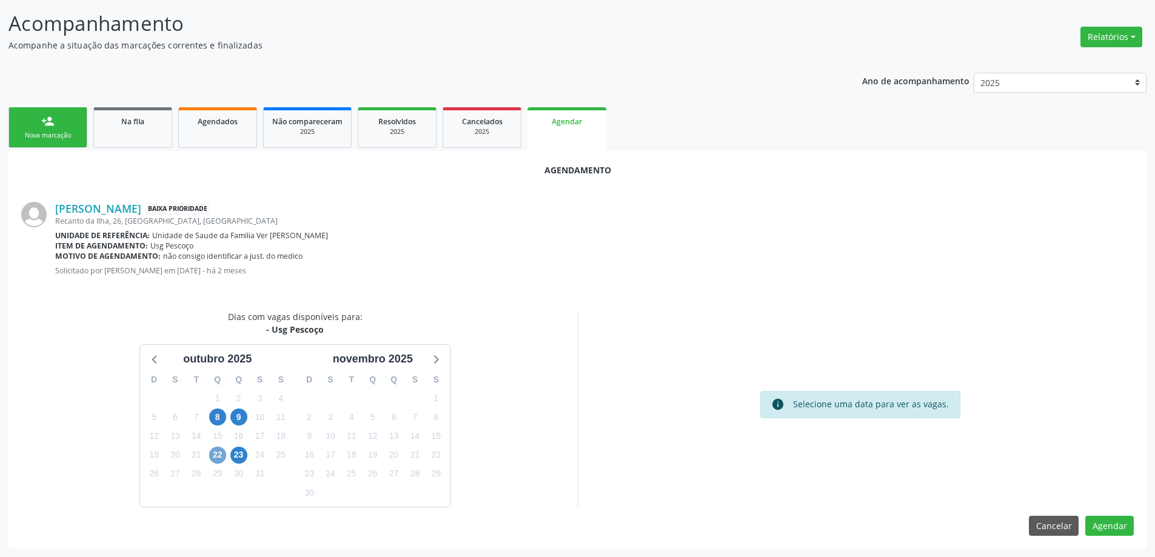
click at [219, 456] on span "22" at bounding box center [217, 455] width 17 height 17
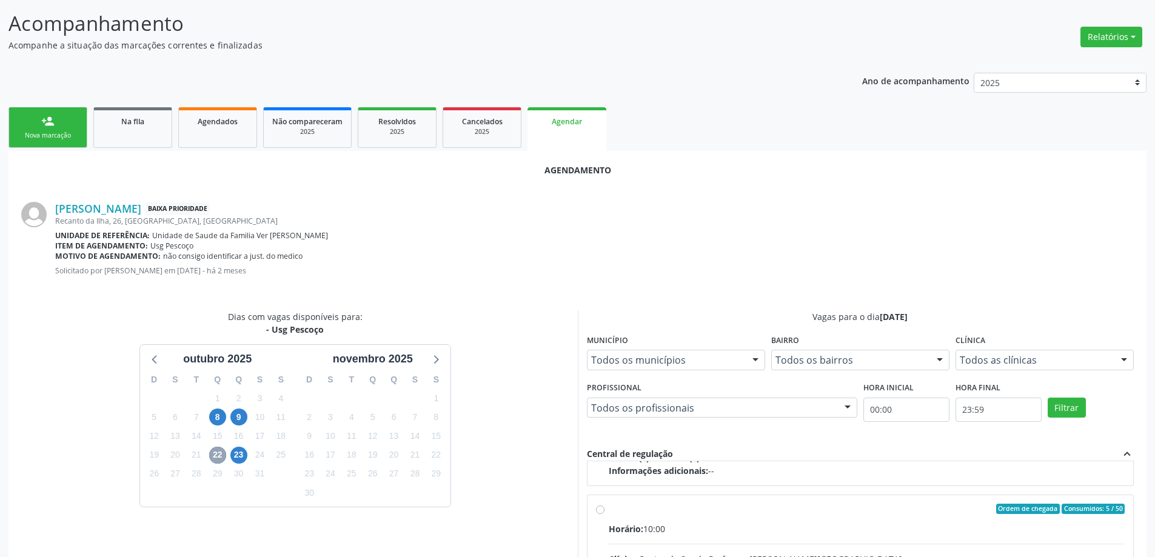
scroll to position [191, 0]
radio input "true"
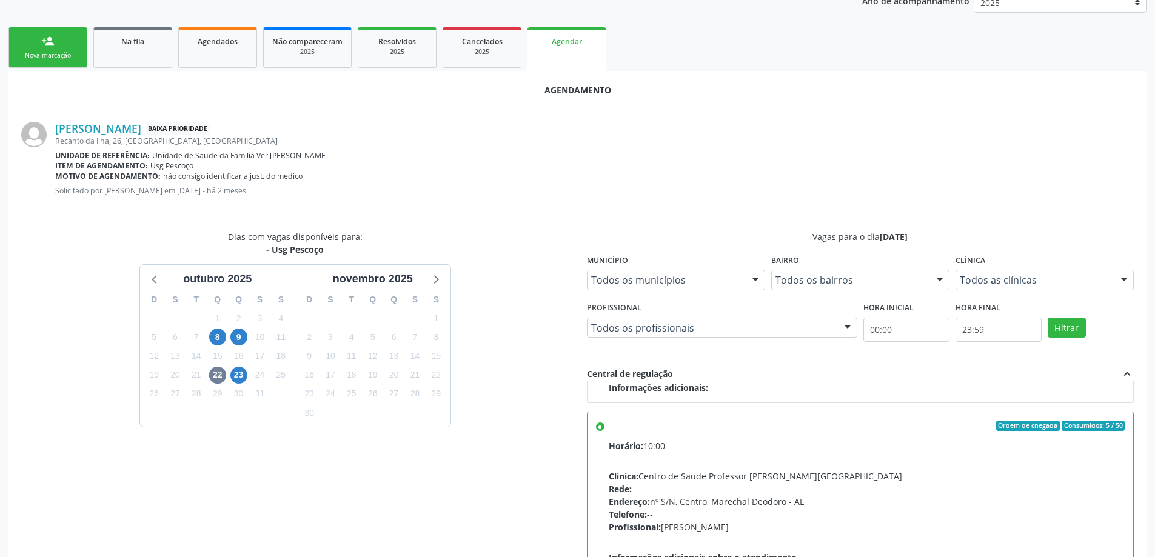
scroll to position [358, 0]
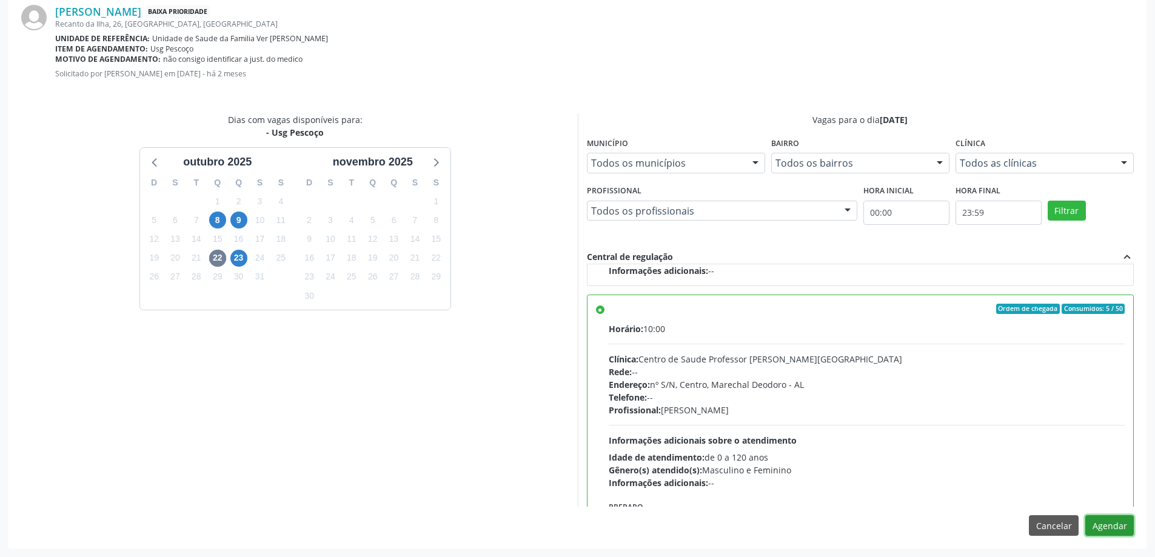
click at [1110, 531] on button "Agendar" at bounding box center [1109, 525] width 48 height 21
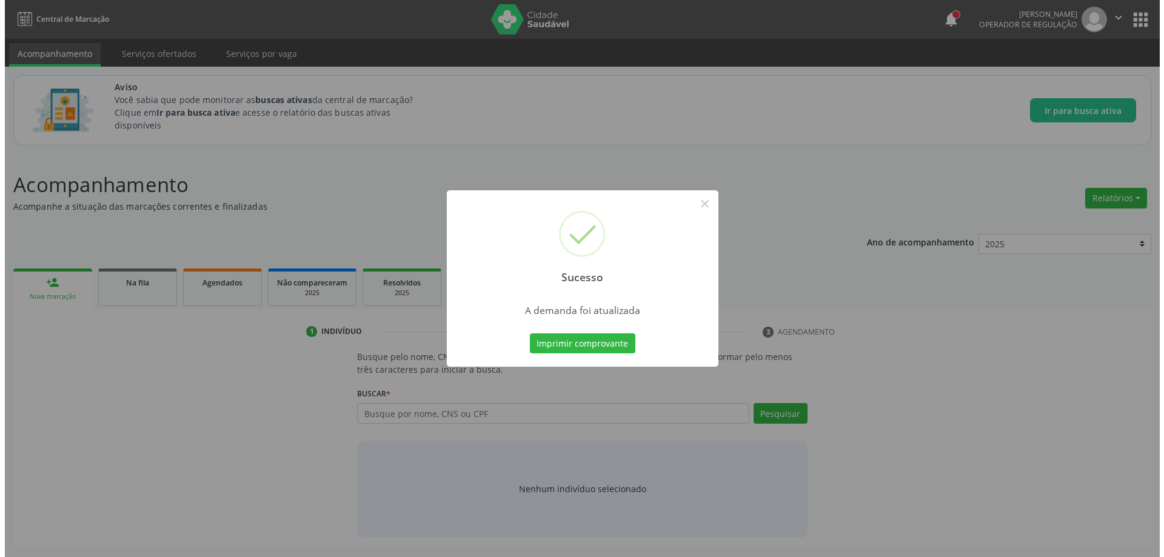
scroll to position [0, 0]
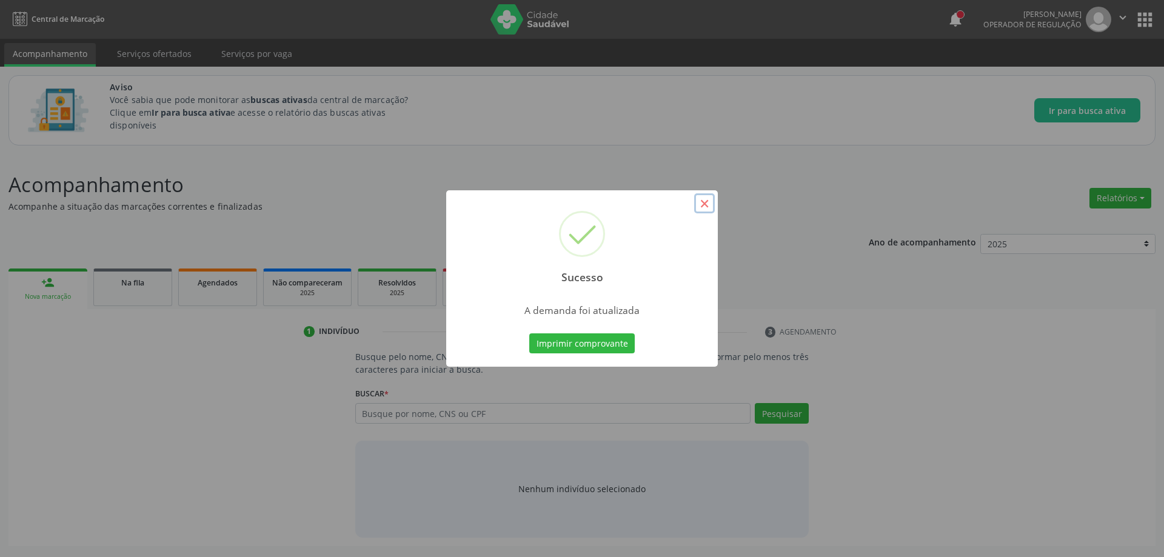
click at [707, 206] on button "×" at bounding box center [704, 203] width 21 height 21
